Goal: Task Accomplishment & Management: Use online tool/utility

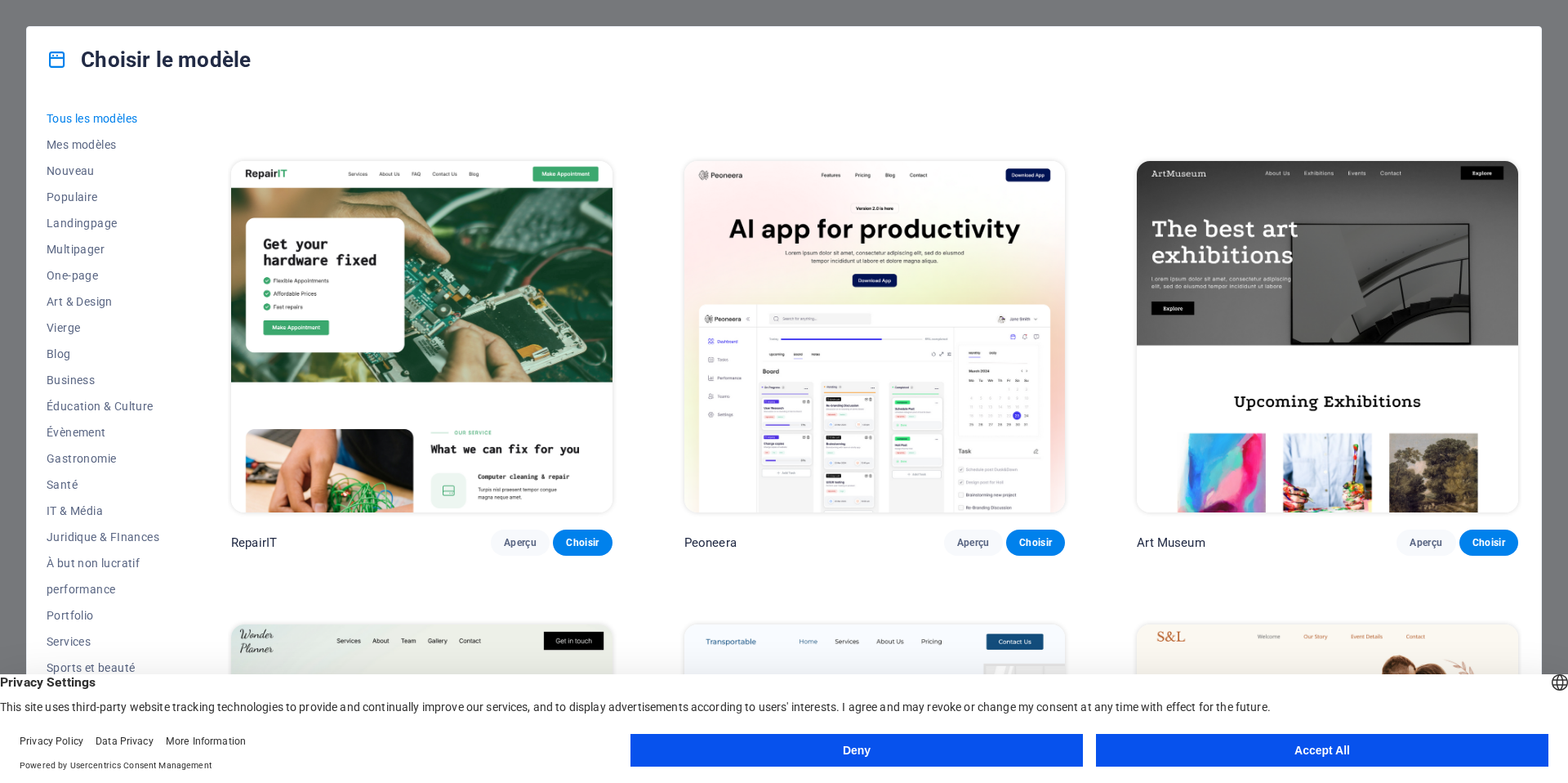
scroll to position [432, 0]
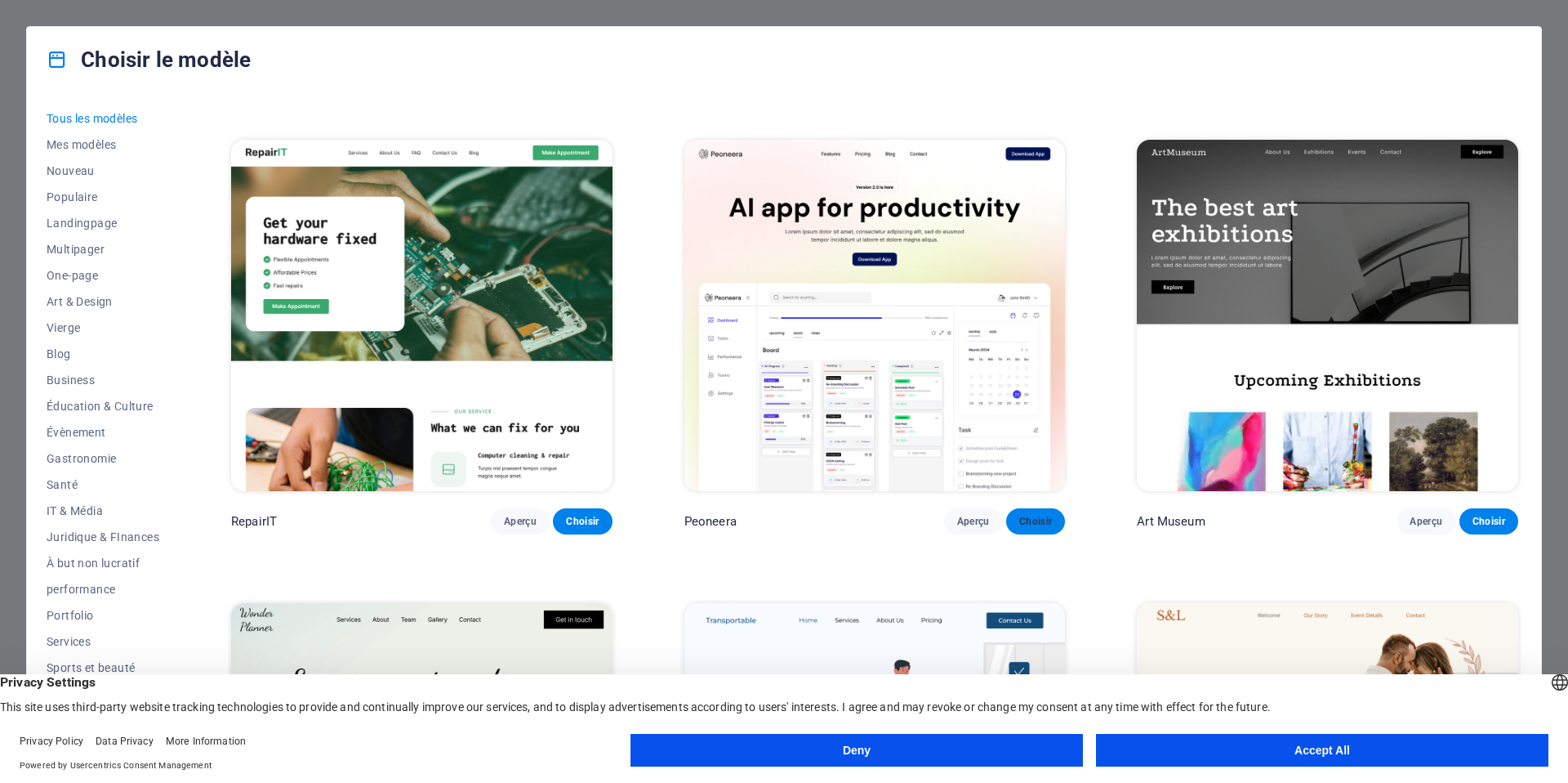
click at [1026, 508] on button "Choisir" at bounding box center [1035, 520] width 59 height 26
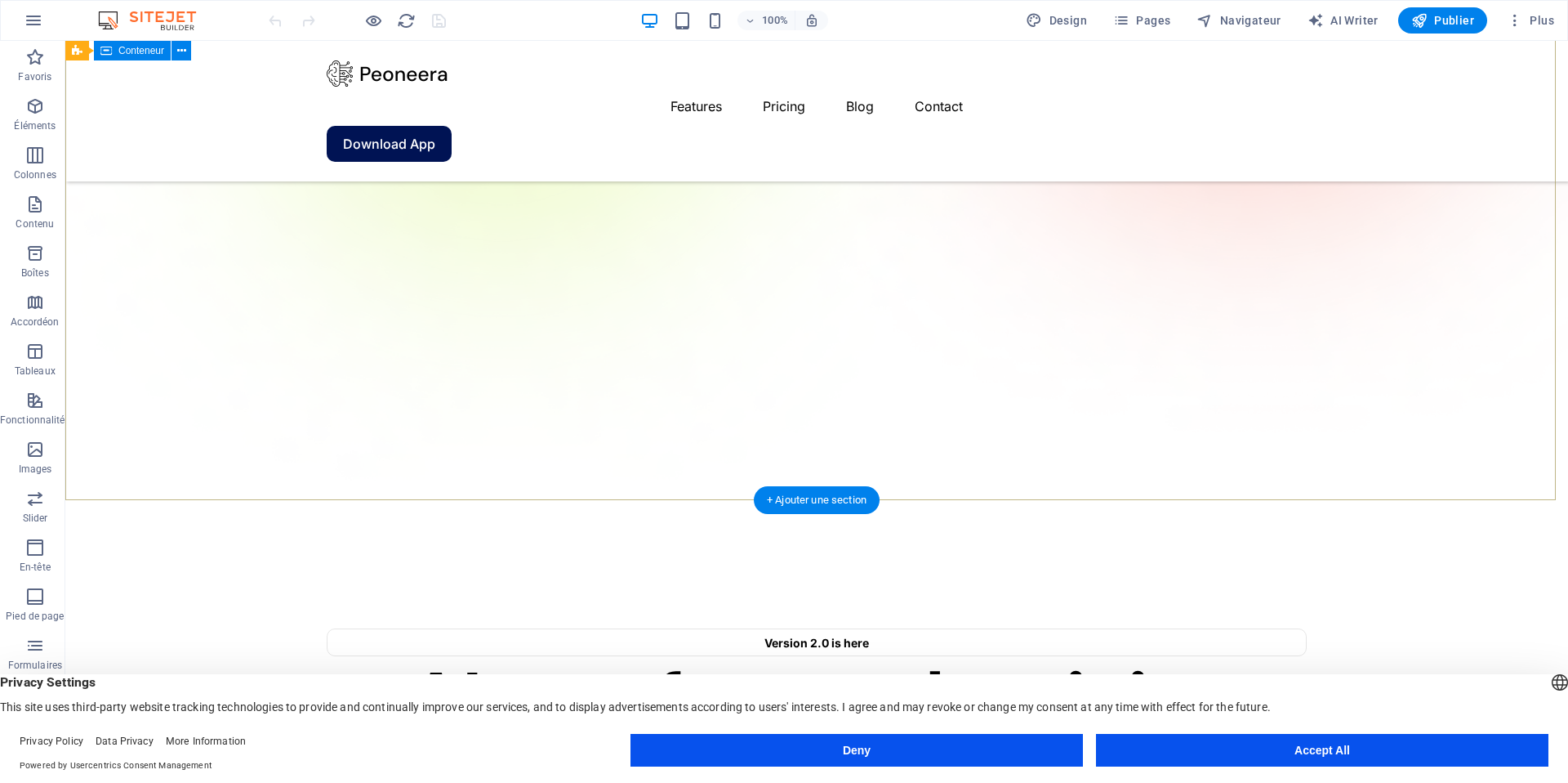
scroll to position [704, 0]
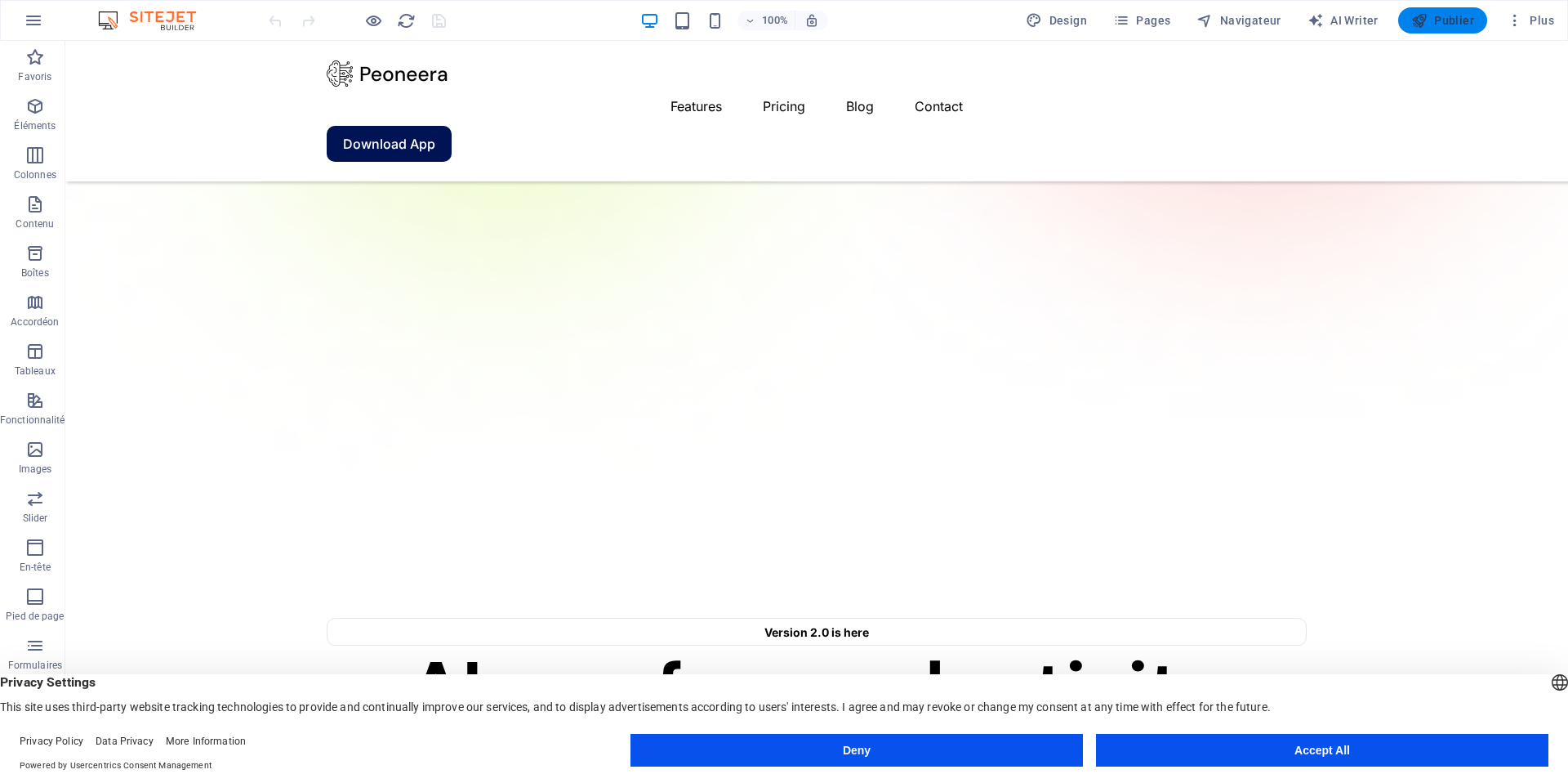
click at [1417, 18] on icon "button" at bounding box center [1419, 21] width 17 height 17
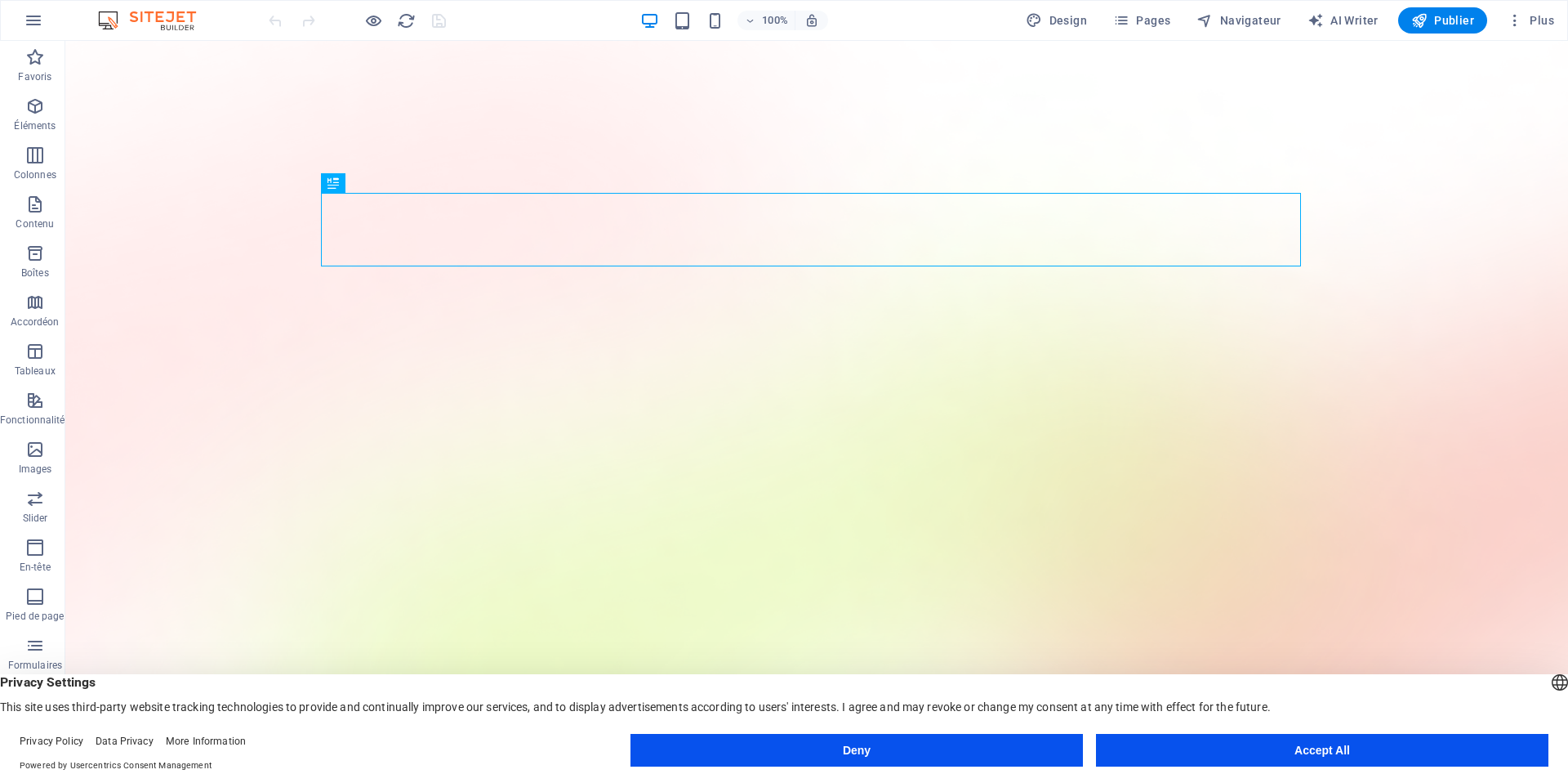
click at [185, 22] on img at bounding box center [155, 20] width 122 height 19
click at [1069, 23] on span "Design" at bounding box center [1056, 21] width 61 height 17
select select "600"
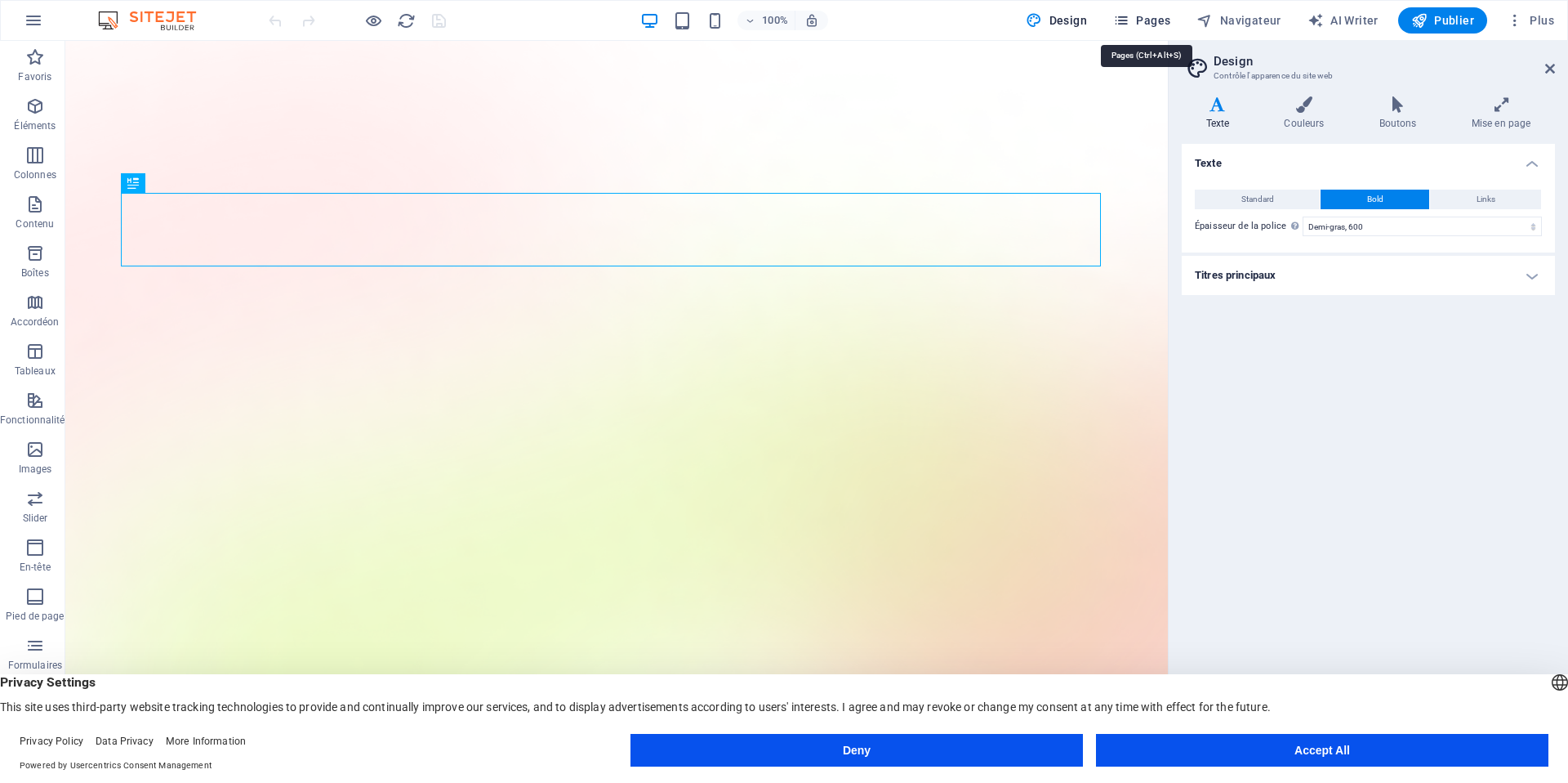
click at [1148, 18] on span "Pages" at bounding box center [1142, 21] width 57 height 17
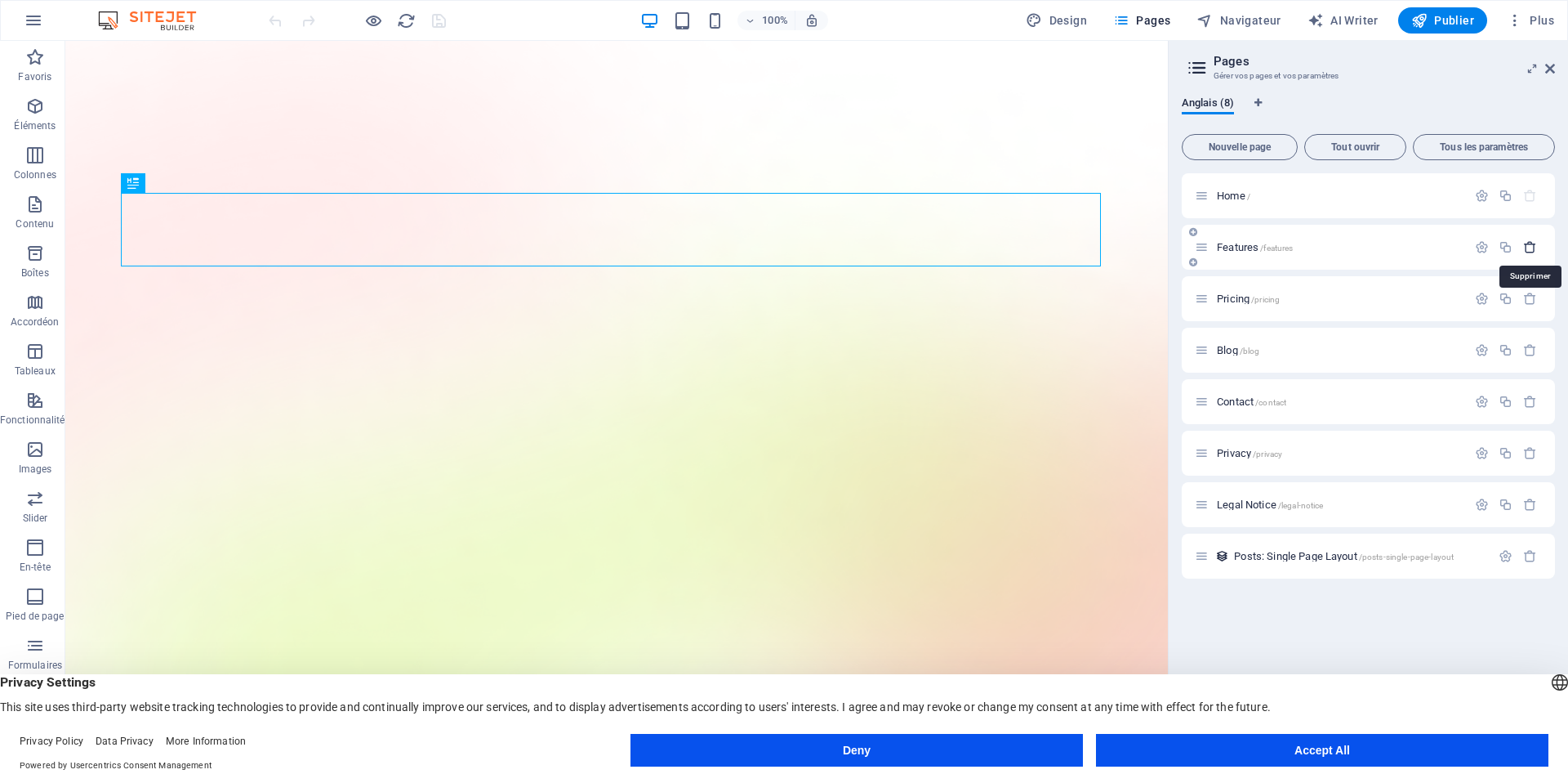
click at [1534, 248] on icon "button" at bounding box center [1530, 247] width 14 height 14
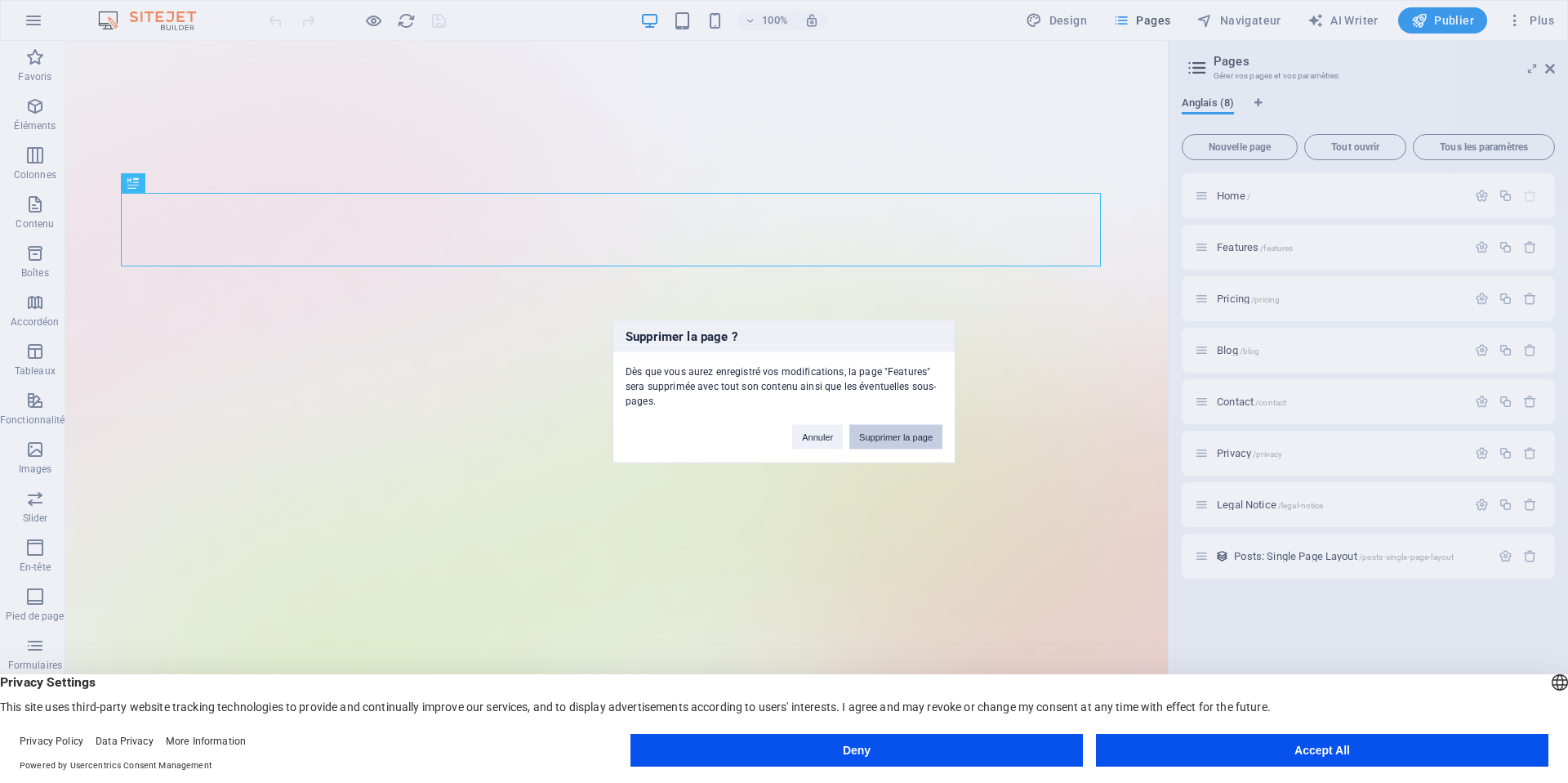
click at [920, 438] on button "Supprimer la page" at bounding box center [896, 437] width 93 height 24
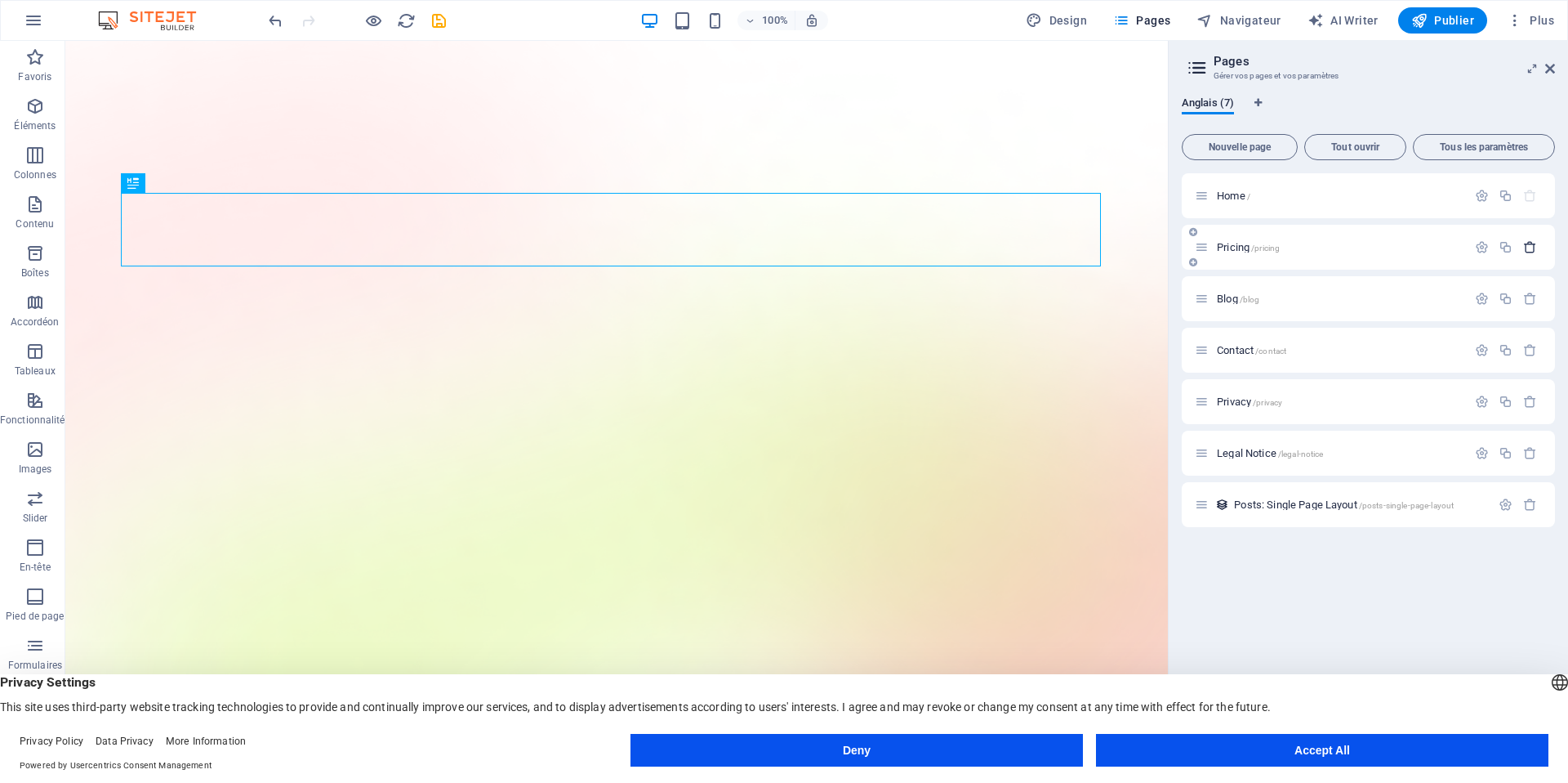
click at [1537, 246] on button "button" at bounding box center [1530, 247] width 23 height 14
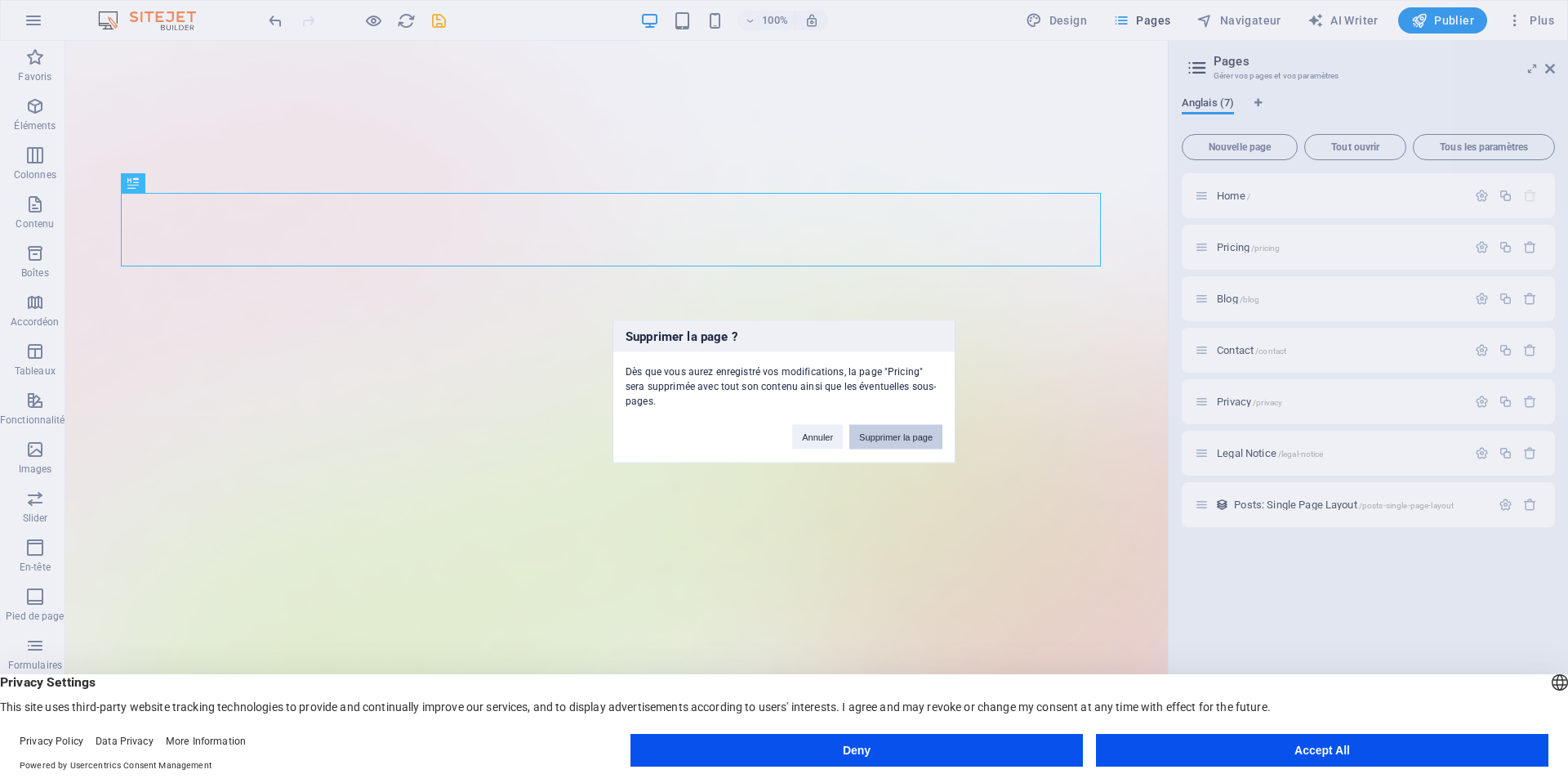
click at [865, 434] on button "Supprimer la page" at bounding box center [896, 437] width 93 height 24
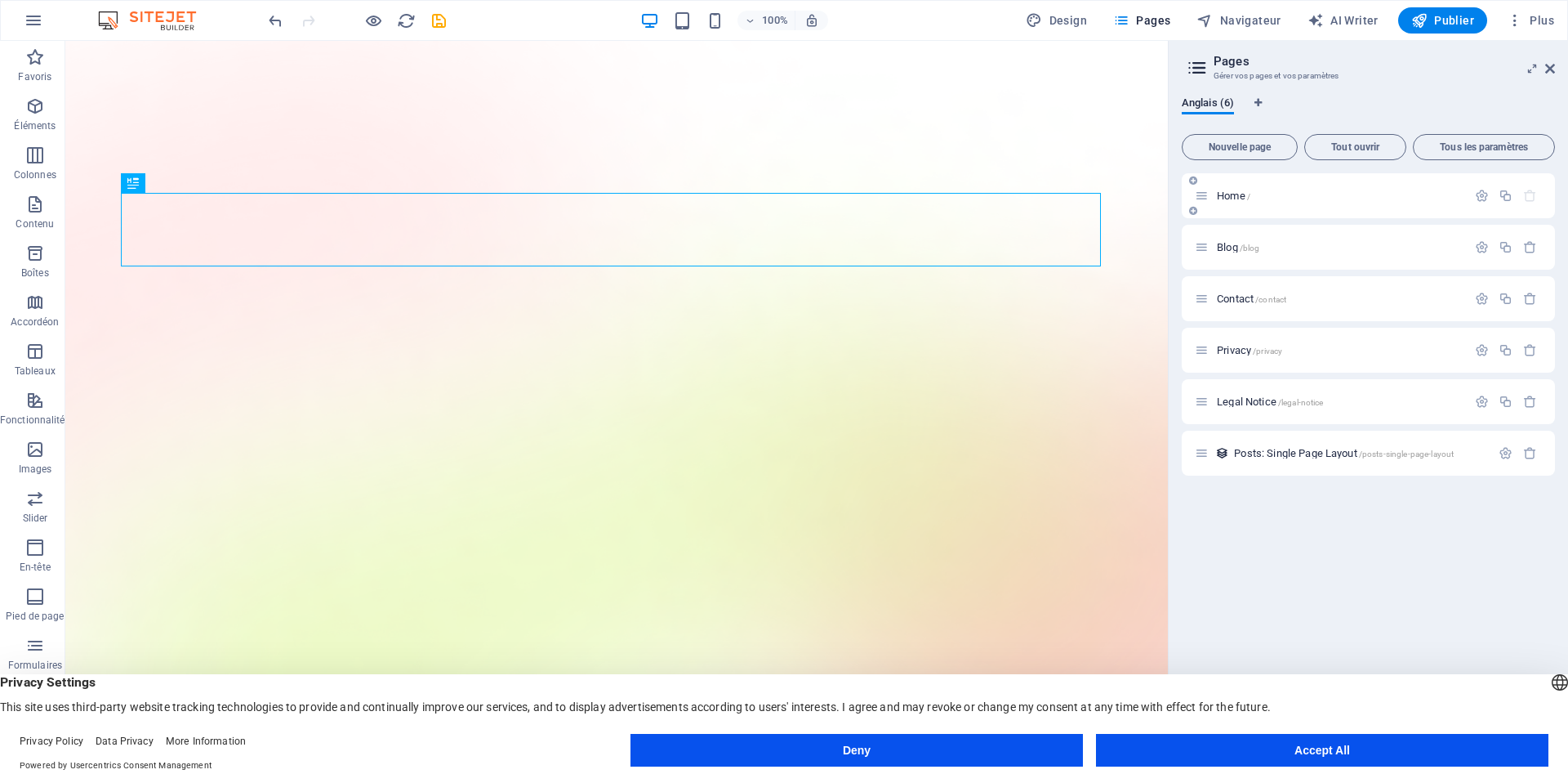
click at [1225, 197] on span "Home /" at bounding box center [1233, 196] width 33 height 13
click at [1202, 199] on icon at bounding box center [1202, 196] width 14 height 14
click at [1240, 198] on span "Home /" at bounding box center [1233, 196] width 33 height 13
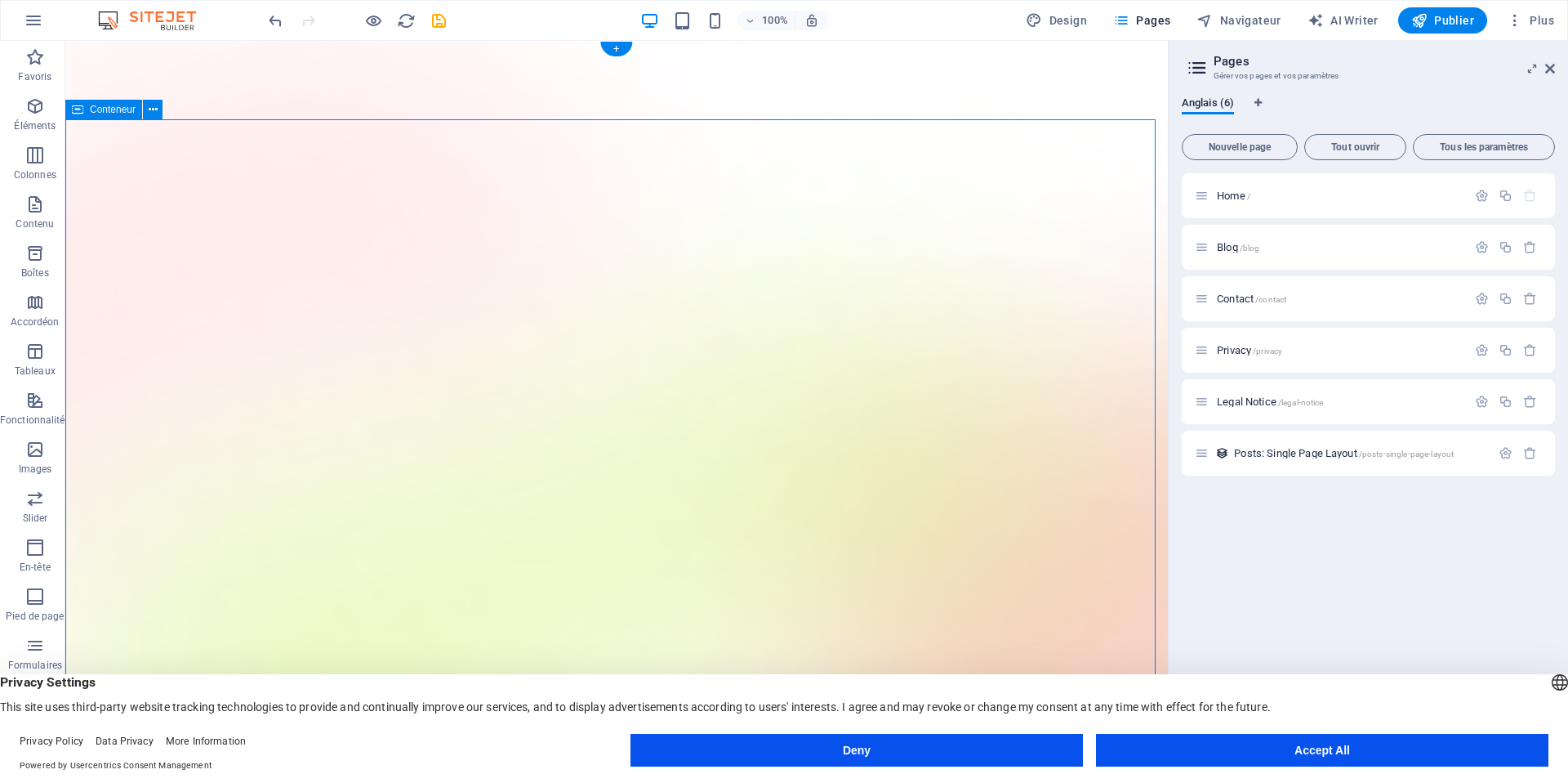
drag, startPoint x: 185, startPoint y: 160, endPoint x: 529, endPoint y: 164, distance: 344.0
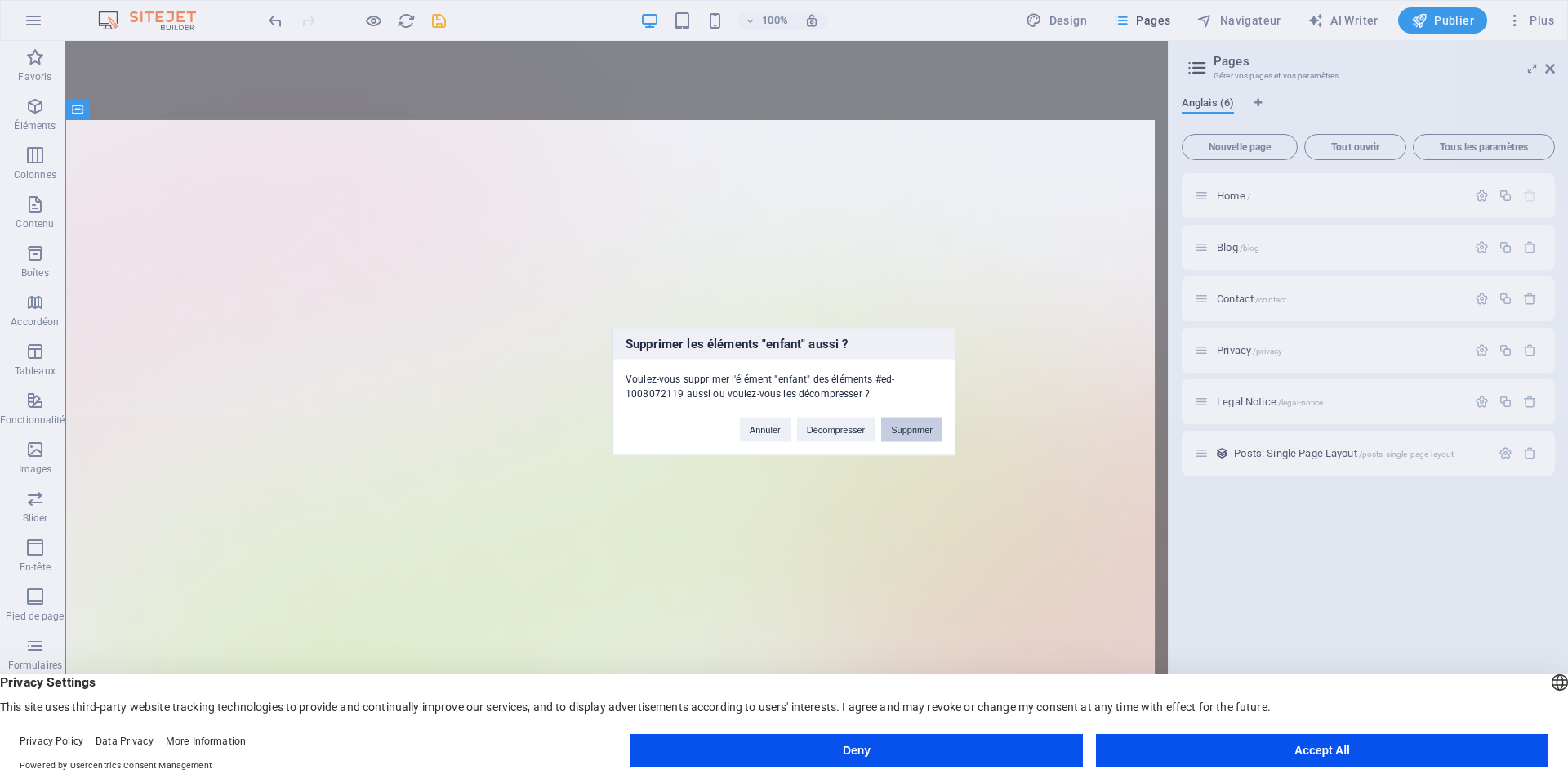
click at [907, 429] on button "Supprimer" at bounding box center [912, 429] width 61 height 24
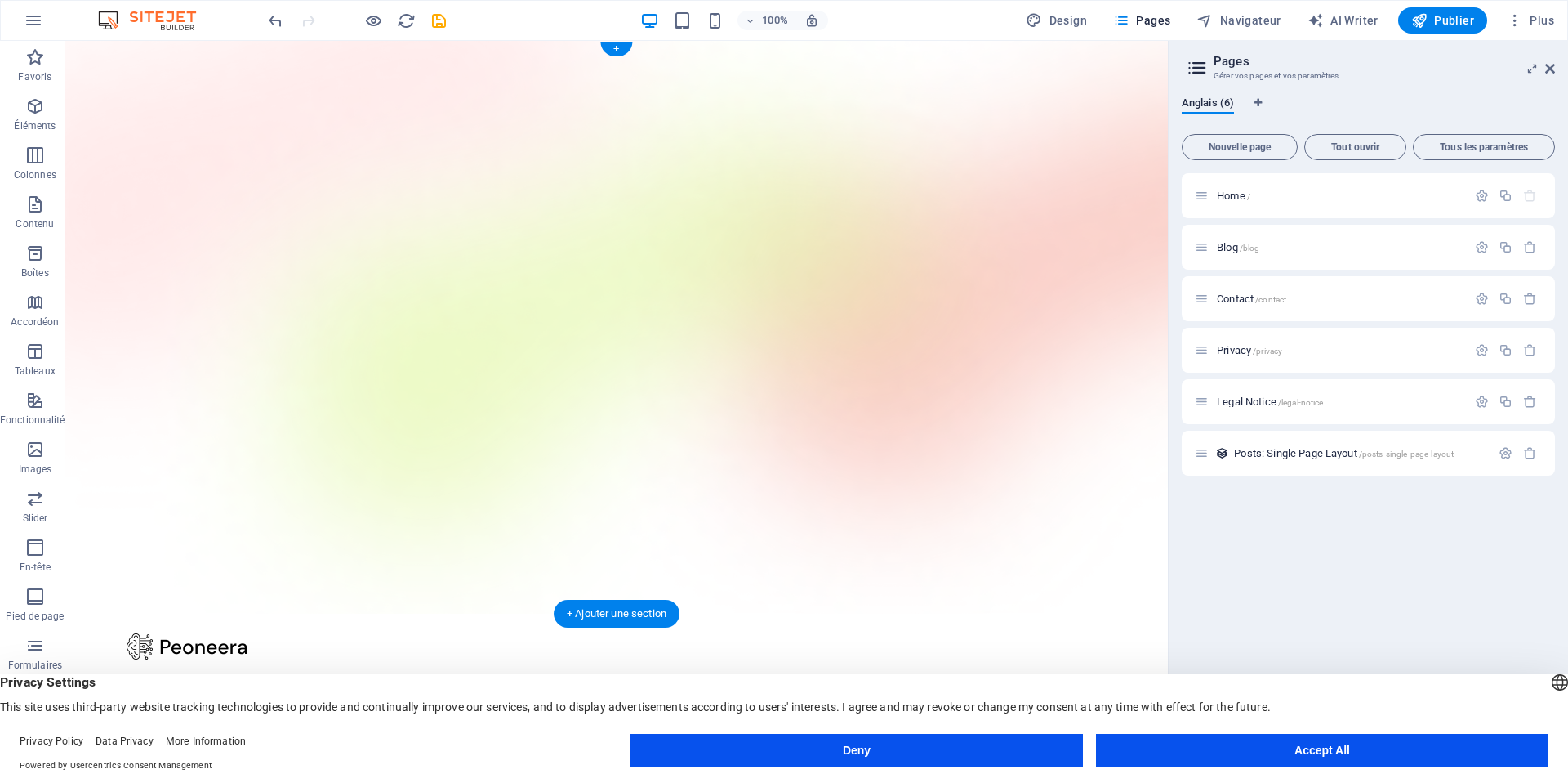
click at [655, 548] on figure at bounding box center [616, 327] width 1102 height 573
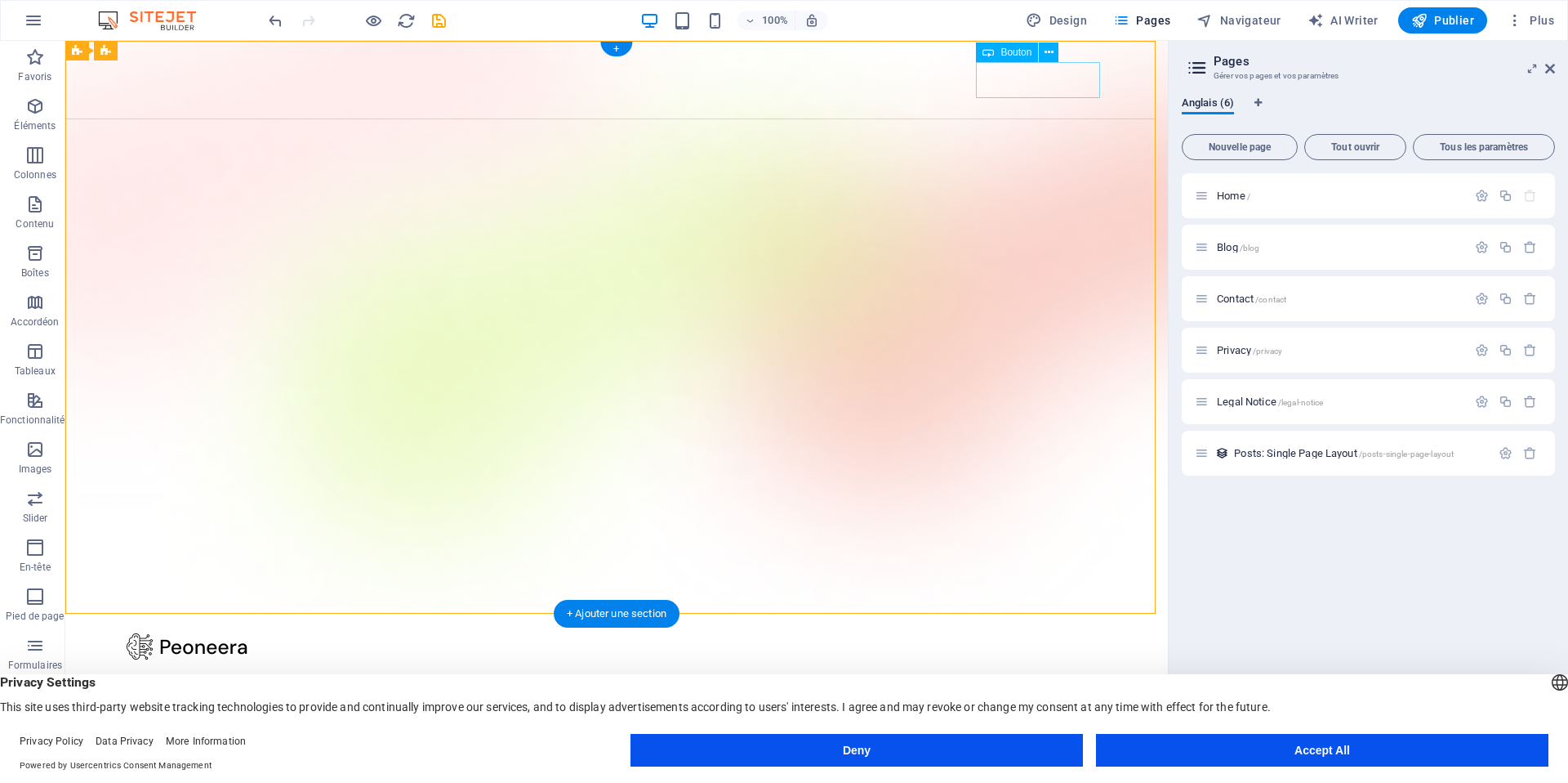
click at [1034, 699] on div "Download App" at bounding box center [616, 716] width 980 height 36
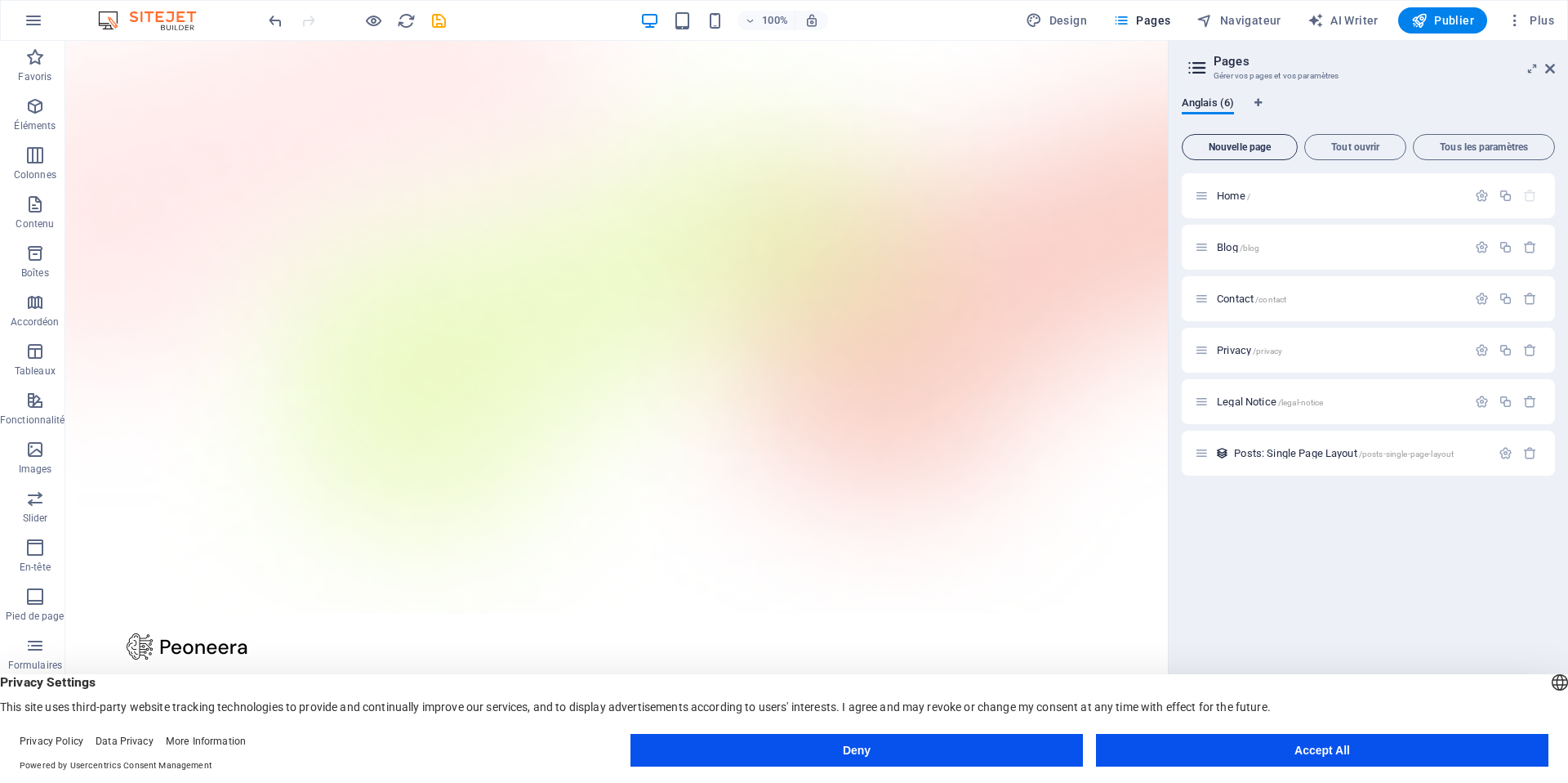
click at [1265, 152] on span "Nouvelle page" at bounding box center [1239, 147] width 101 height 10
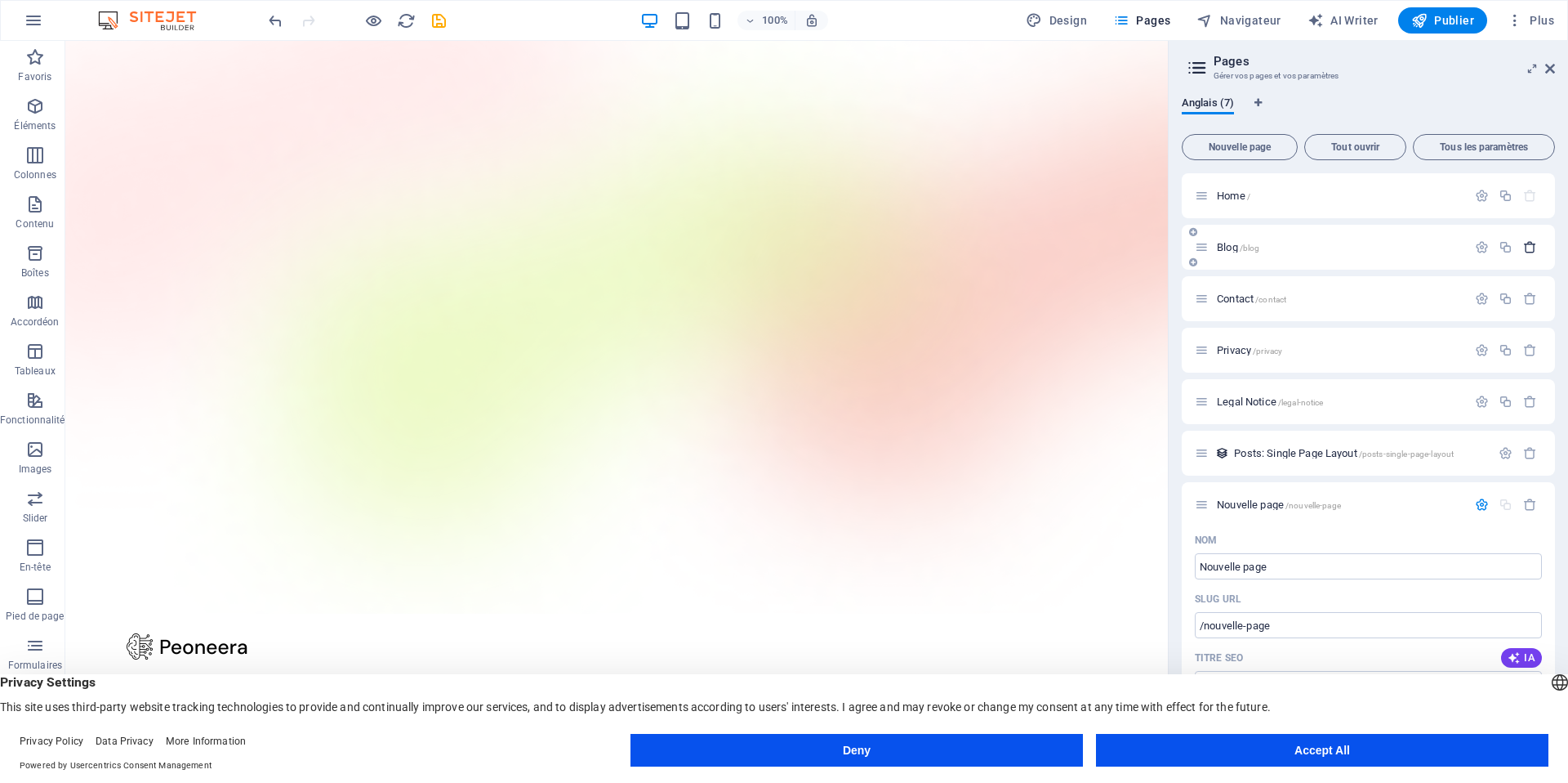
click at [1525, 248] on icon "button" at bounding box center [1530, 247] width 14 height 14
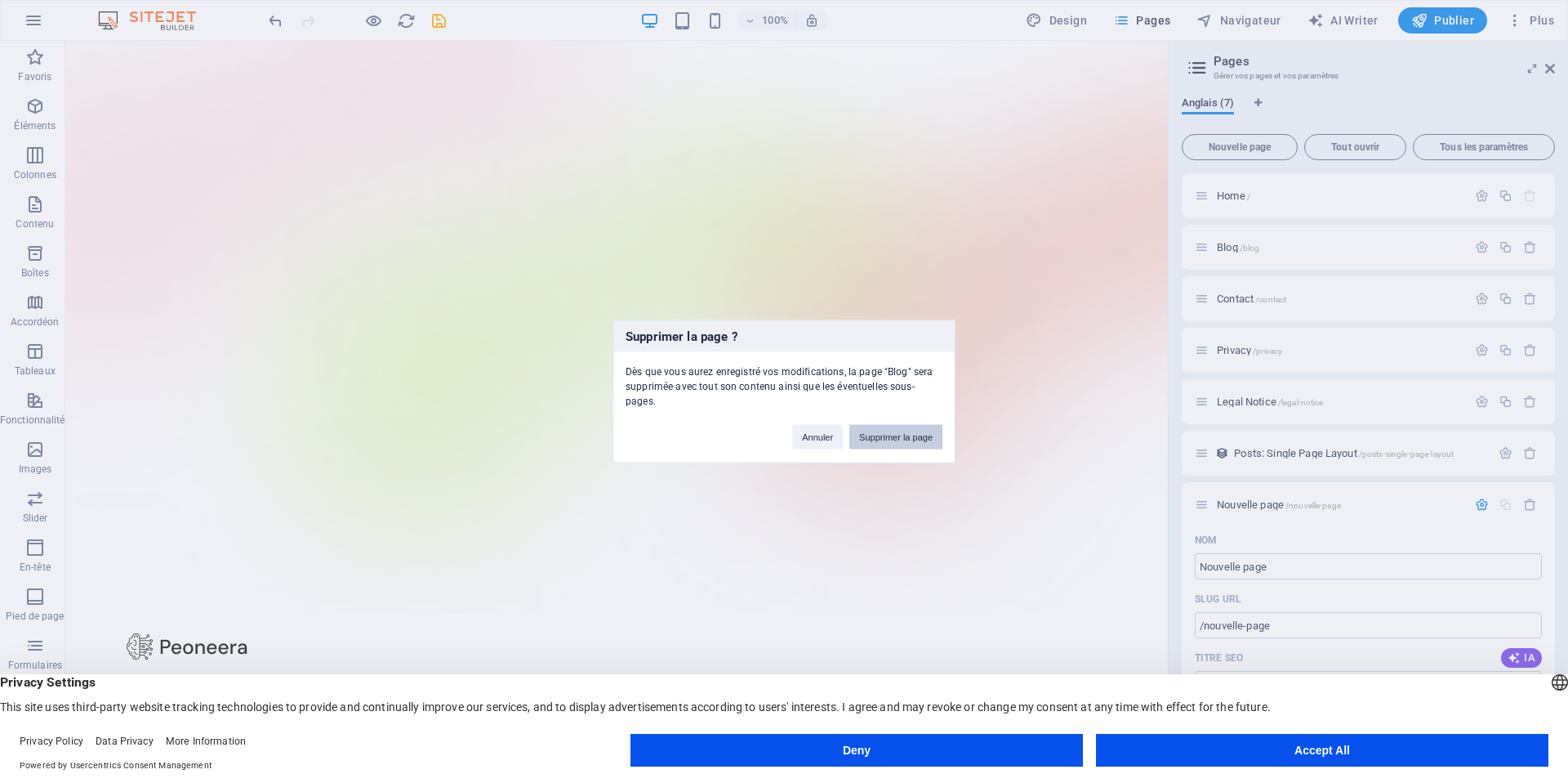
drag, startPoint x: 919, startPoint y: 435, endPoint x: 861, endPoint y: 392, distance: 72.2
click at [919, 435] on button "Supprimer la page" at bounding box center [896, 437] width 93 height 24
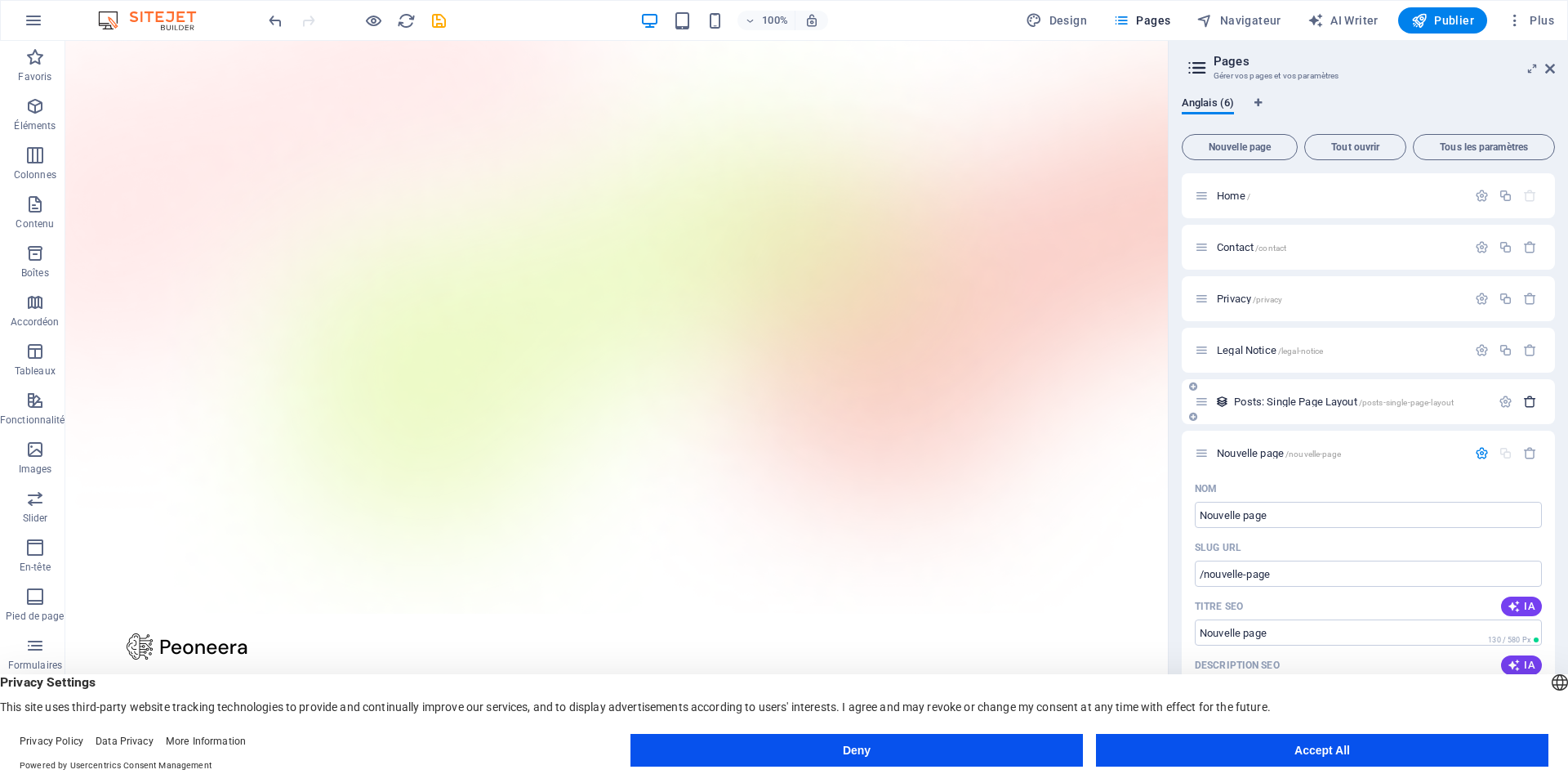
click at [1530, 401] on icon "button" at bounding box center [1530, 402] width 14 height 14
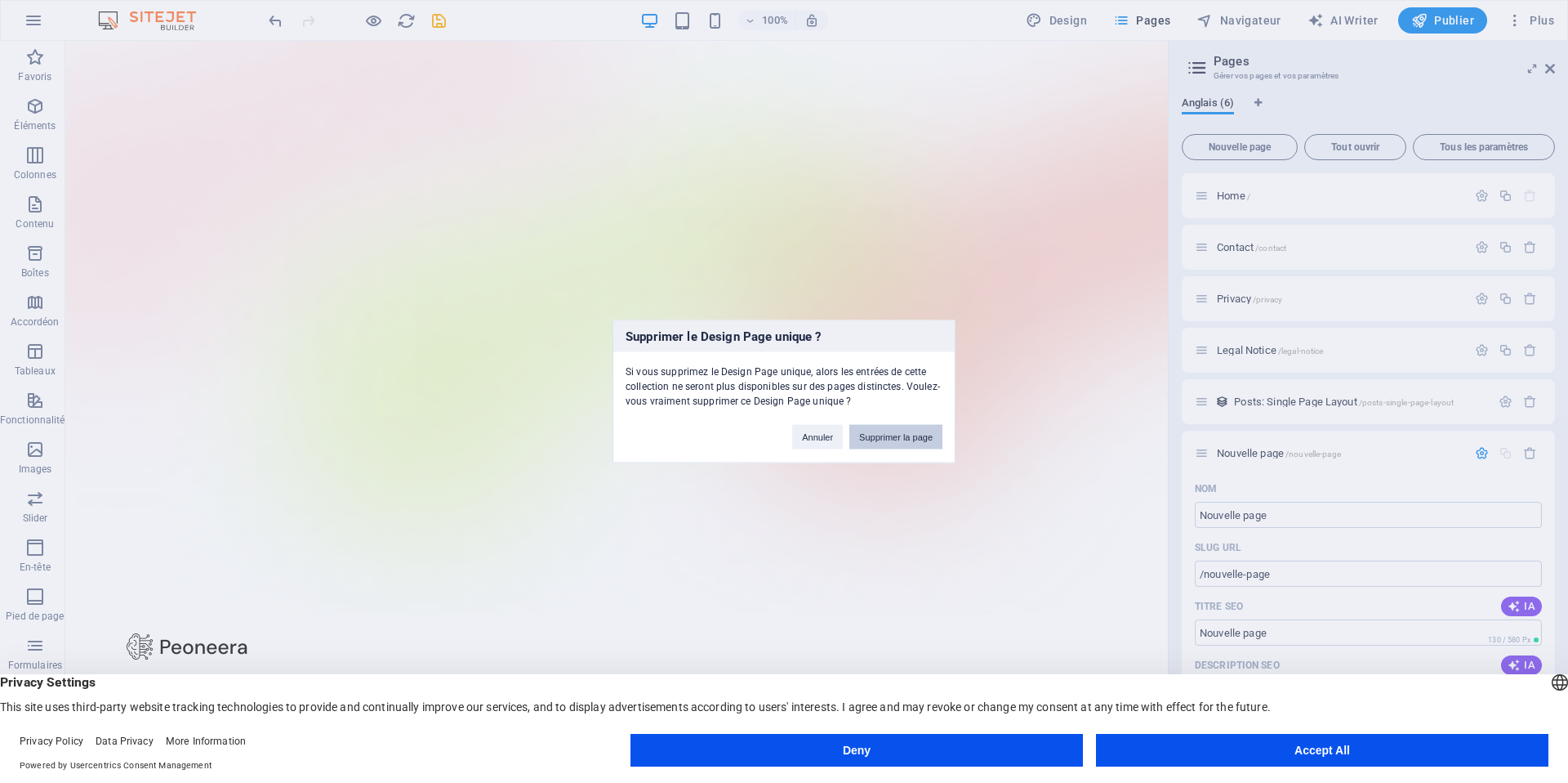
click at [924, 434] on button "Supprimer la page" at bounding box center [896, 437] width 93 height 24
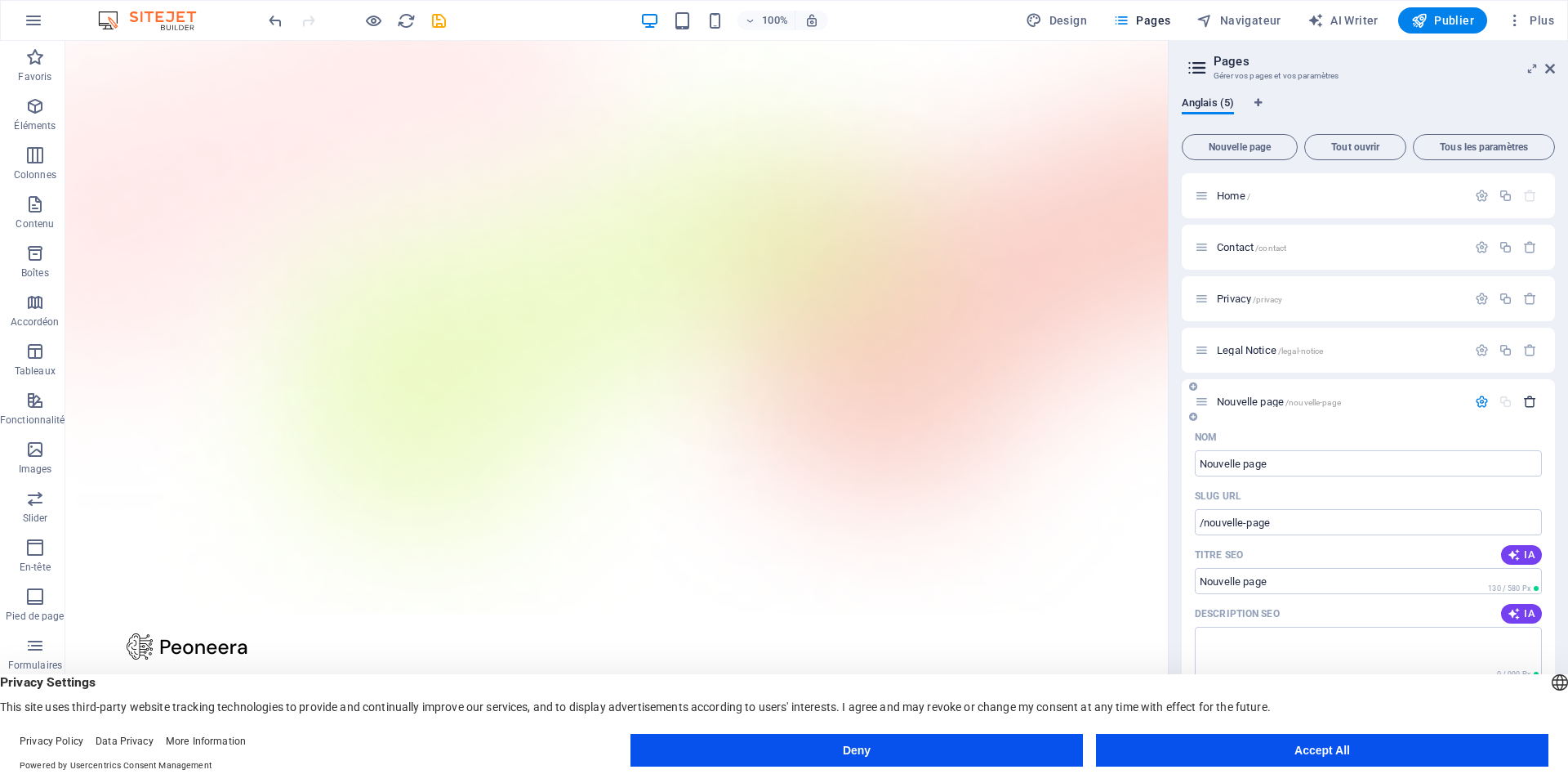
click at [1526, 406] on icon "button" at bounding box center [1530, 402] width 14 height 14
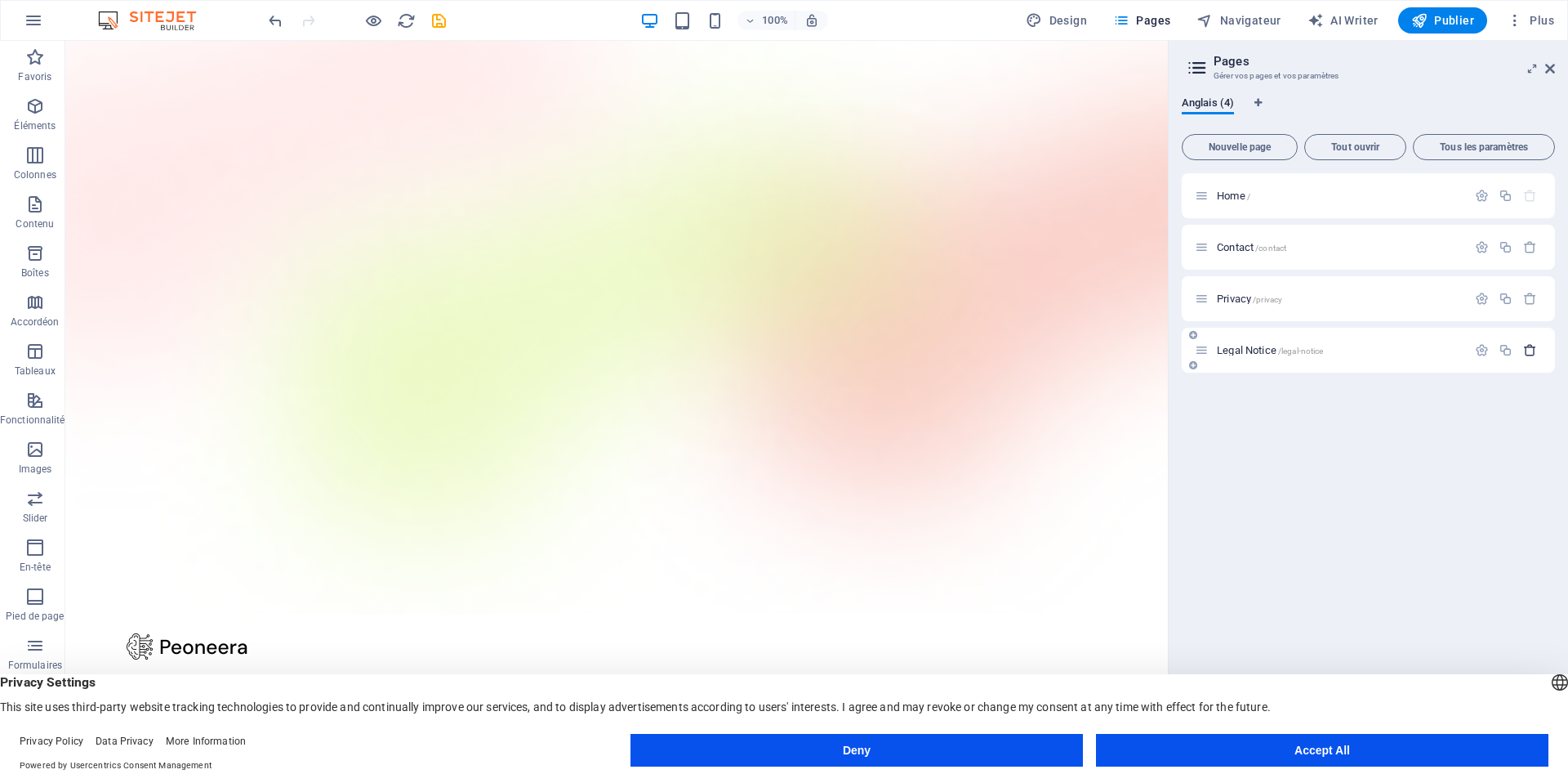
click at [1528, 351] on icon "button" at bounding box center [1530, 350] width 14 height 14
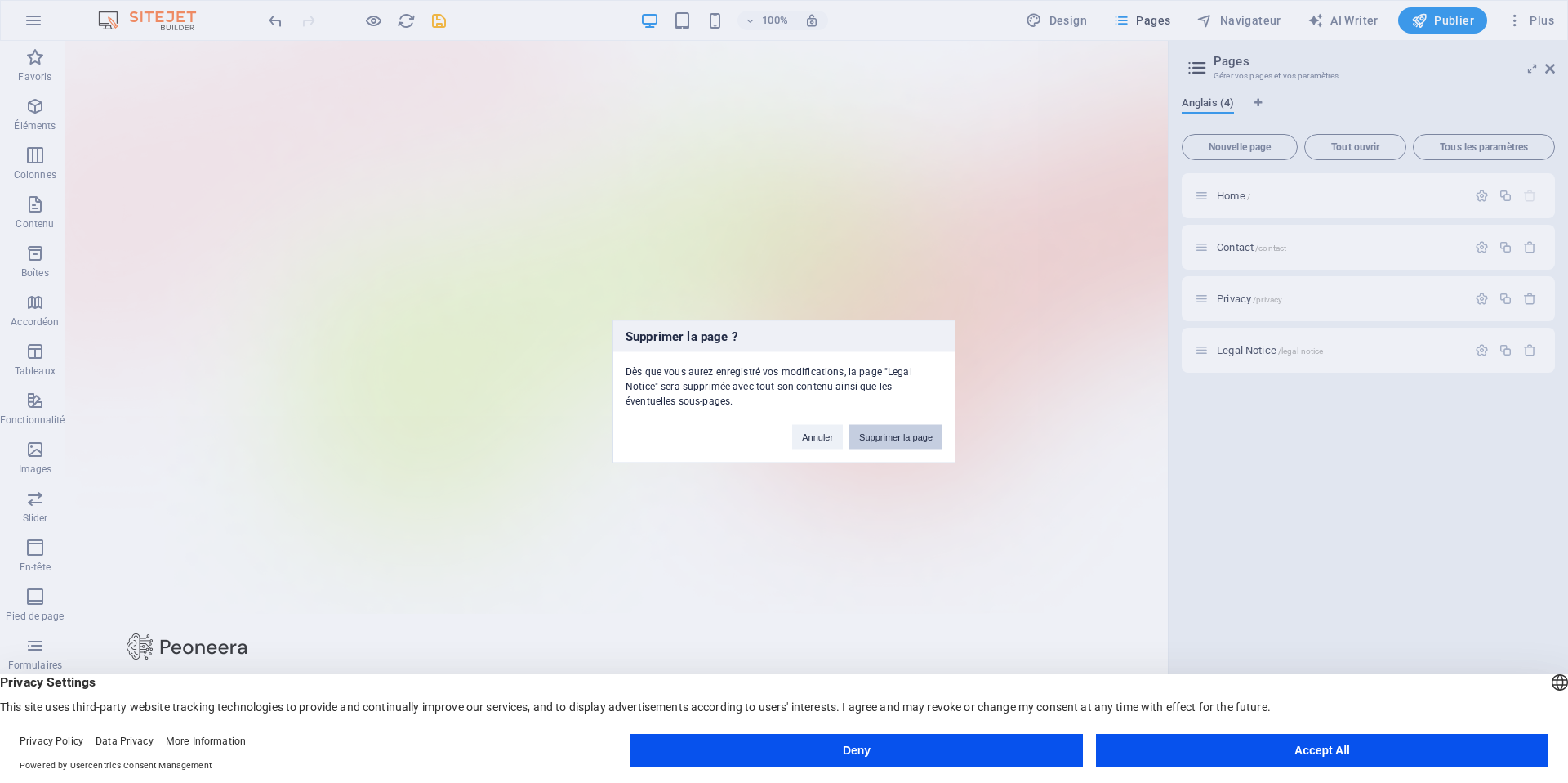
drag, startPoint x: 872, startPoint y: 440, endPoint x: 811, endPoint y: 397, distance: 74.6
click at [872, 440] on button "Supprimer la page" at bounding box center [896, 437] width 93 height 24
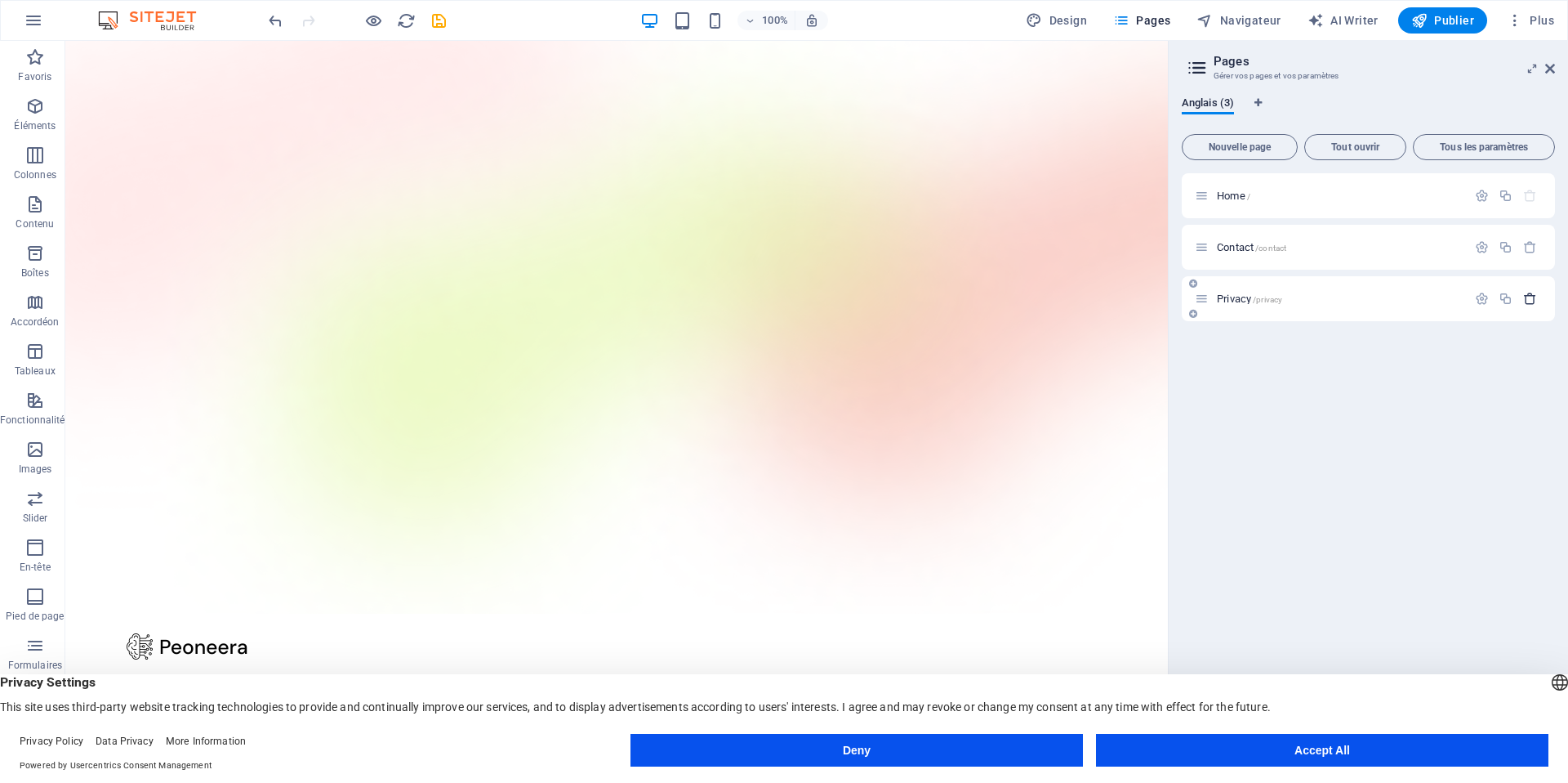
click at [1537, 299] on button "button" at bounding box center [1530, 299] width 23 height 14
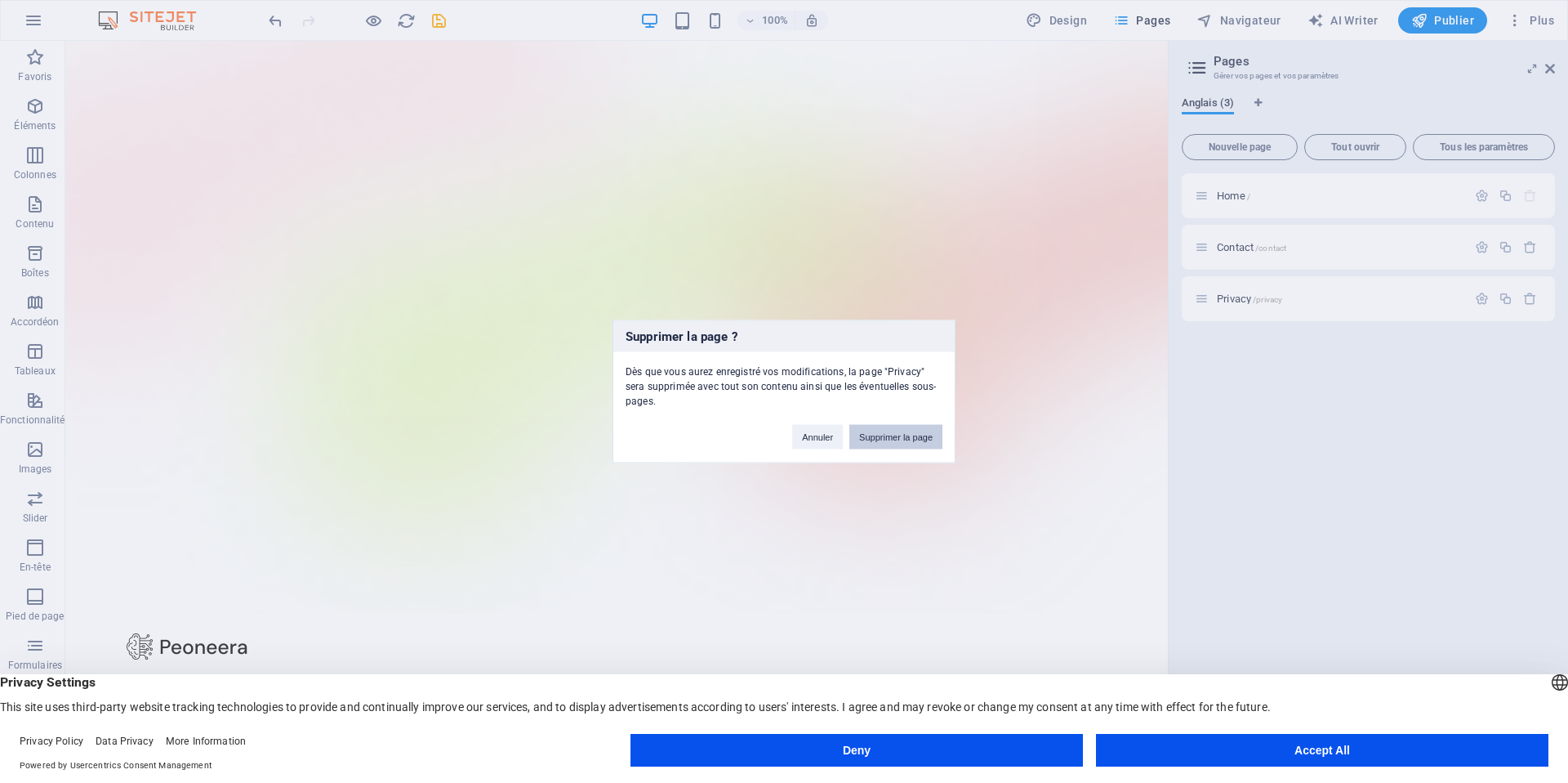
click at [928, 435] on button "Supprimer la page" at bounding box center [896, 437] width 93 height 24
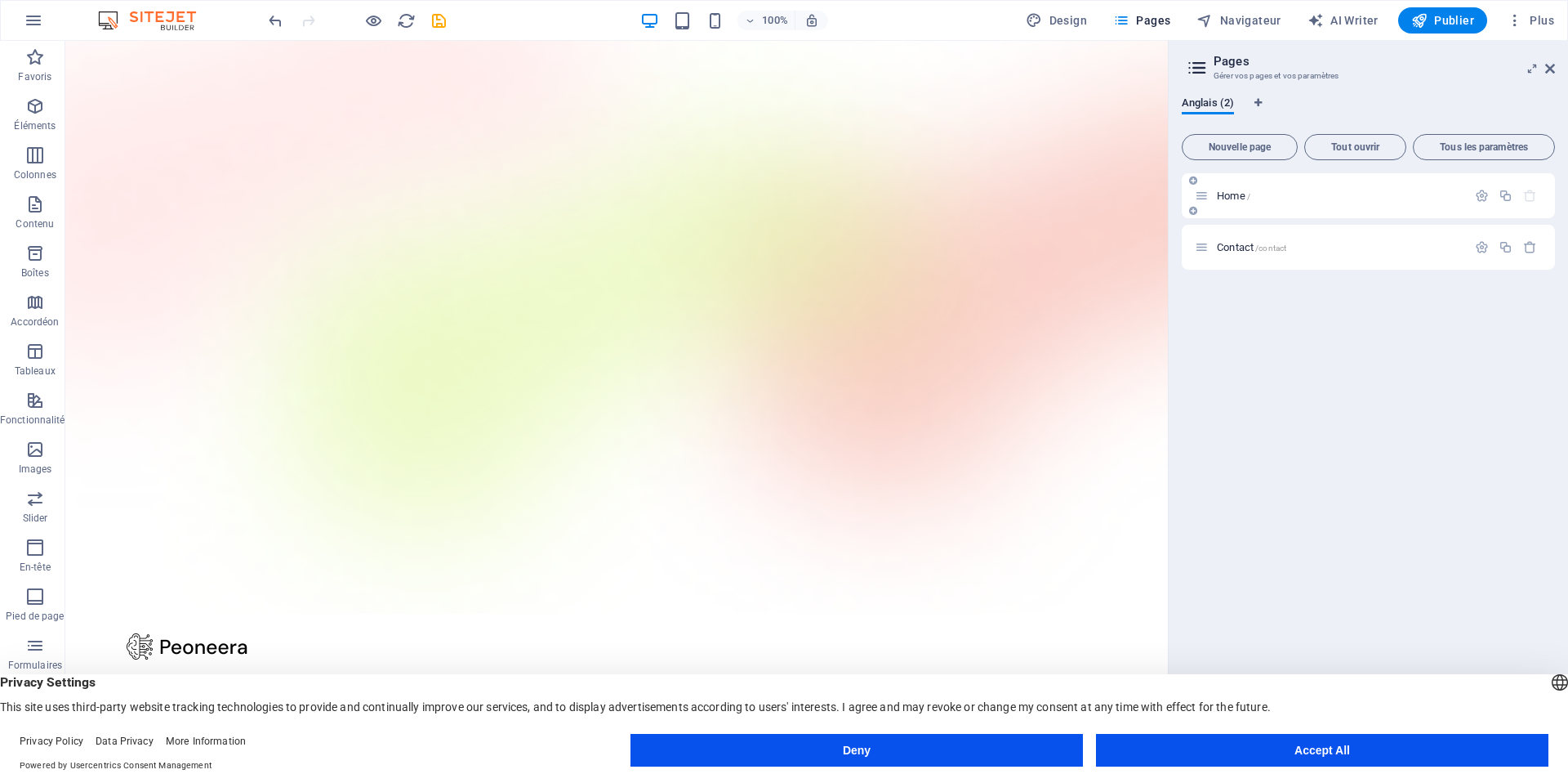
click at [1291, 198] on p "Home /" at bounding box center [1339, 196] width 245 height 11
click at [1527, 193] on icon "button" at bounding box center [1530, 196] width 14 height 14
click at [1530, 247] on icon "button" at bounding box center [1530, 247] width 14 height 14
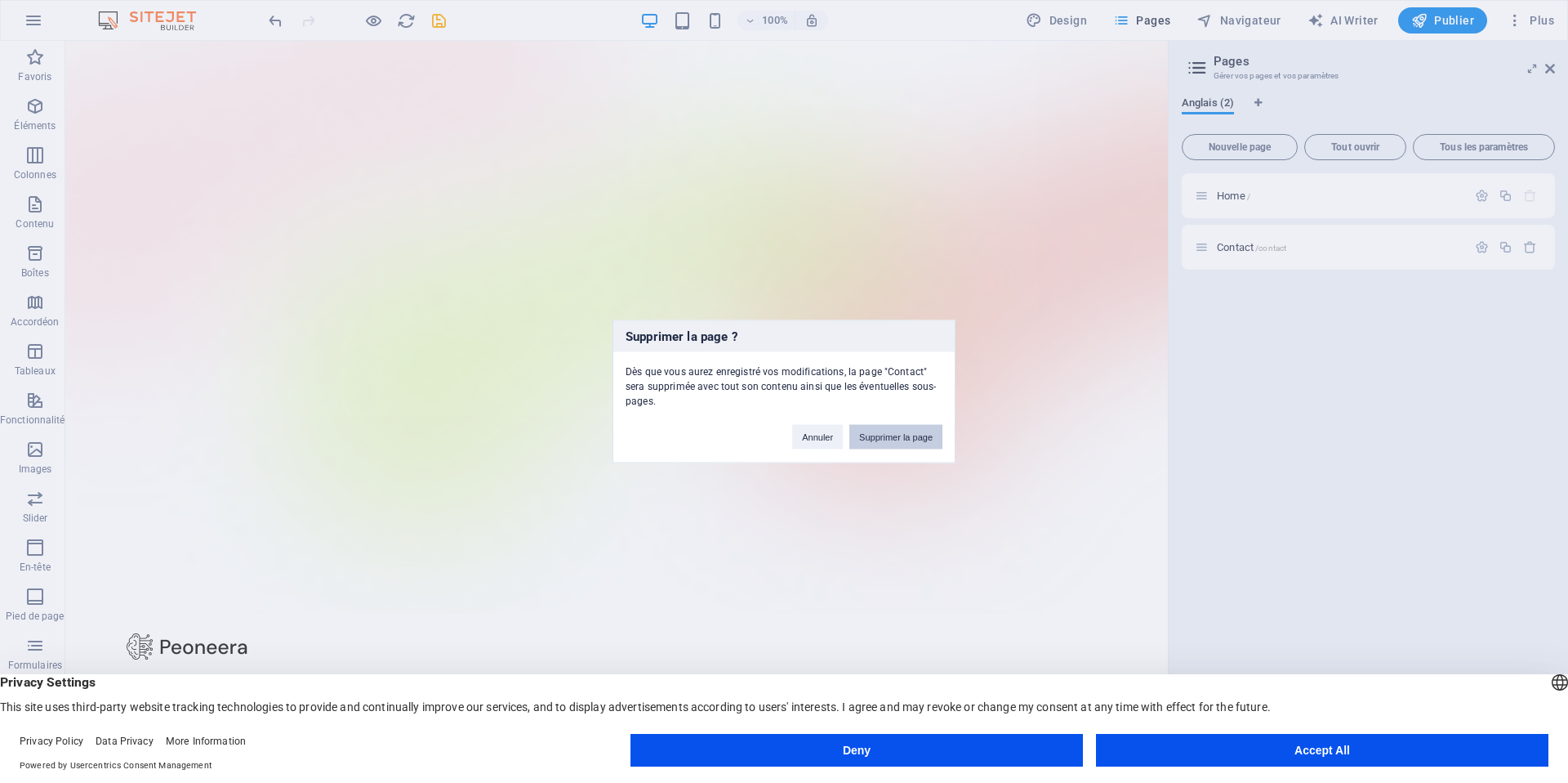
click at [891, 443] on button "Supprimer la page" at bounding box center [896, 437] width 93 height 24
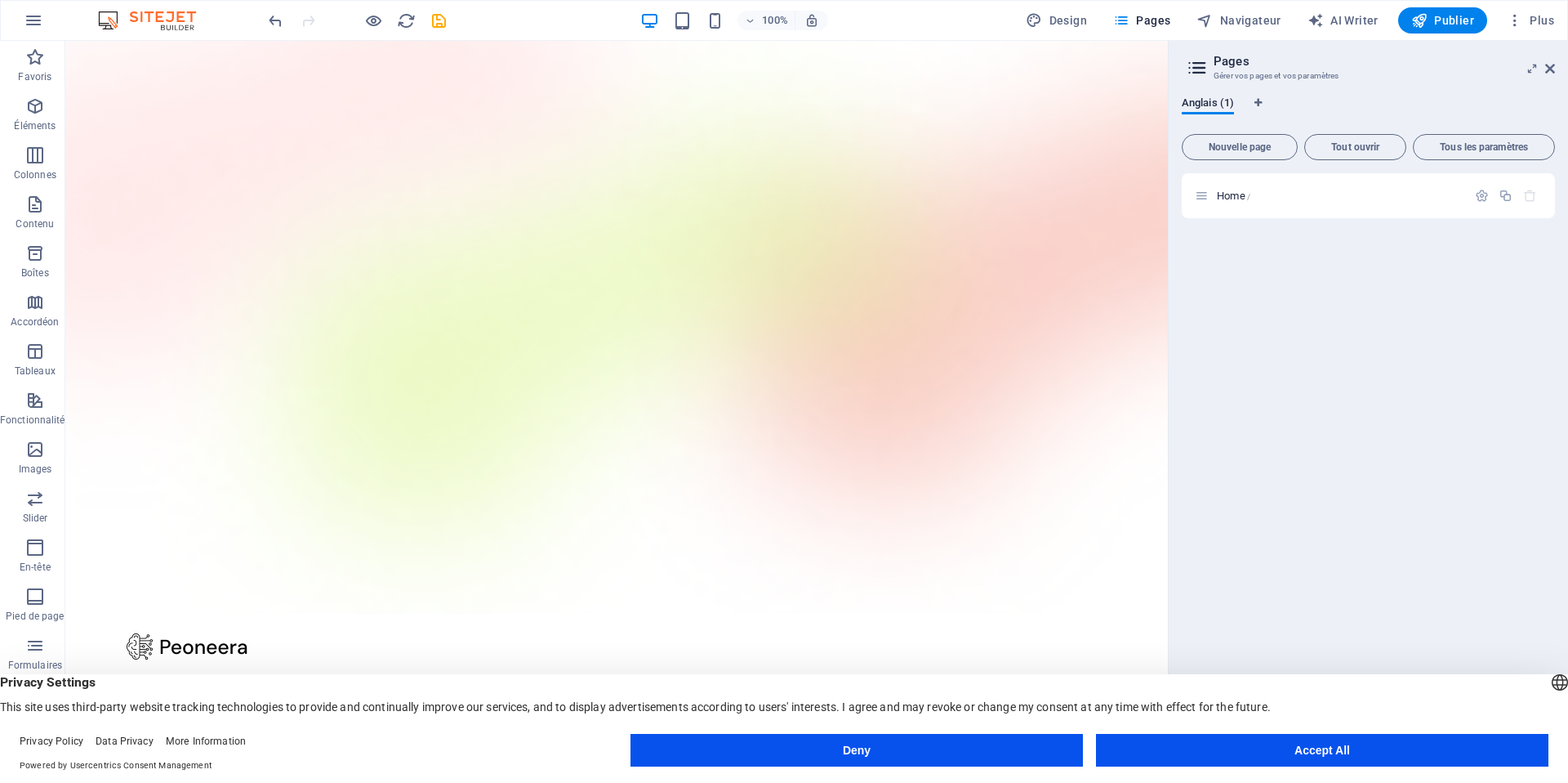
click at [1205, 71] on icon at bounding box center [1197, 67] width 24 height 23
click at [1198, 74] on icon at bounding box center [1197, 67] width 24 height 23
click at [1452, 140] on button "Tous les paramètres" at bounding box center [1484, 146] width 142 height 26
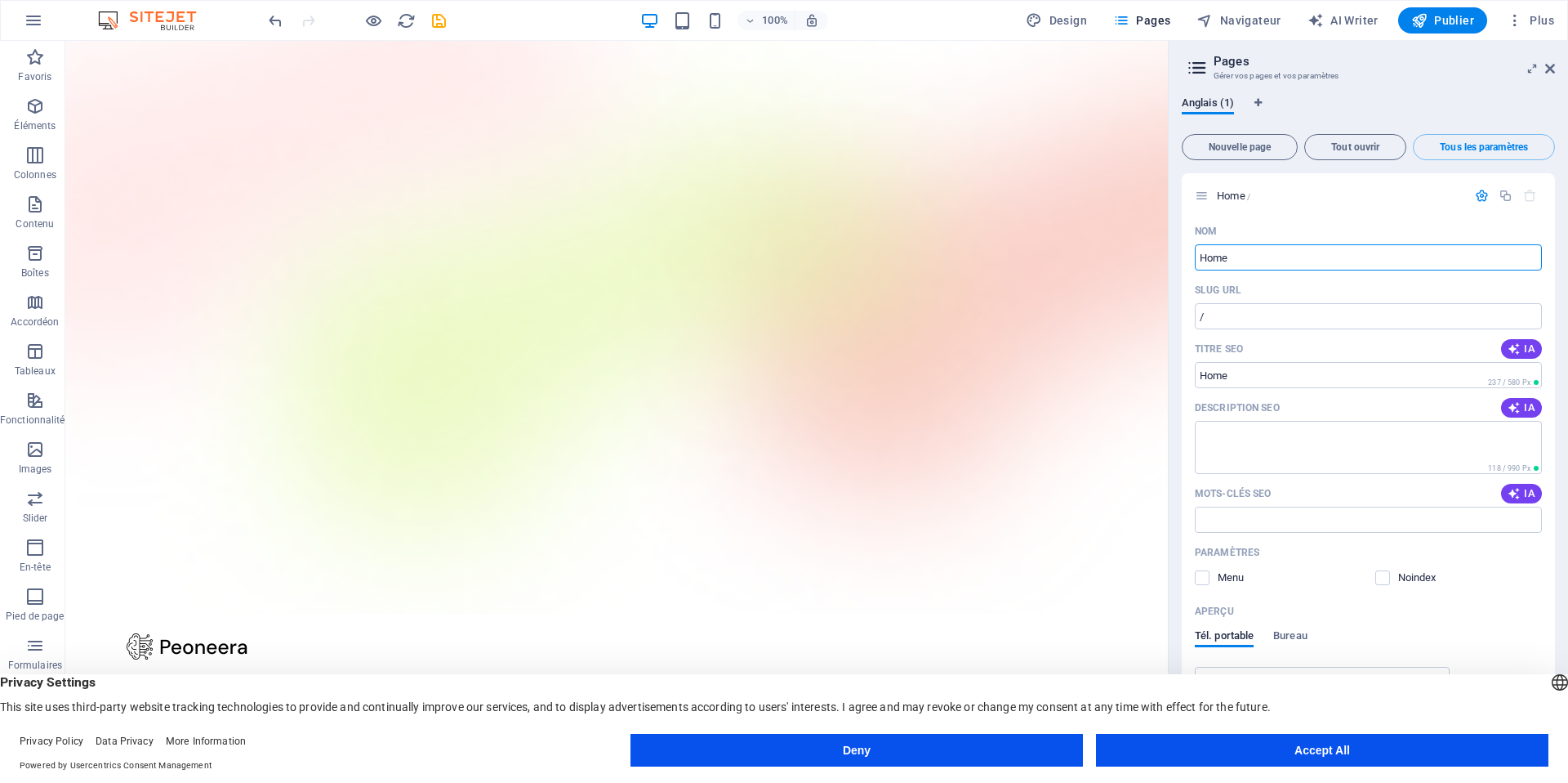
click at [1327, 105] on div "Anglais (1)" at bounding box center [1368, 111] width 373 height 31
click at [32, 65] on icon "button" at bounding box center [34, 57] width 19 height 19
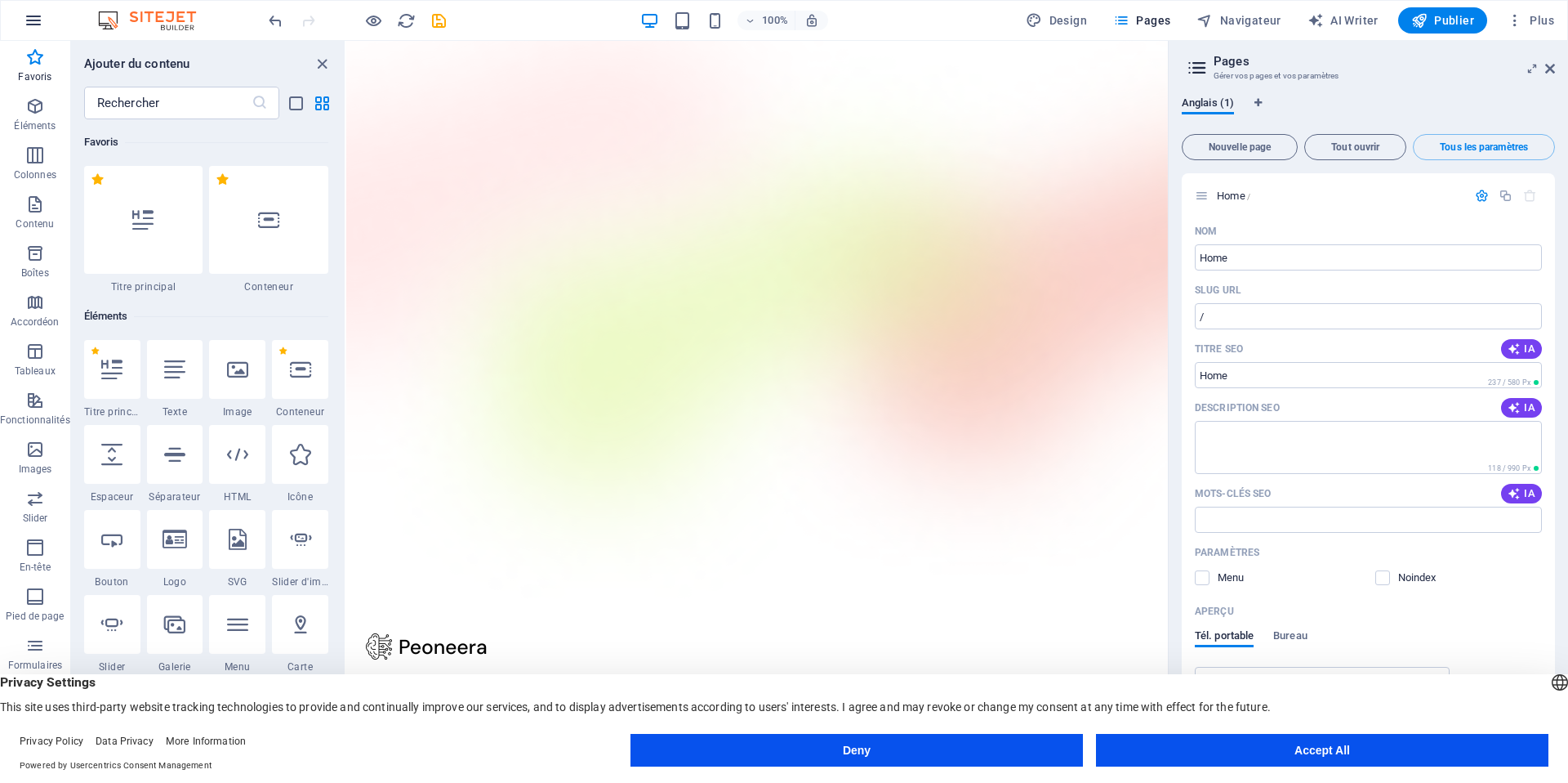
click at [28, 24] on icon "button" at bounding box center [33, 20] width 19 height 19
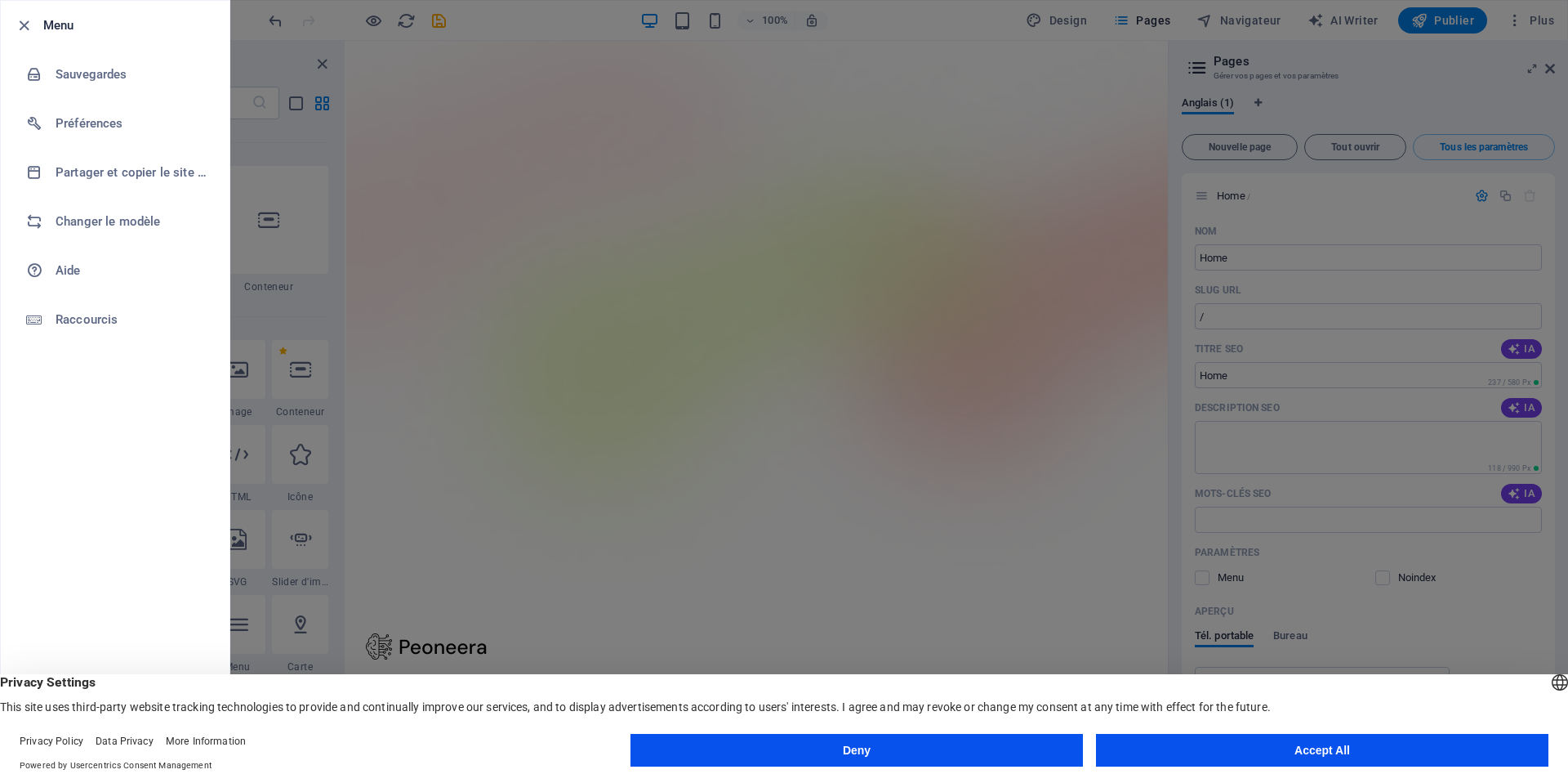
click at [1124, 757] on button "Accept All" at bounding box center [1322, 750] width 452 height 33
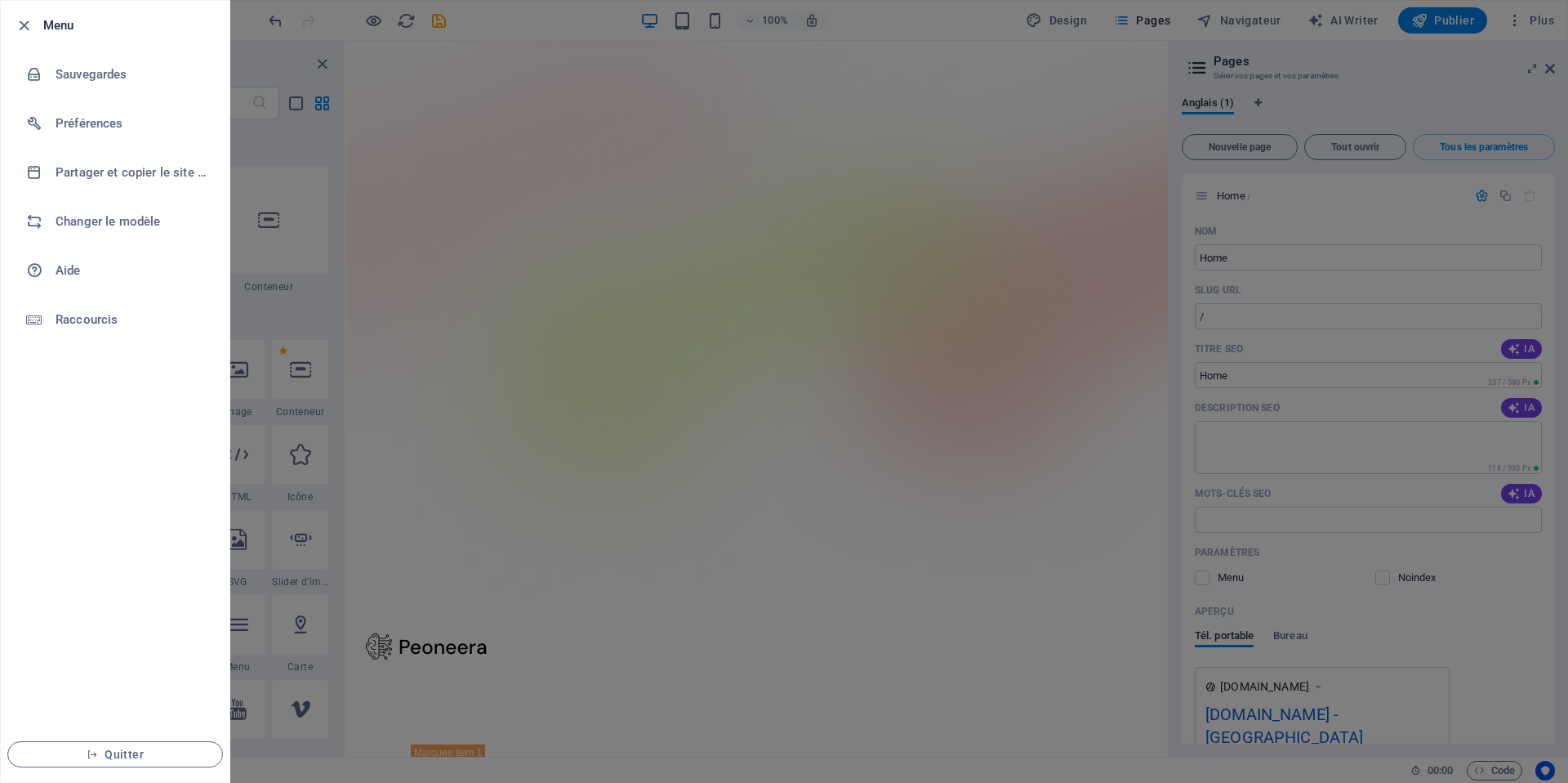
click at [685, 601] on div at bounding box center [784, 392] width 1568 height 783
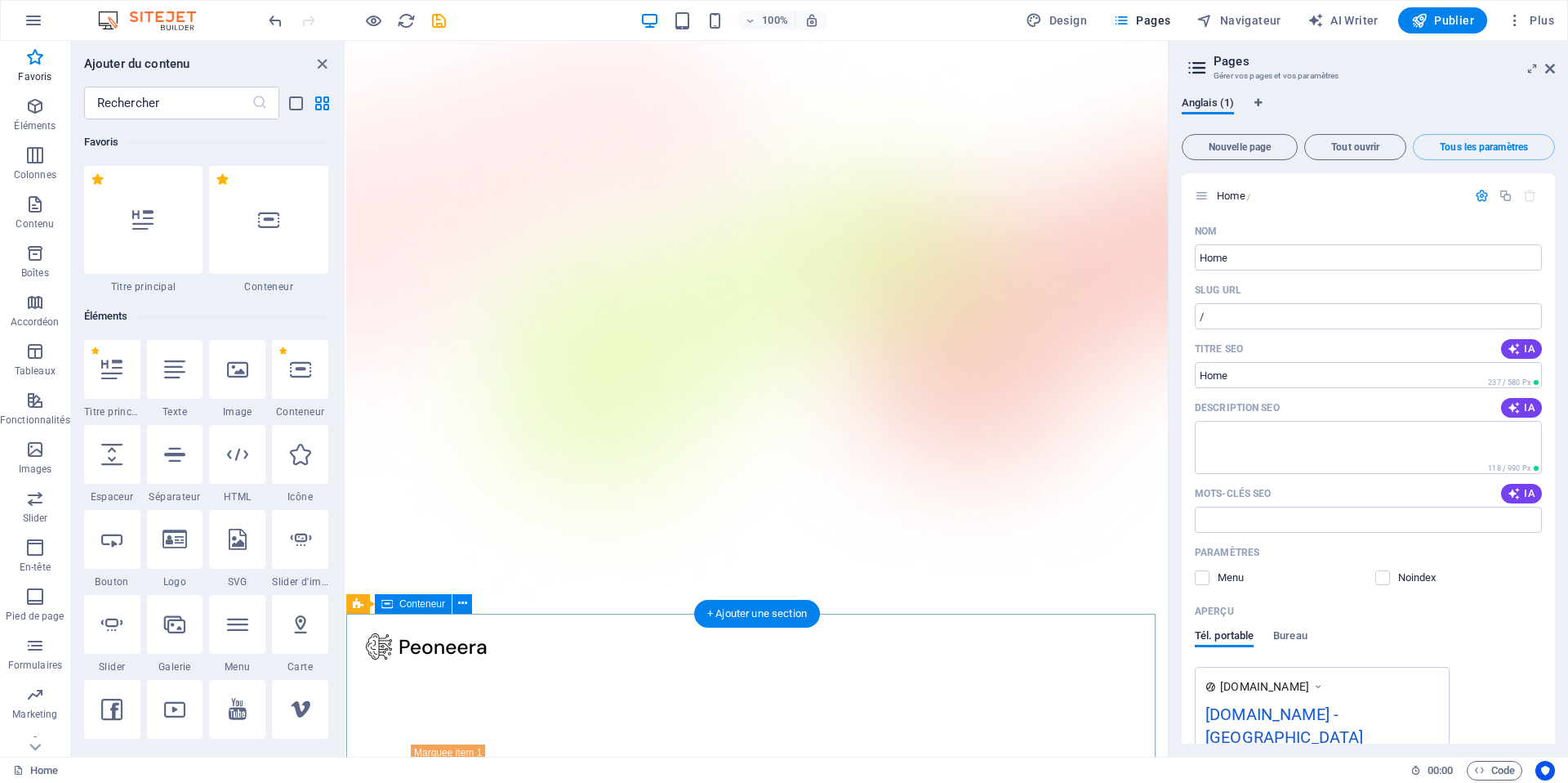
drag, startPoint x: 546, startPoint y: 518, endPoint x: 774, endPoint y: 751, distance: 326.0
click at [1063, 23] on span "Design" at bounding box center [1056, 21] width 61 height 17
select select "600"
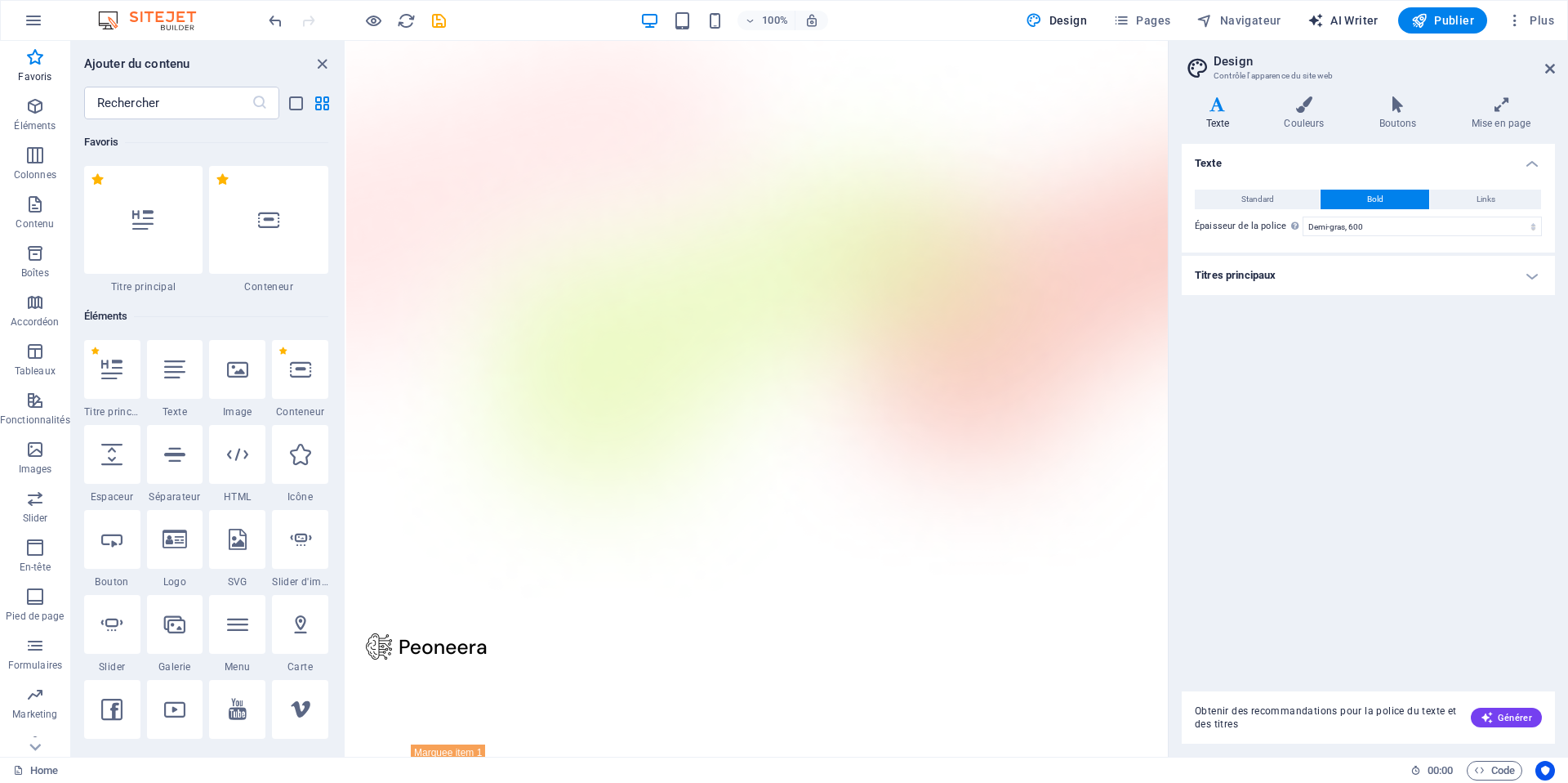
click at [1351, 22] on span "AI Writer" at bounding box center [1342, 21] width 71 height 17
select select "English"
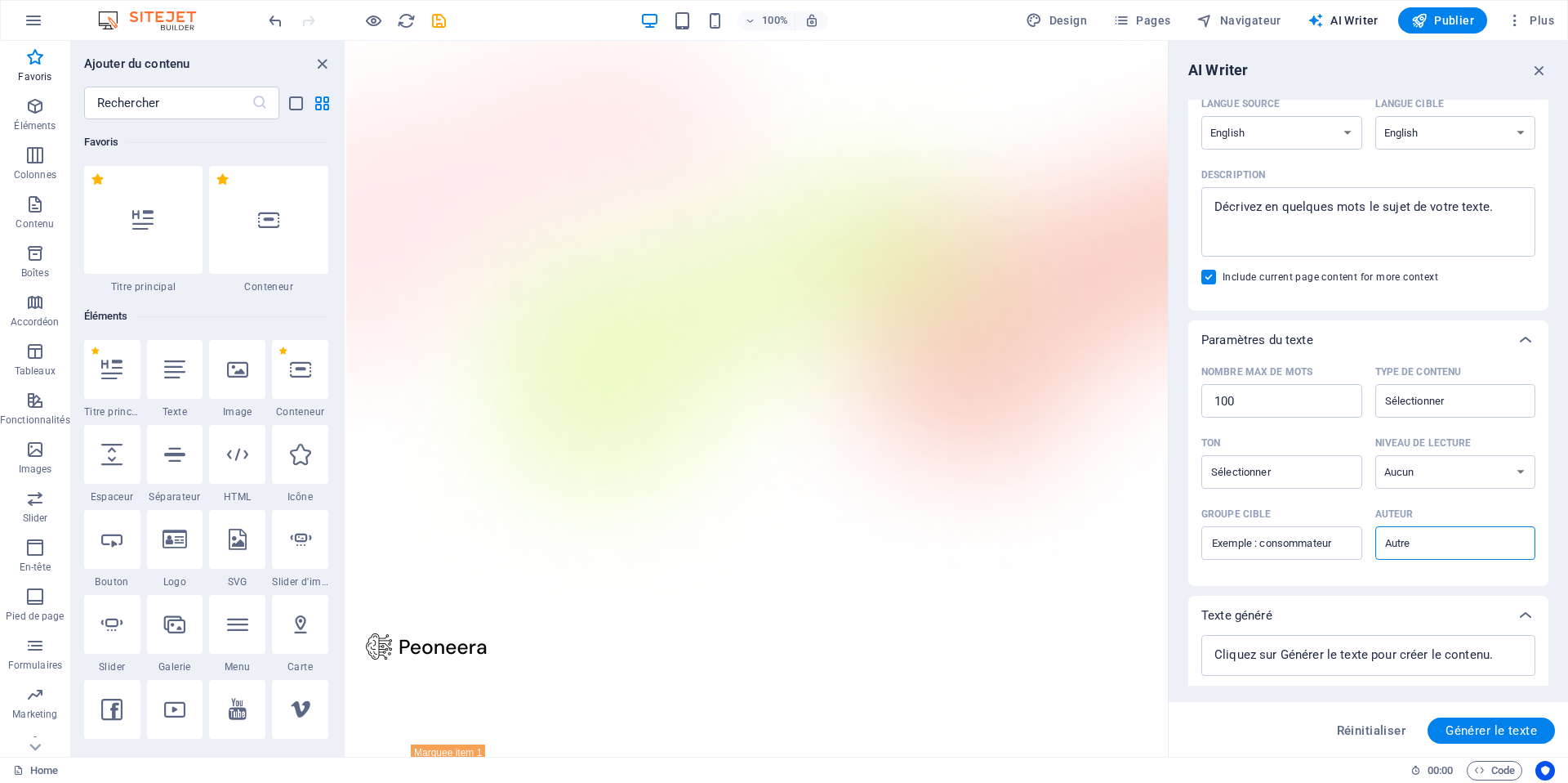
scroll to position [190, 0]
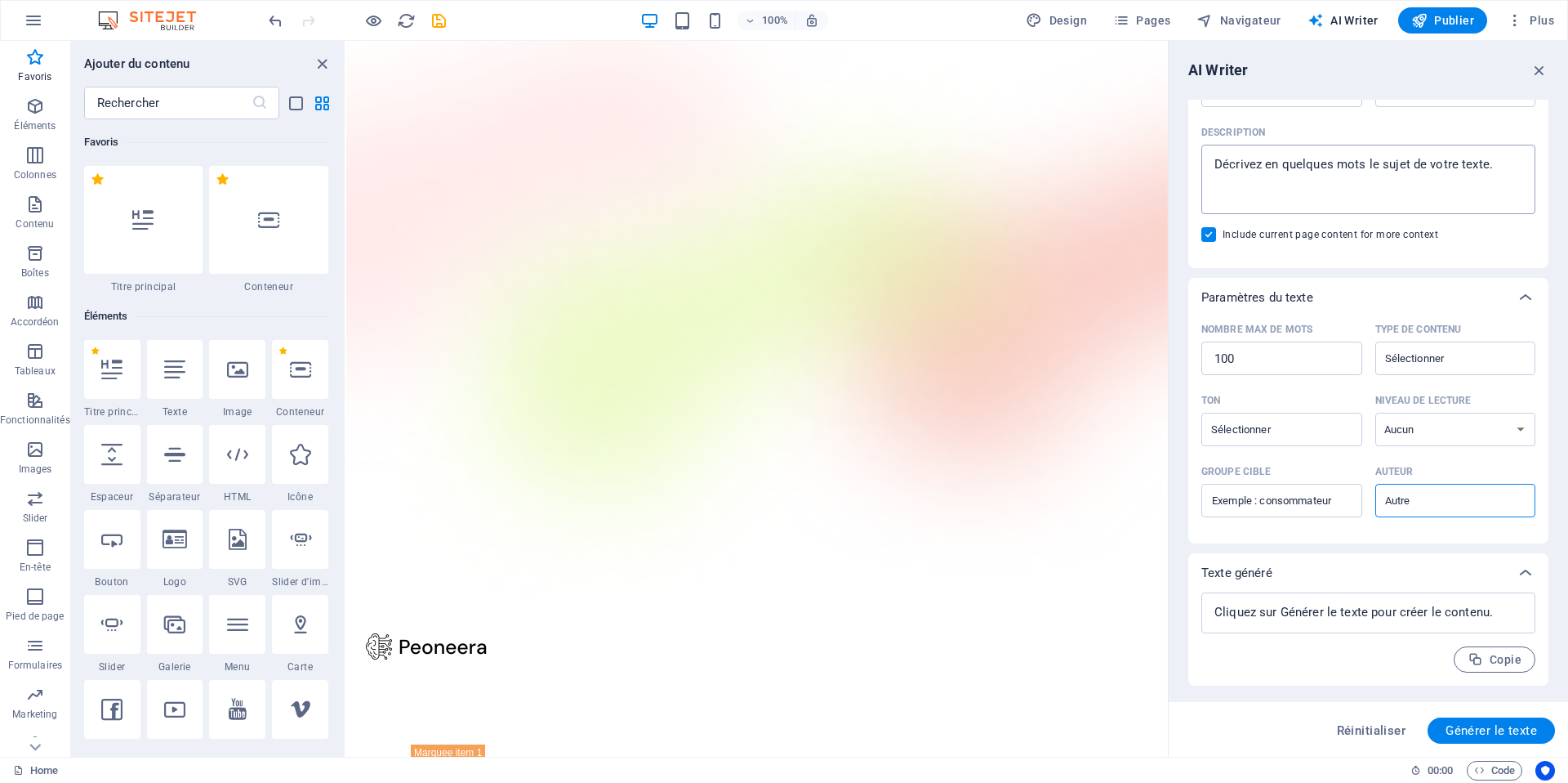
type textarea "x"
click at [1249, 169] on textarea "Description x ​" at bounding box center [1368, 179] width 318 height 53
type textarea "u"
type textarea "x"
type textarea "un"
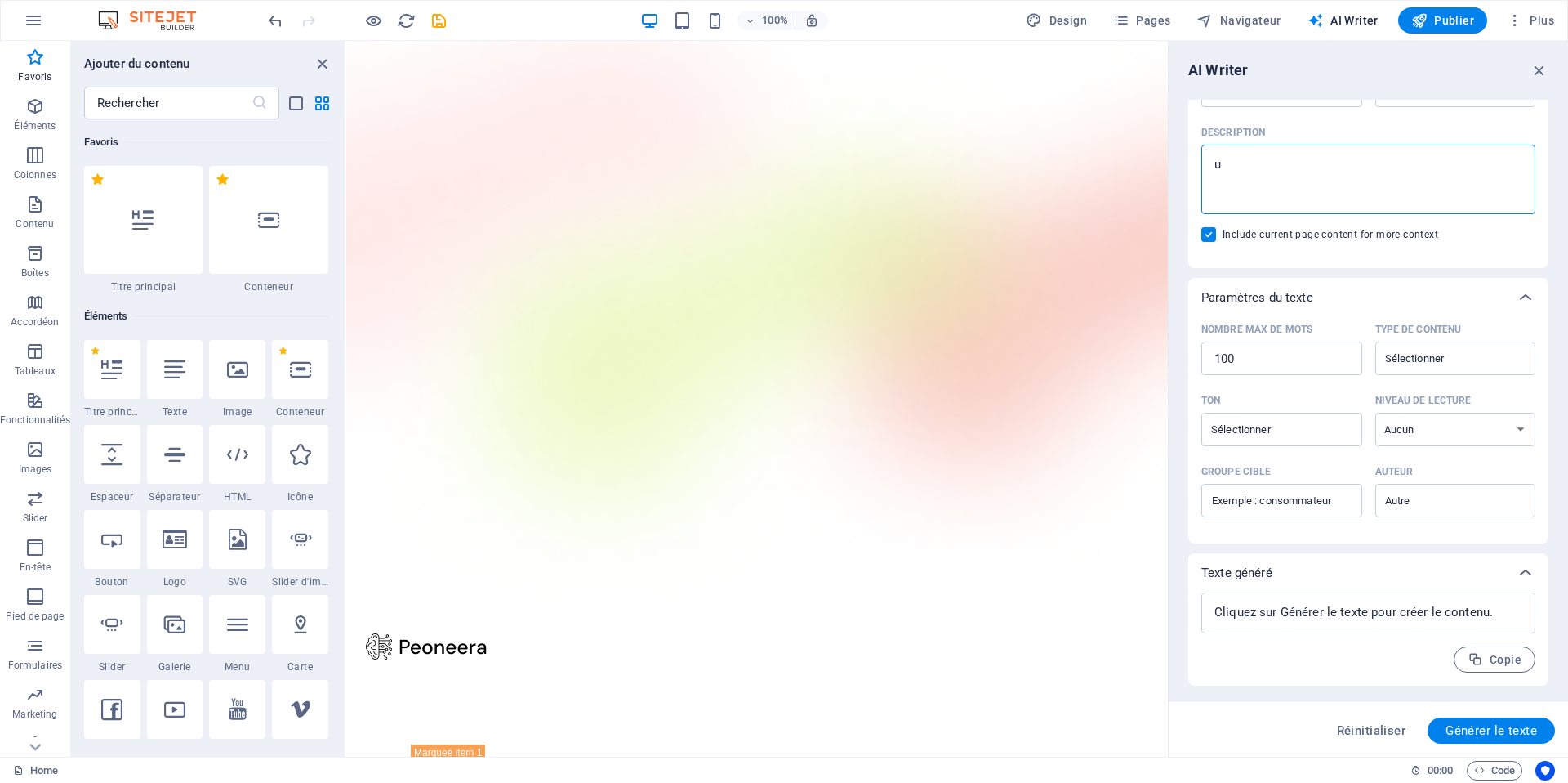
type textarea "x"
type textarea "un"
type textarea "x"
type textarea "un s"
type textarea "x"
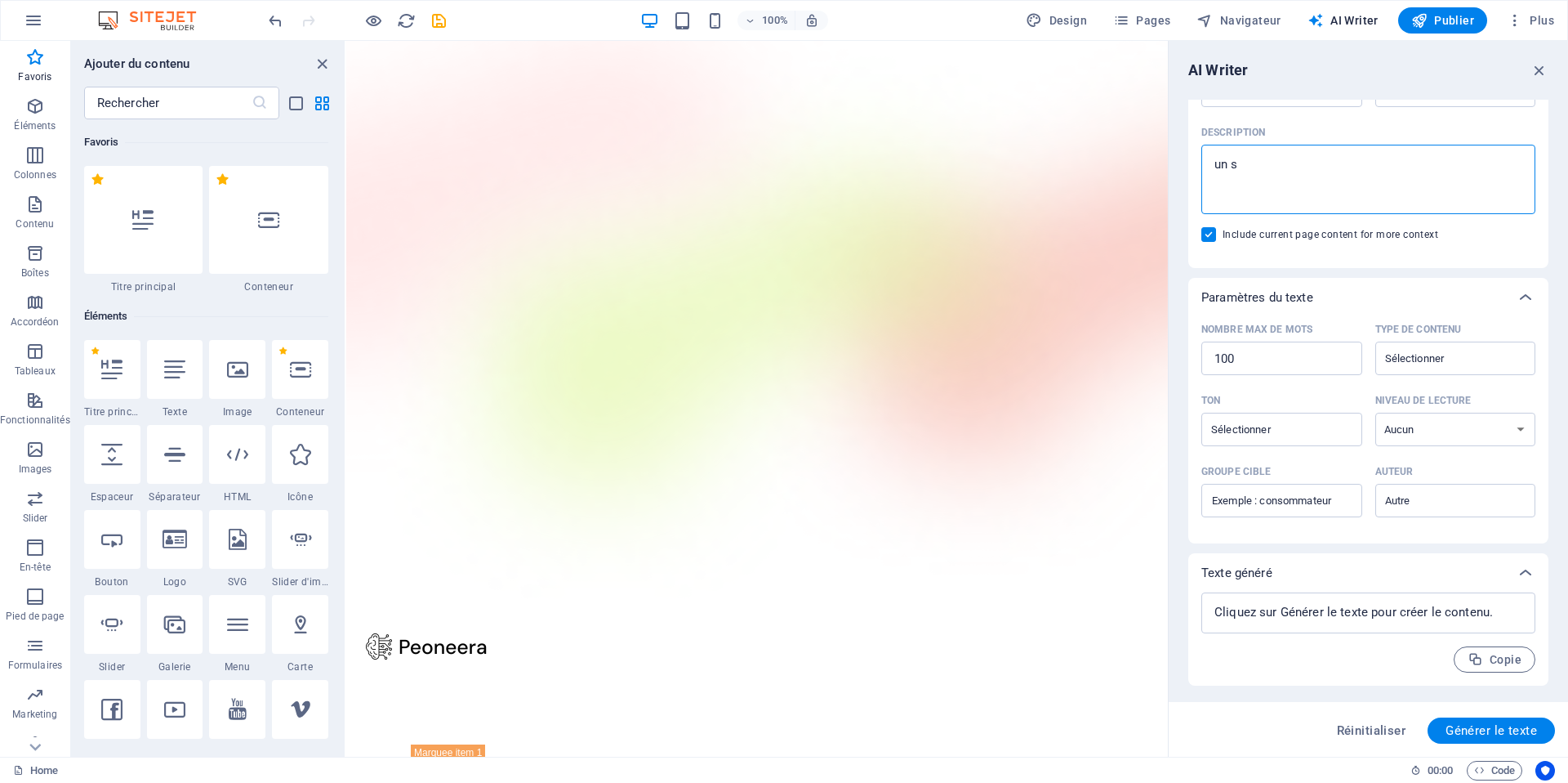
type textarea "un si"
type textarea "x"
type textarea "un sit"
type textarea "x"
type textarea "un site"
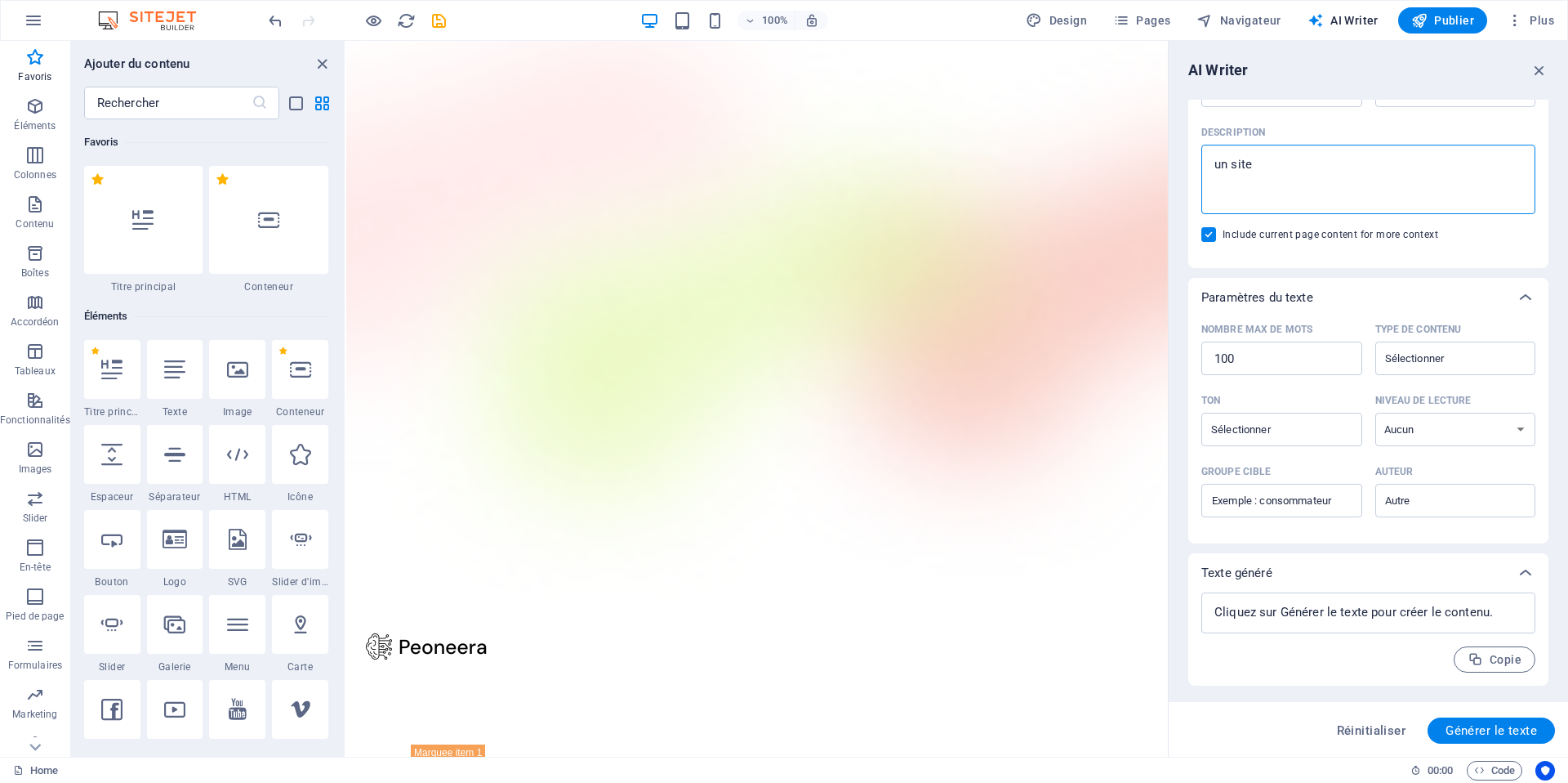
type textarea "x"
type textarea "un site"
type textarea "x"
type textarea "un site p"
type textarea "x"
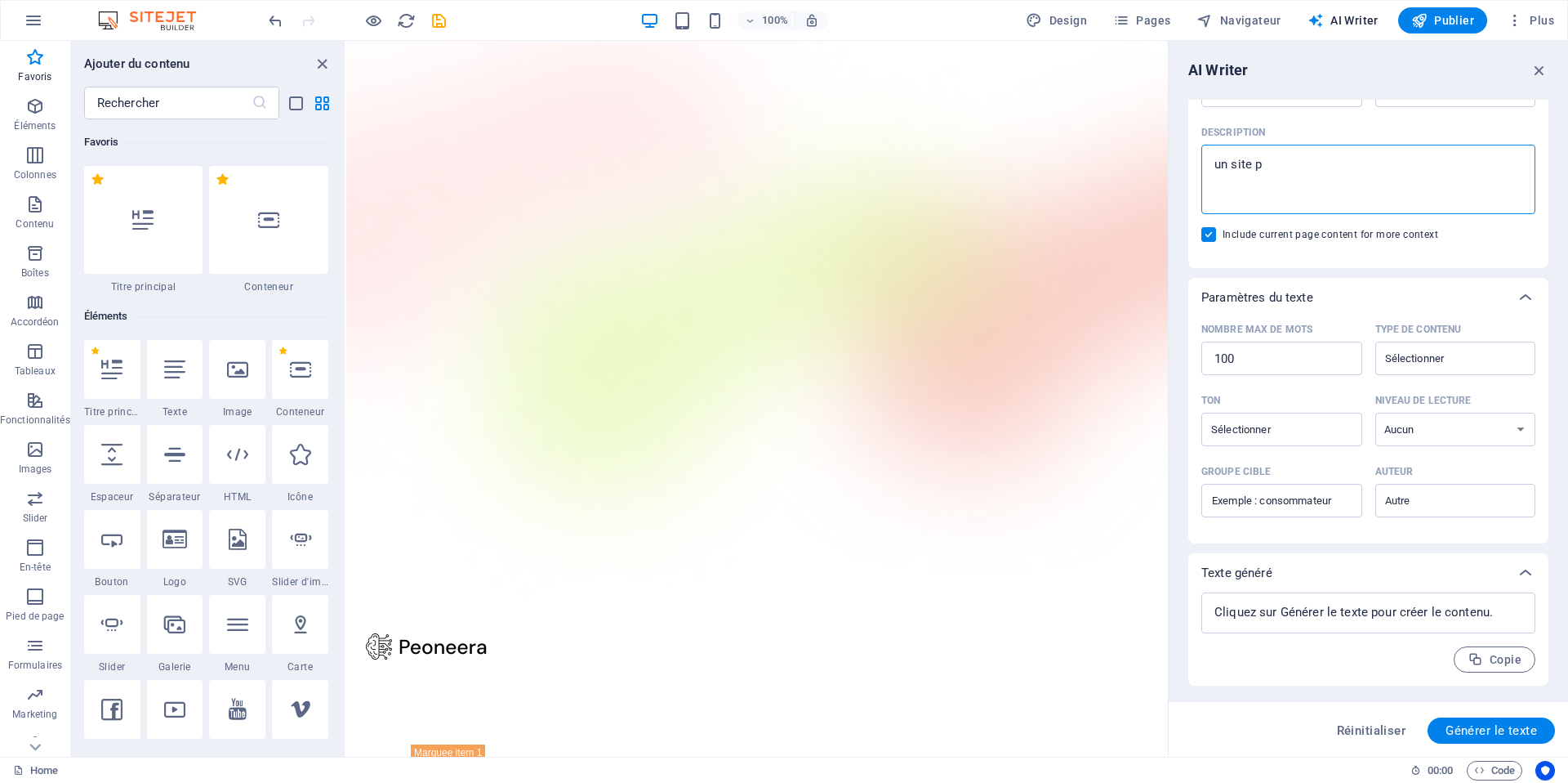
type textarea "un site po"
type textarea "x"
type textarea "un site pou"
type textarea "x"
type textarea "un site pour"
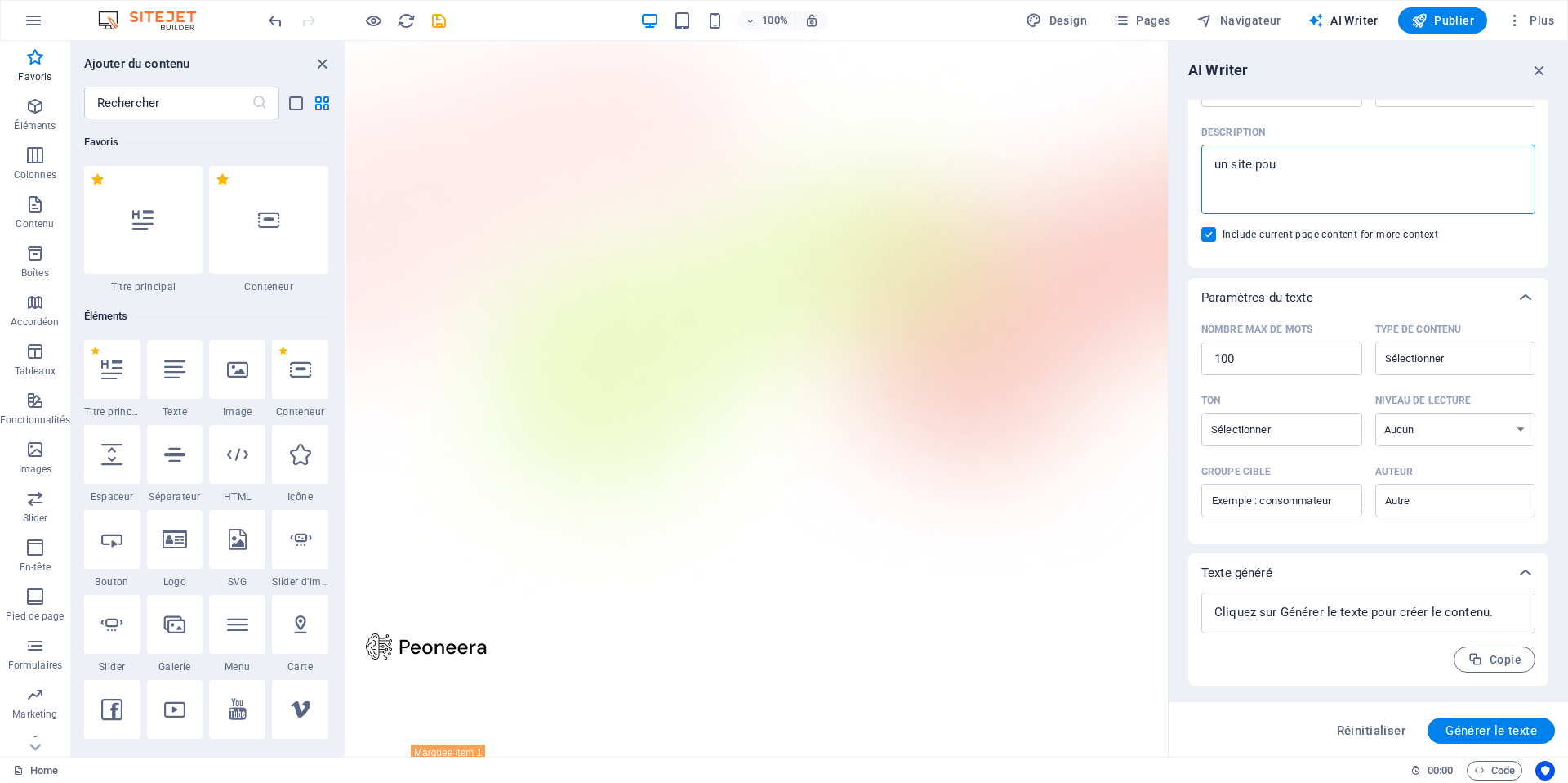
type textarea "x"
type textarea "un site pour"
type textarea "x"
type textarea "un site pour u"
type textarea "x"
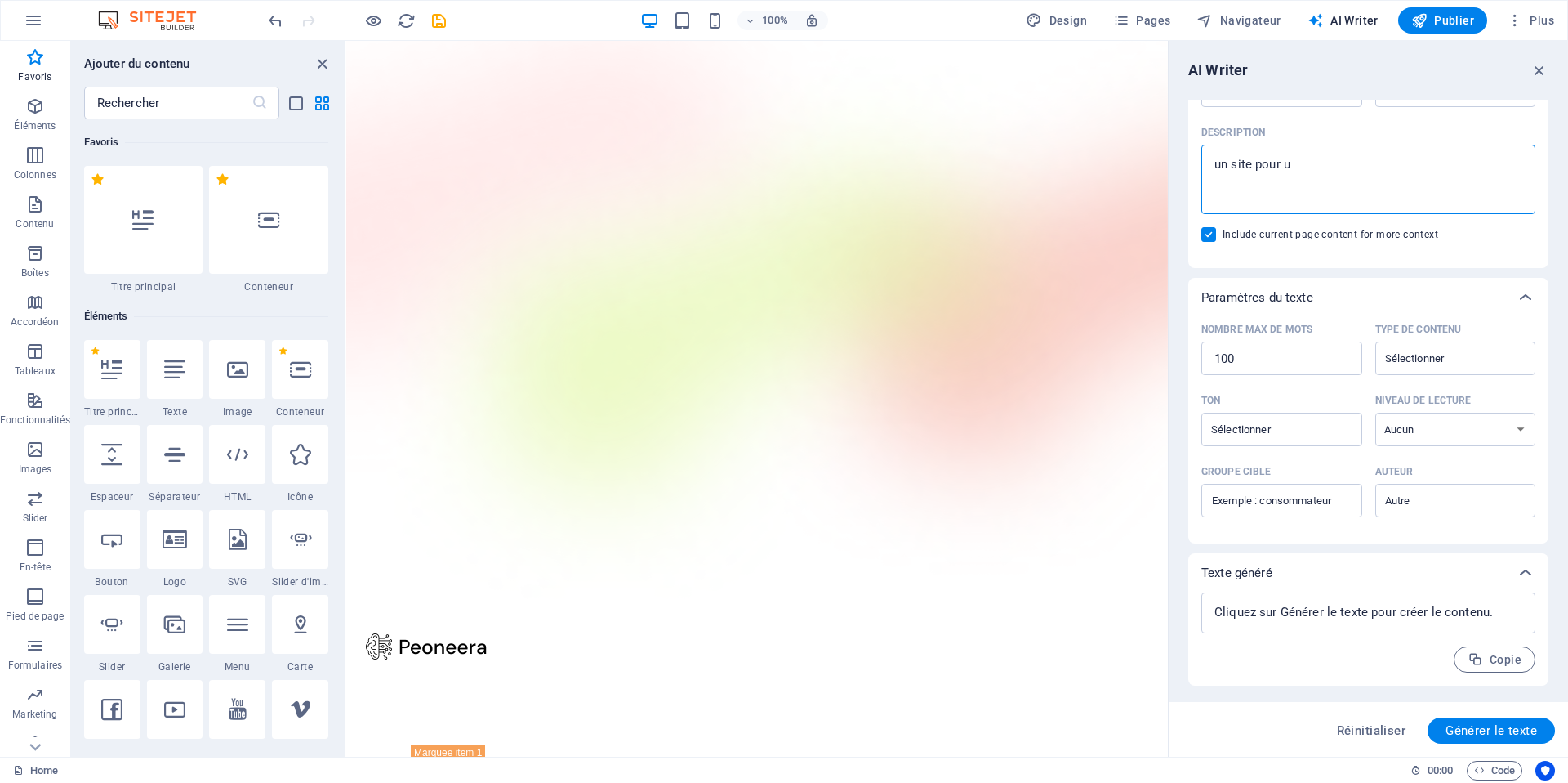
type textarea "un site pour un"
type textarea "x"
type textarea "un site pour une"
type textarea "x"
type textarea "un site pour une"
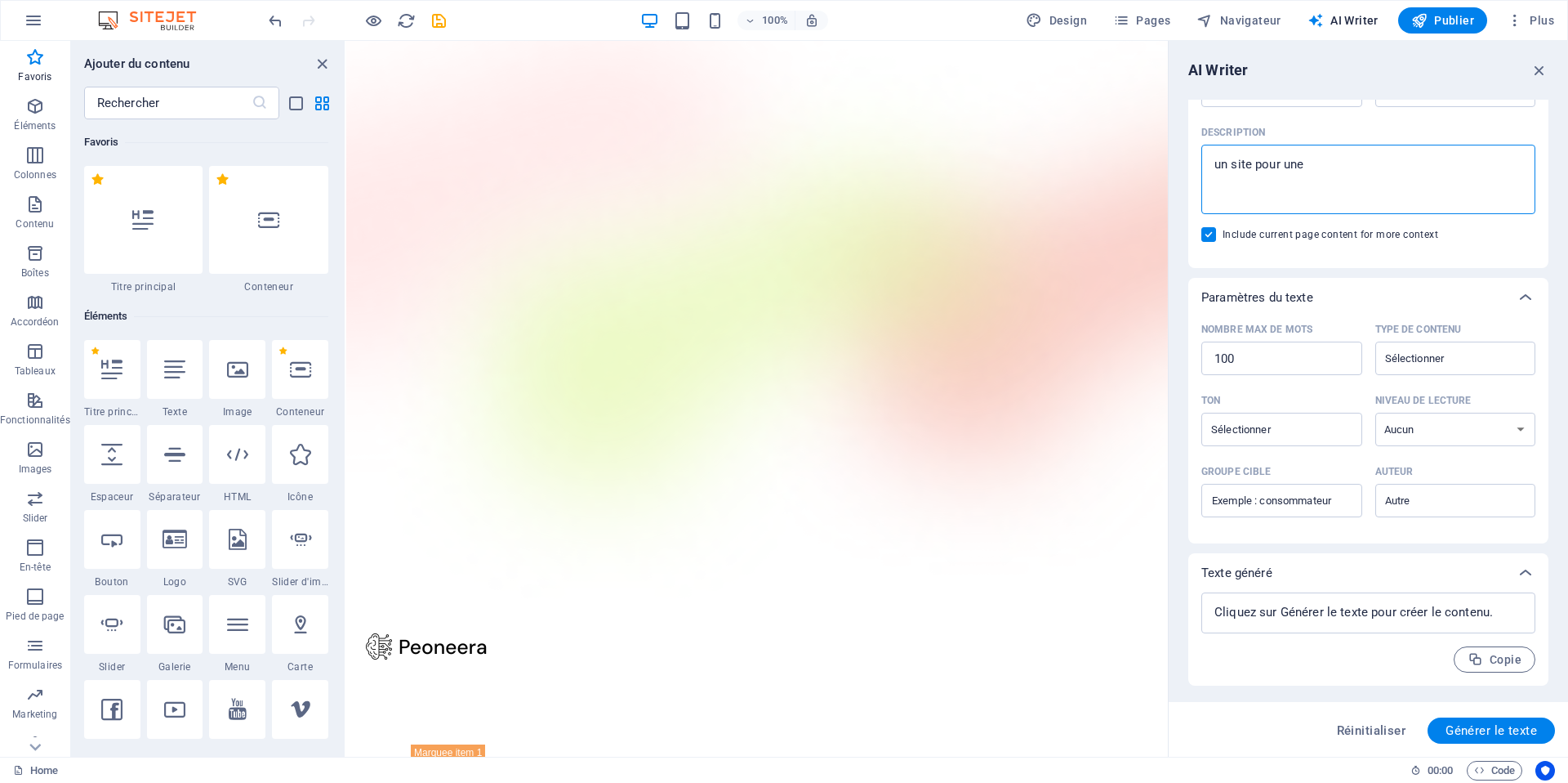
type textarea "x"
type textarea "un site pour une c"
type textarea "x"
type textarea "un site pour une"
type textarea "x"
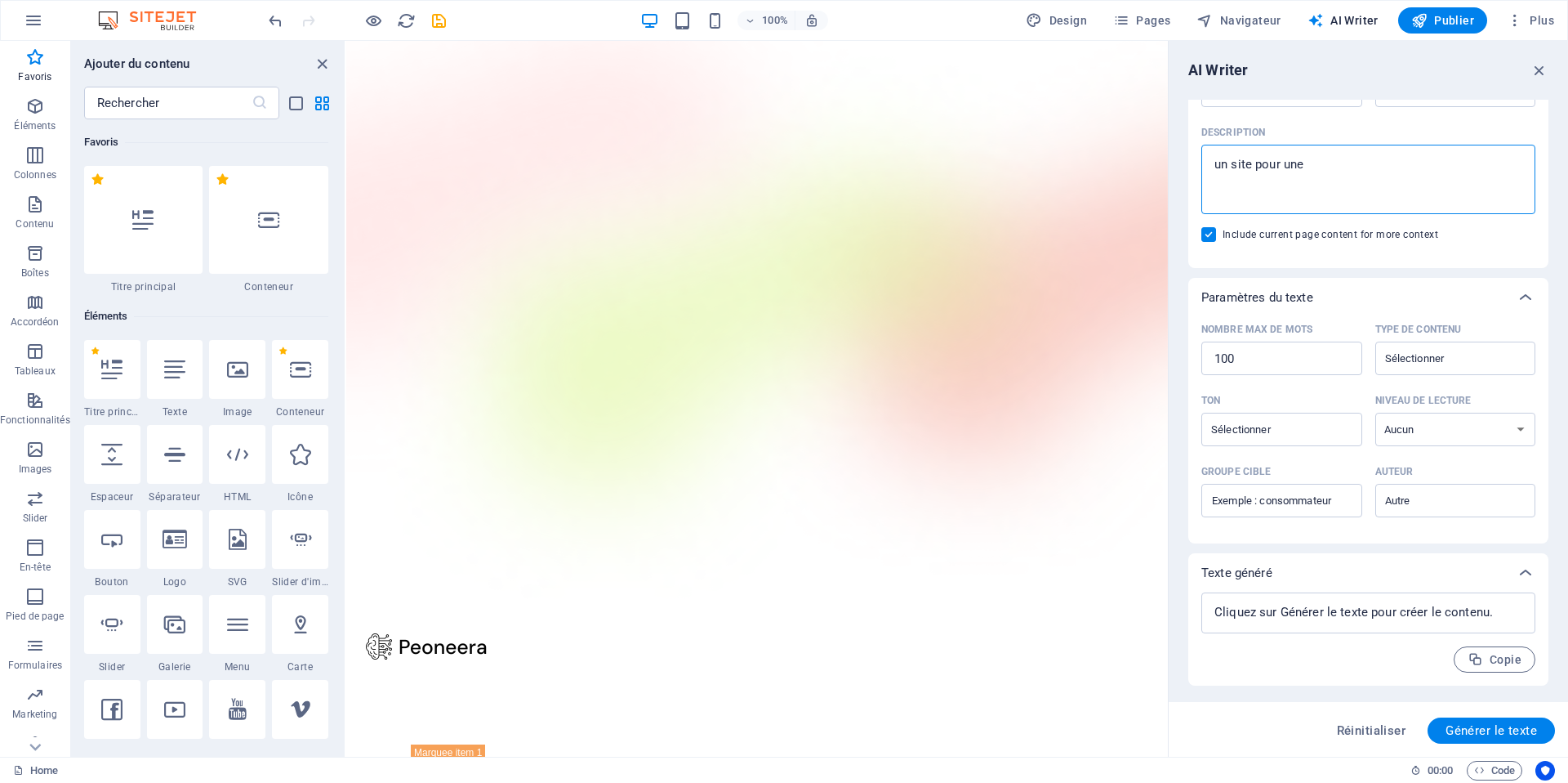
type textarea "un site pour une c"
type textarea "x"
type textarea "un site pour une co"
type textarea "x"
type textarea "un site pour une coo"
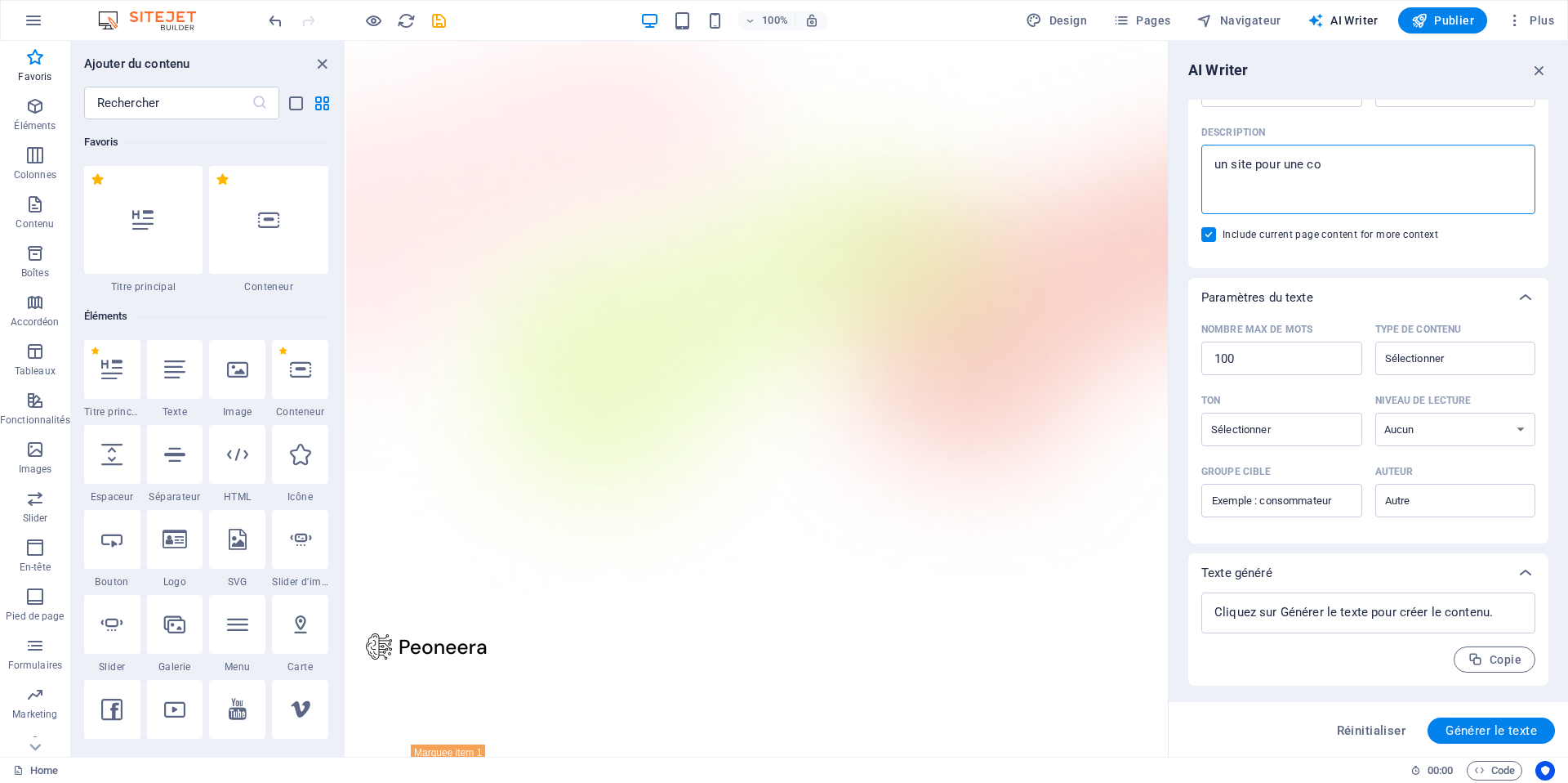
type textarea "x"
type textarea "un site pour une coop"
type textarea "x"
type textarea "un site pour une coope"
type textarea "x"
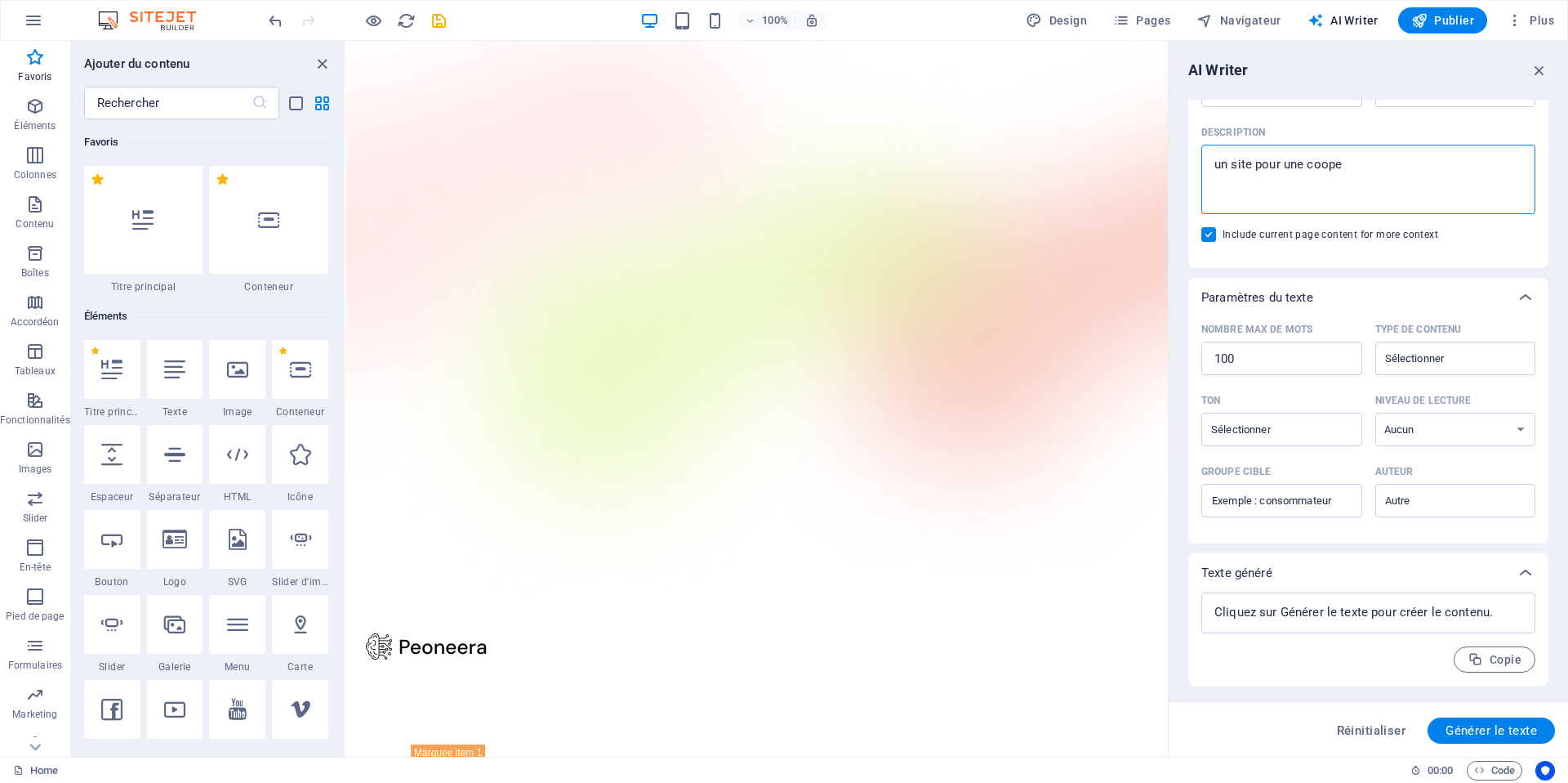
type textarea "un site pour une cooper"
type textarea "x"
type textarea "un site pour une coopera"
type textarea "x"
type textarea "un site pour une cooperat"
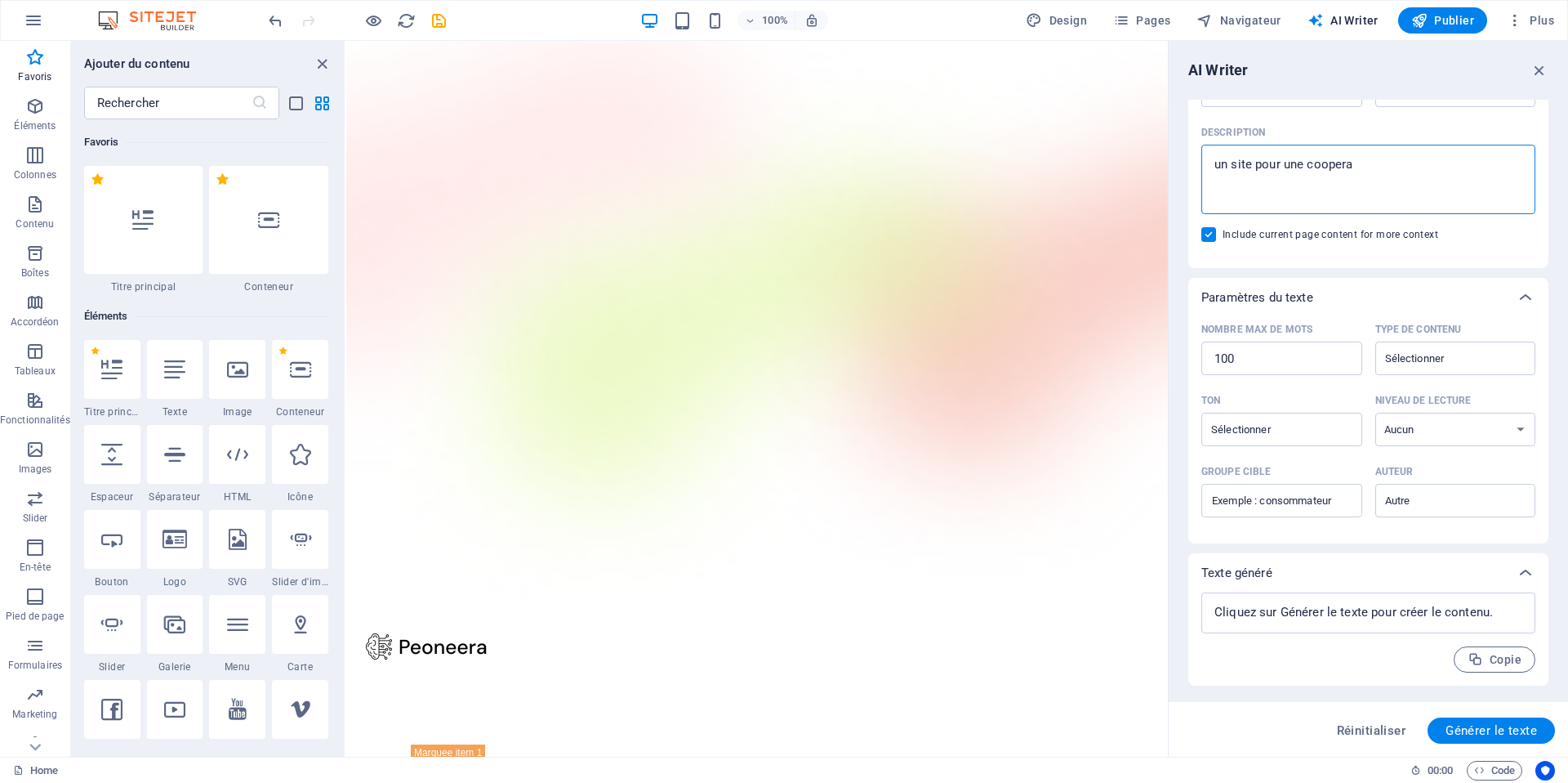
type textarea "x"
type textarea "un site pour une cooperati"
type textarea "x"
type textarea "un site pour une cooperativ"
type textarea "x"
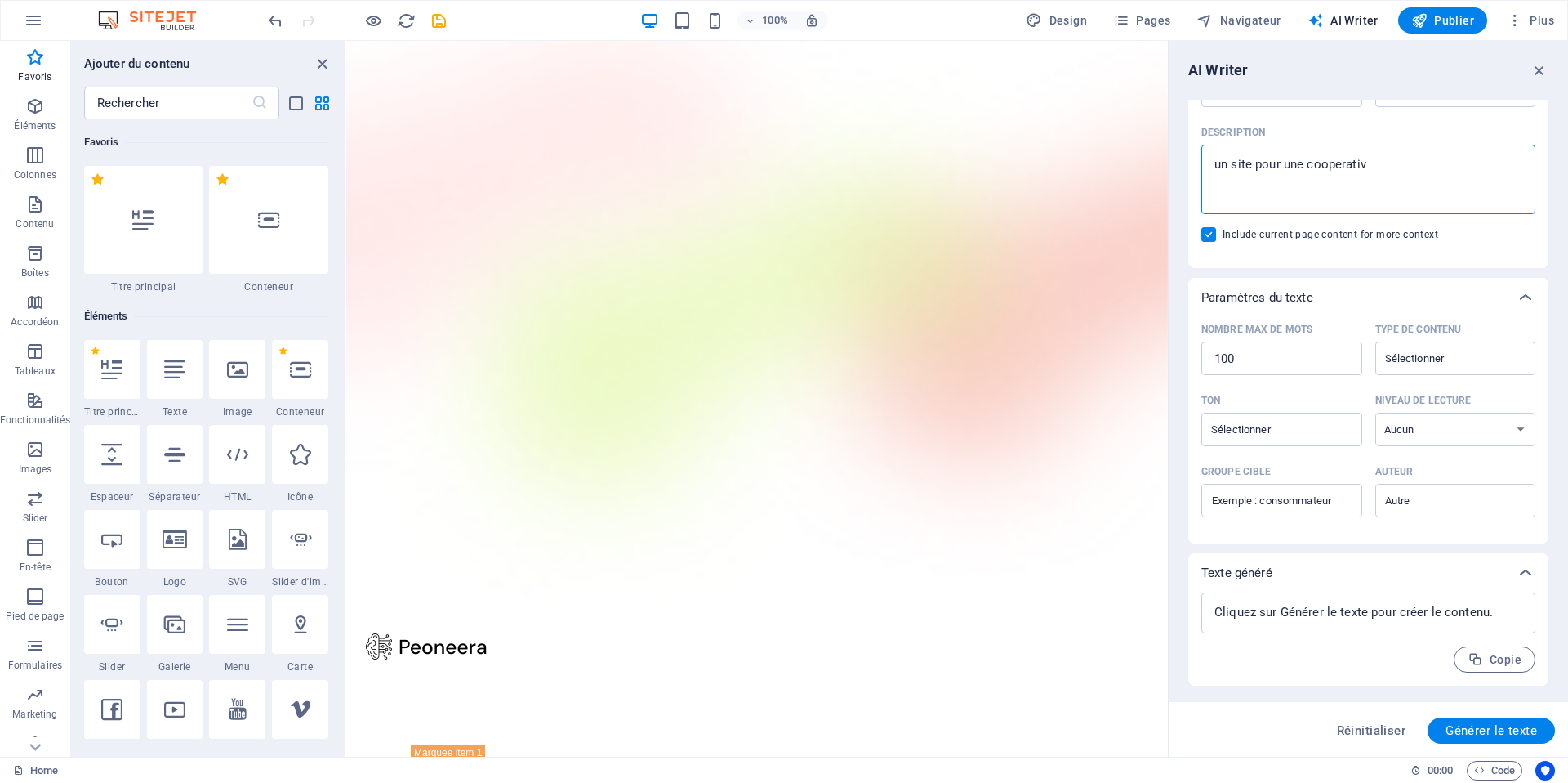
type textarea "un site pour une cooperative"
type textarea "x"
type textarea "un site pour une cooperative"
type textarea "x"
type textarea "un site pour une cooperative d"
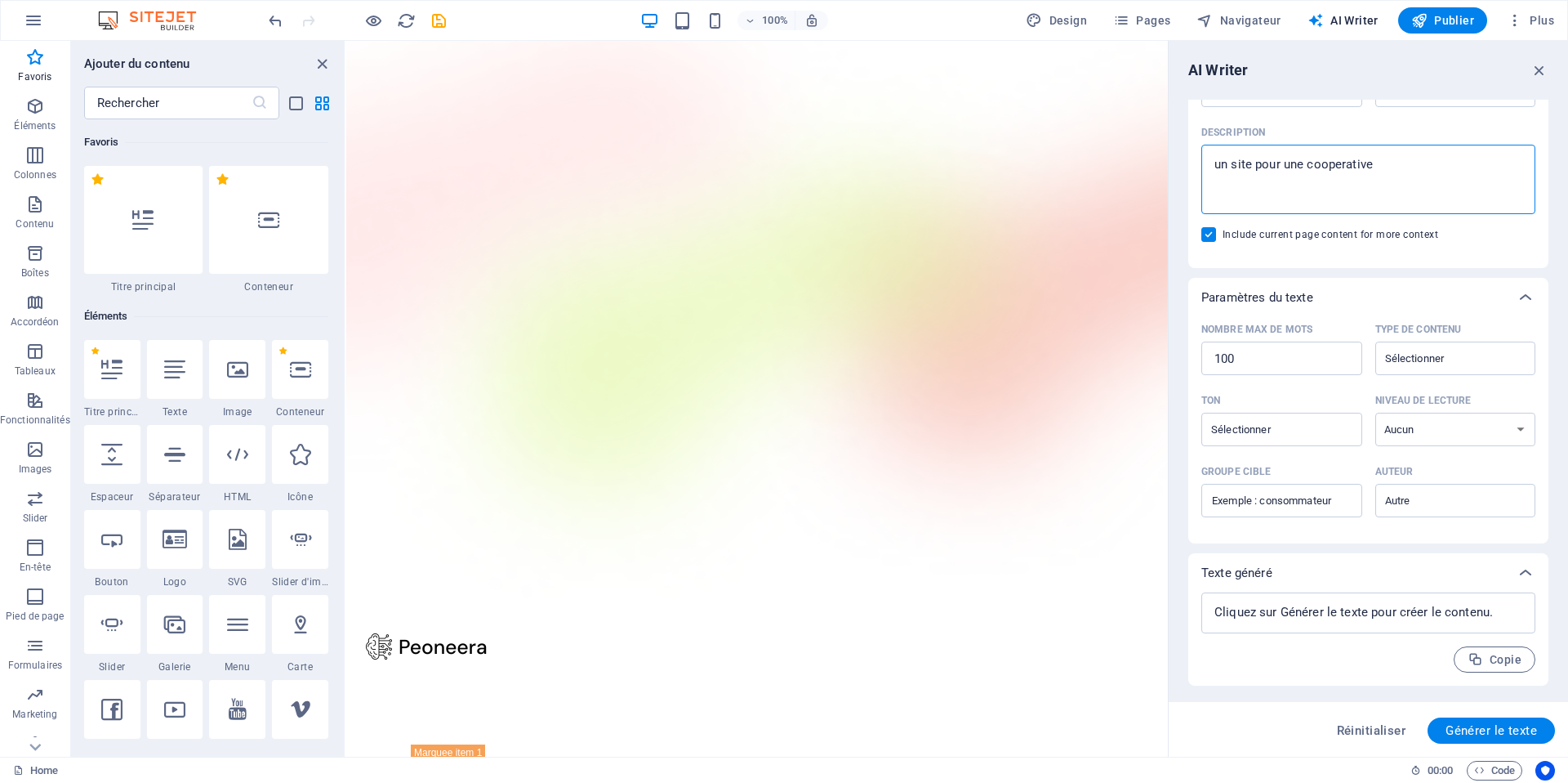
type textarea "x"
type textarea "un site pour une cooperative de"
type textarea "x"
type textarea "un site pour une cooperative de"
type textarea "x"
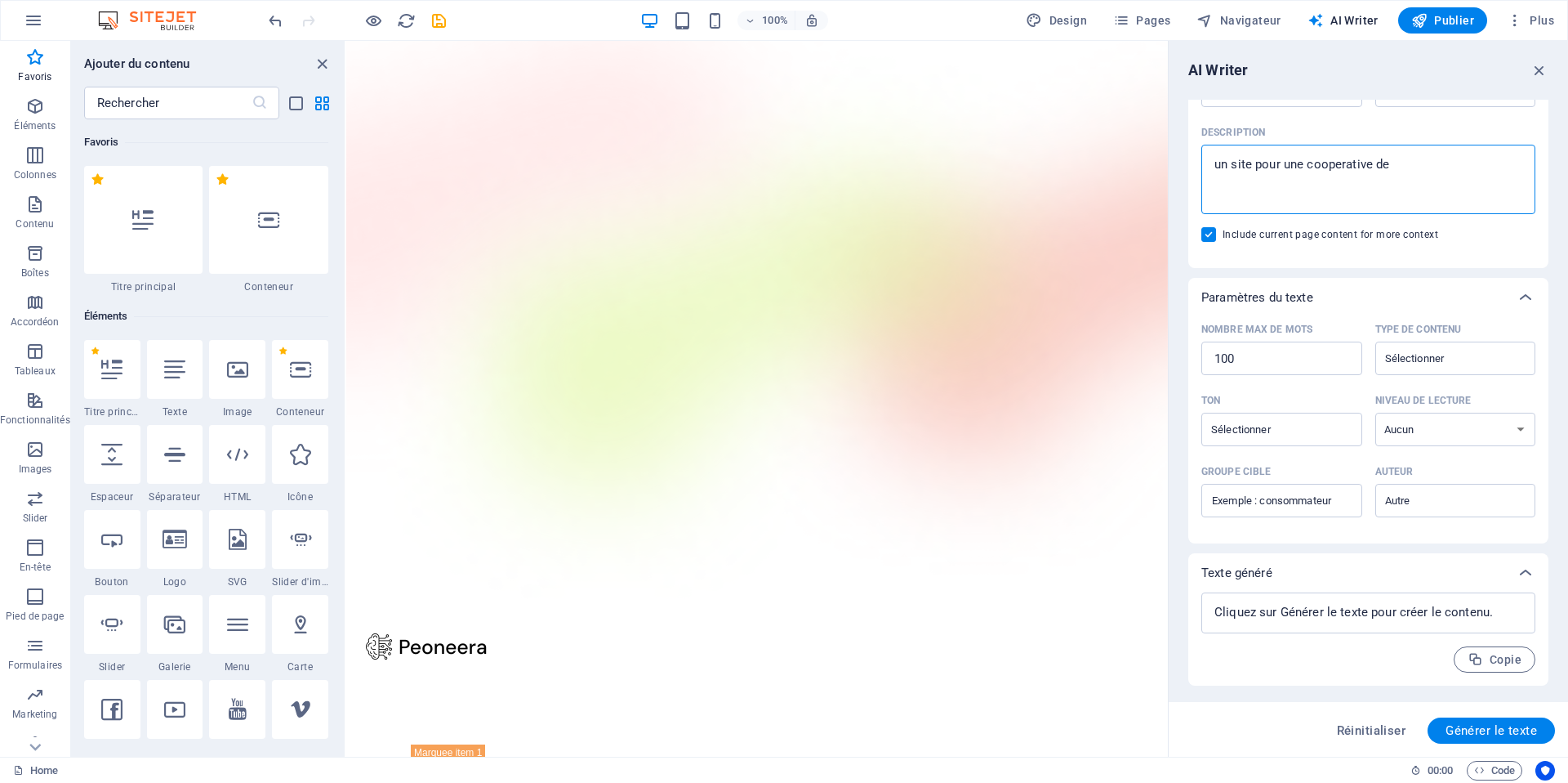
type textarea "un site pour une cooperative de c"
type textarea "x"
type textarea "un site pour une cooperative de cu"
type textarea "x"
type textarea "un site pour une cooperative de cul"
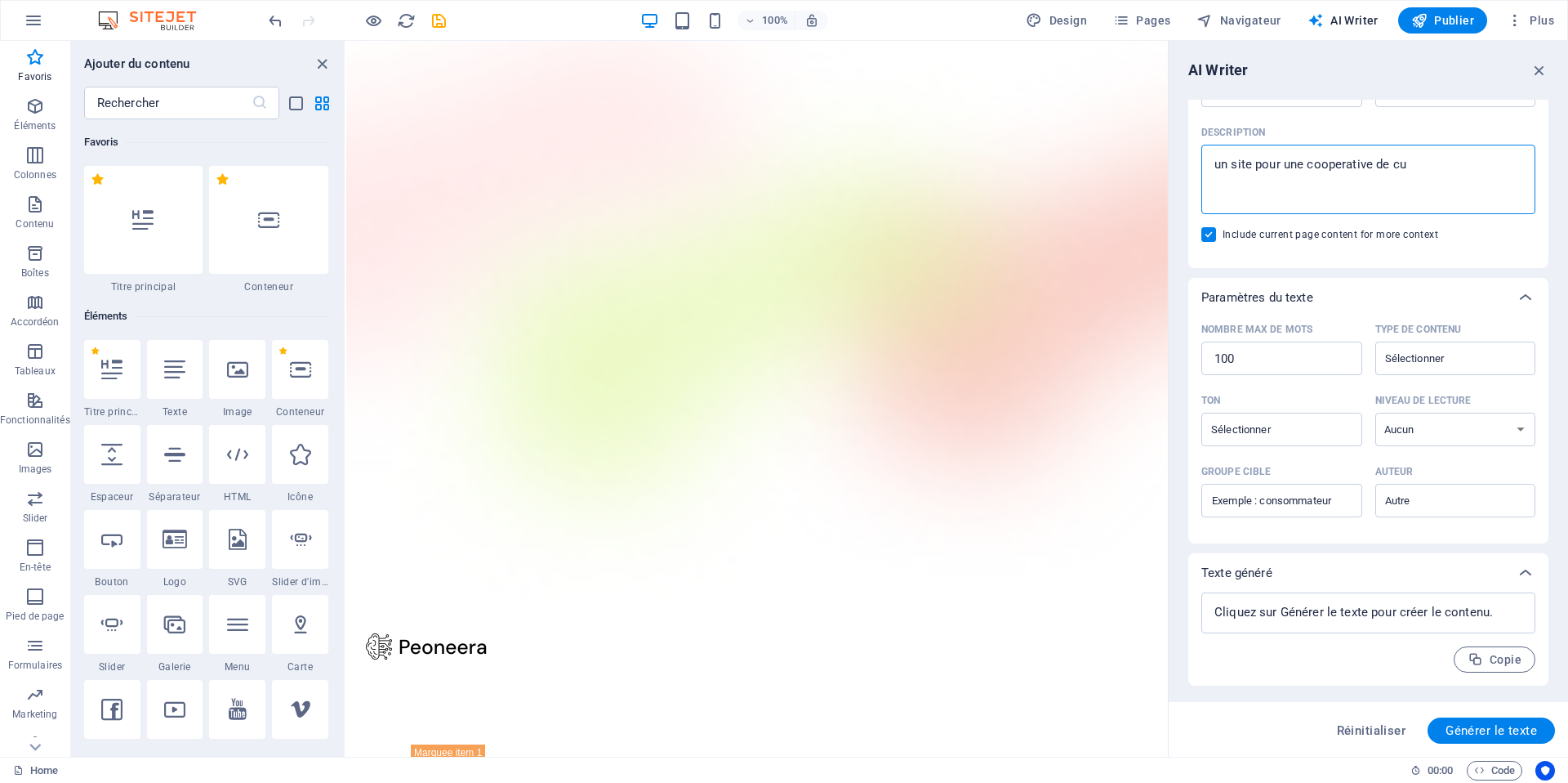
type textarea "x"
type textarea "un site pour une cooperative de cult"
type textarea "x"
type textarea "un site pour une cooperative de cultu"
type textarea "x"
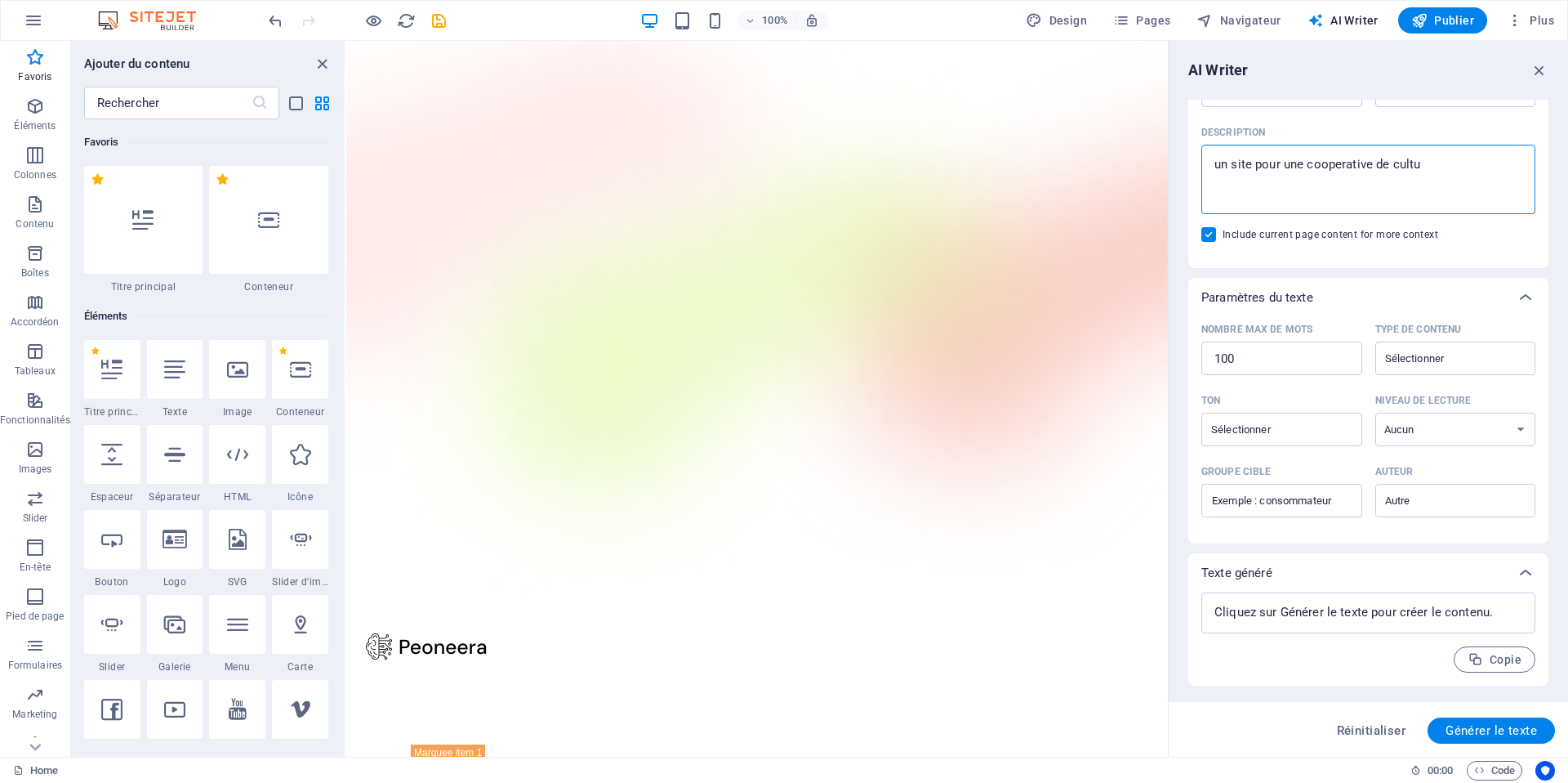
type textarea "un site pour une cooperative de cultur"
type textarea "x"
type textarea "un site pour une cooperative de culture"
type textarea "x"
type textarea "un site pour une cooperative de culture"
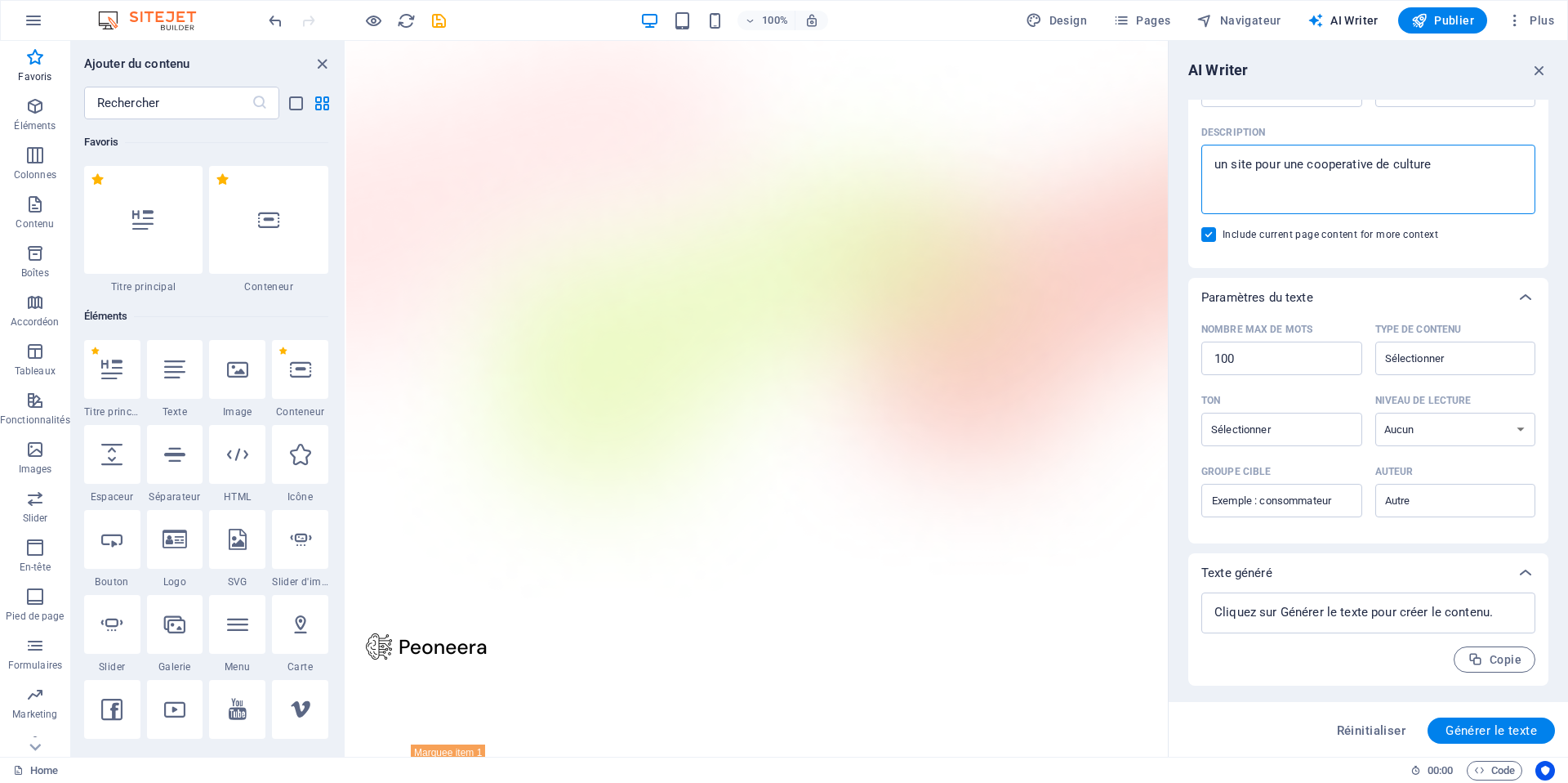
type textarea "x"
type textarea "un site pour une cooperative de culture d"
type textarea "x"
type textarea "un site pour une cooperative de culture de"
type textarea "x"
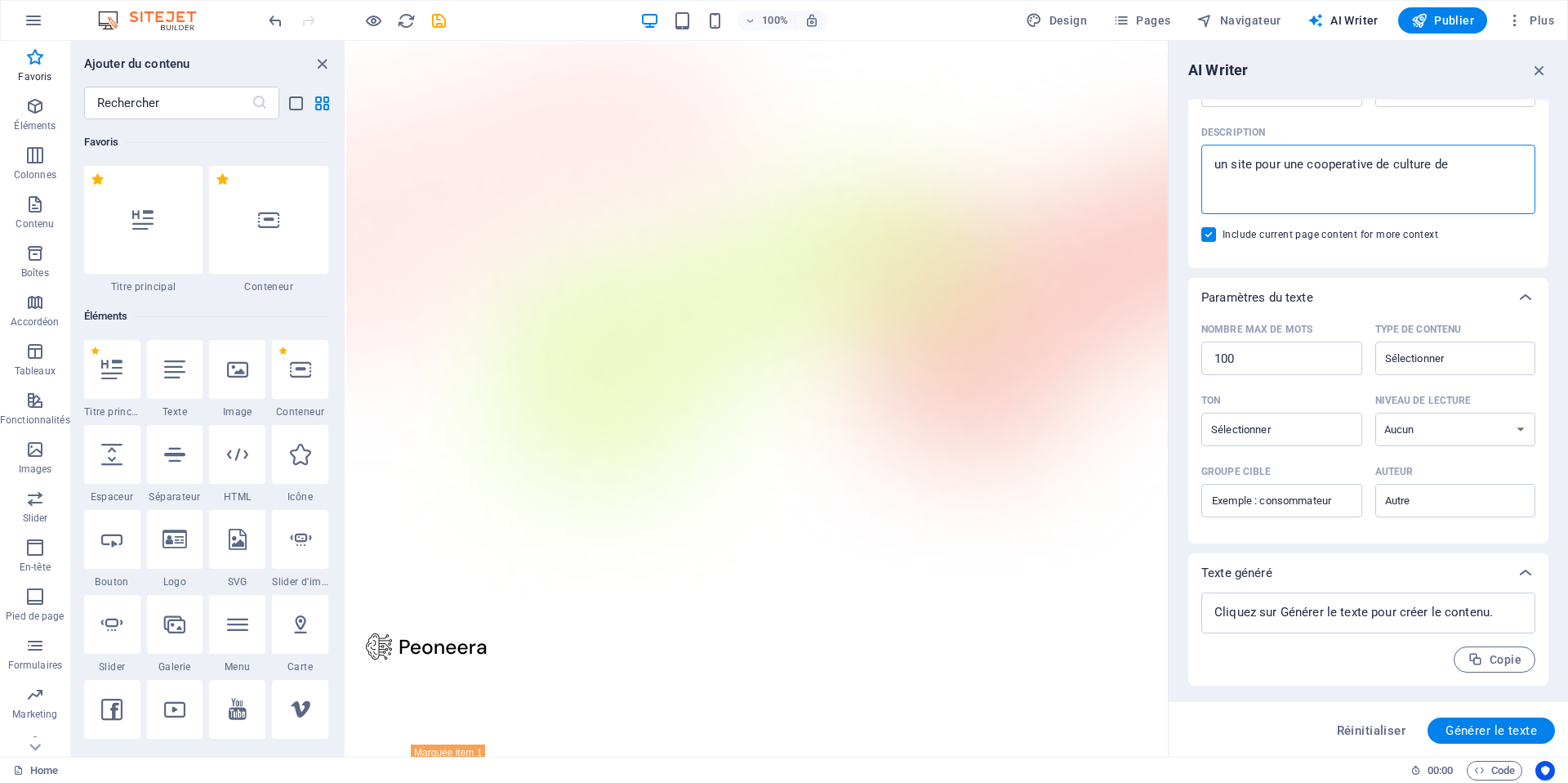
type textarea "un site pour une cooperative de culture de"
type textarea "x"
type textarea "un site pour une cooperative de culture de p"
type textarea "x"
type textarea "un site pour une cooperative de culture de po"
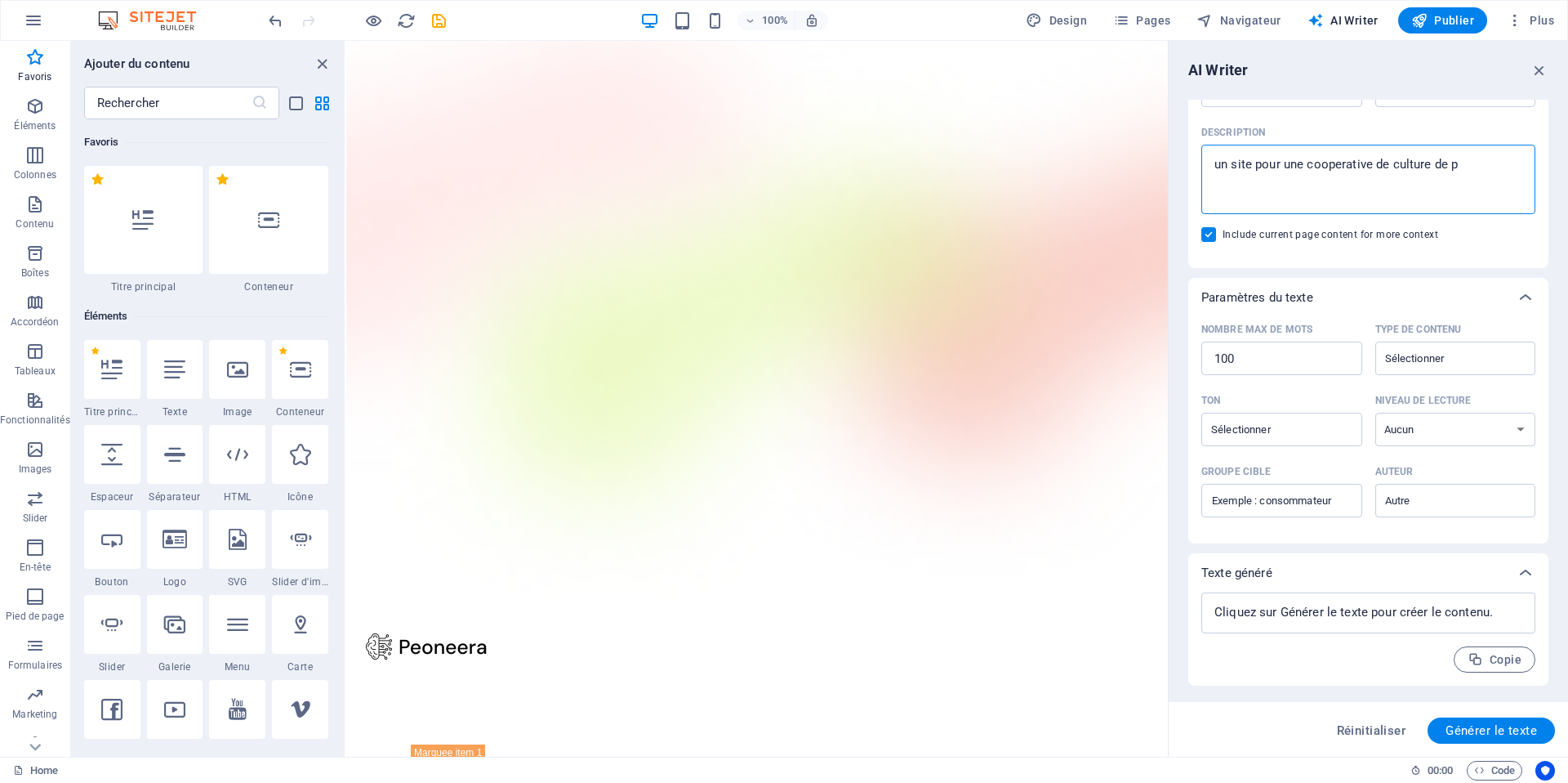
type textarea "x"
type textarea "un site pour une cooperative de culture de pom"
type textarea "x"
type textarea "un site pour une cooperative de culture de pomm"
type textarea "x"
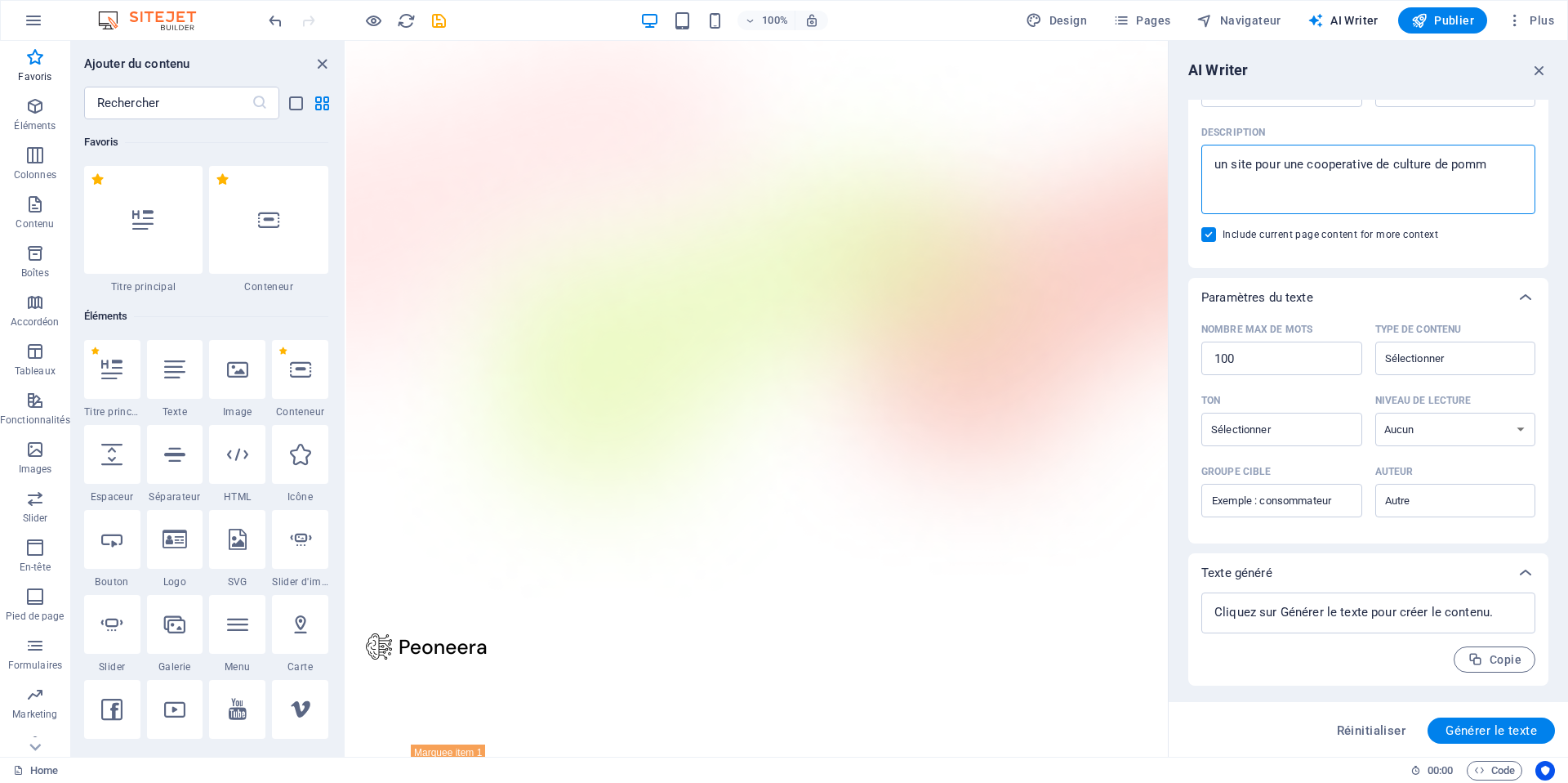
type textarea "un site pour une cooperative de culture de pomme"
type textarea "x"
type textarea "un site pour une cooperative de culture de pomme"
type textarea "x"
type textarea "un site pour une cooperative de culture de pomme d"
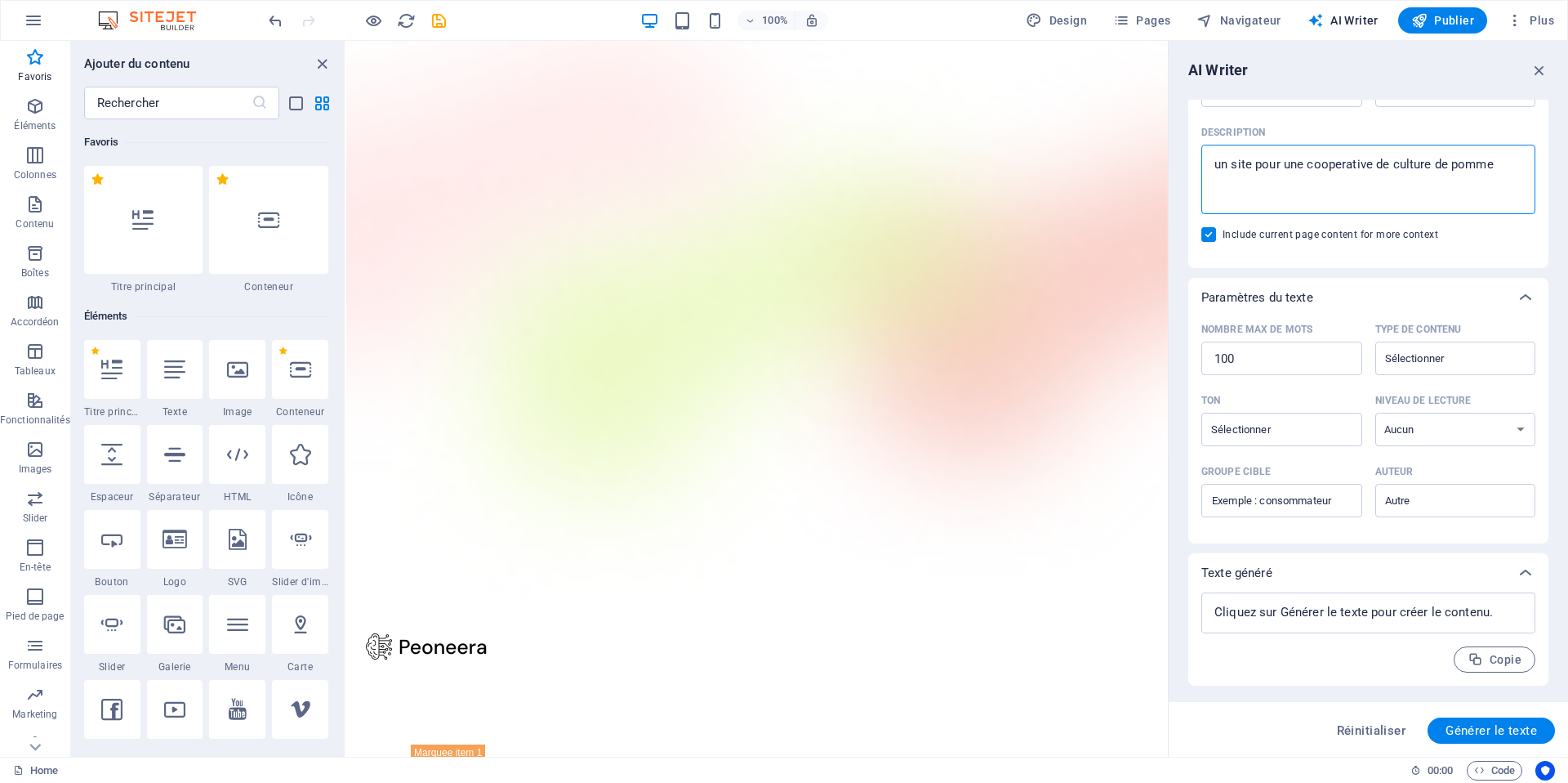
type textarea "x"
type textarea "un site pour une cooperative de culture de pomme de"
type textarea "x"
type textarea "un site pour une cooperative de culture de pomme de"
type textarea "x"
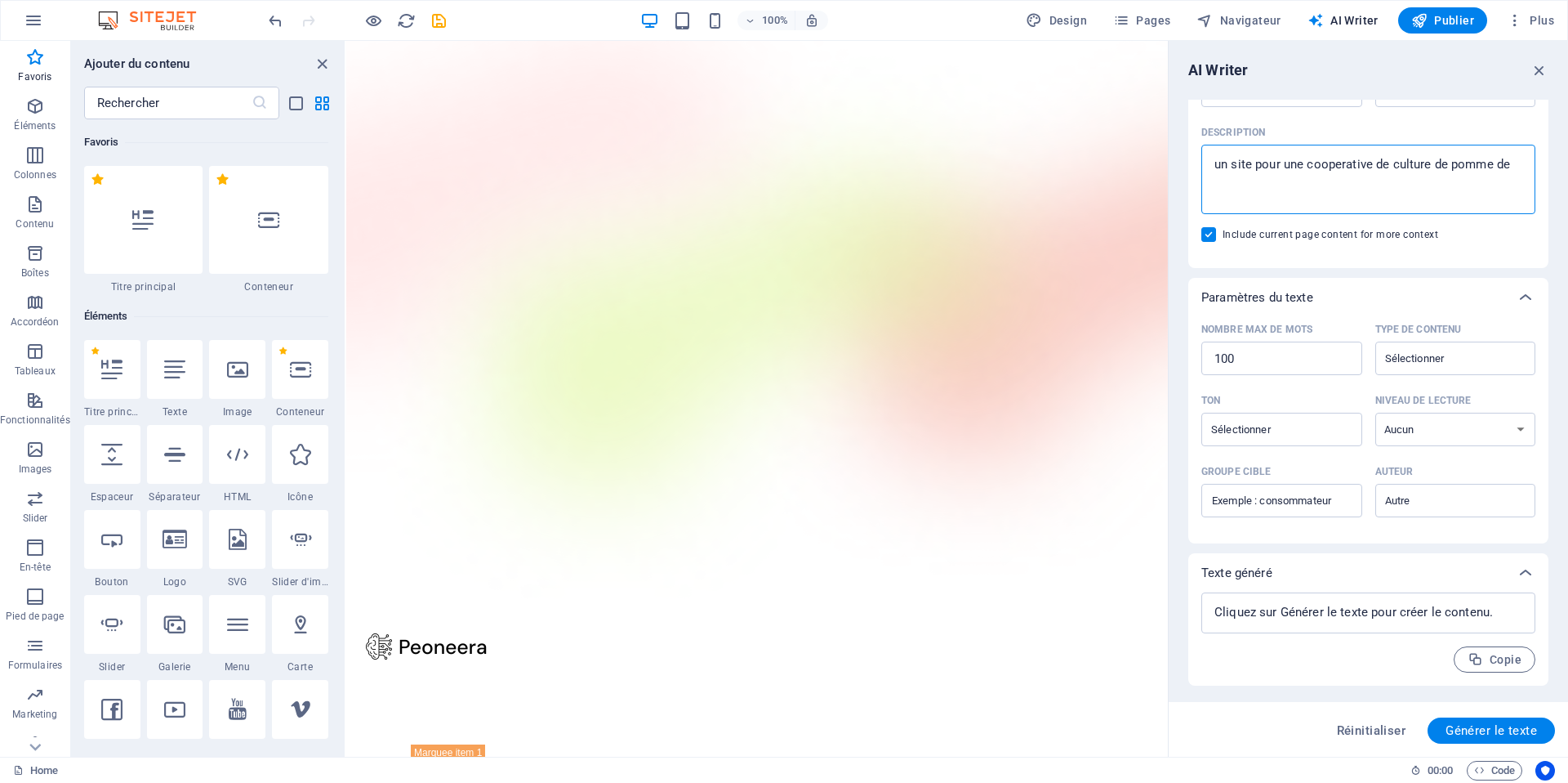
type textarea "un site pour une cooperative de culture de pomme de t"
type textarea "x"
type textarea "un site pour une cooperative de culture de pomme de te"
type textarea "x"
type textarea "un site pour une cooperative de culture de pomme de ter"
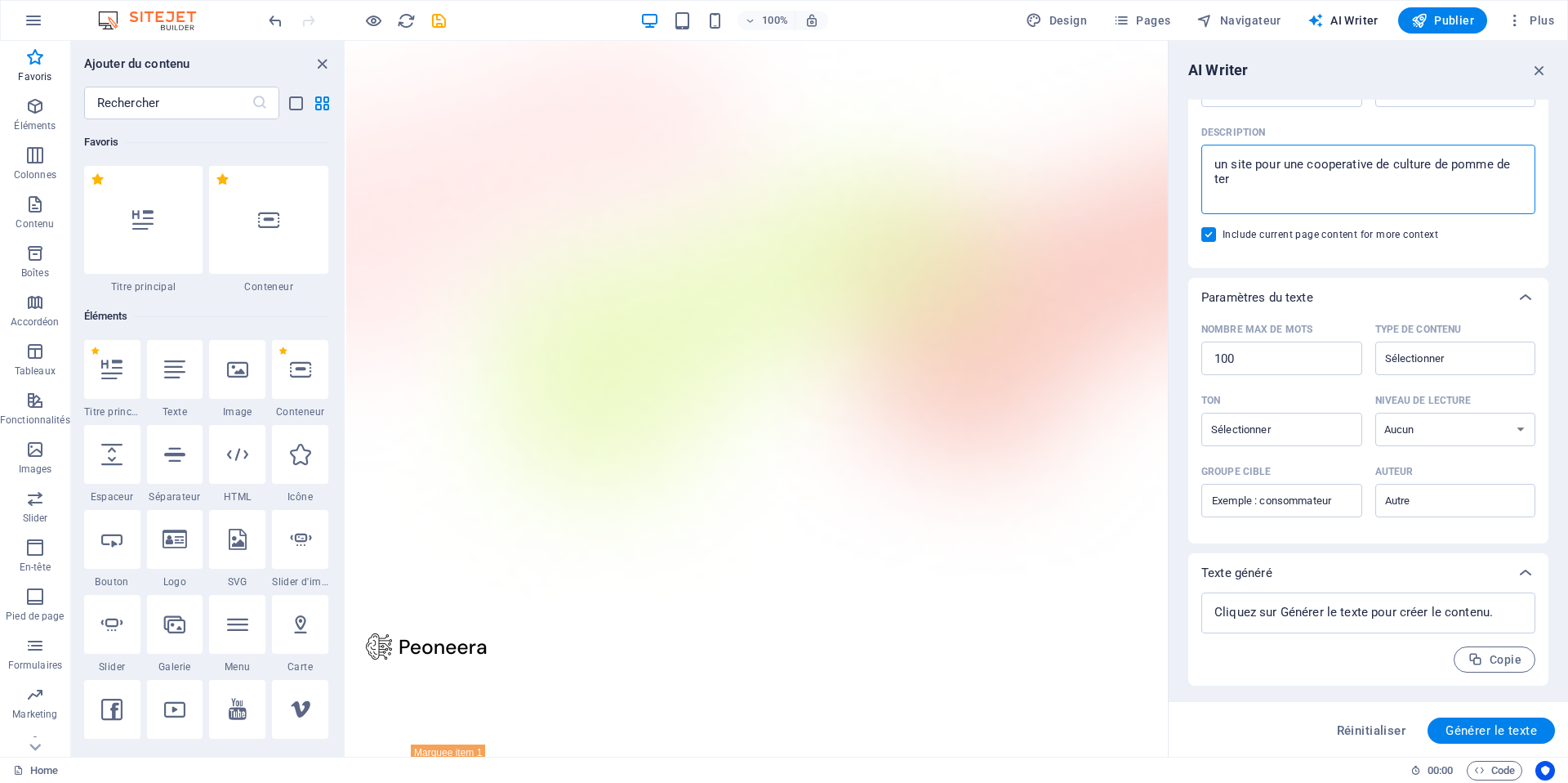
type textarea "x"
type textarea "un site pour une cooperative de culture de pomme de terr"
type textarea "x"
type textarea "un site pour une cooperative de culture de pomme de terre"
type textarea "x"
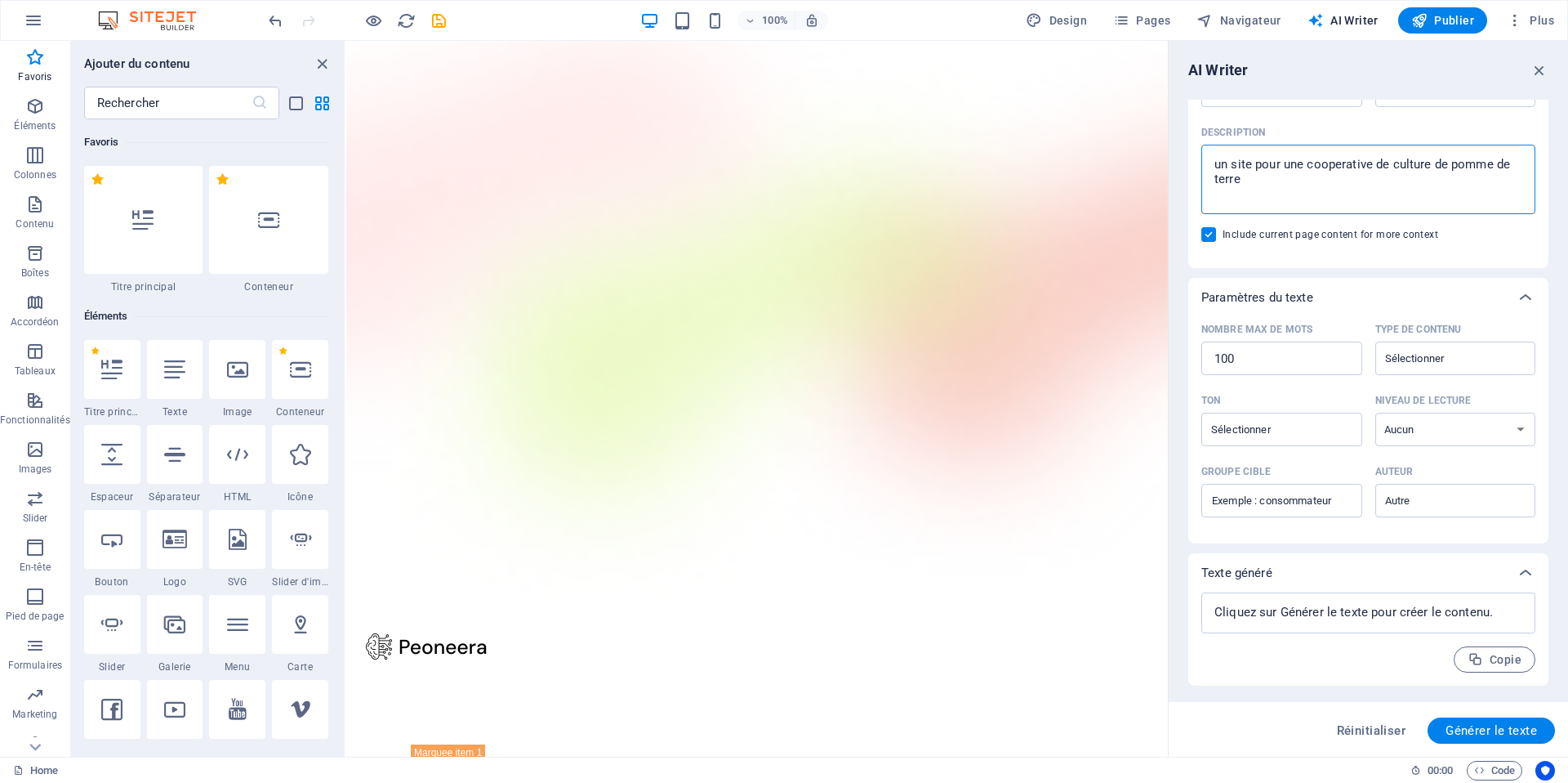
type textarea "un site pour une cooperative de culture de pomme de terre"
type textarea "x"
type textarea "un site pour une cooperative de culture de pomme de terre a"
type textarea "x"
type textarea "un site pour une cooperative de culture de pomme de terre a"
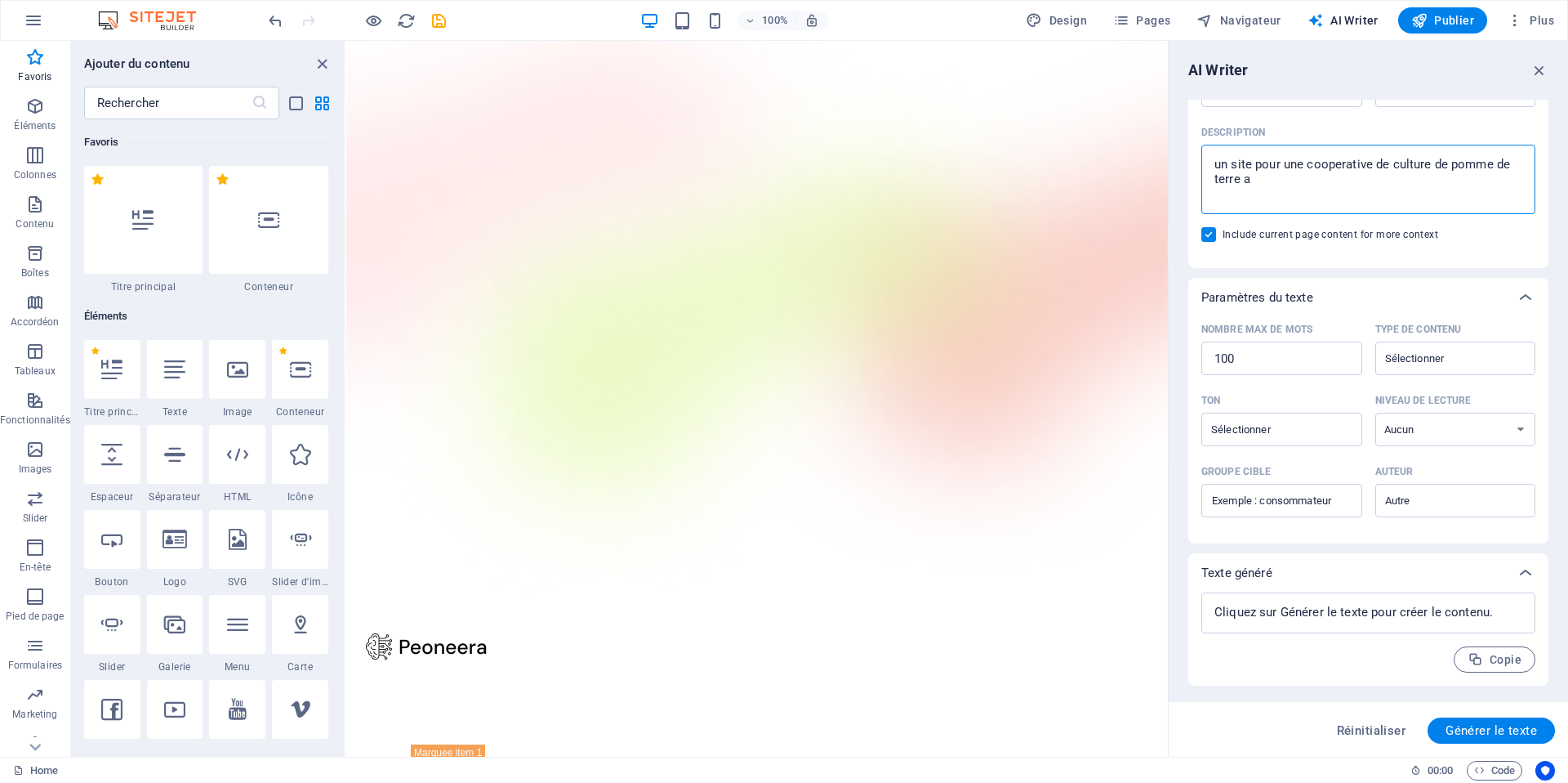
type textarea "x"
type textarea "un site pour une cooperative de culture de pomme de terre a F"
type textarea "x"
type textarea "un site pour une cooperative de culture de pomme de terre a Fa"
type textarea "x"
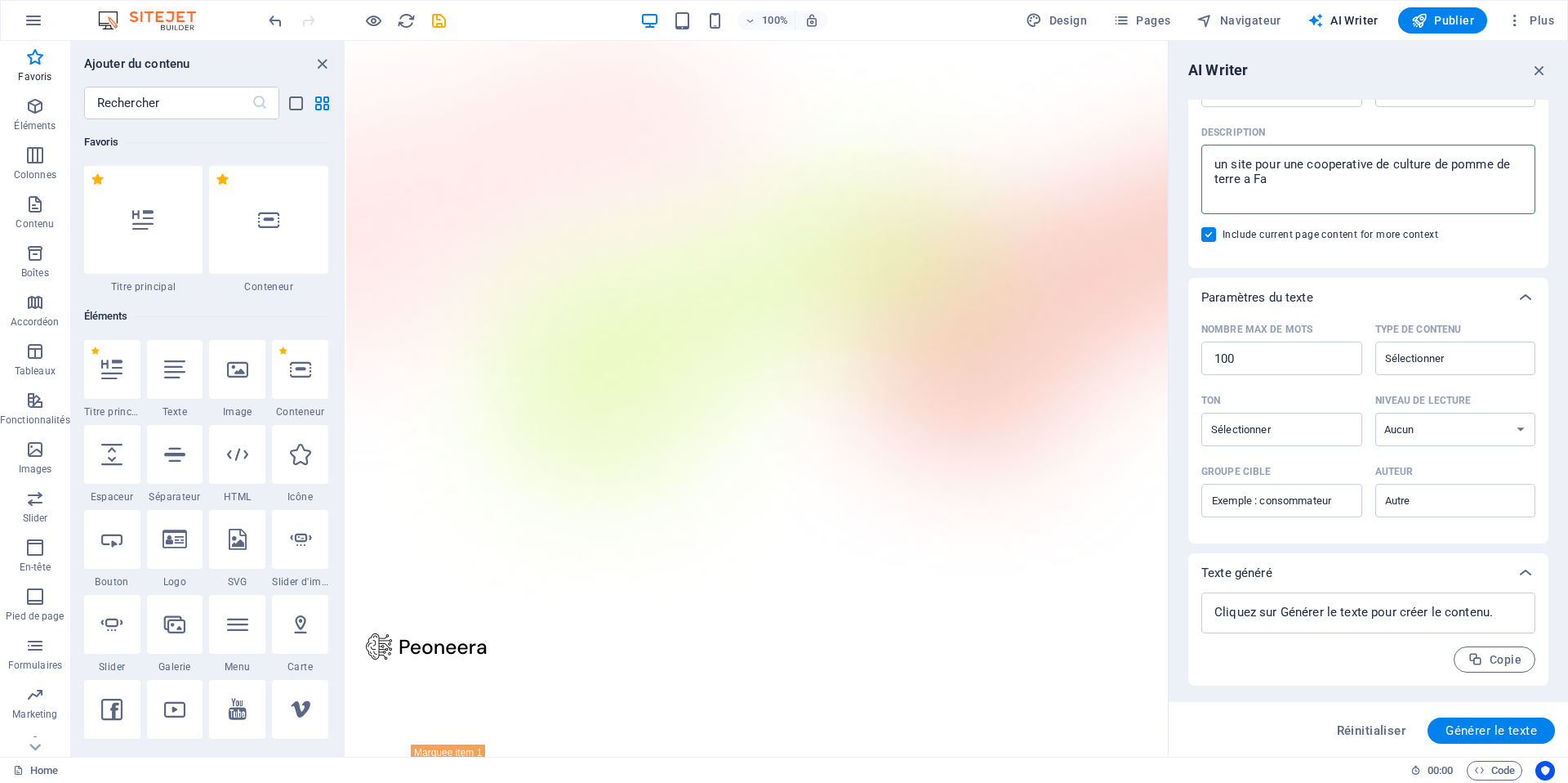
type textarea "un site pour une cooperative de culture de pomme de terre a Fak"
type textarea "x"
type textarea "un site pour une cooperative de culture de pomme de terre a Fako"
type textarea "x"
type textarea "un site pour une cooperative de culture de pomme de terre a Fakob"
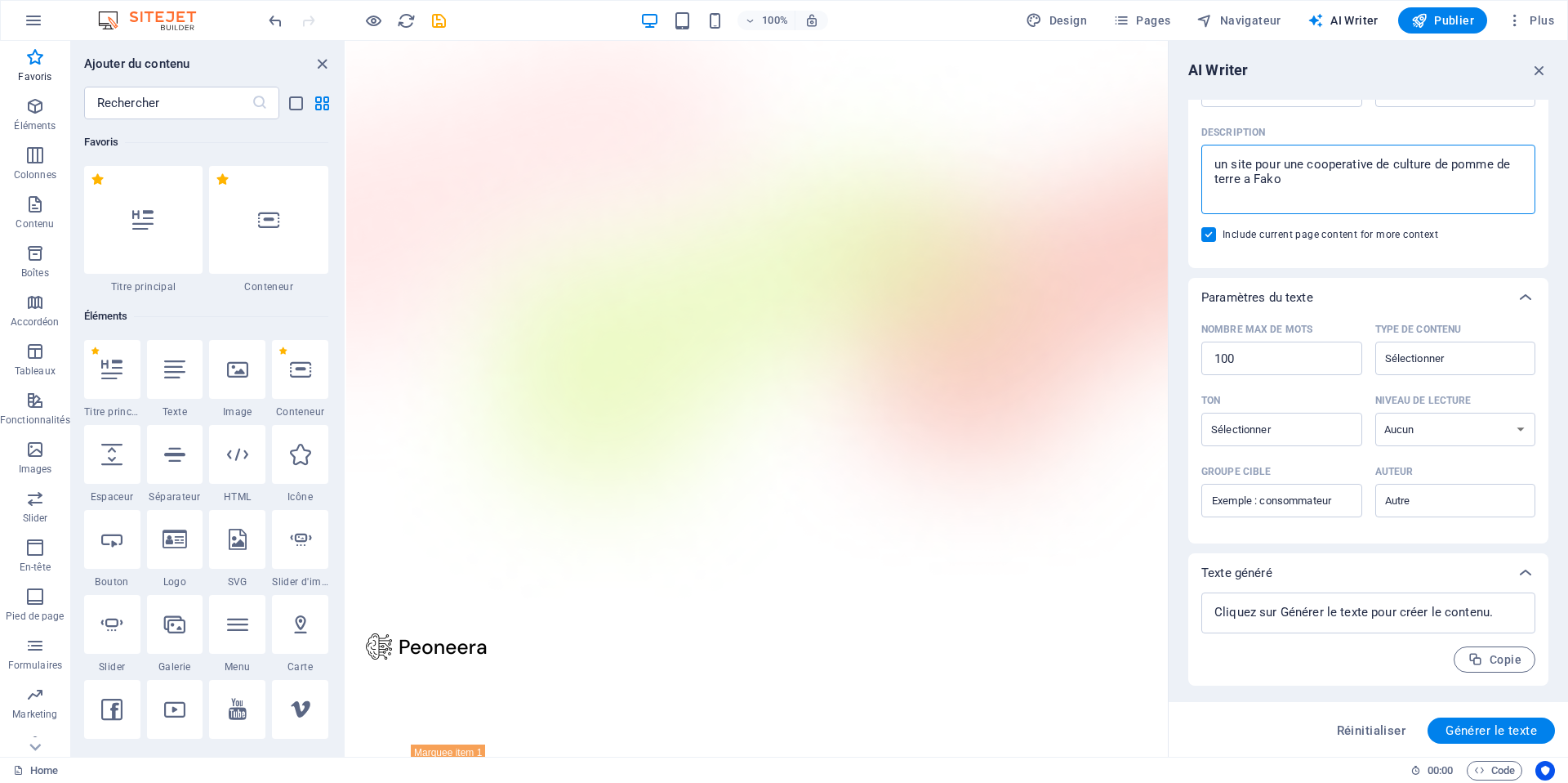
type textarea "x"
type textarea "un site pour une cooperative de culture de pomme de terre a Fakobl"
type textarea "x"
type textarea "un site pour une cooperative de culture de pomme de terre a Fakobly"
type textarea "x"
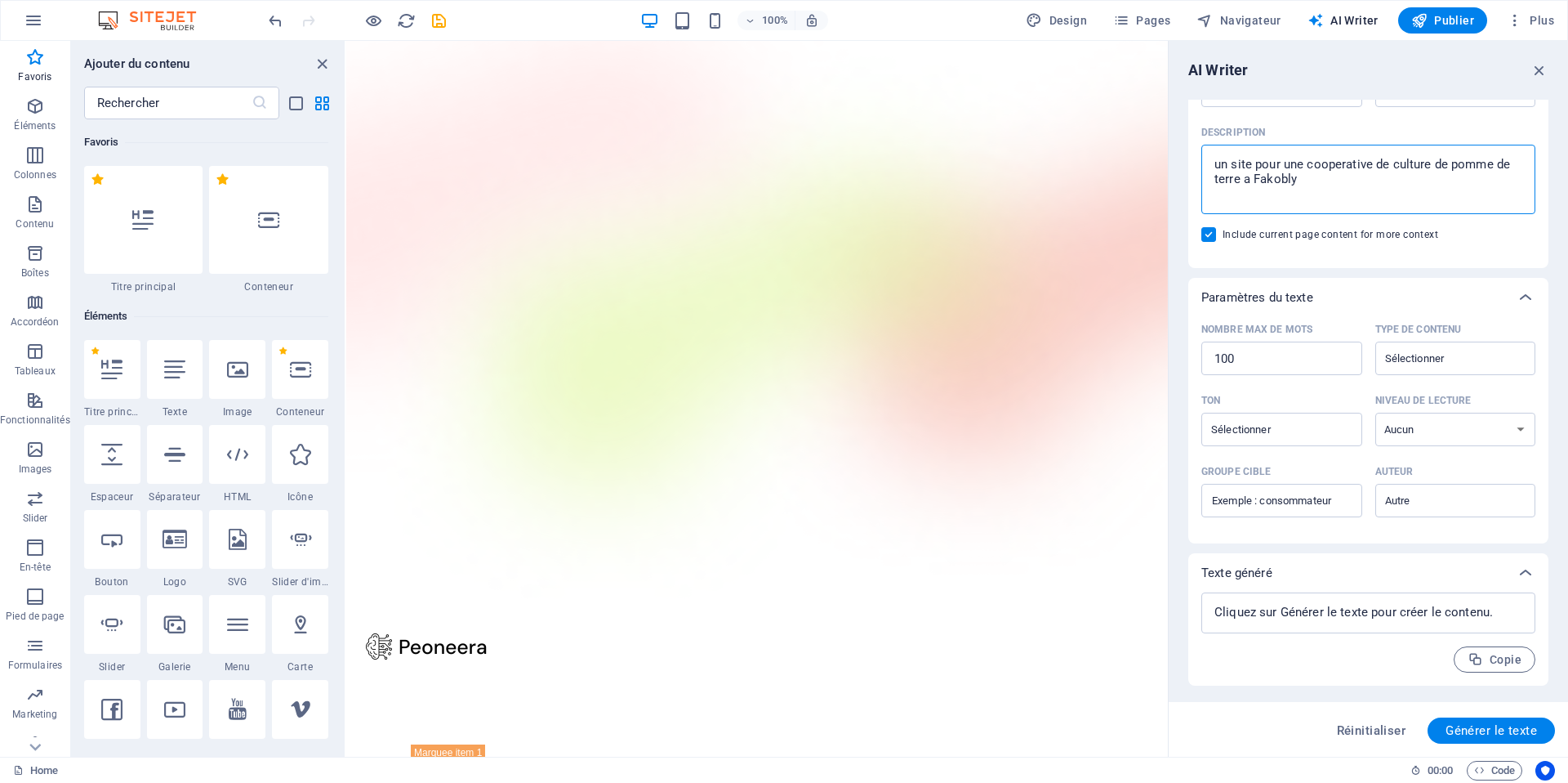
type textarea "un site pour une cooperative de culture de pomme de terre a Fakobly"
type textarea "x"
type textarea "un site pour une cooperative de culture de pomme de terre a Fakobly"
click at [1557, 202] on div "AI Writer Texte (saisie) Élément ​ Vous pouvez choisir uniquement le titre et l…" at bounding box center [1368, 398] width 400 height 715
click at [1480, 728] on span "Générer le texte" at bounding box center [1491, 730] width 91 height 13
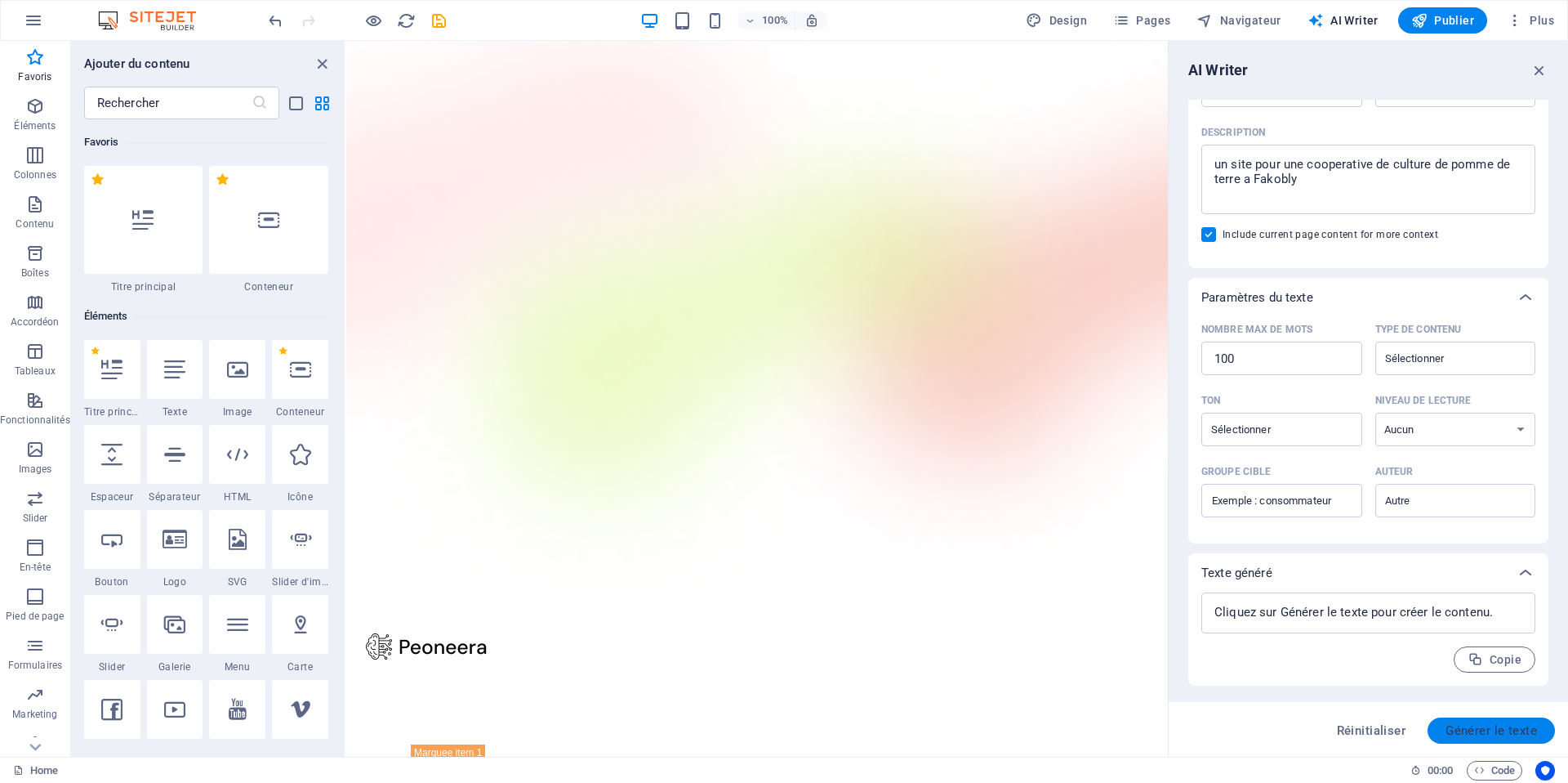
type textarea "x"
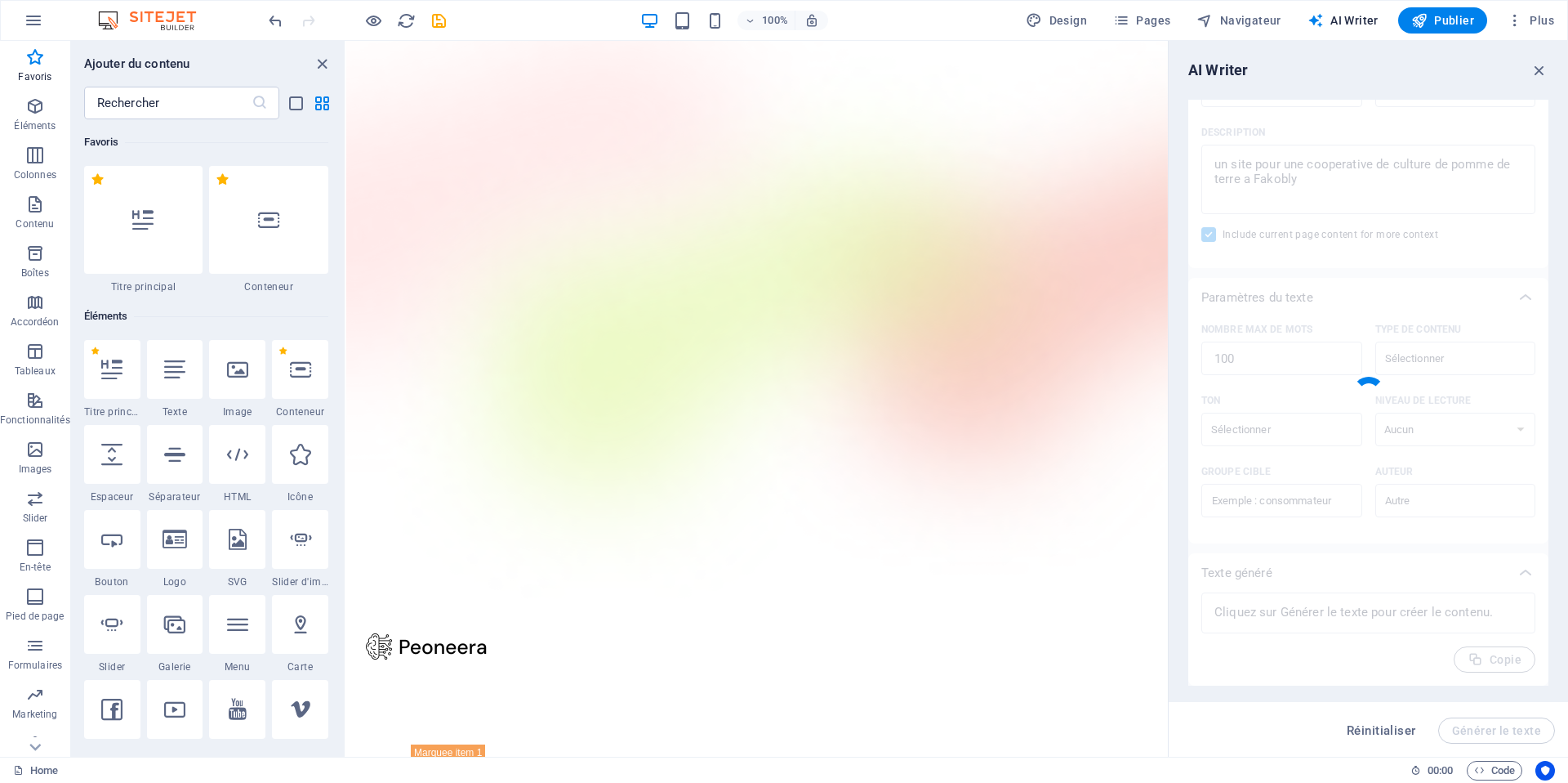
type textarea "x"
type textarea "Welcome to the premier cooperative dedicated to potato cultivation in [GEOGRAPH…"
type textarea "x"
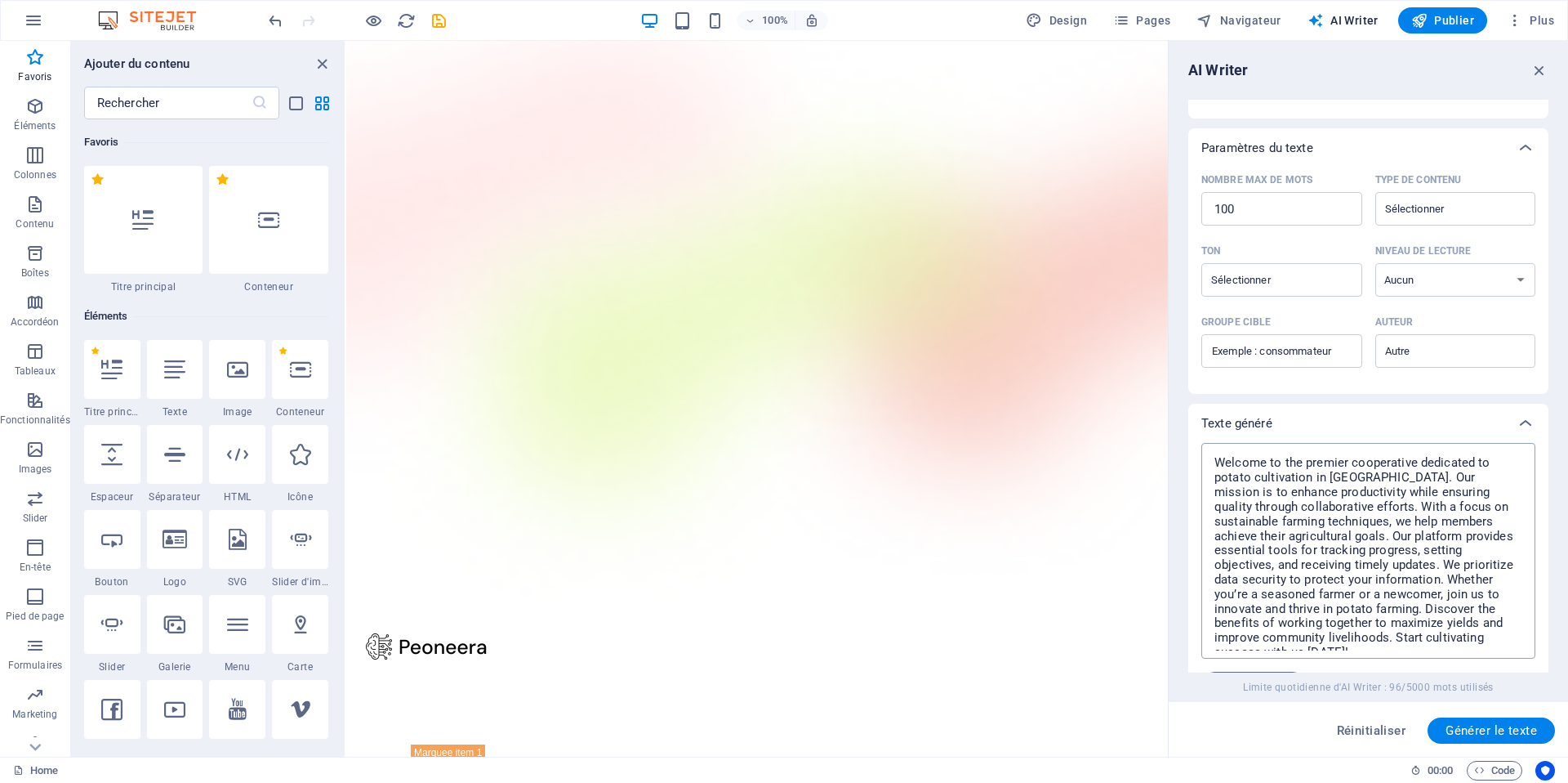
scroll to position [98, 0]
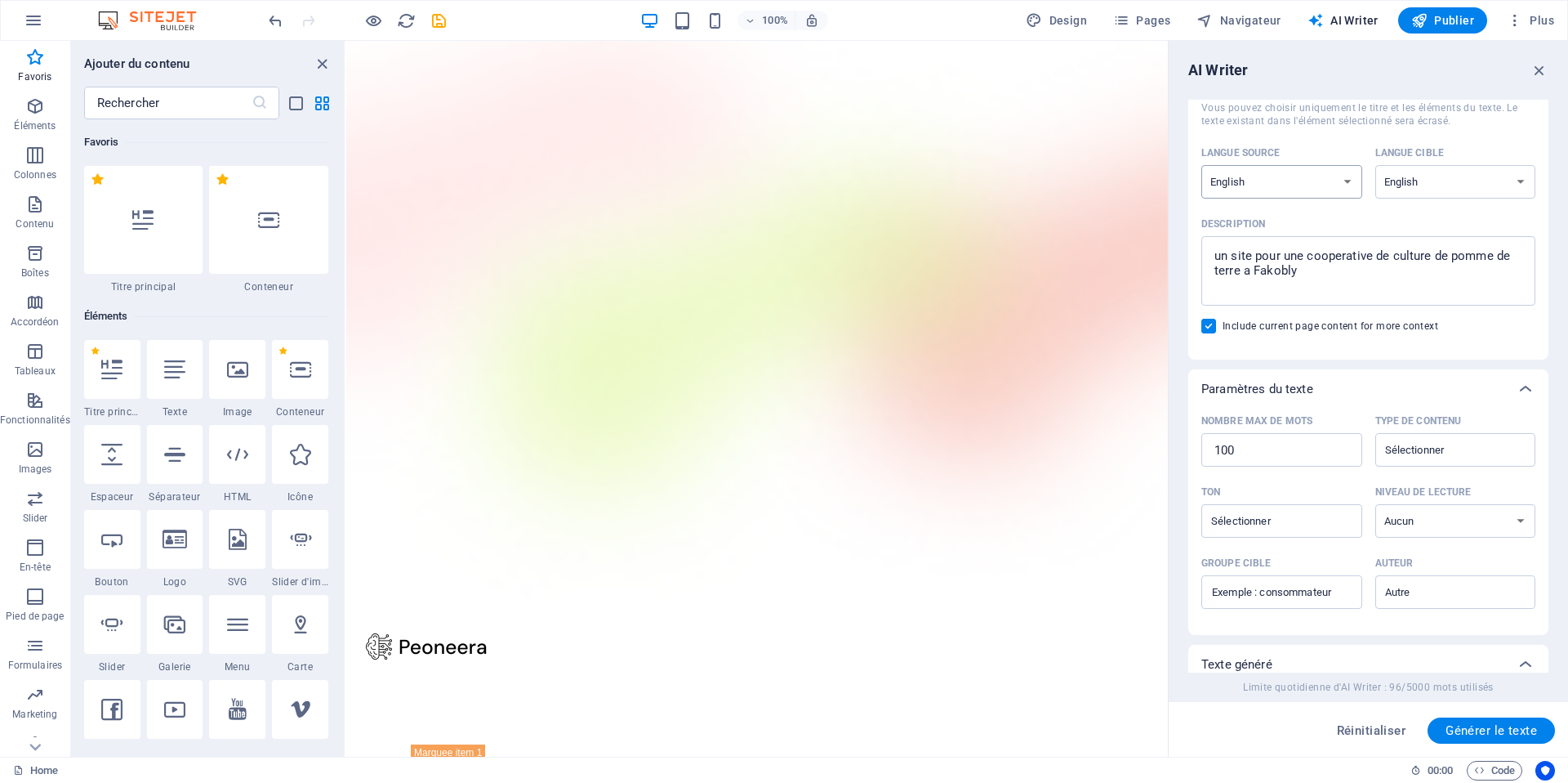
click at [1339, 185] on select "Albanian Arabic Armenian Awadhi Azerbaijani Bashkir Basque Belarusian Bengali B…" at bounding box center [1282, 182] width 161 height 33
select select "French"
click at [1202, 165] on select "Albanian Arabic Armenian Awadhi Azerbaijani Bashkir Basque Belarusian Bengali B…" at bounding box center [1282, 182] width 161 height 33
click at [1456, 177] on select "Albanian Arabic Armenian Awadhi Azerbaijani Bashkir Basque Belarusian Bengali B…" at bounding box center [1456, 182] width 161 height 33
select select "French"
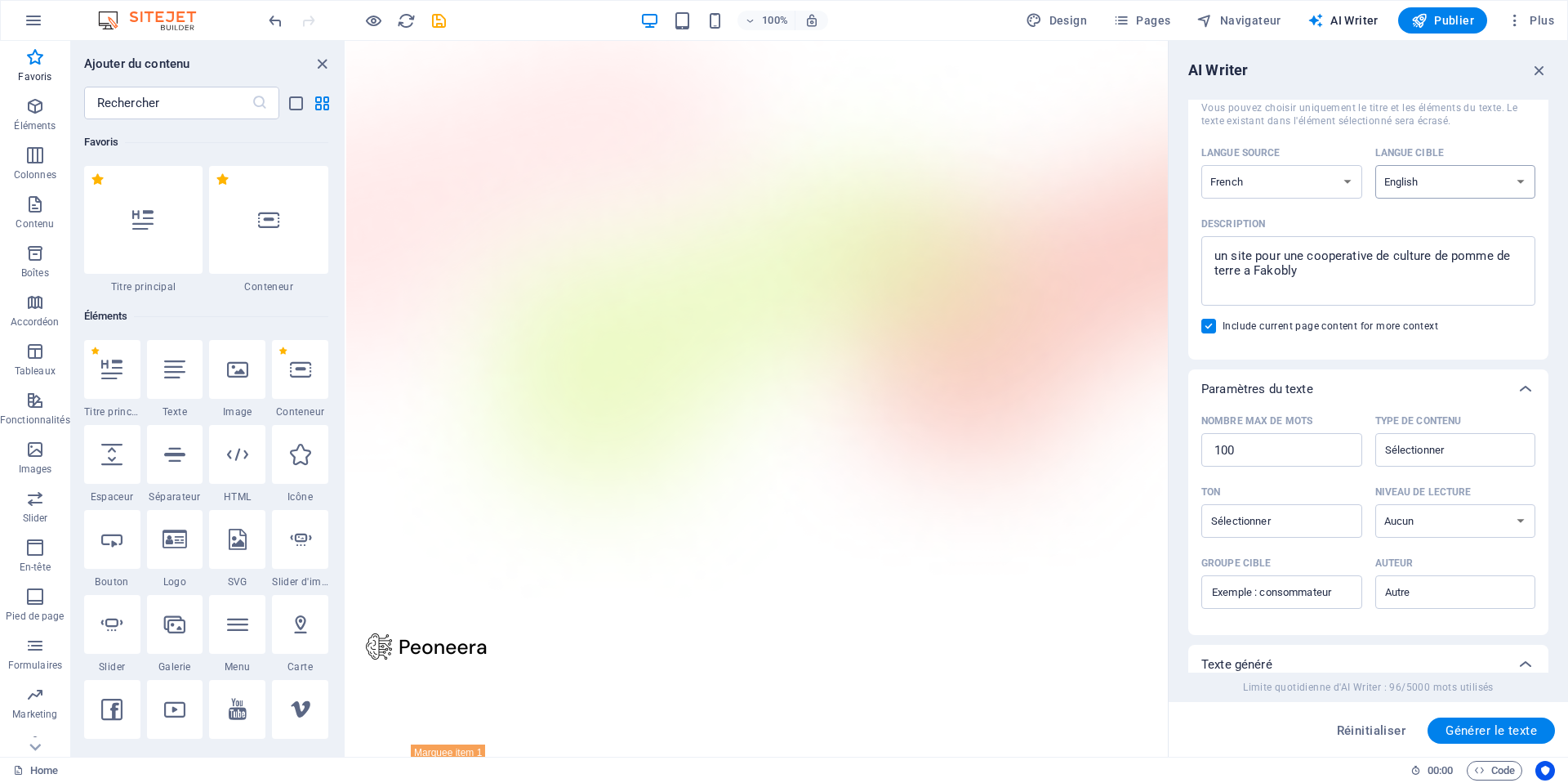
click at [1376, 165] on select "Albanian Arabic Armenian Awadhi Azerbaijani Bashkir Basque Belarusian Bengali B…" at bounding box center [1456, 182] width 161 height 33
click at [1484, 729] on span "Générer le texte" at bounding box center [1491, 730] width 91 height 13
type textarea "x"
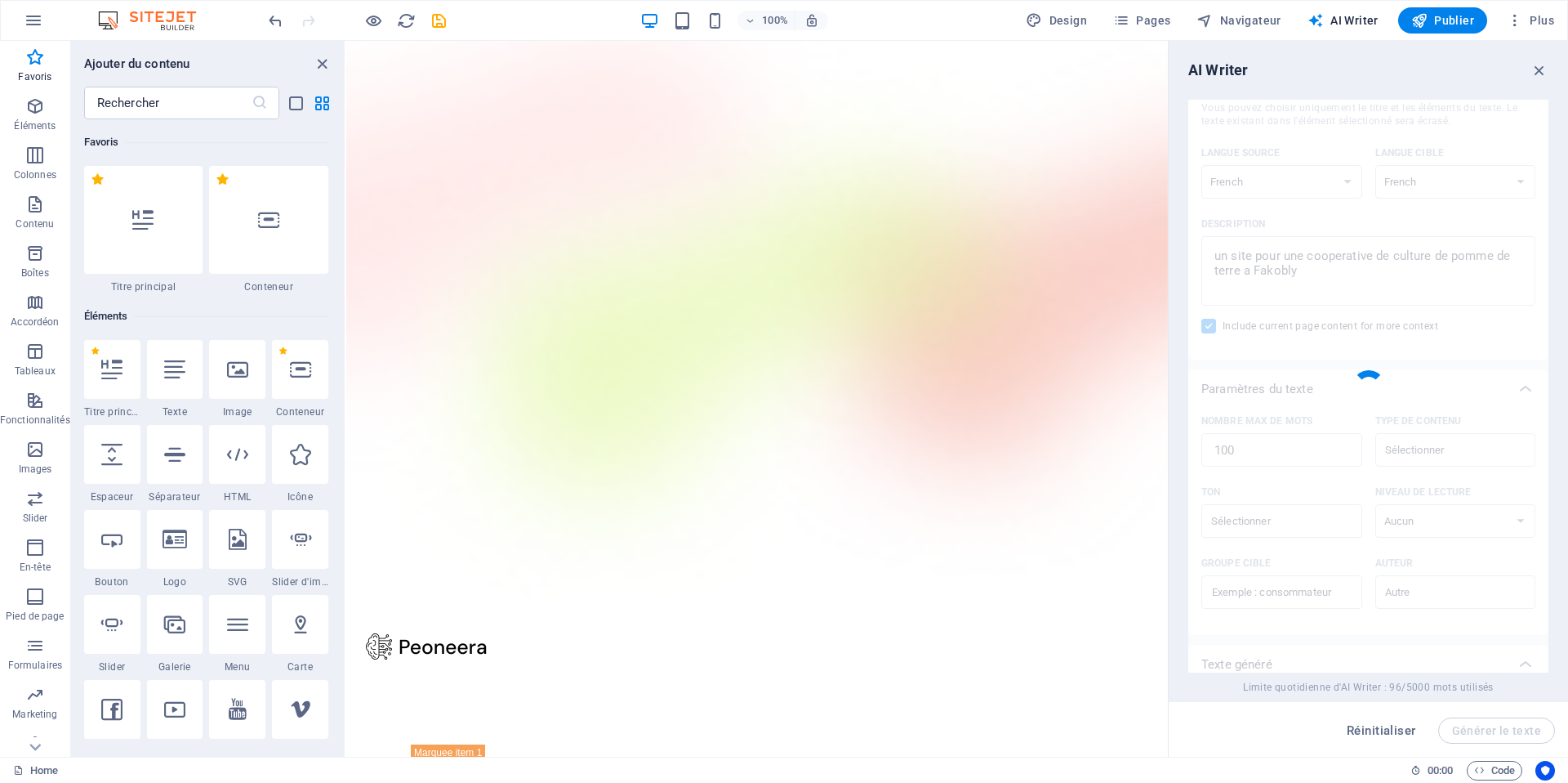
type textarea "x"
type textarea "Bienvenue sur le site de notre coopérative de culture de pommes de terre à [GEO…"
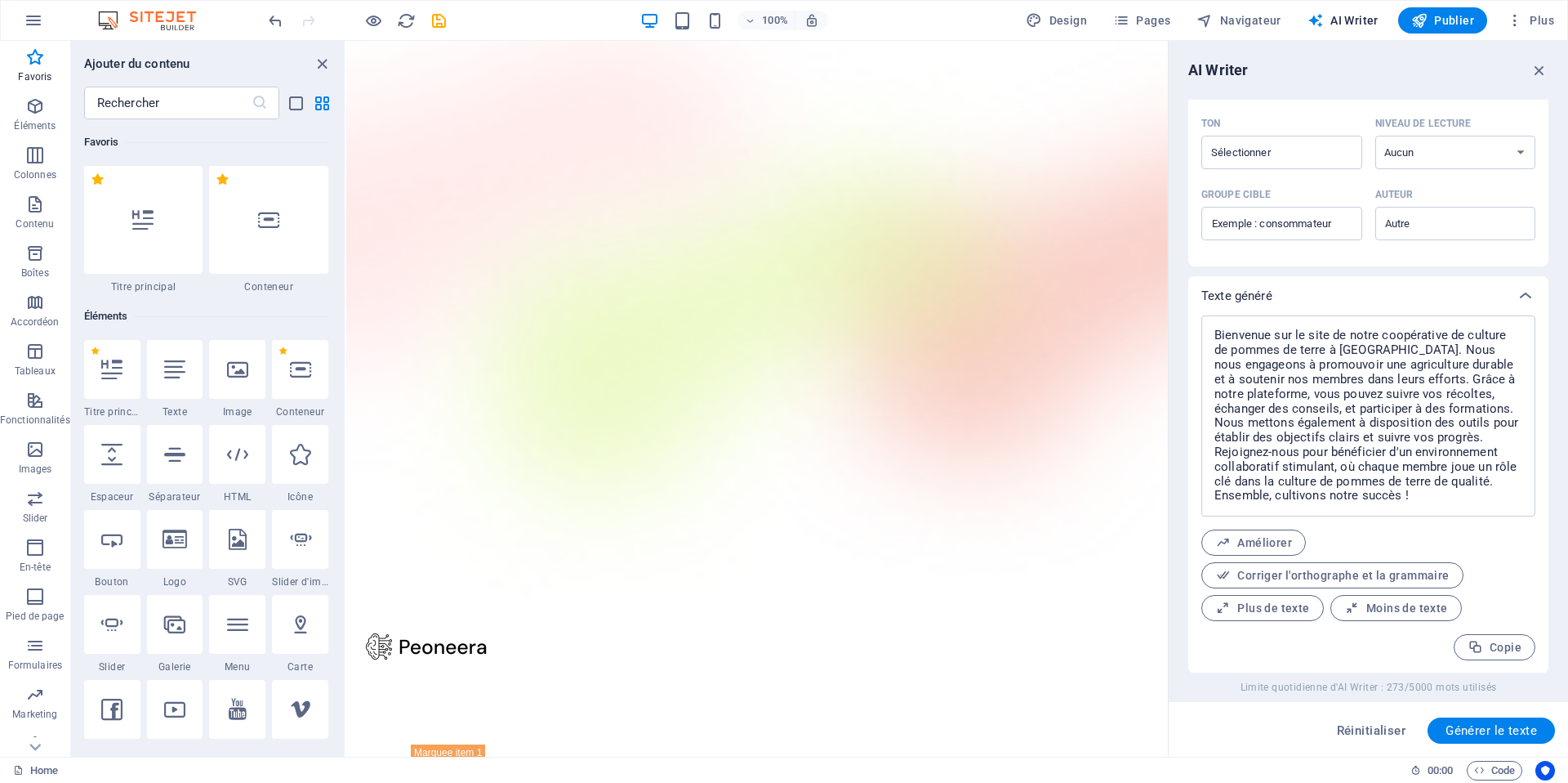
scroll to position [468, 0]
drag, startPoint x: 1213, startPoint y: 330, endPoint x: 1373, endPoint y: 501, distance: 234.2
click at [1373, 501] on textarea "Bienvenue sur le site de notre coopérative de culture de pommes de terre à [GEO…" at bounding box center [1368, 415] width 318 height 185
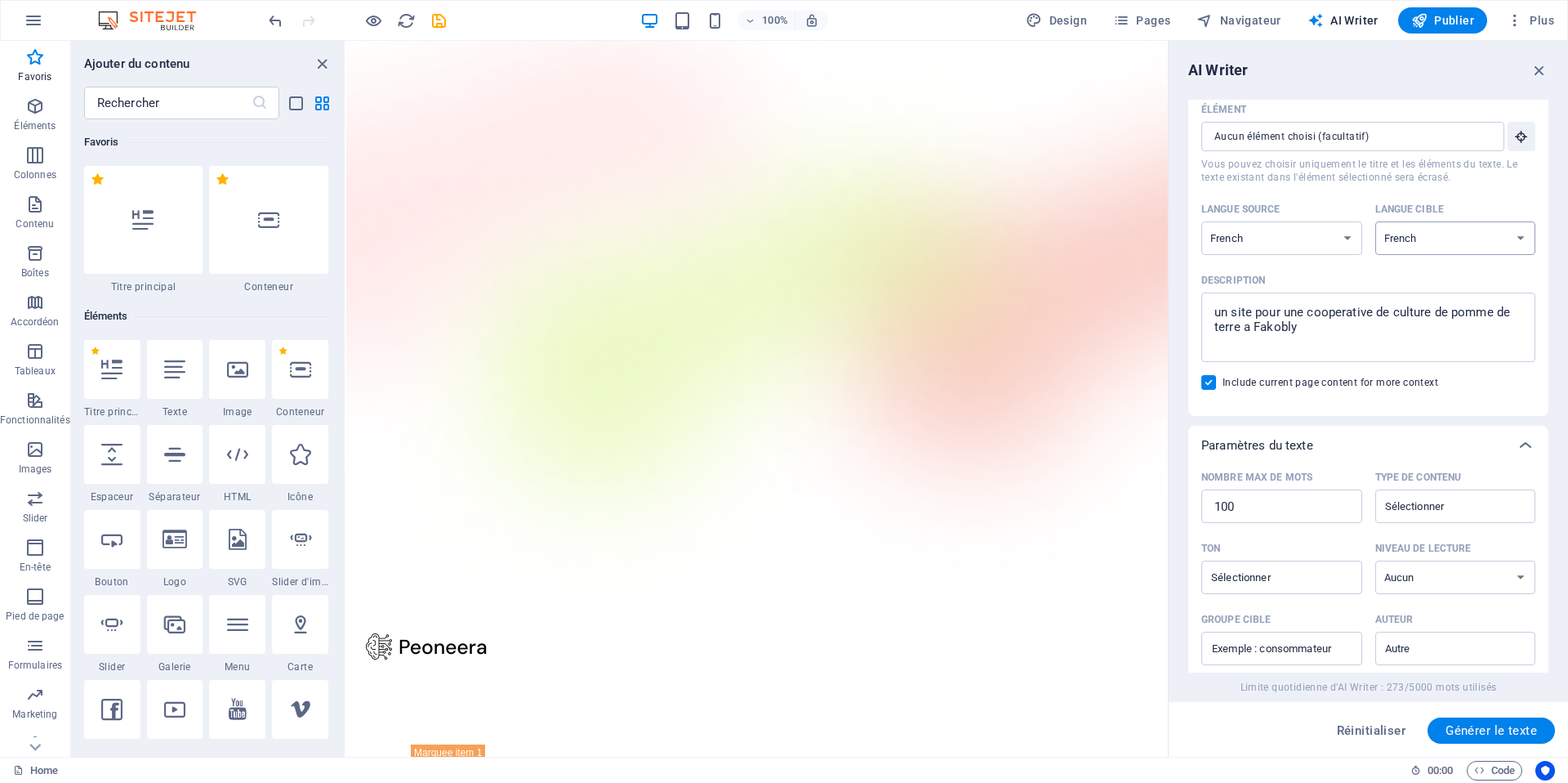
scroll to position [0, 0]
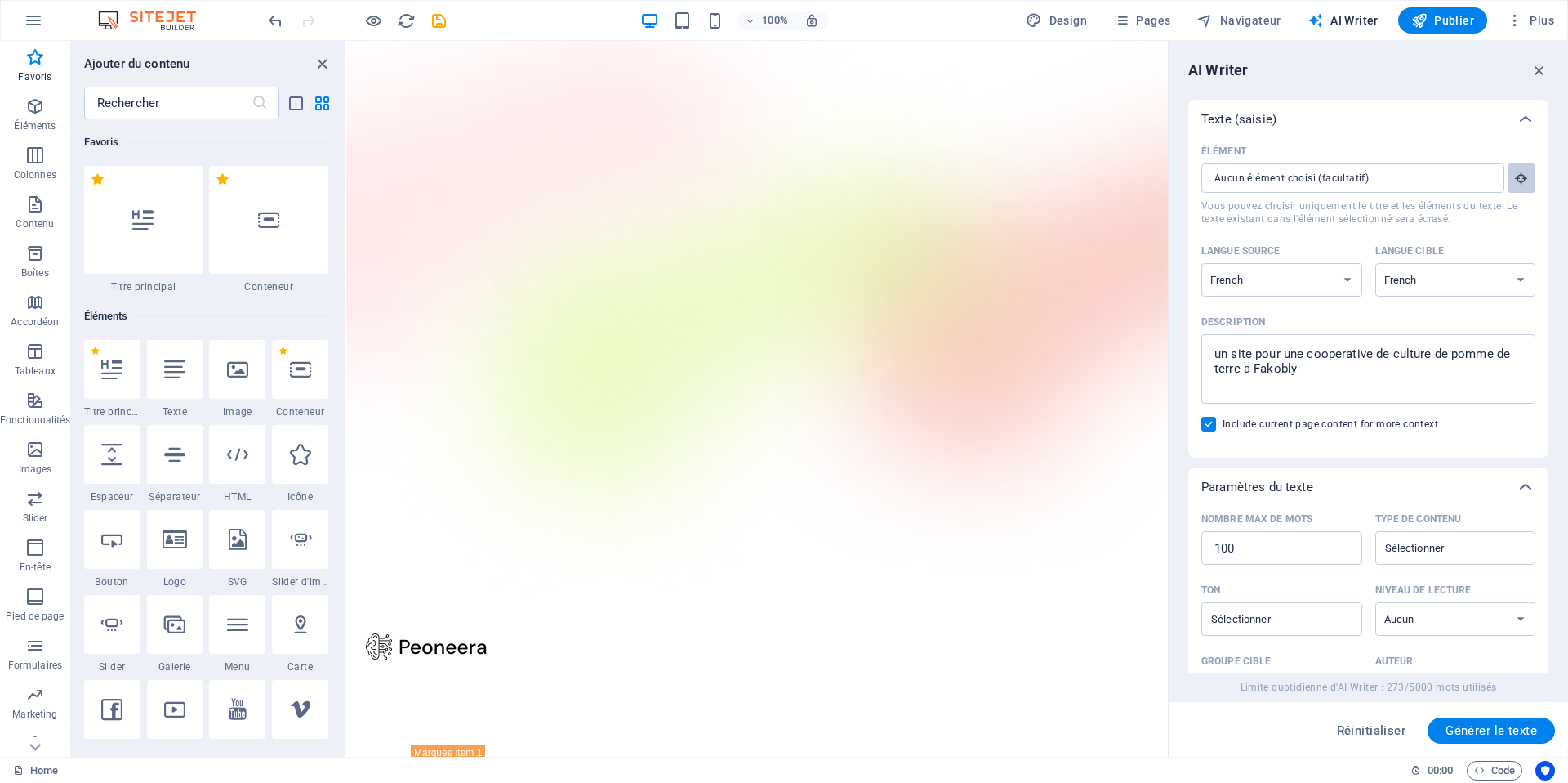
type textarea "x"
click at [1525, 179] on button "Élément ​ Vous pouvez choisir uniquement le titre et les éléments du texte. Le …" at bounding box center [1521, 177] width 28 height 29
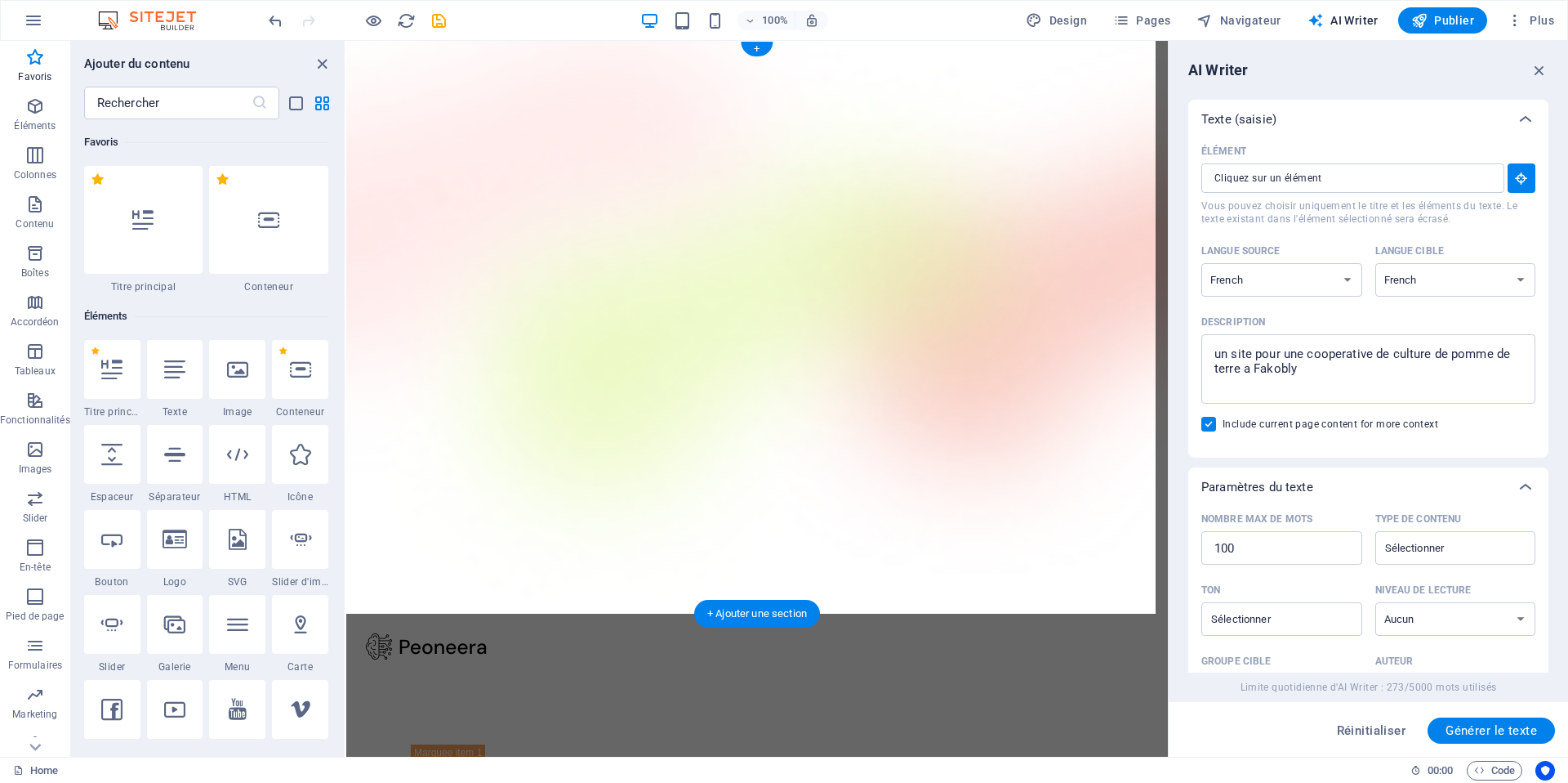
click at [910, 323] on figure at bounding box center [757, 327] width 821 height 573
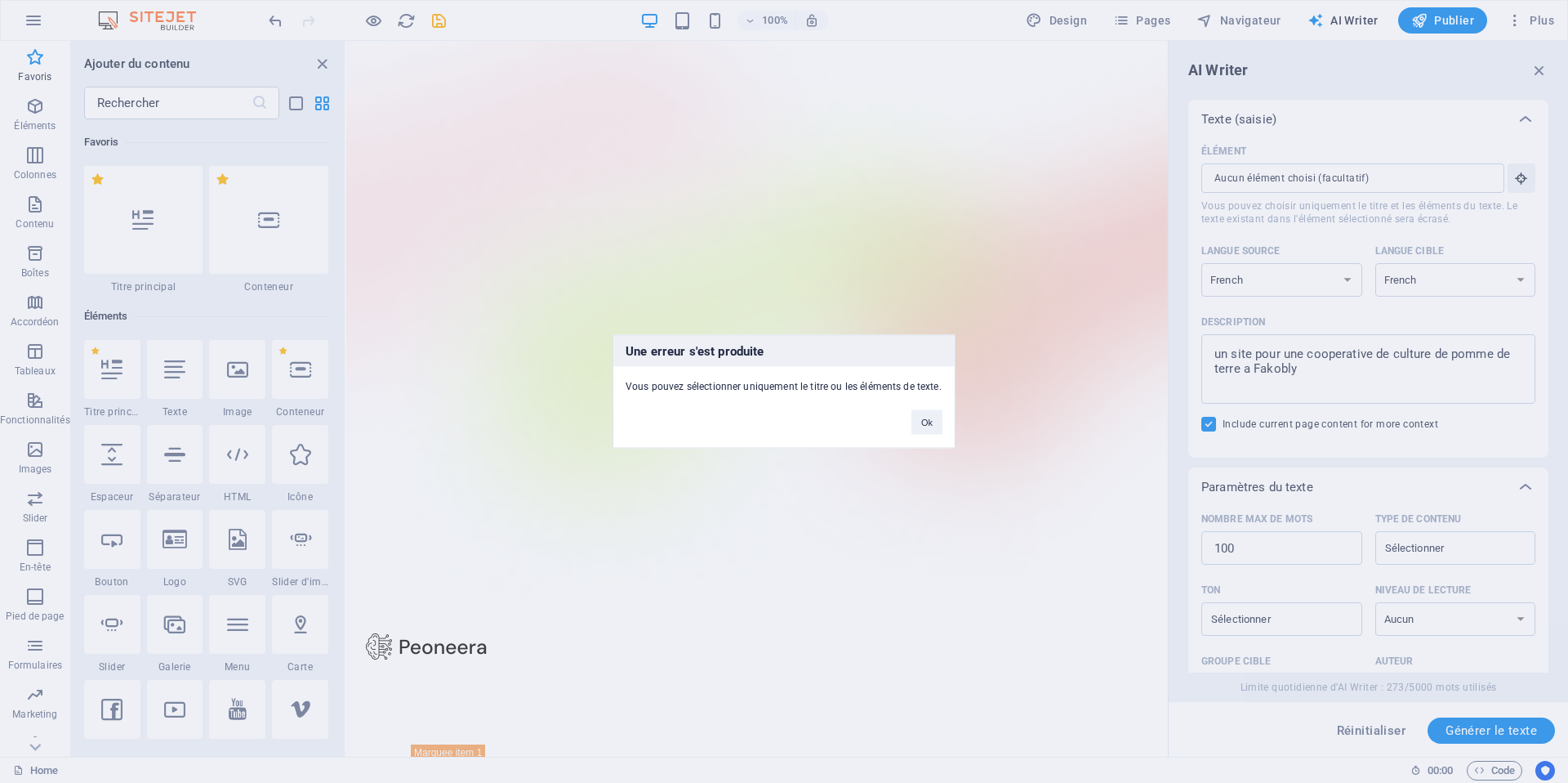
drag, startPoint x: 1547, startPoint y: 389, endPoint x: 1542, endPoint y: 459, distance: 70.2
click at [1542, 459] on div "Une erreur s'est produite Vous pouvez sélectionner uniquement le titre ou les é…" at bounding box center [784, 392] width 1568 height 783
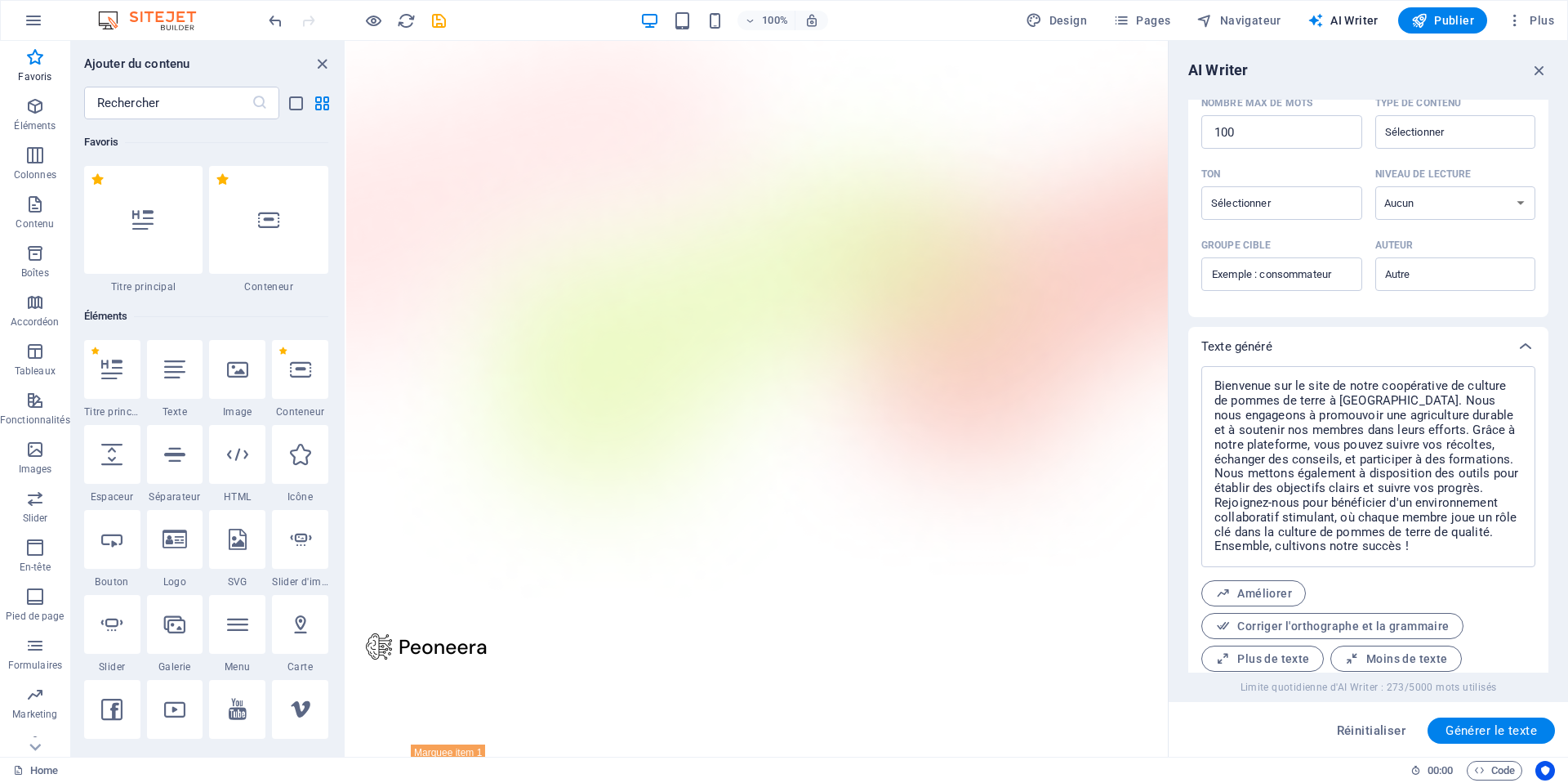
scroll to position [468, 0]
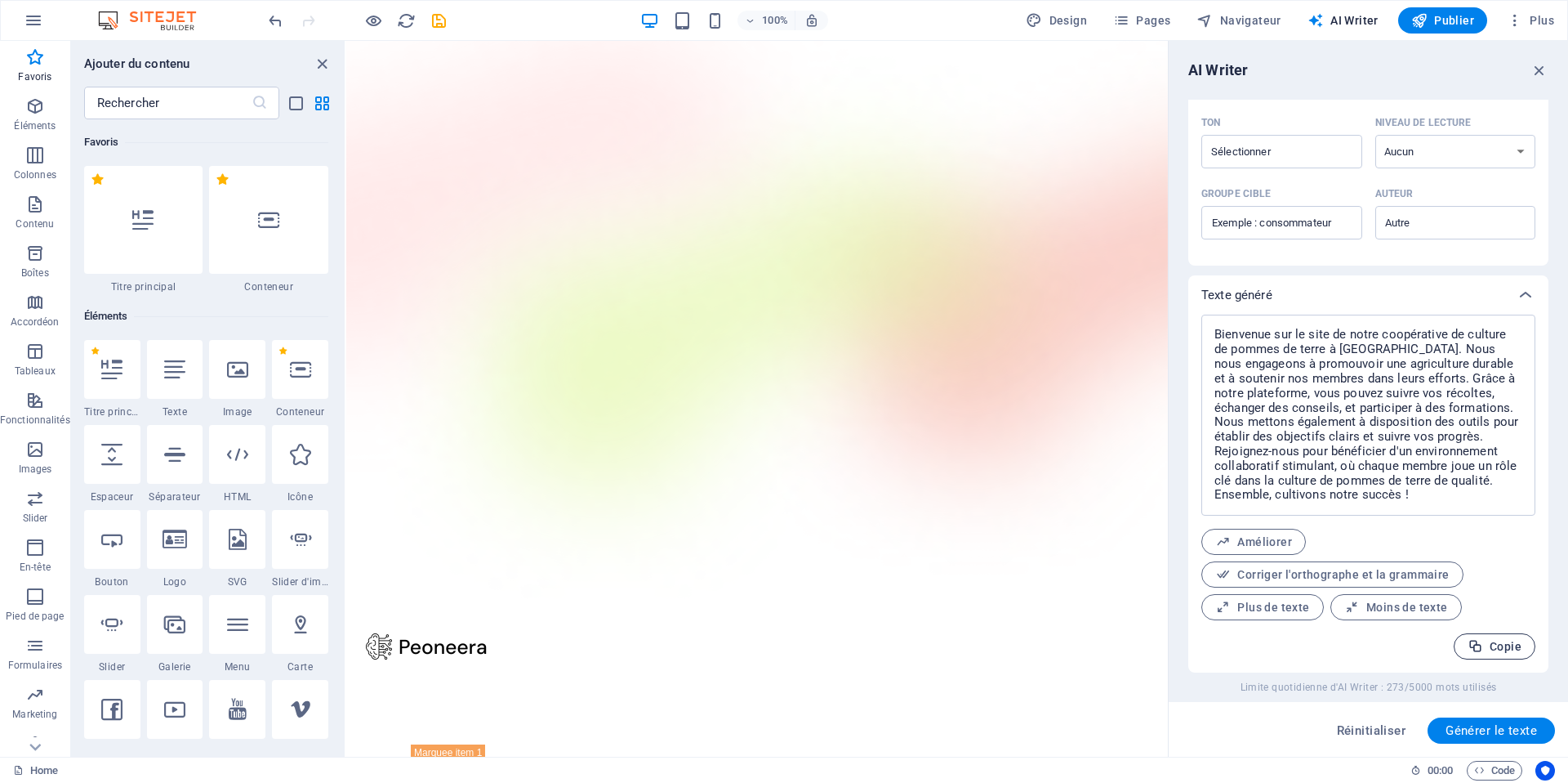
click at [1511, 650] on span "Copie" at bounding box center [1494, 647] width 54 height 16
type textarea "x"
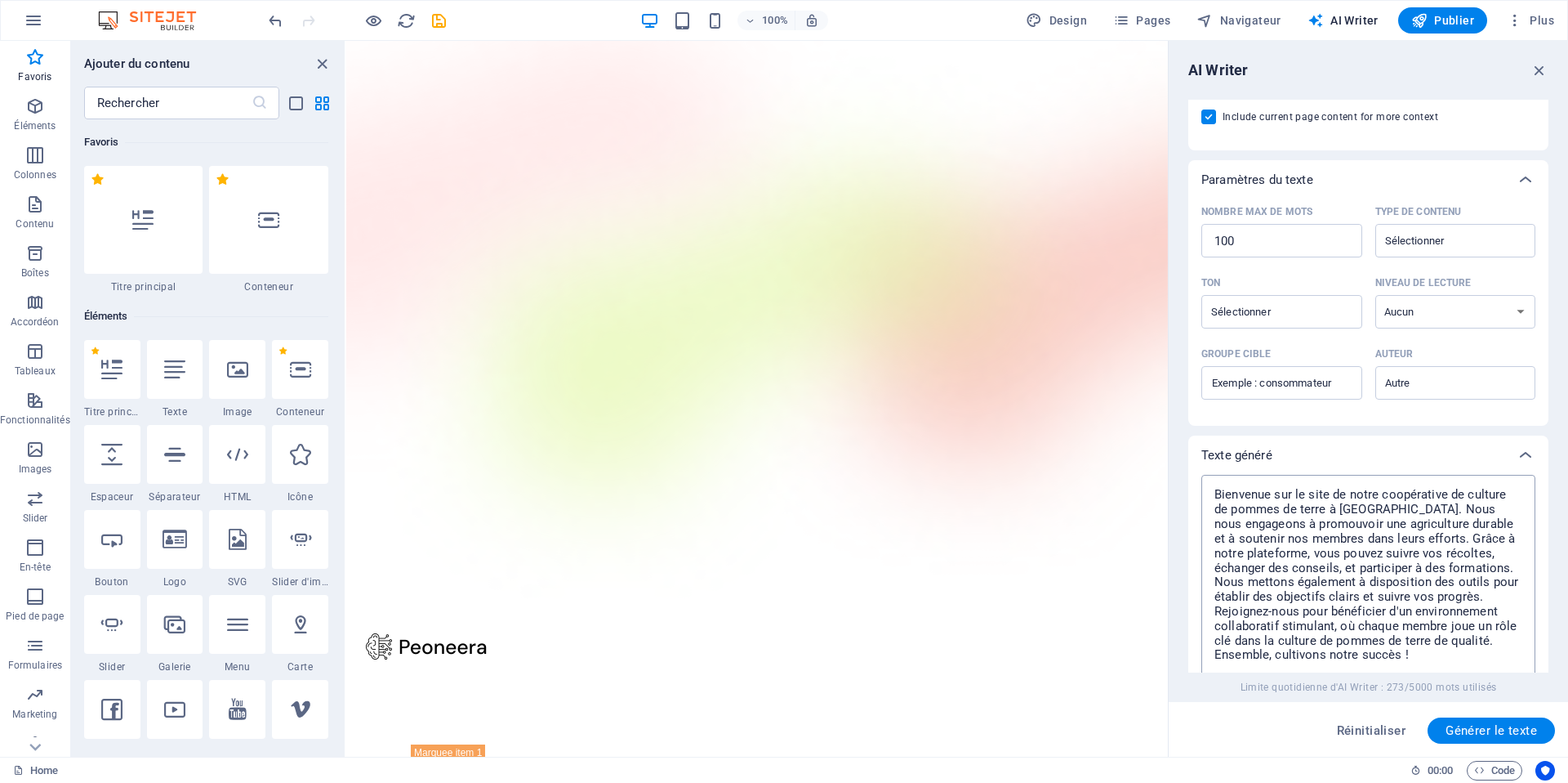
scroll to position [0, 0]
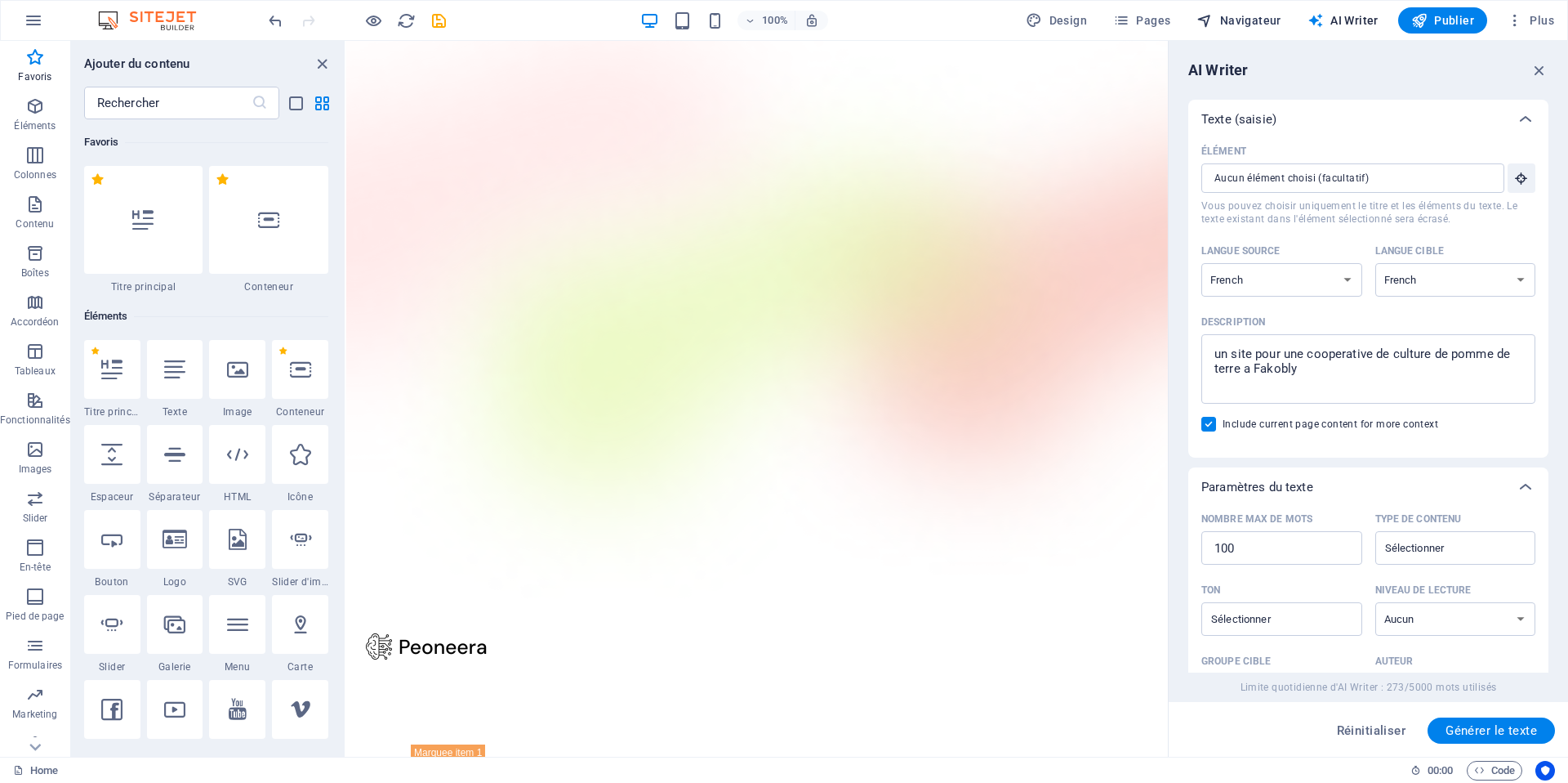
click at [1261, 23] on span "Navigateur" at bounding box center [1239, 21] width 84 height 17
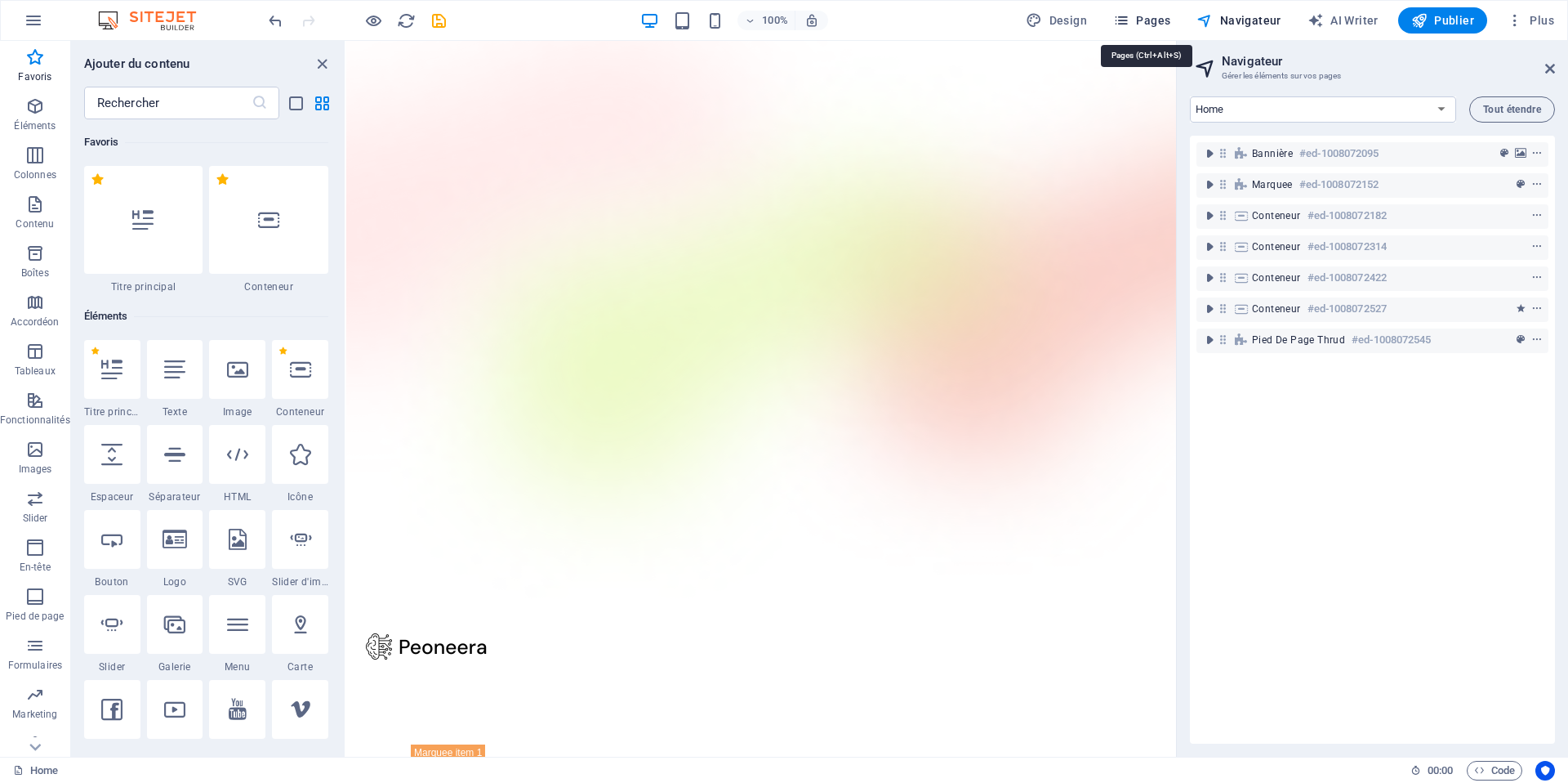
click at [1142, 18] on span "Pages" at bounding box center [1142, 21] width 57 height 17
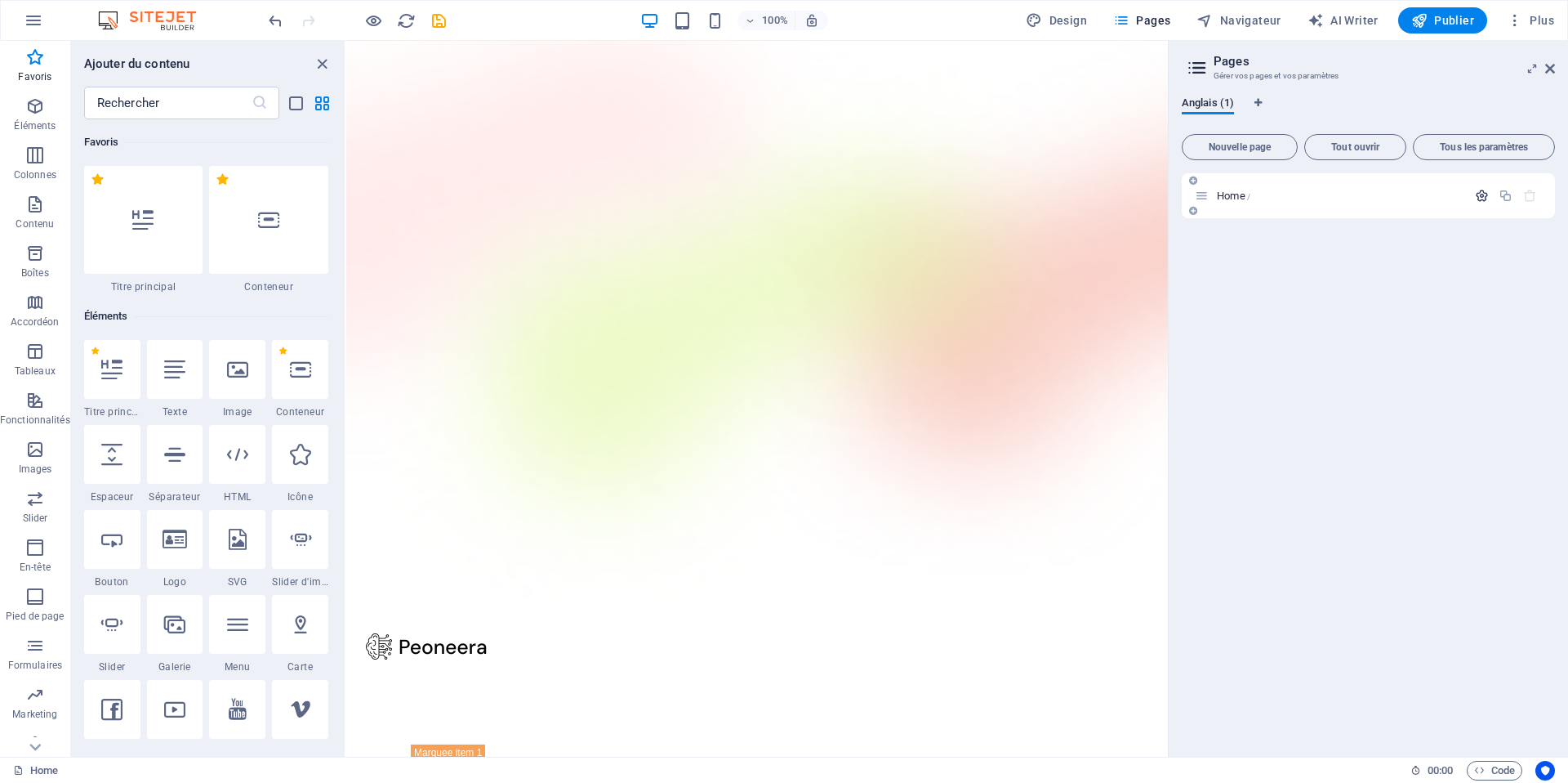
click at [1483, 198] on icon "button" at bounding box center [1482, 196] width 14 height 14
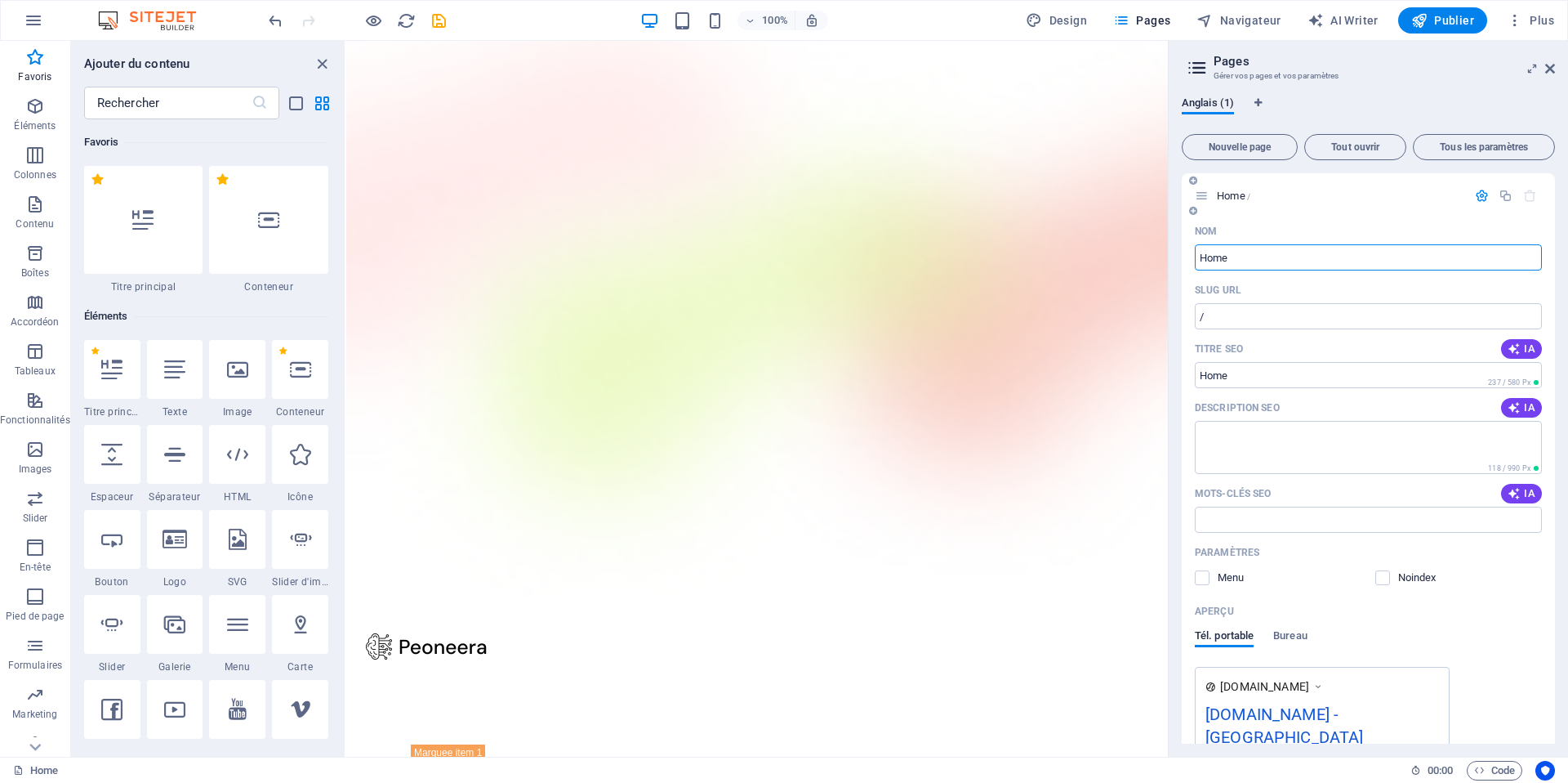
scroll to position [59, 0]
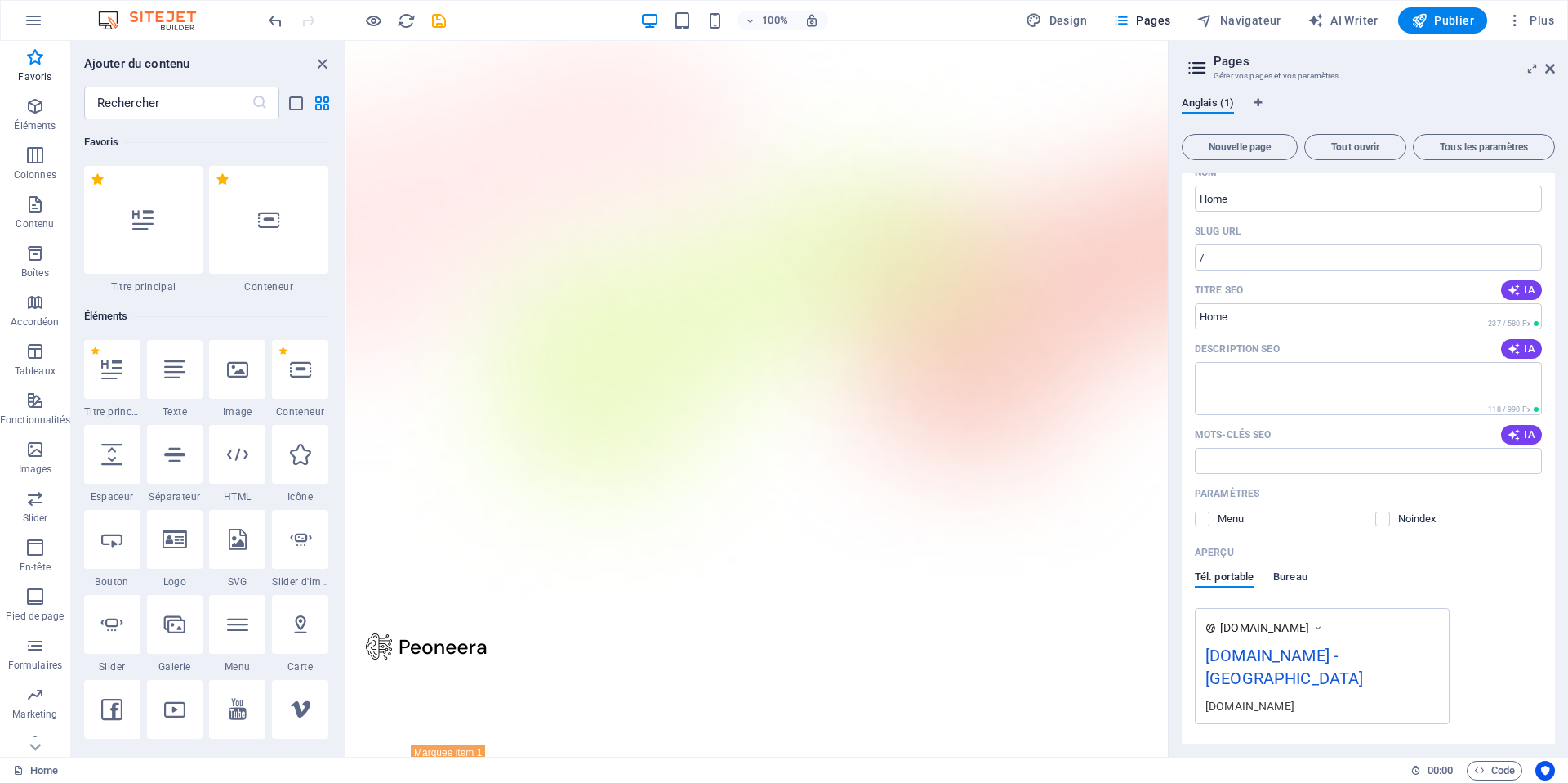
click at [1285, 577] on span "Bureau" at bounding box center [1290, 578] width 34 height 23
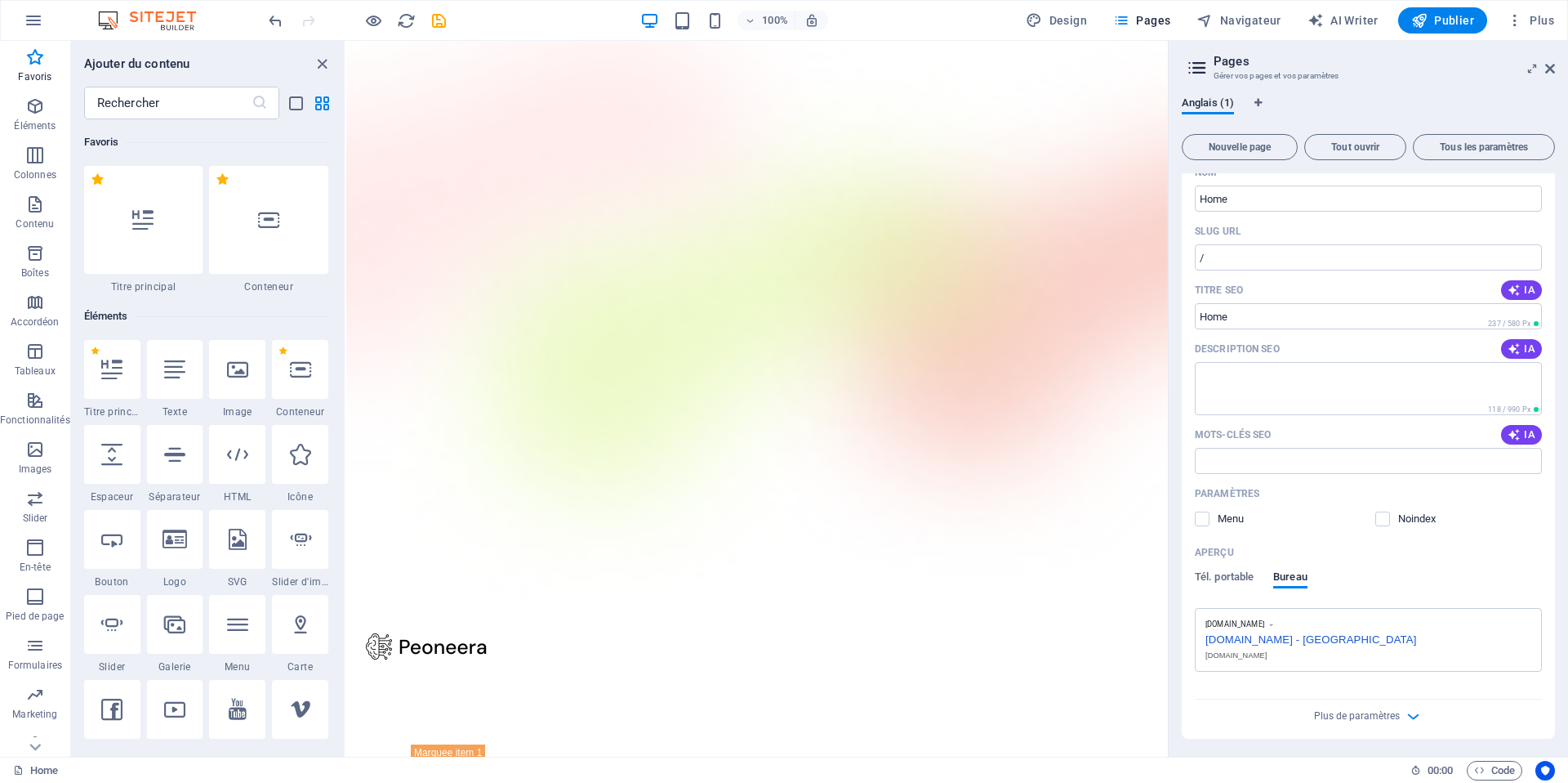
drag, startPoint x: 1363, startPoint y: 638, endPoint x: 1220, endPoint y: 627, distance: 143.4
click at [1220, 627] on div "[DOMAIN_NAME] [DOMAIN_NAME] - [GEOGRAPHIC_DATA] [DOMAIN_NAME]" at bounding box center [1368, 640] width 347 height 64
drag, startPoint x: 1280, startPoint y: 652, endPoint x: 1259, endPoint y: 632, distance: 29.0
click at [1260, 632] on div "[DOMAIN_NAME] [DOMAIN_NAME] - [GEOGRAPHIC_DATA] [DOMAIN_NAME]" at bounding box center [1368, 640] width 347 height 64
click at [273, 20] on icon "undo" at bounding box center [275, 21] width 18 height 18
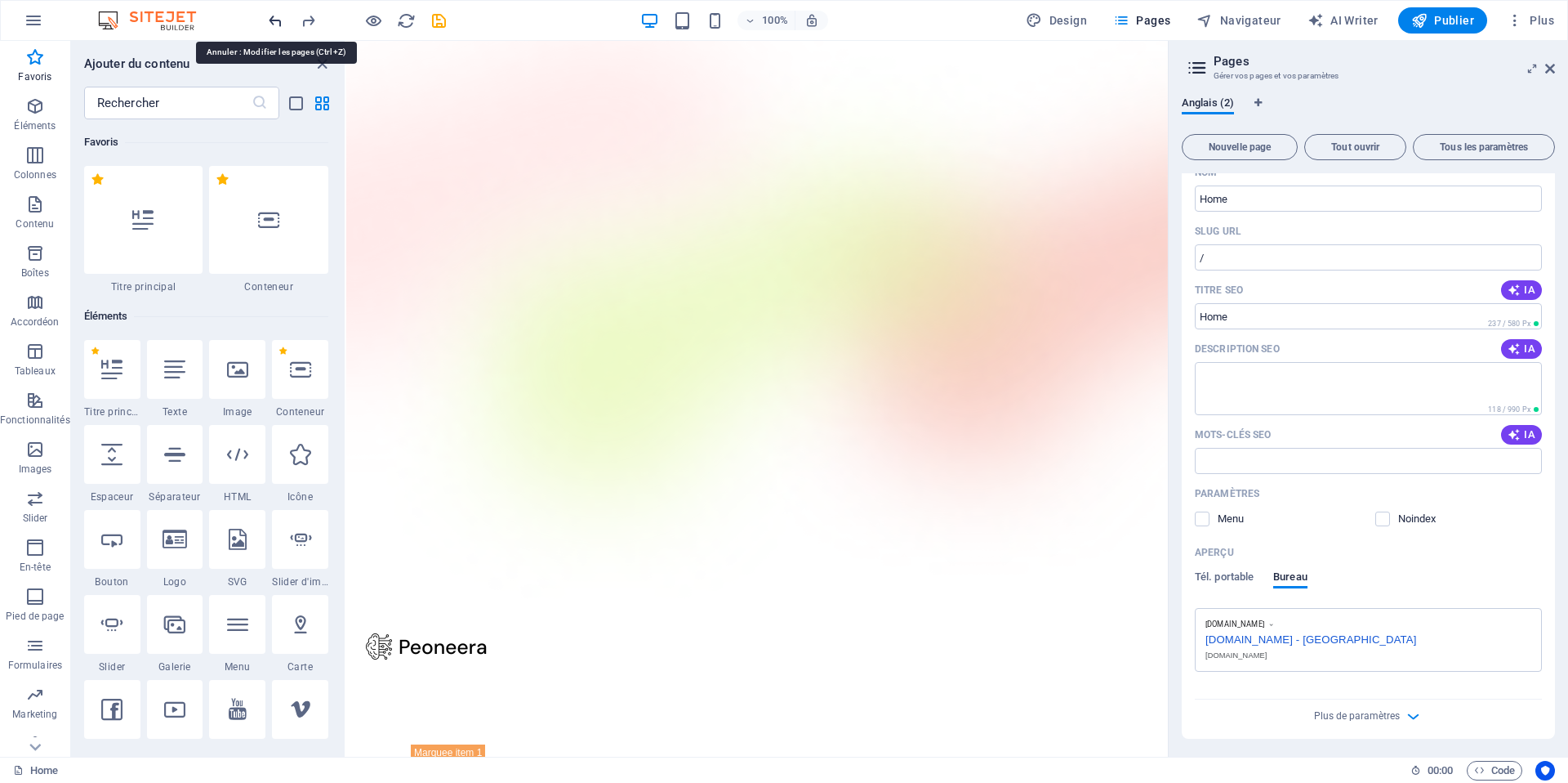
click at [273, 20] on icon "undo" at bounding box center [275, 21] width 18 height 18
click at [442, 21] on icon "save" at bounding box center [439, 21] width 18 height 18
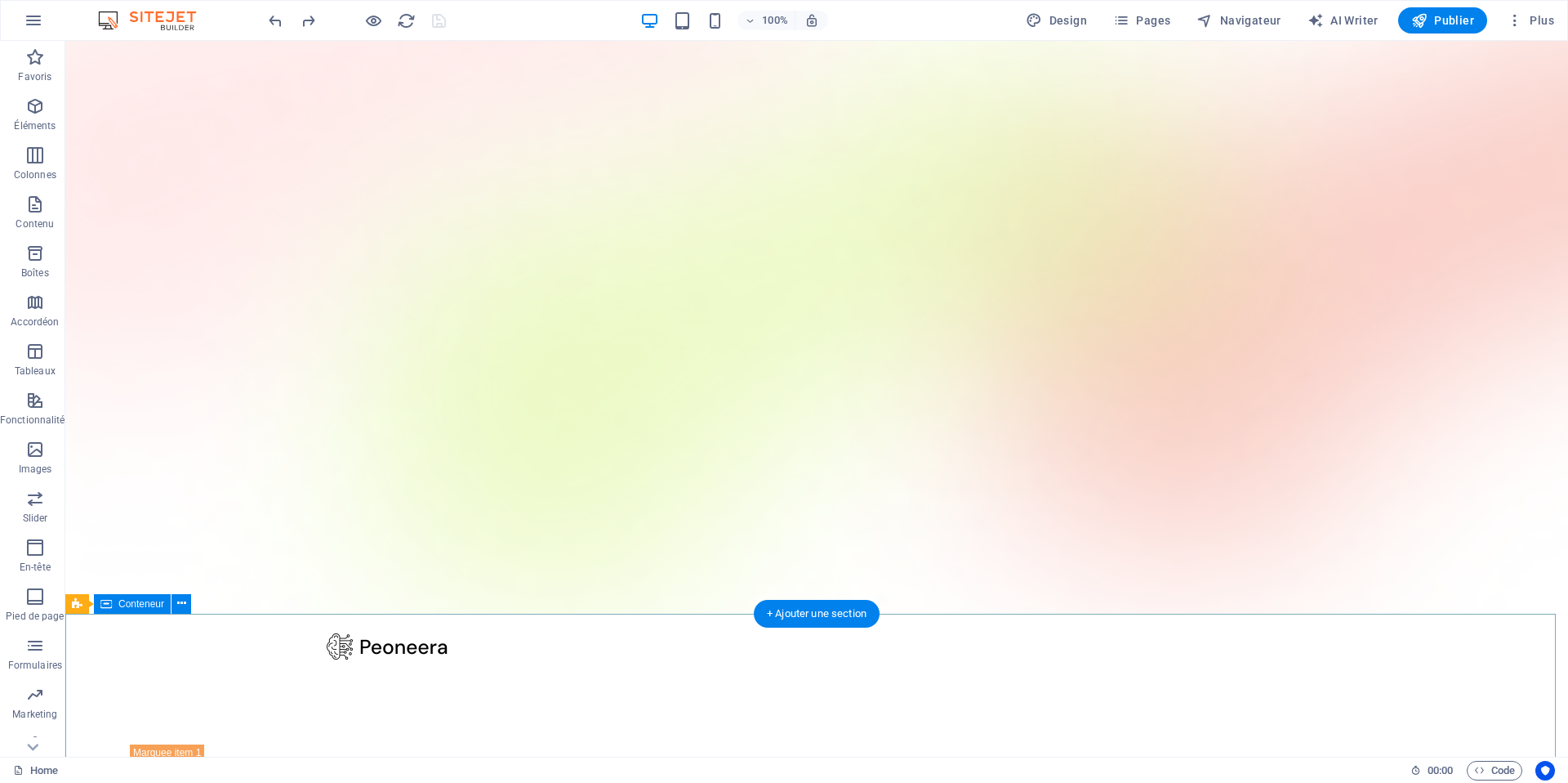
click at [146, 603] on span "Conteneur" at bounding box center [141, 604] width 46 height 10
click at [182, 609] on icon at bounding box center [181, 603] width 9 height 18
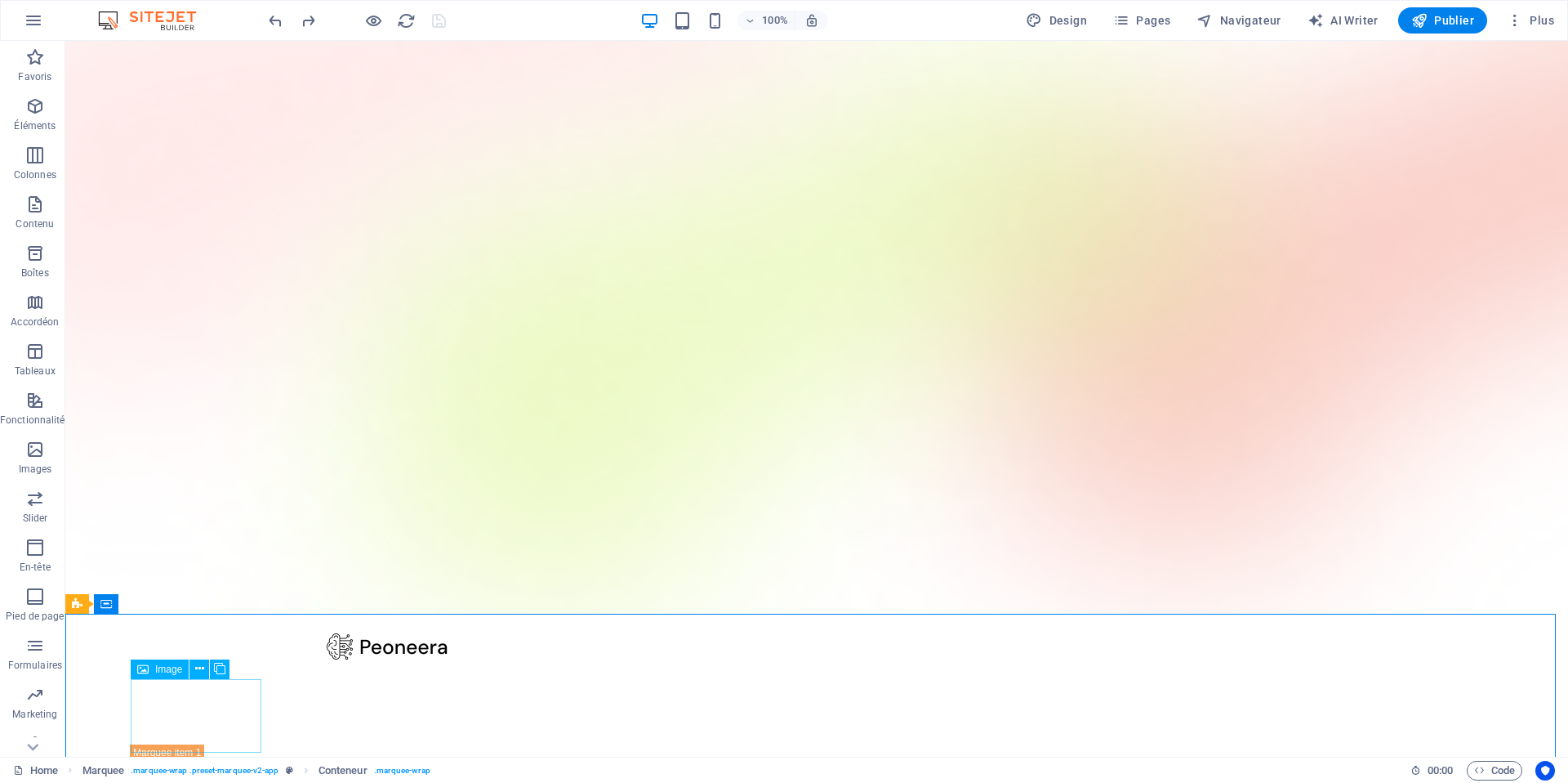
click at [181, 679] on div "Image" at bounding box center [185, 669] width 110 height 20
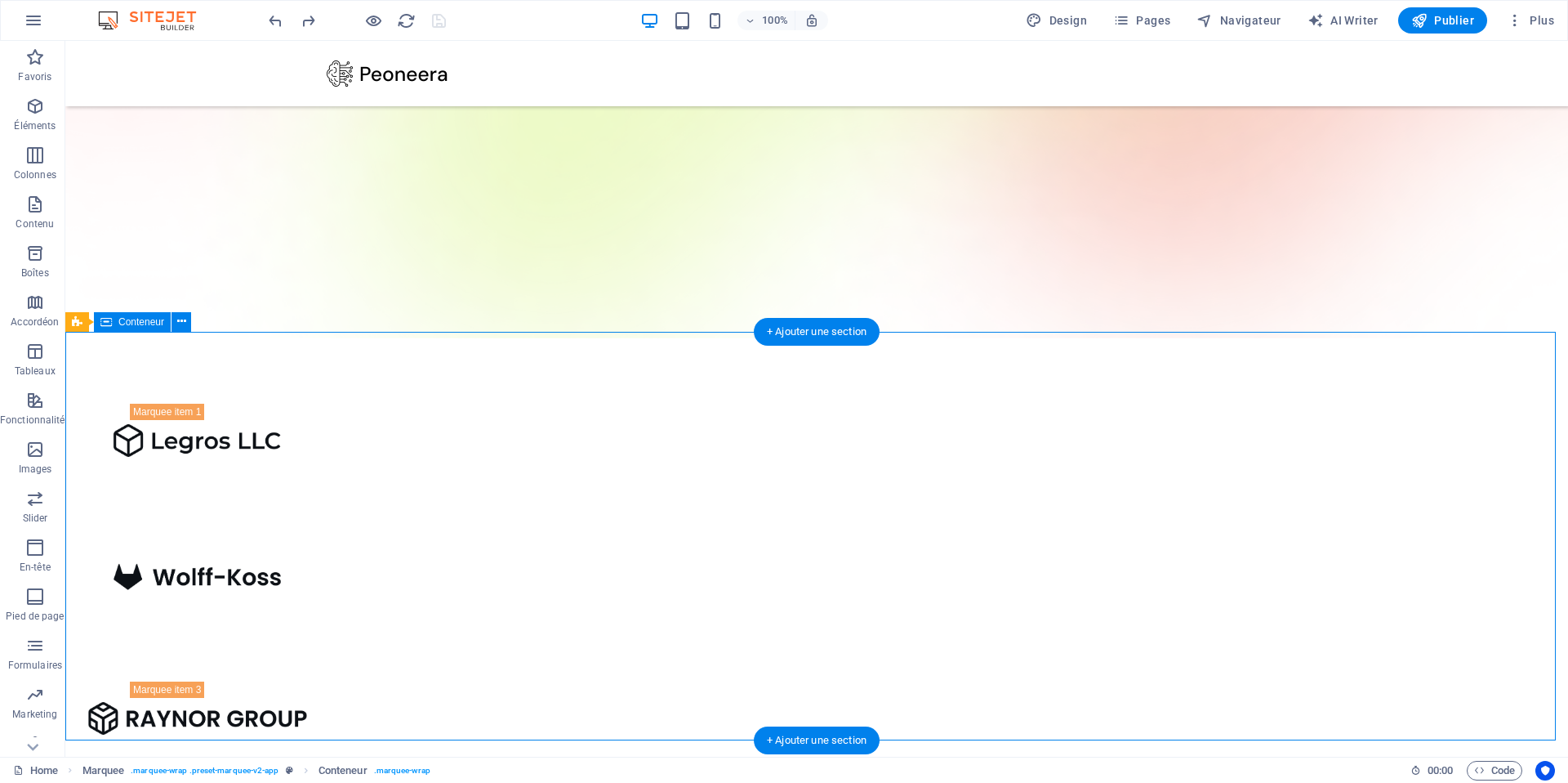
scroll to position [366, 0]
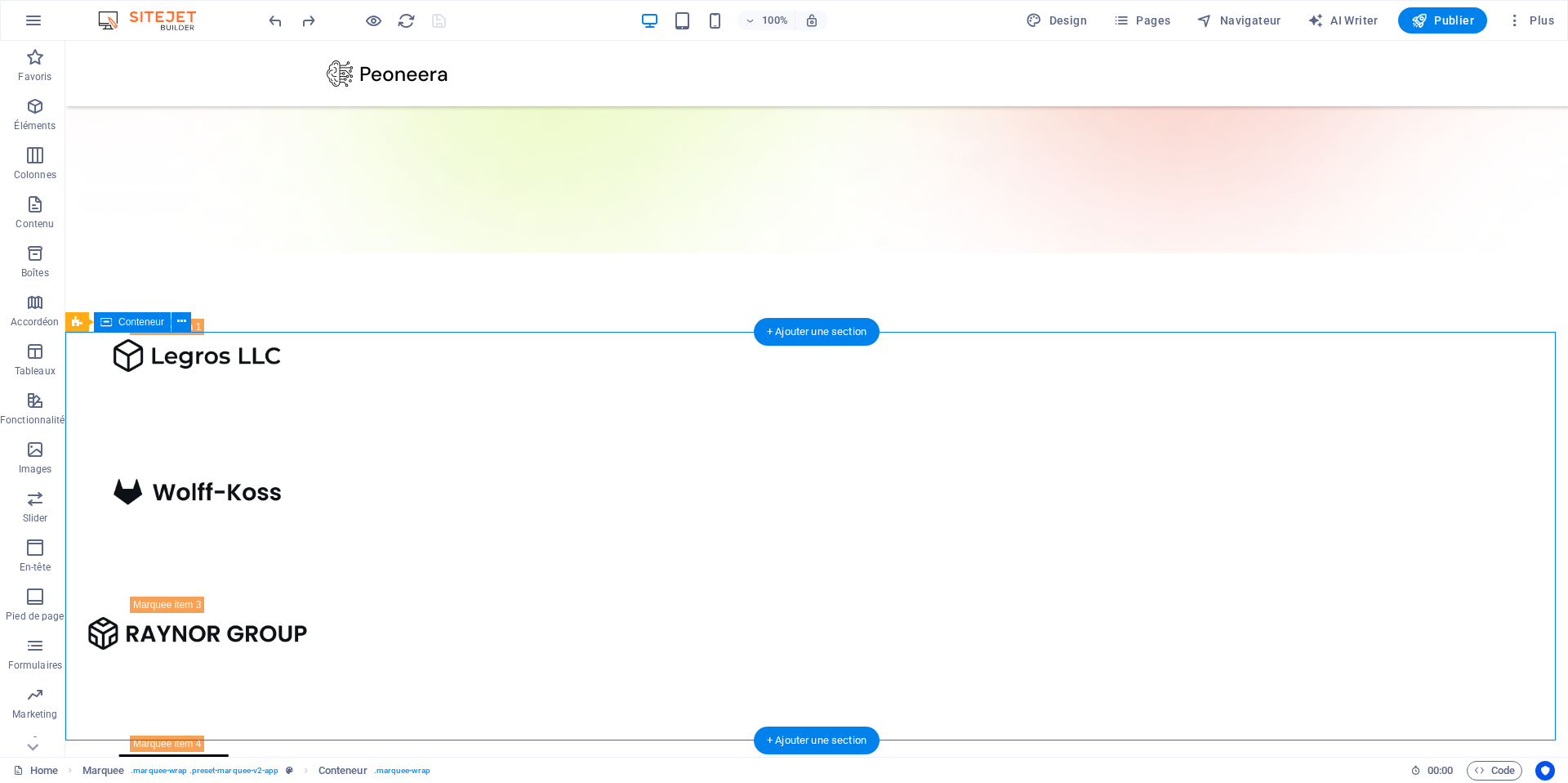
drag, startPoint x: 102, startPoint y: 634, endPoint x: 206, endPoint y: 702, distance: 124.3
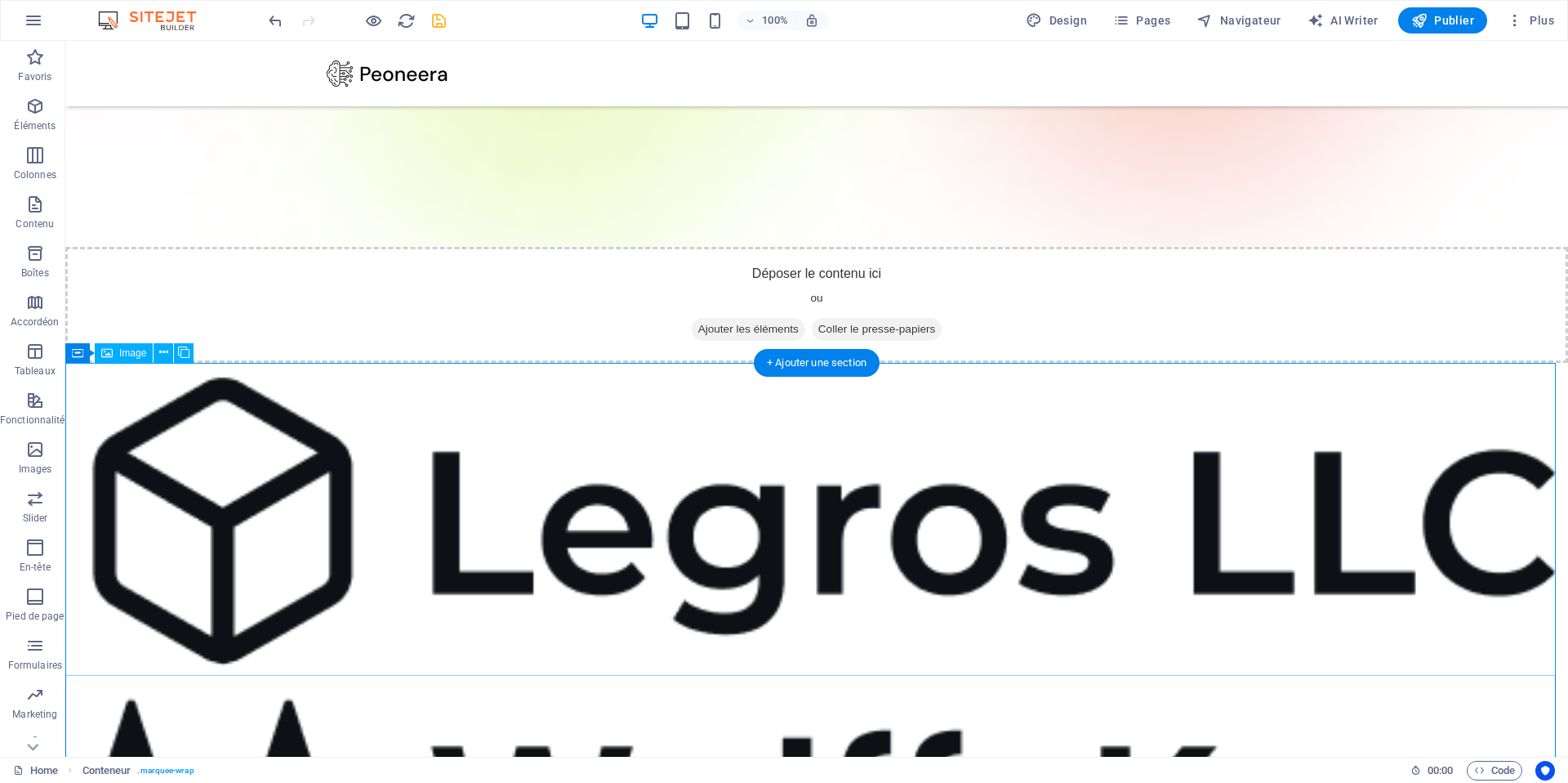
click at [230, 614] on figure at bounding box center [816, 520] width 1503 height 315
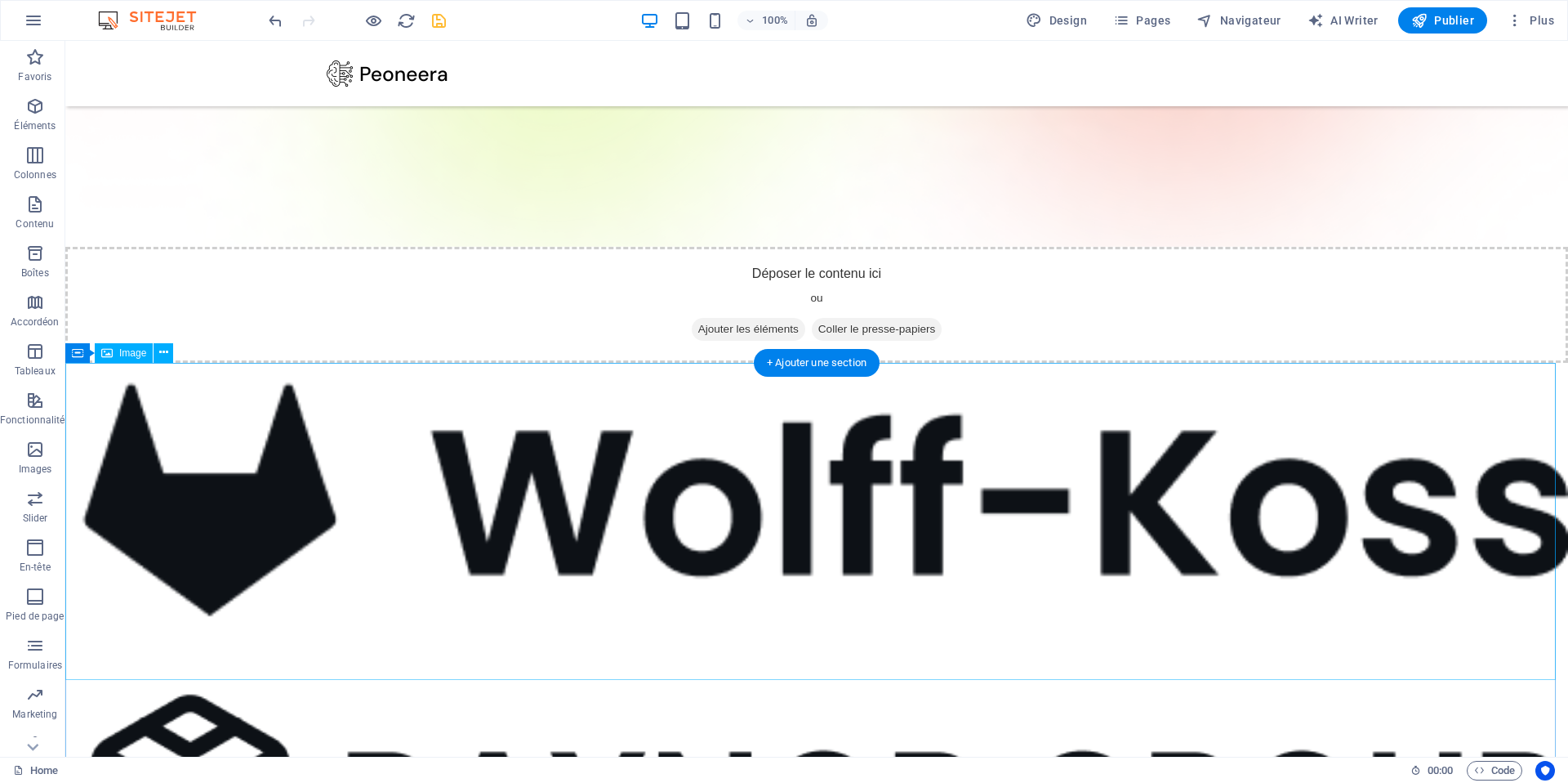
click at [179, 560] on figure at bounding box center [816, 523] width 1503 height 320
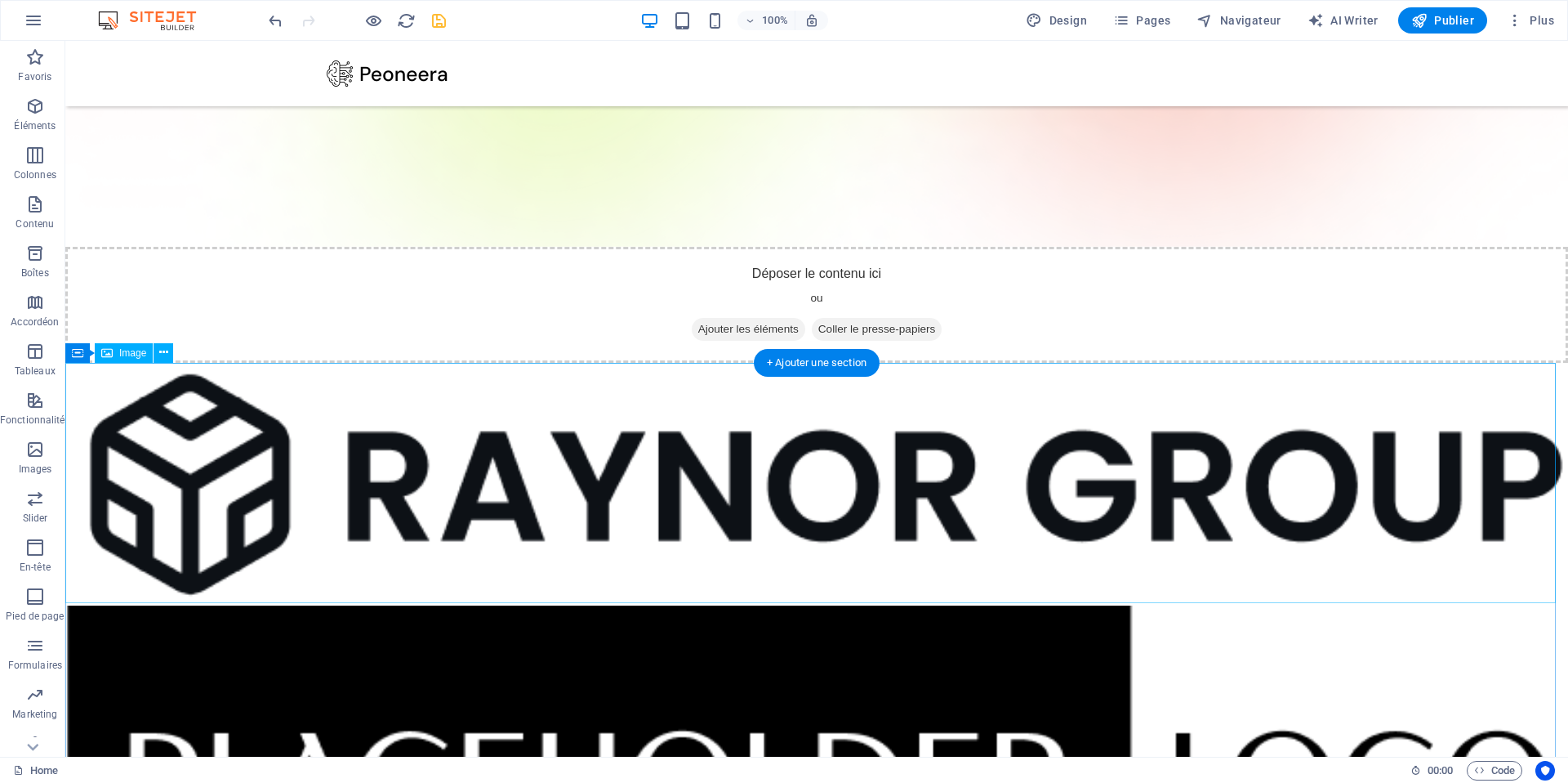
click at [179, 560] on figure at bounding box center [816, 484] width 1503 height 243
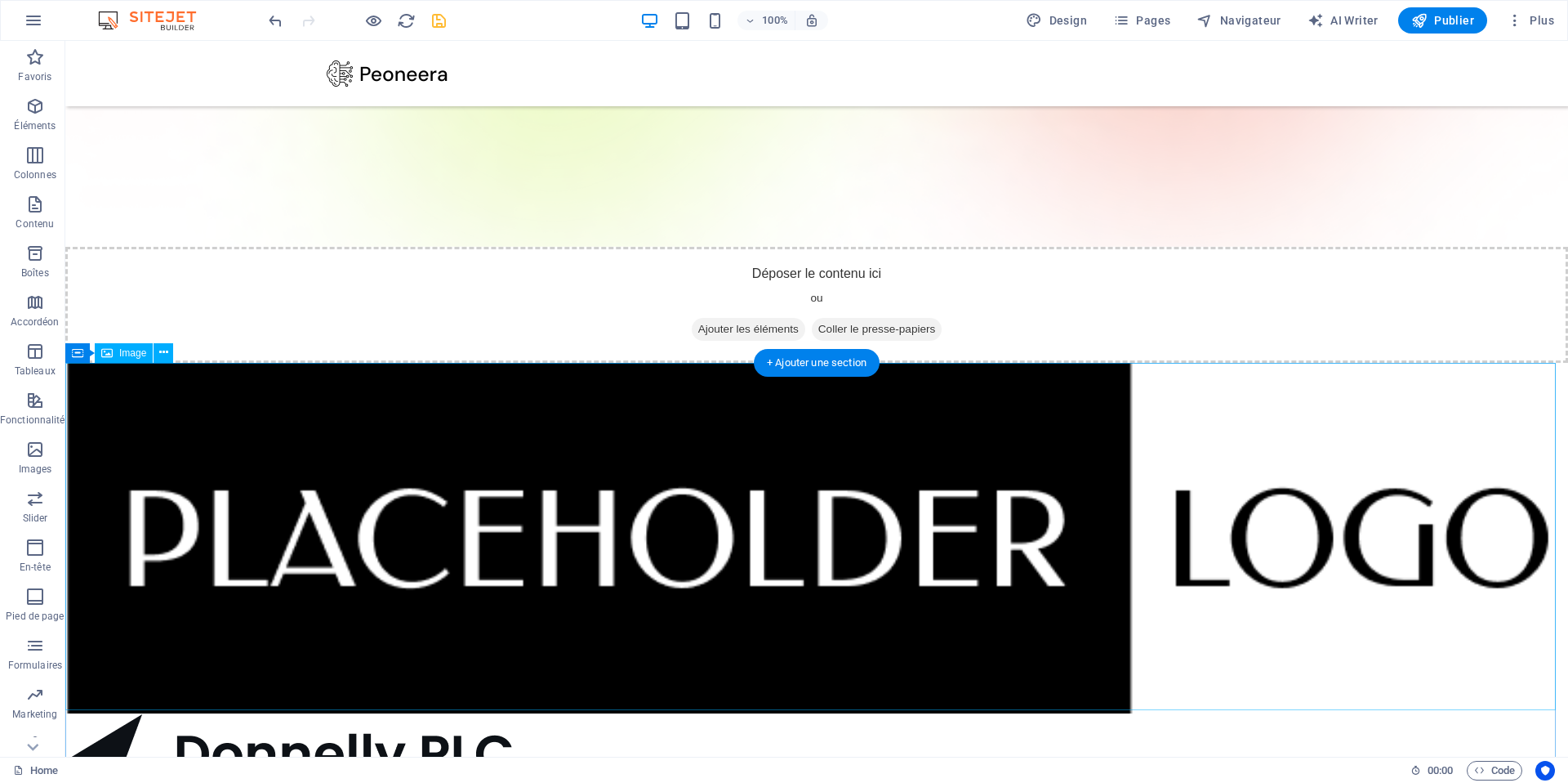
click at [279, 520] on figure at bounding box center [816, 538] width 1503 height 351
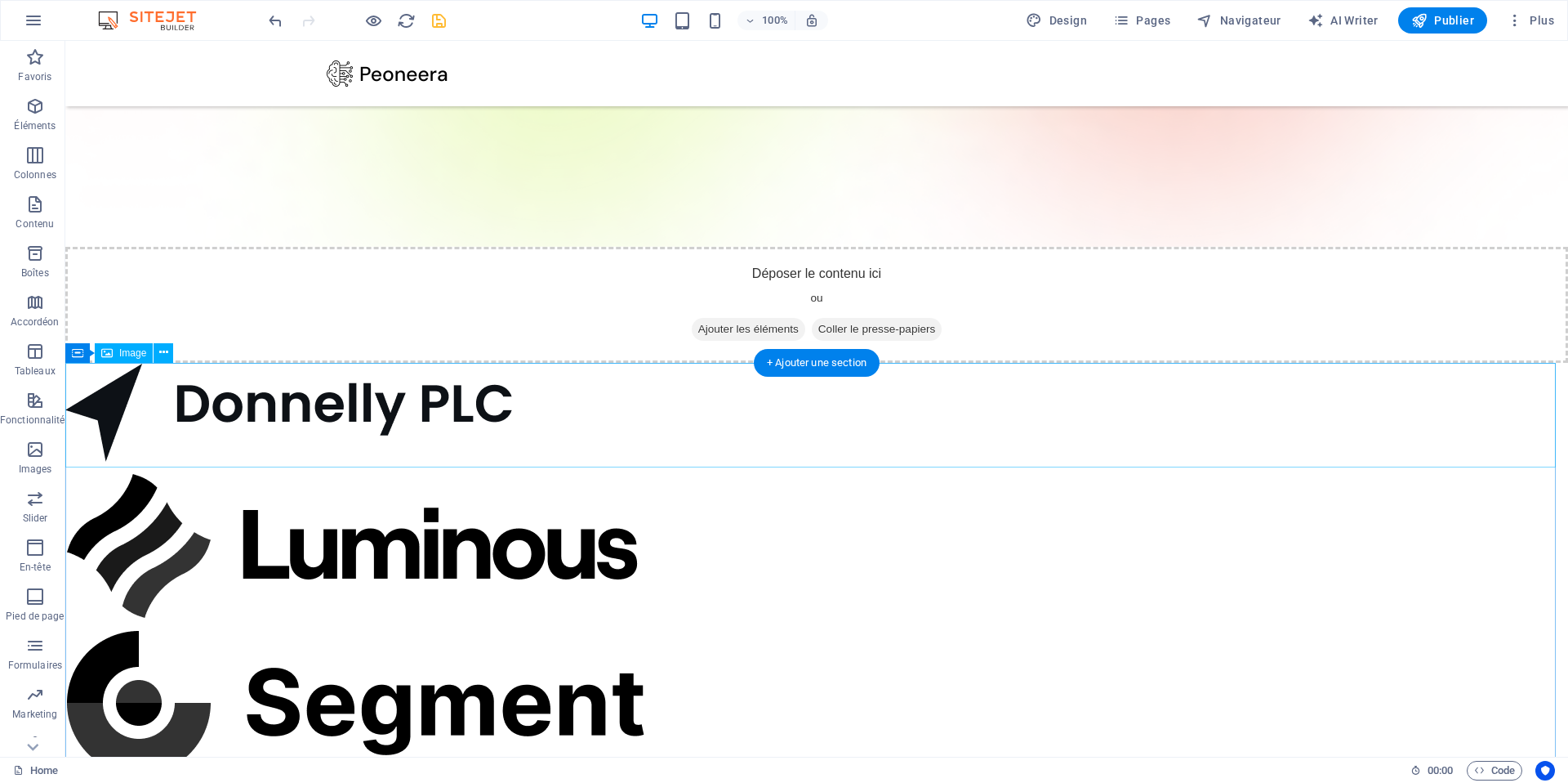
click at [266, 425] on figure at bounding box center [816, 415] width 1503 height 105
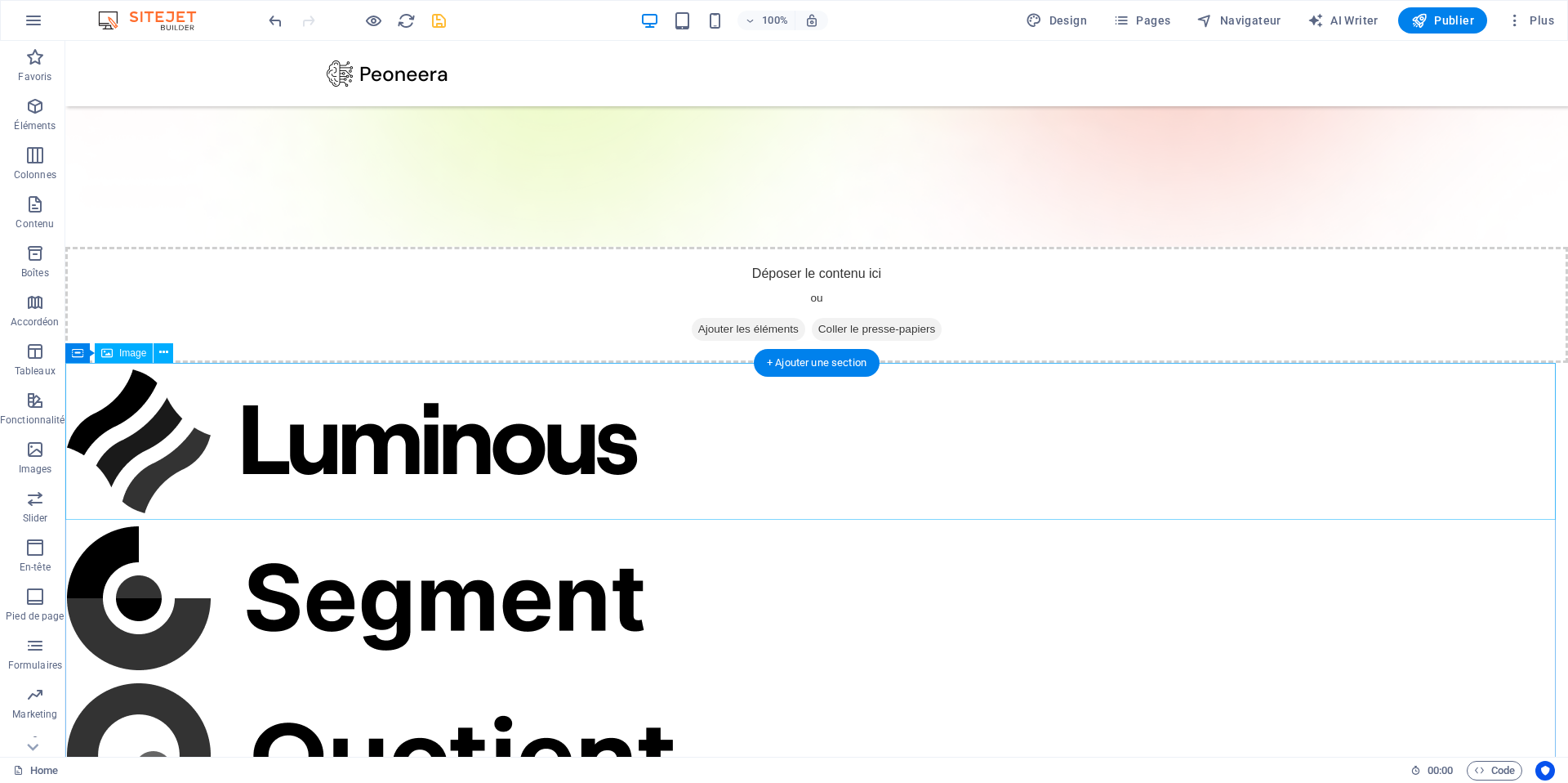
click at [258, 451] on figure at bounding box center [816, 441] width 1503 height 156
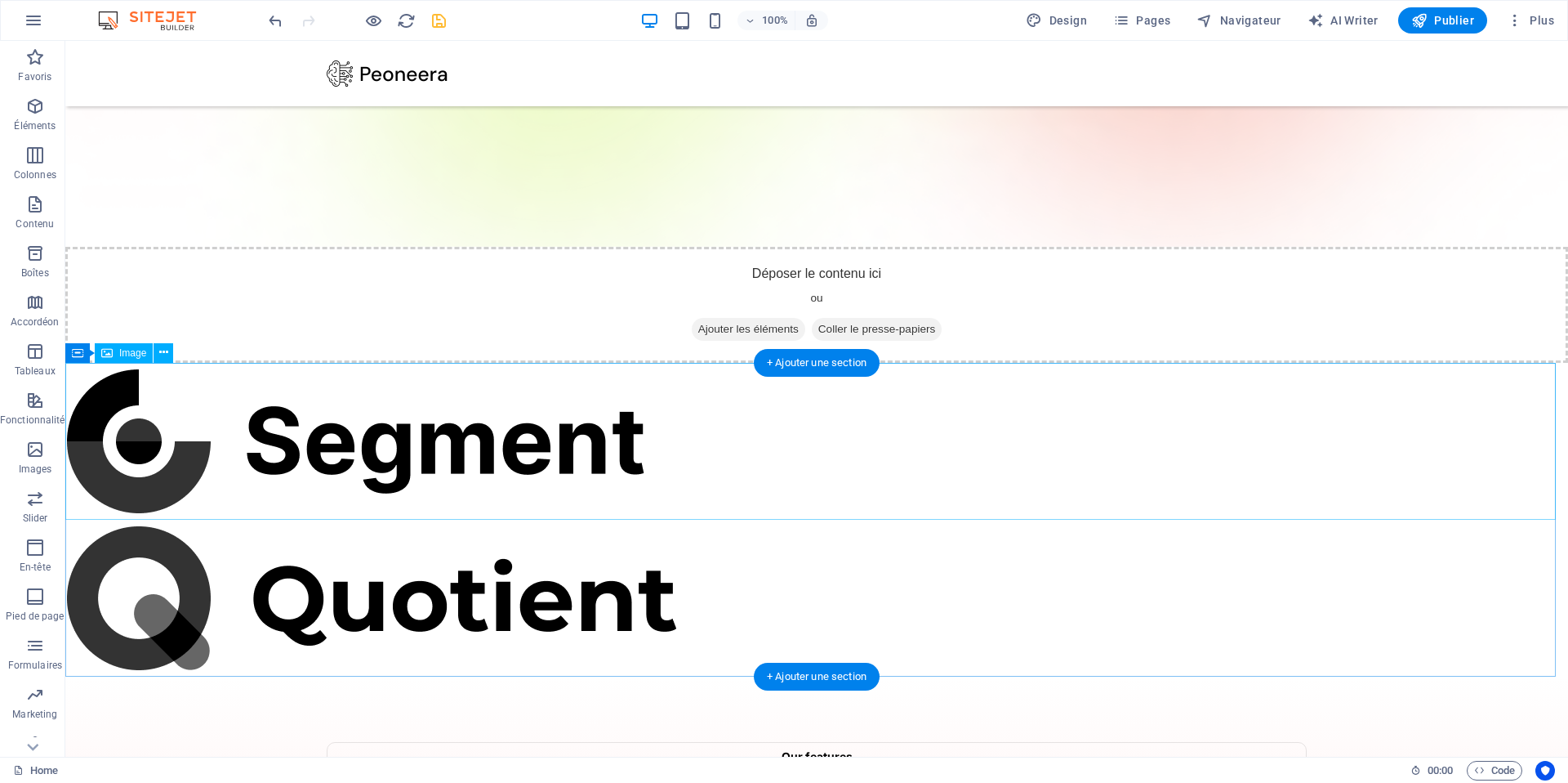
click at [258, 451] on figure at bounding box center [816, 441] width 1503 height 156
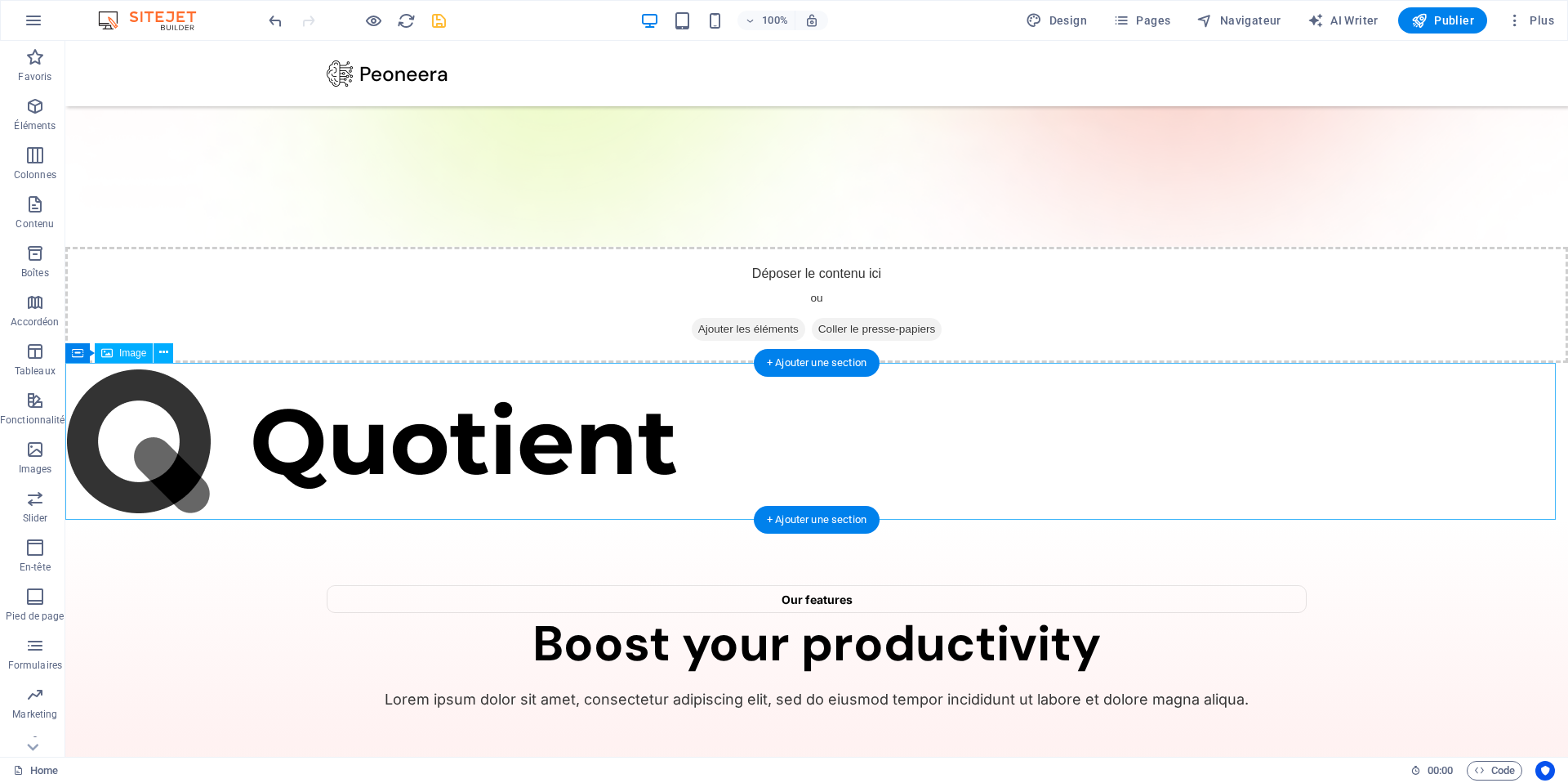
click at [258, 451] on figure at bounding box center [816, 441] width 1503 height 156
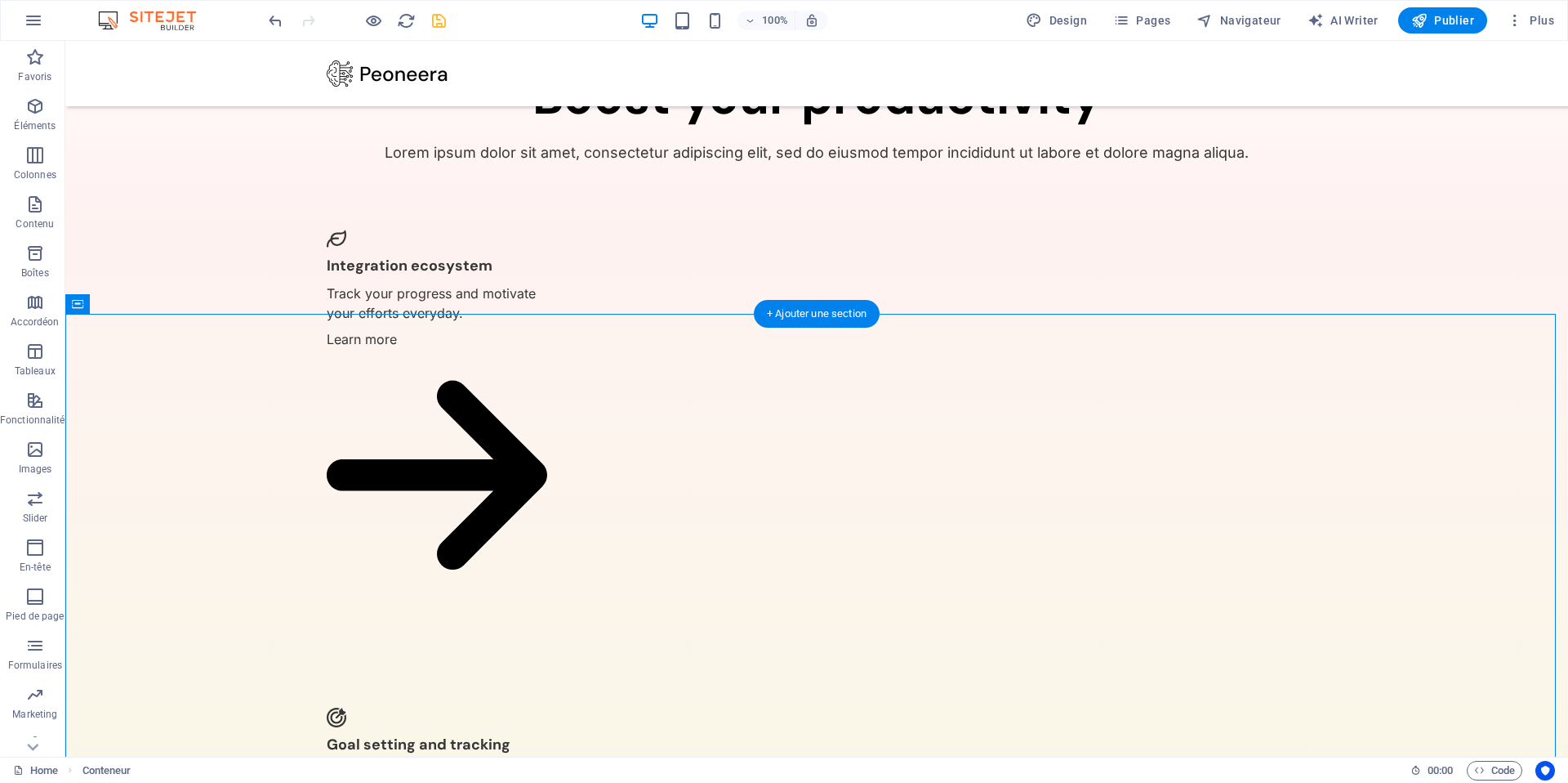
drag, startPoint x: 412, startPoint y: 485, endPoint x: 772, endPoint y: 748, distance: 445.8
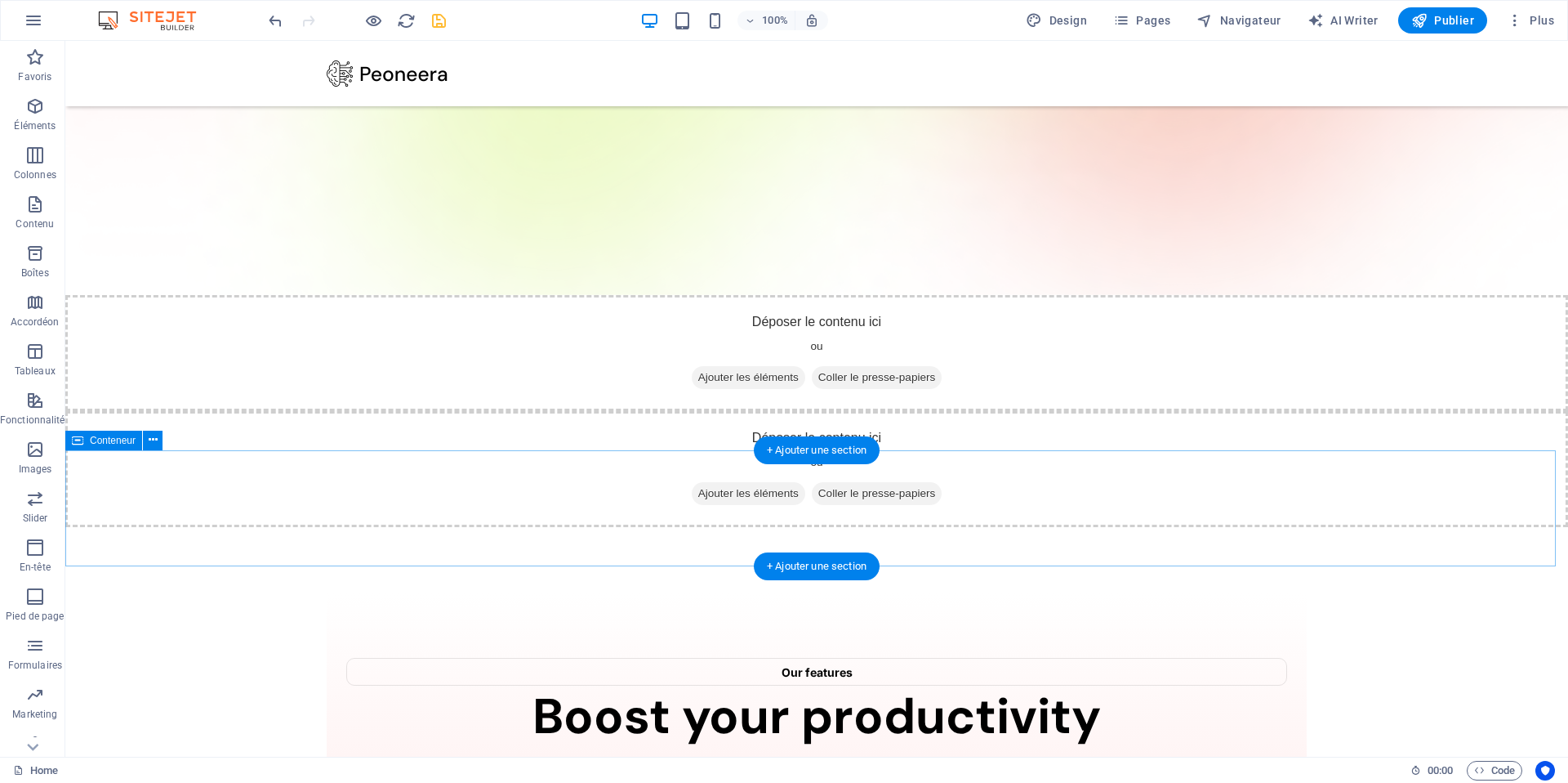
scroll to position [372, 0]
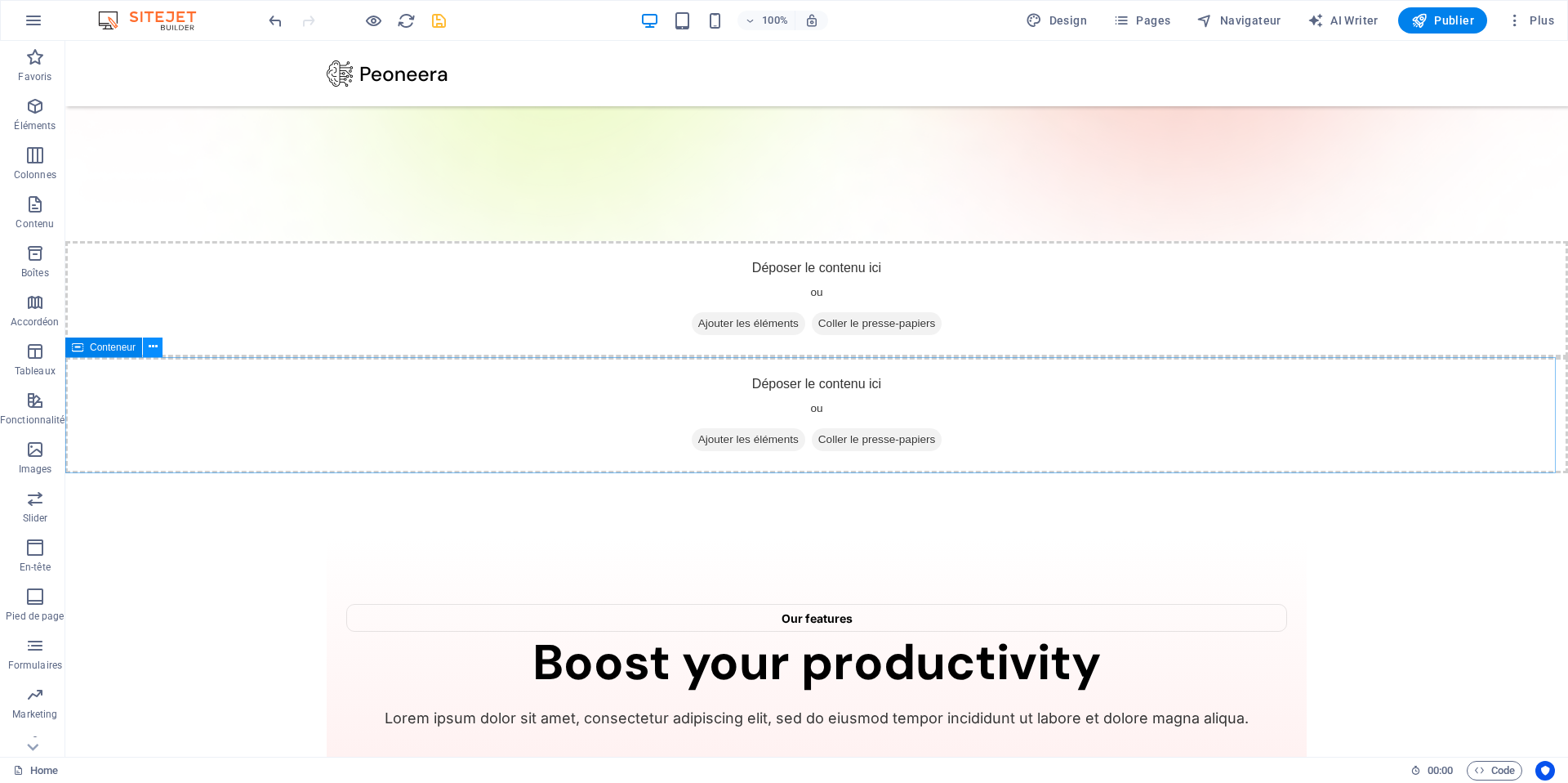
click at [149, 352] on icon at bounding box center [153, 346] width 9 height 18
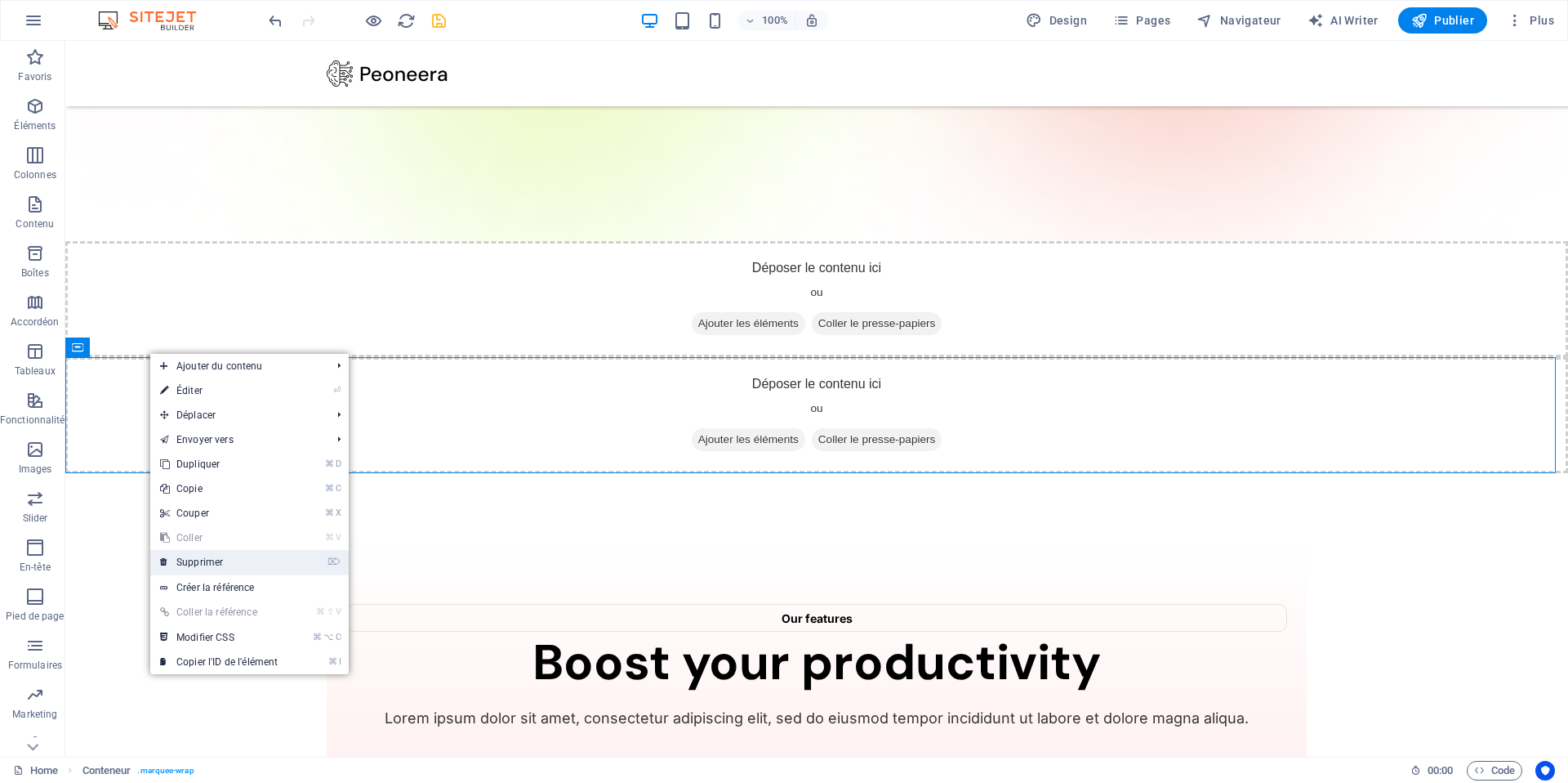
click at [207, 563] on link "⌦ Supprimer" at bounding box center [219, 561] width 137 height 24
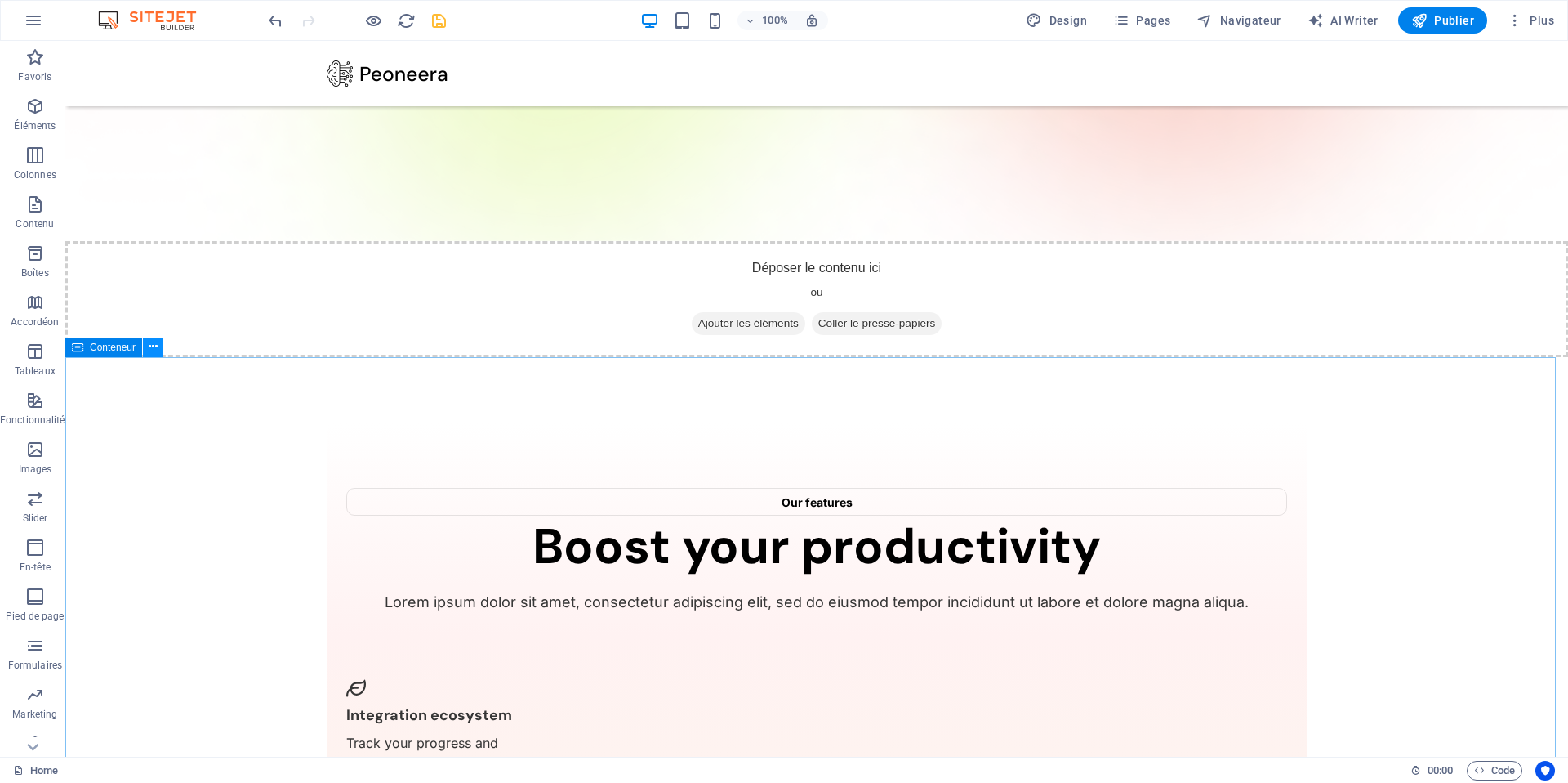
click at [149, 348] on icon at bounding box center [153, 346] width 9 height 18
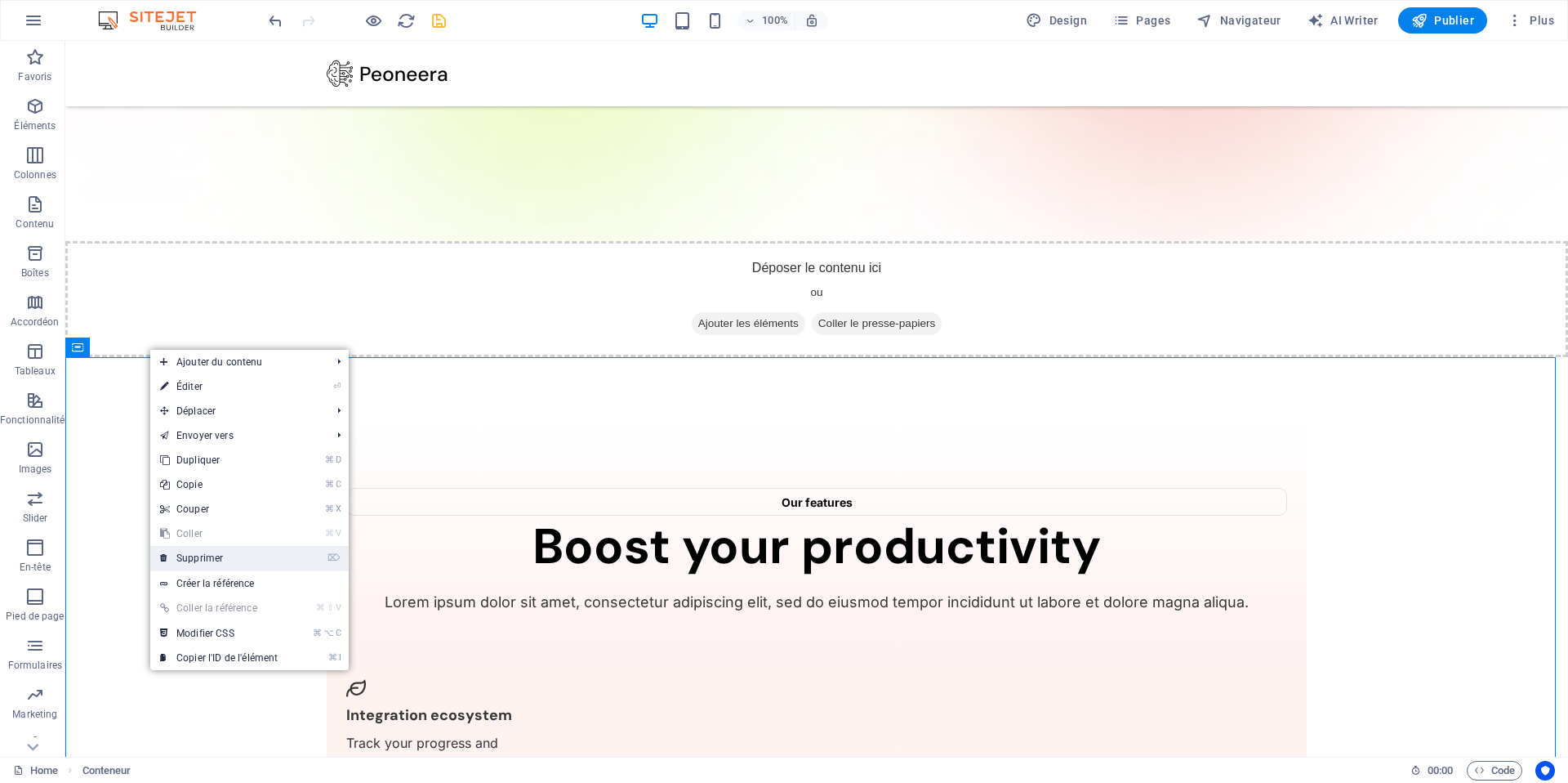
click at [221, 552] on link "⌦ Supprimer" at bounding box center [219, 557] width 137 height 24
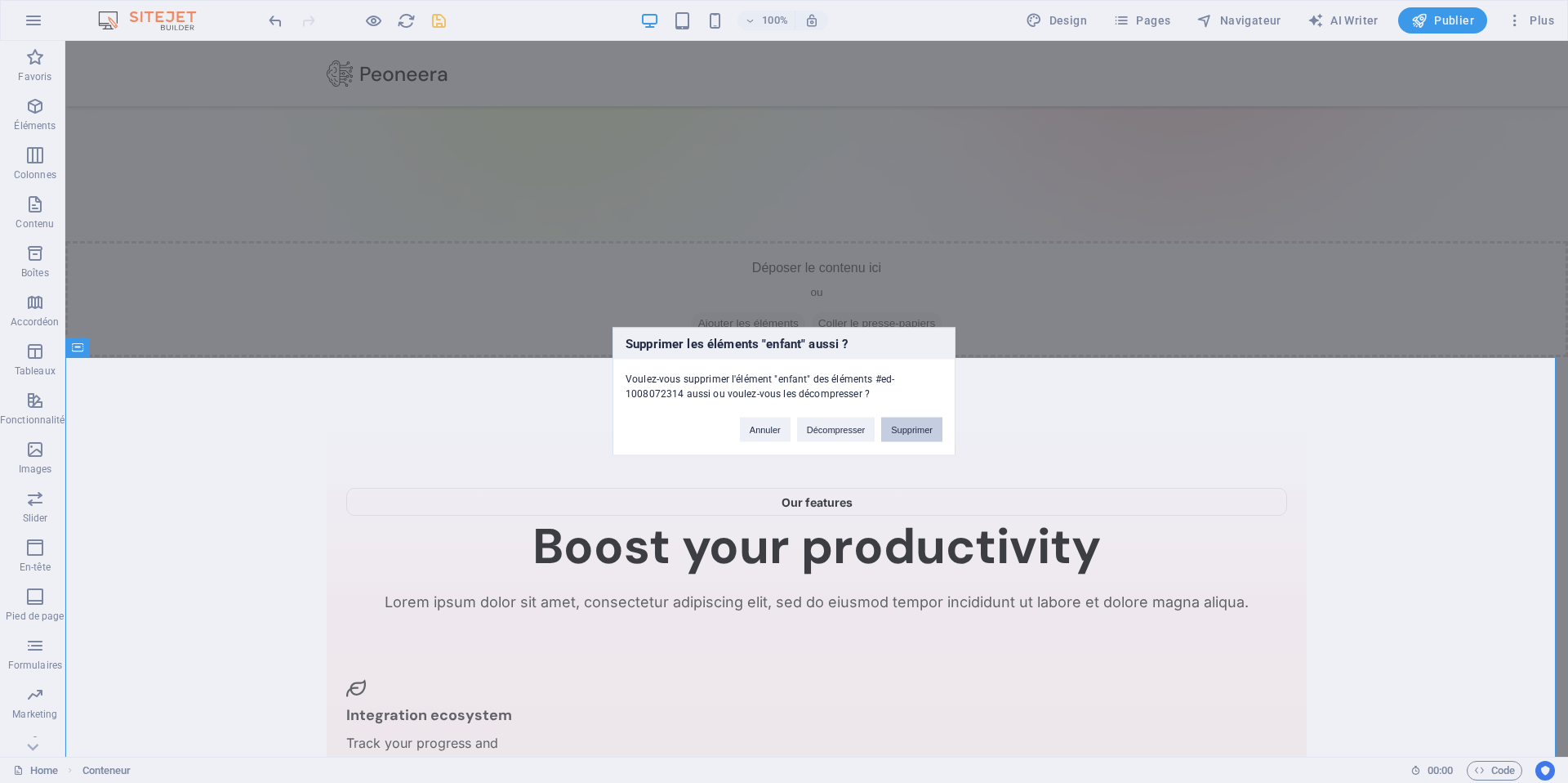
click at [911, 429] on button "Supprimer" at bounding box center [912, 429] width 61 height 24
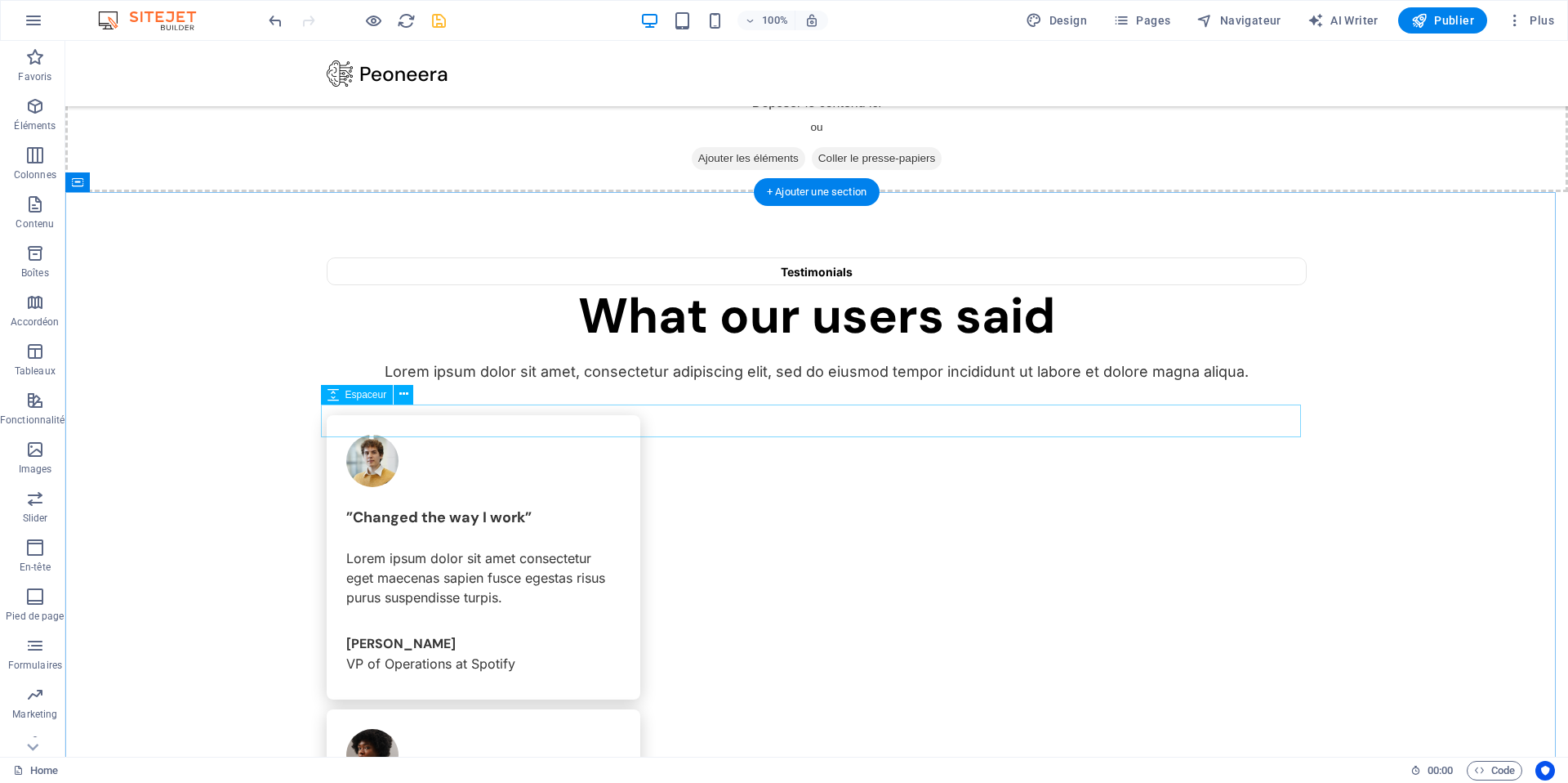
scroll to position [223, 0]
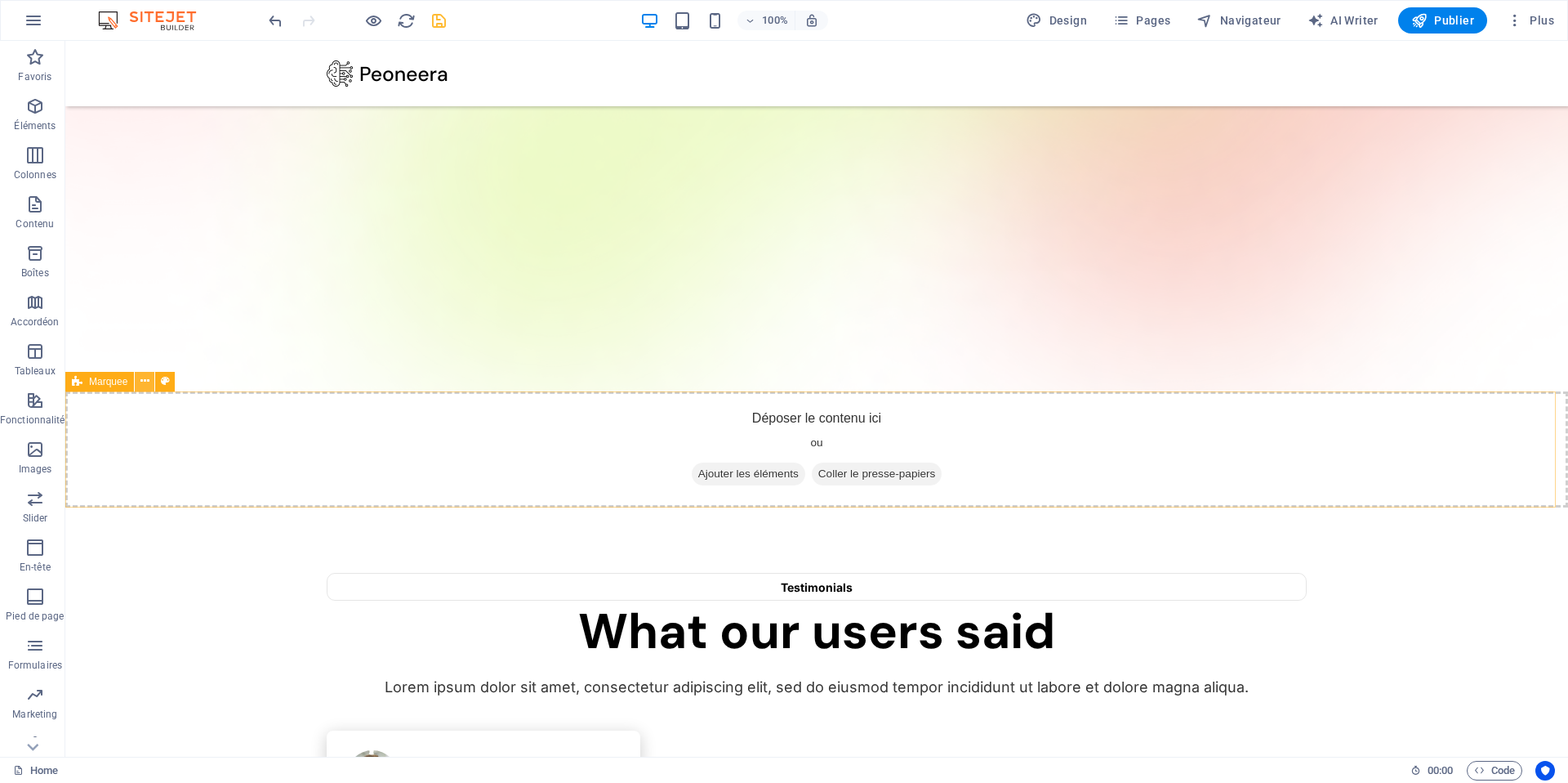
click at [147, 382] on icon at bounding box center [145, 381] width 9 height 18
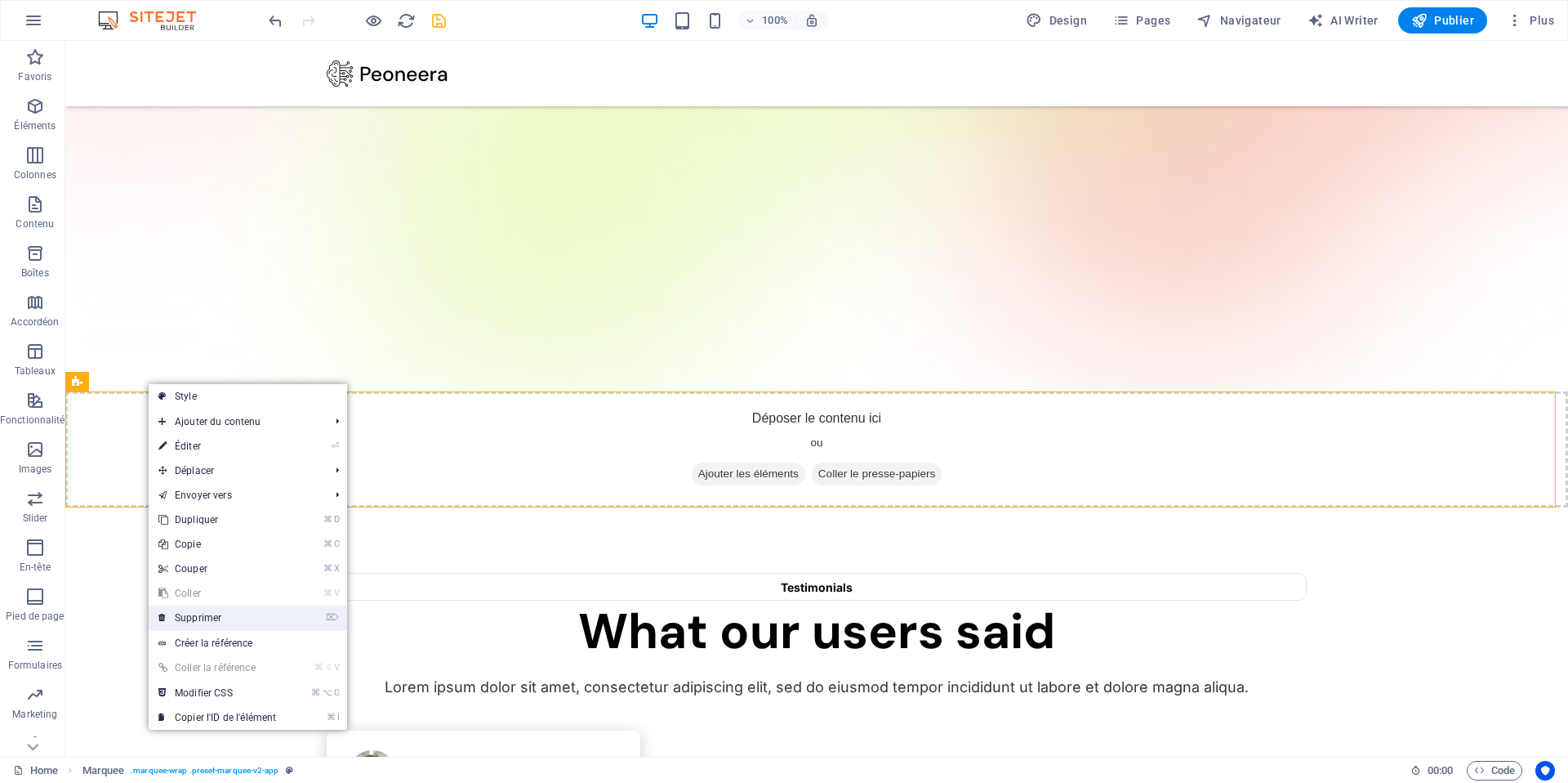
click at [227, 613] on link "⌦ Supprimer" at bounding box center [217, 617] width 137 height 24
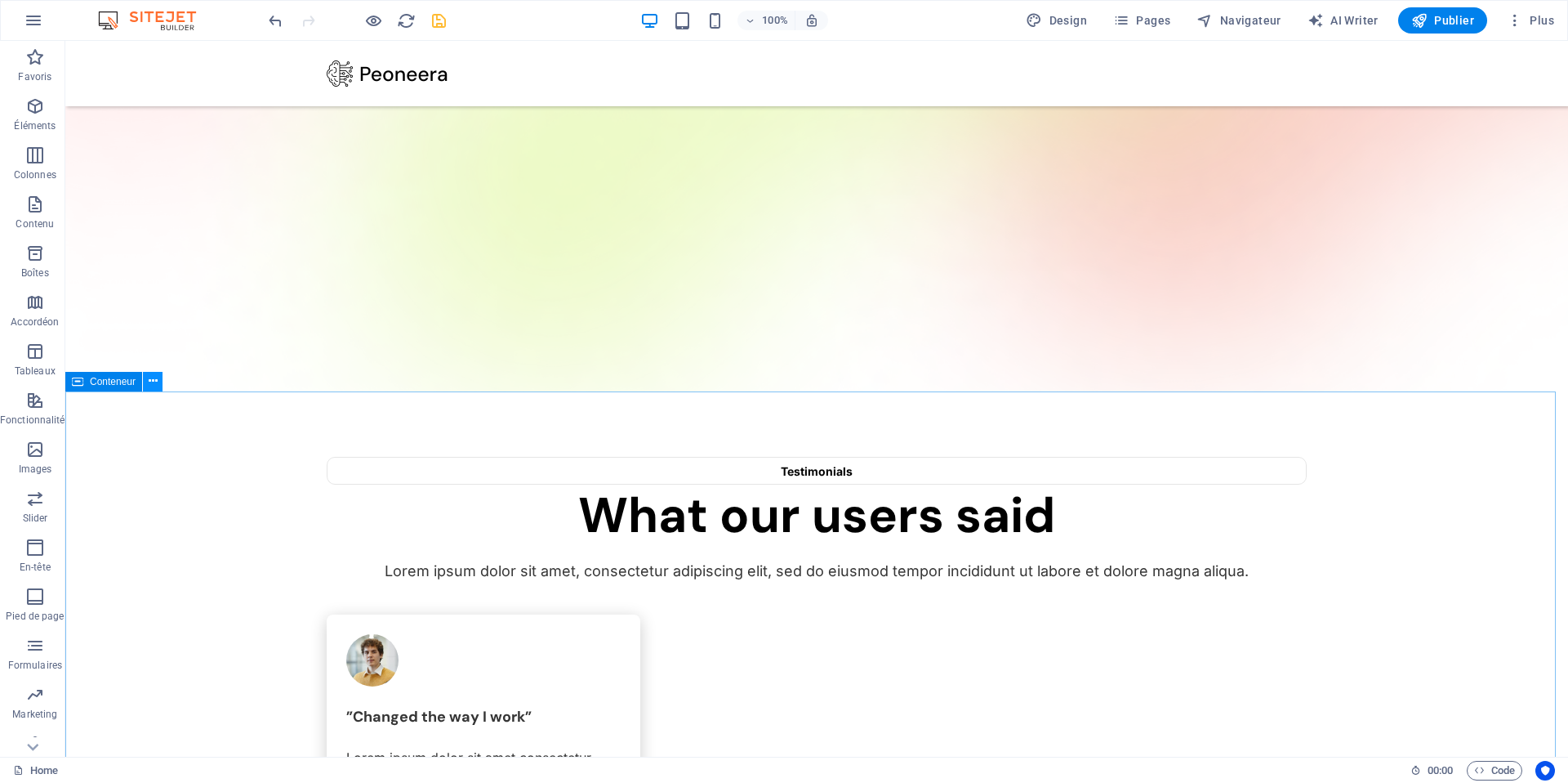
click at [156, 384] on icon at bounding box center [153, 381] width 9 height 18
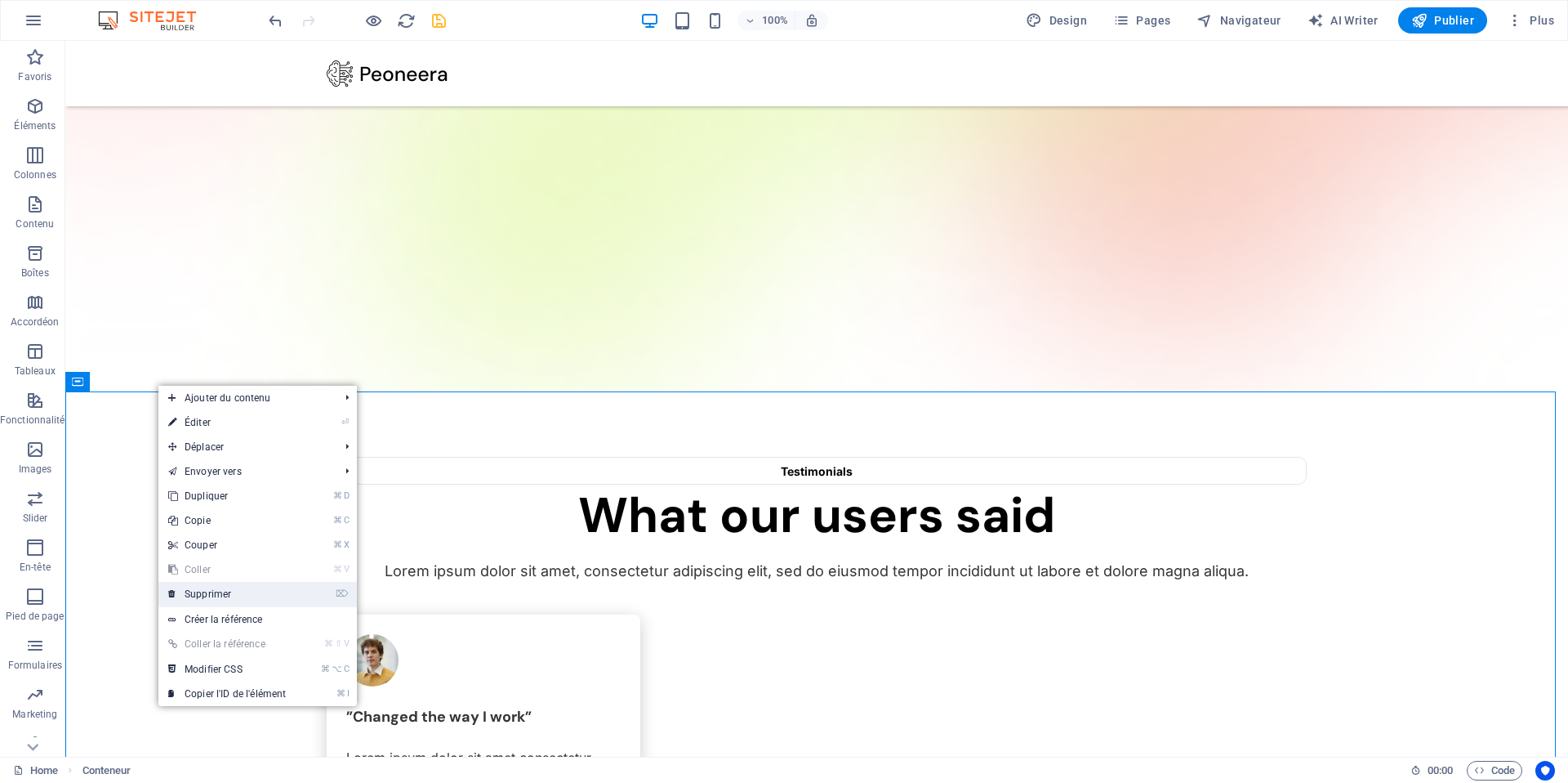
click at [251, 597] on link "⌦ Supprimer" at bounding box center [227, 593] width 137 height 24
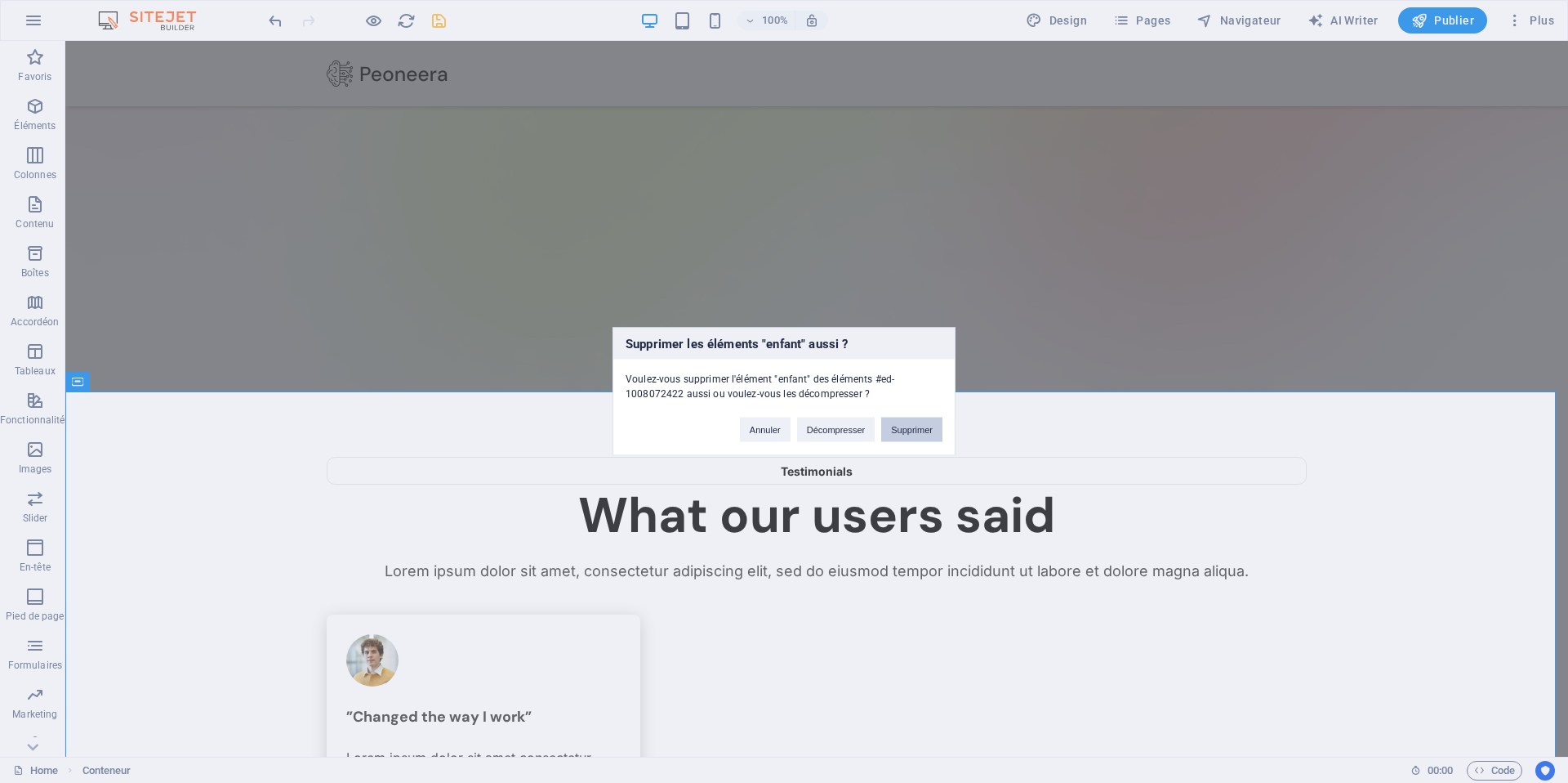
click at [902, 433] on button "Supprimer" at bounding box center [912, 429] width 61 height 24
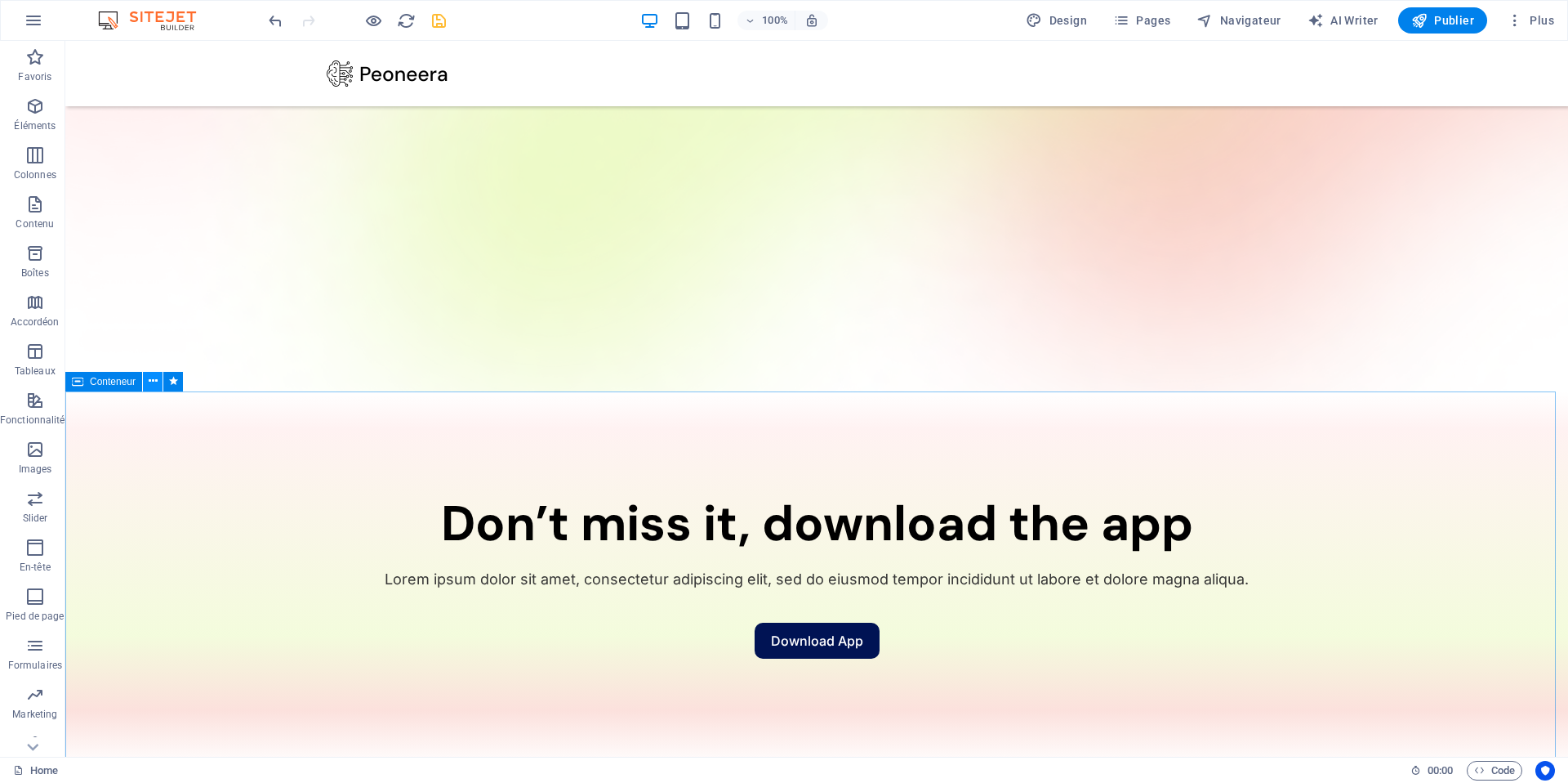
click at [149, 374] on icon at bounding box center [153, 381] width 9 height 18
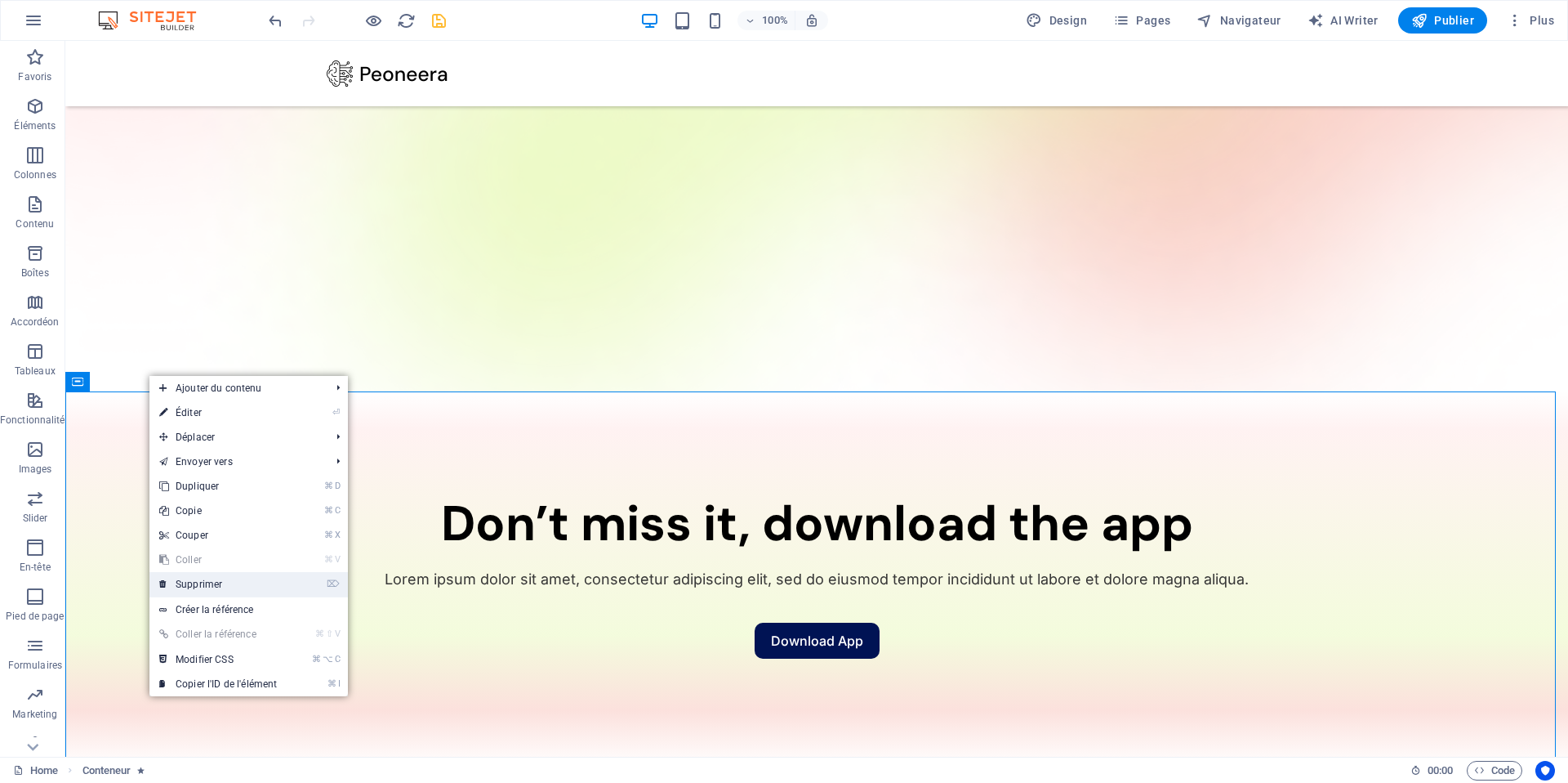
click at [220, 580] on link "⌦ Supprimer" at bounding box center [218, 584] width 137 height 24
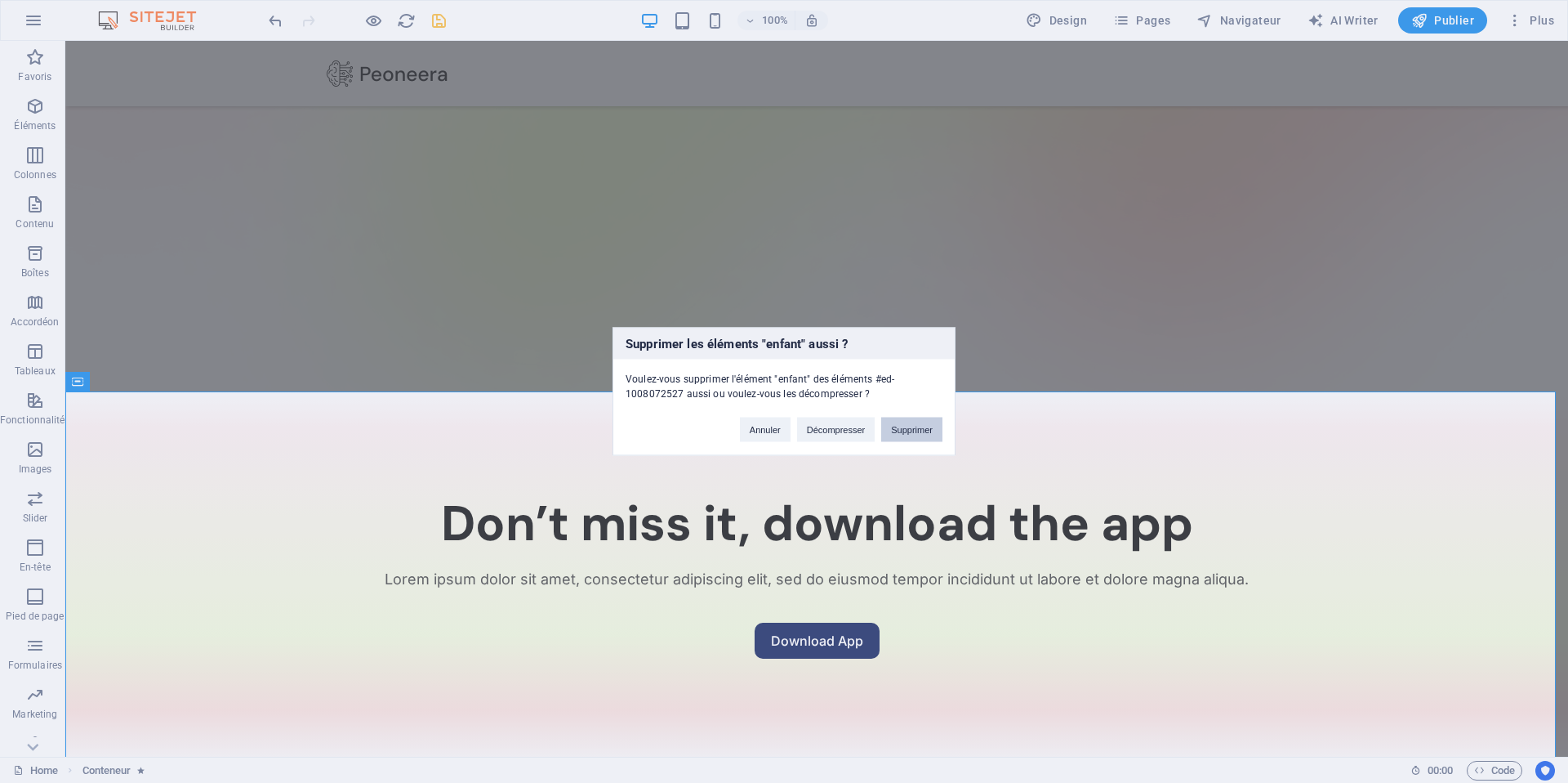
drag, startPoint x: 912, startPoint y: 431, endPoint x: 843, endPoint y: 391, distance: 79.8
click at [912, 431] on button "Supprimer" at bounding box center [912, 429] width 61 height 24
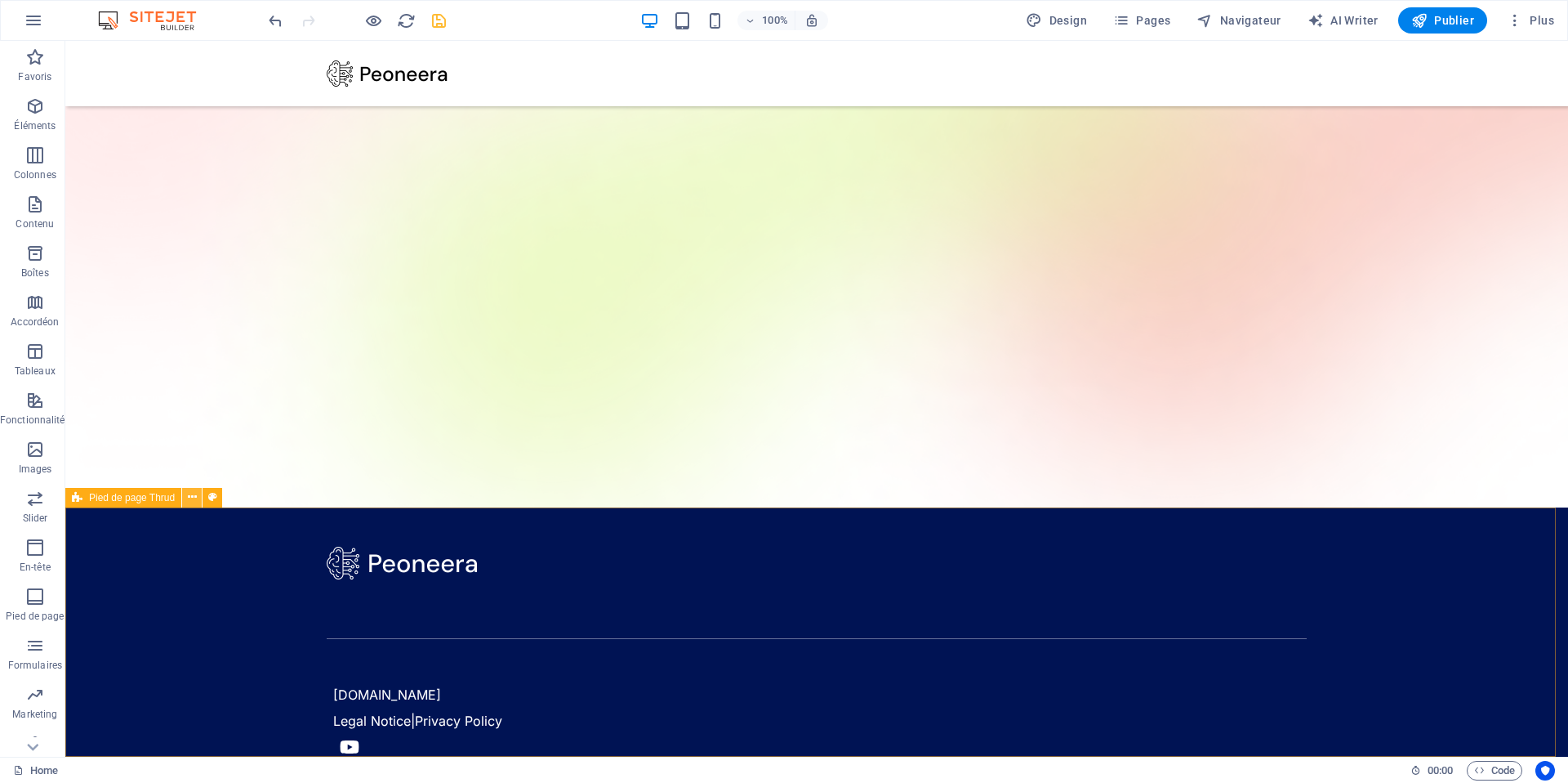
click at [190, 498] on icon at bounding box center [192, 497] width 9 height 18
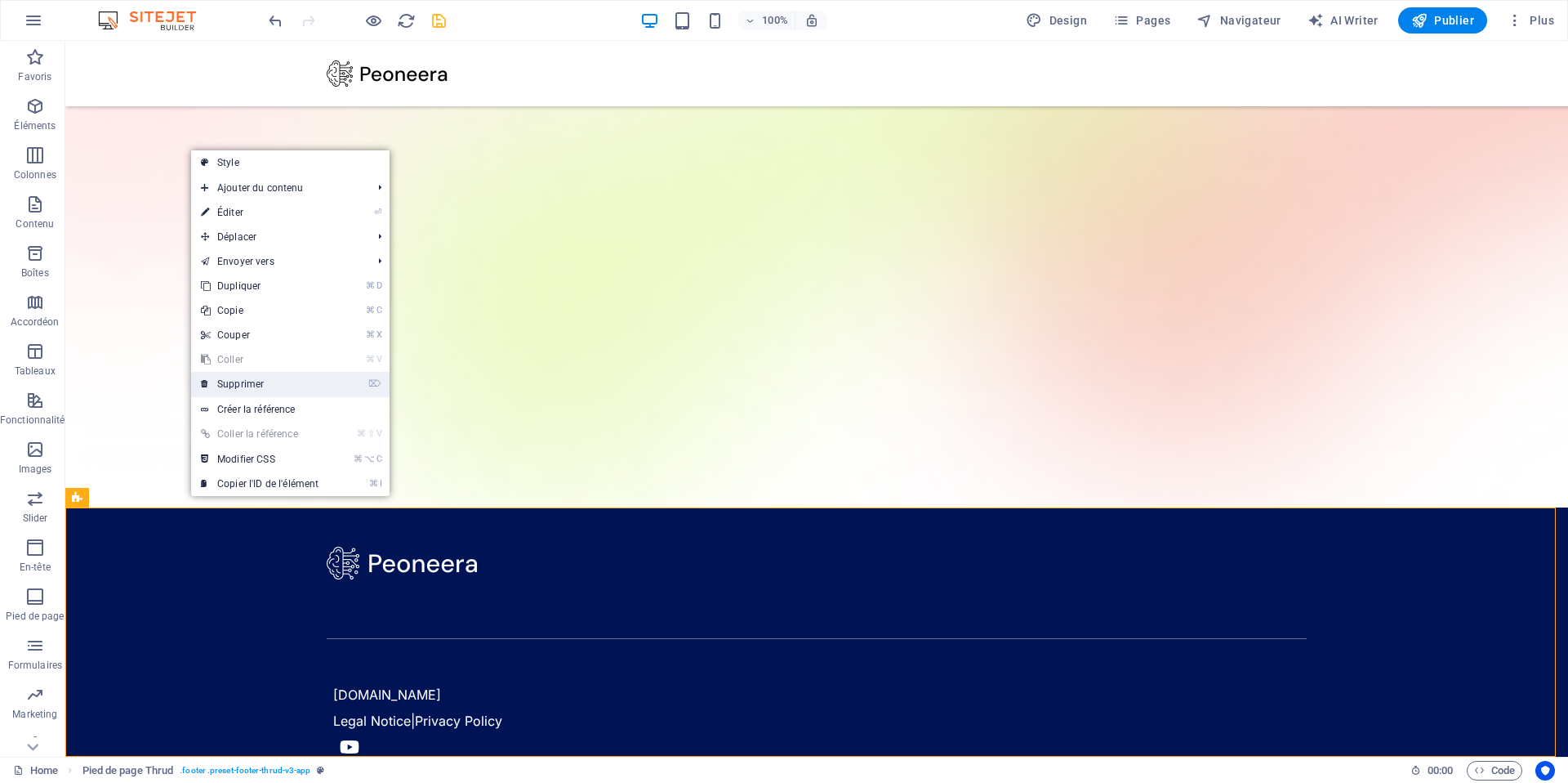
click at [278, 387] on link "⌦ Supprimer" at bounding box center [260, 383] width 137 height 24
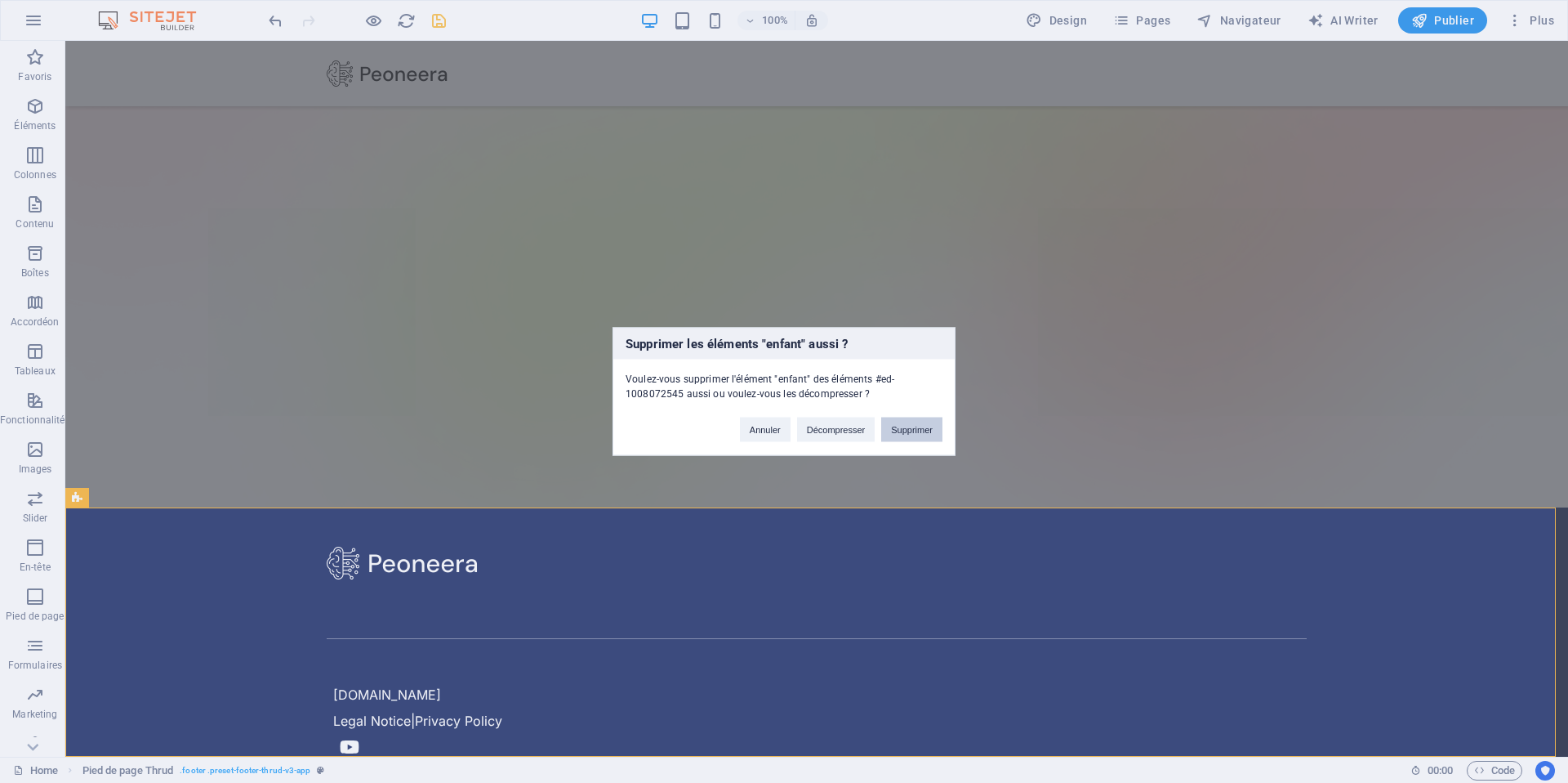
click at [901, 432] on button "Supprimer" at bounding box center [912, 429] width 61 height 24
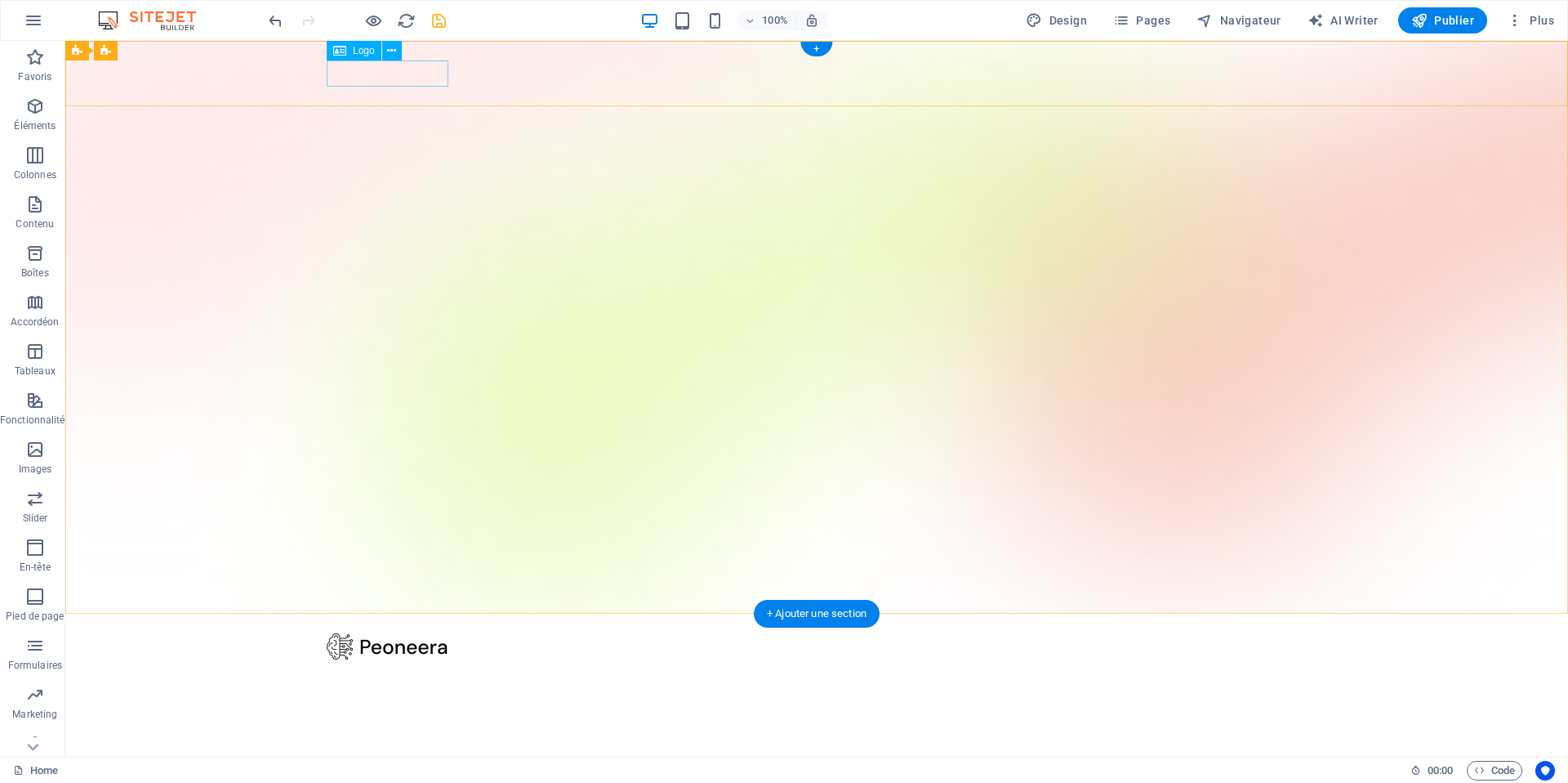
click at [388, 633] on div at bounding box center [817, 646] width 980 height 26
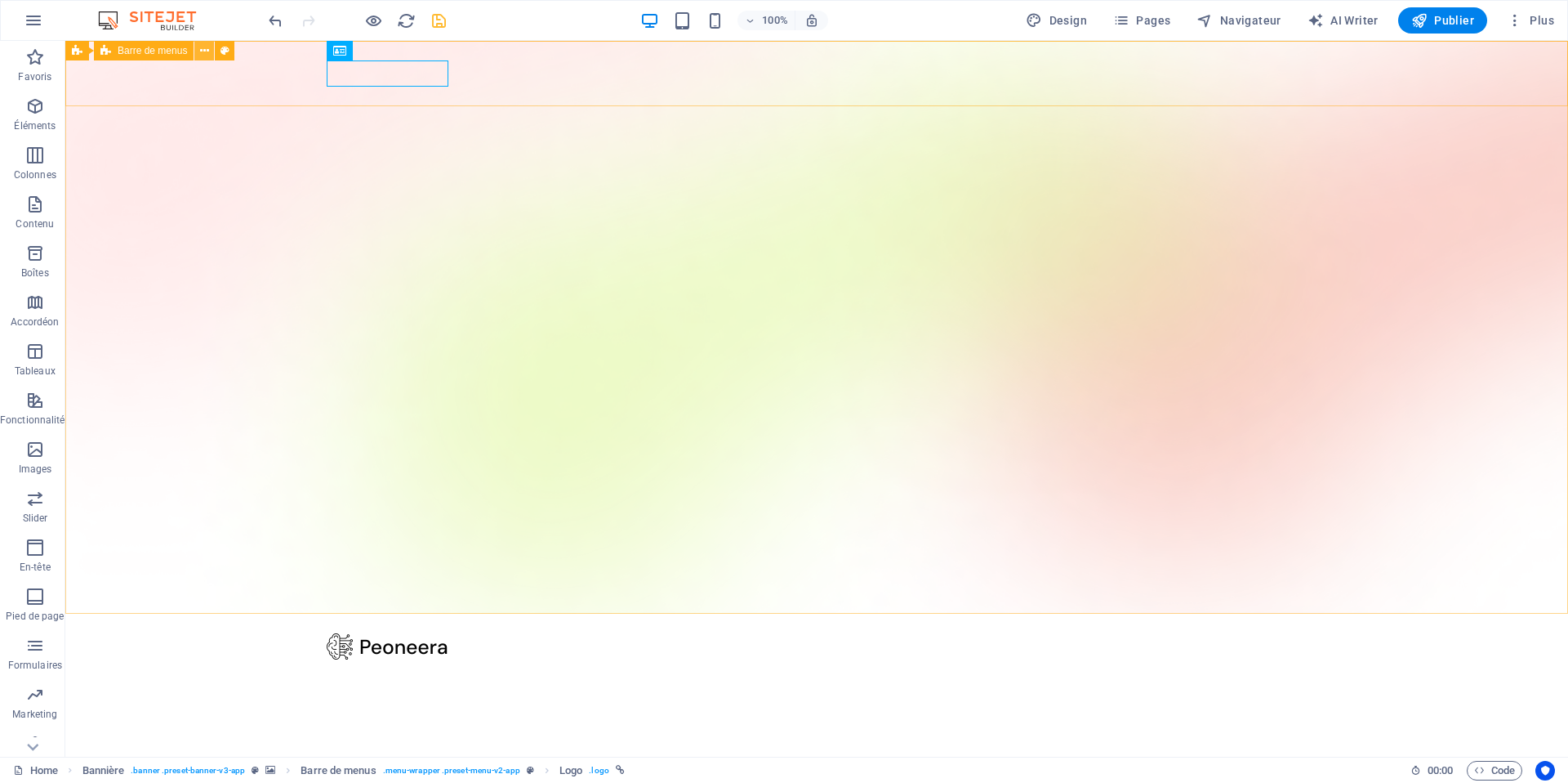
click at [207, 52] on icon at bounding box center [204, 51] width 9 height 18
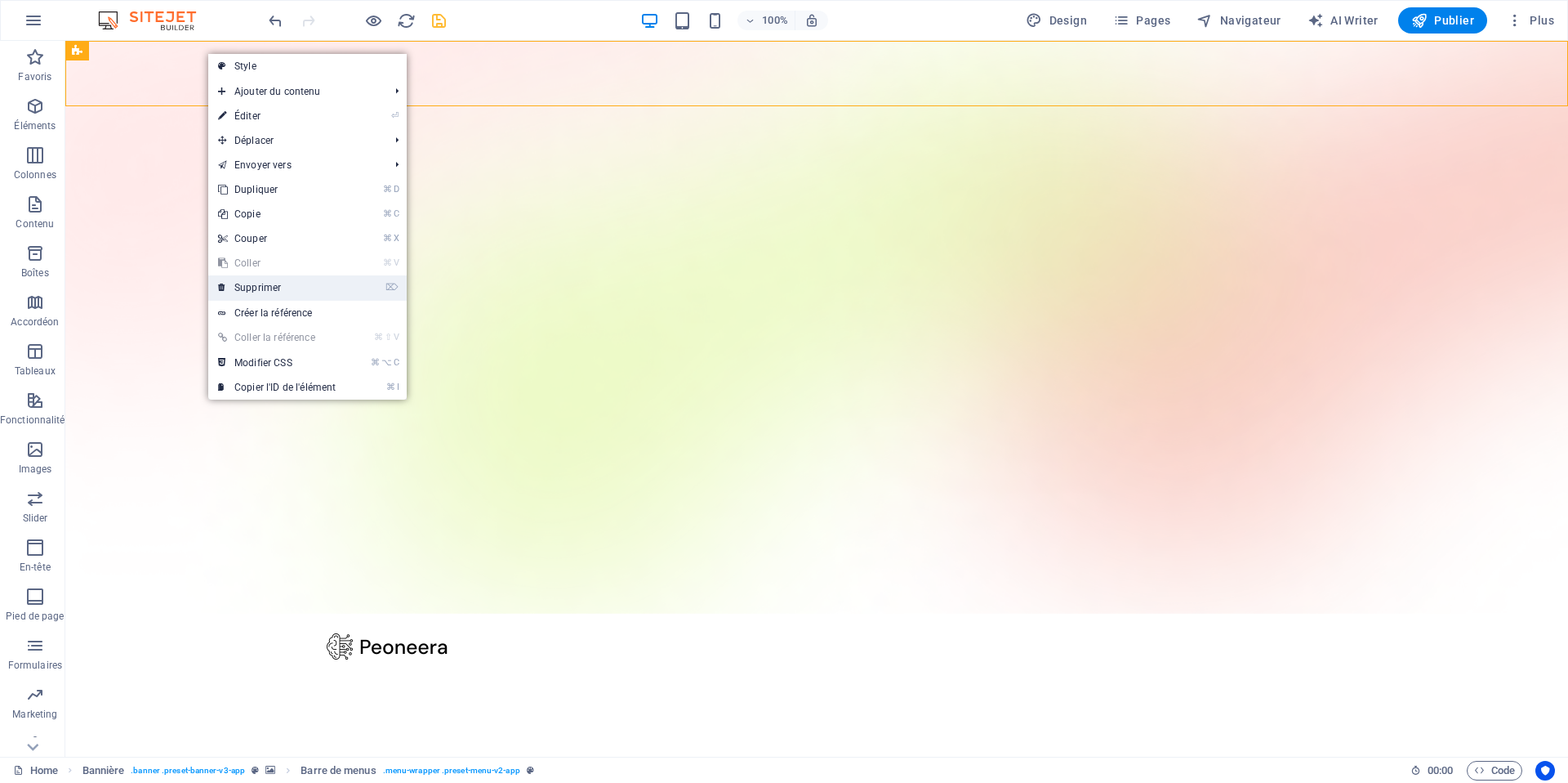
click at [290, 284] on link "⌦ Supprimer" at bounding box center [277, 287] width 137 height 24
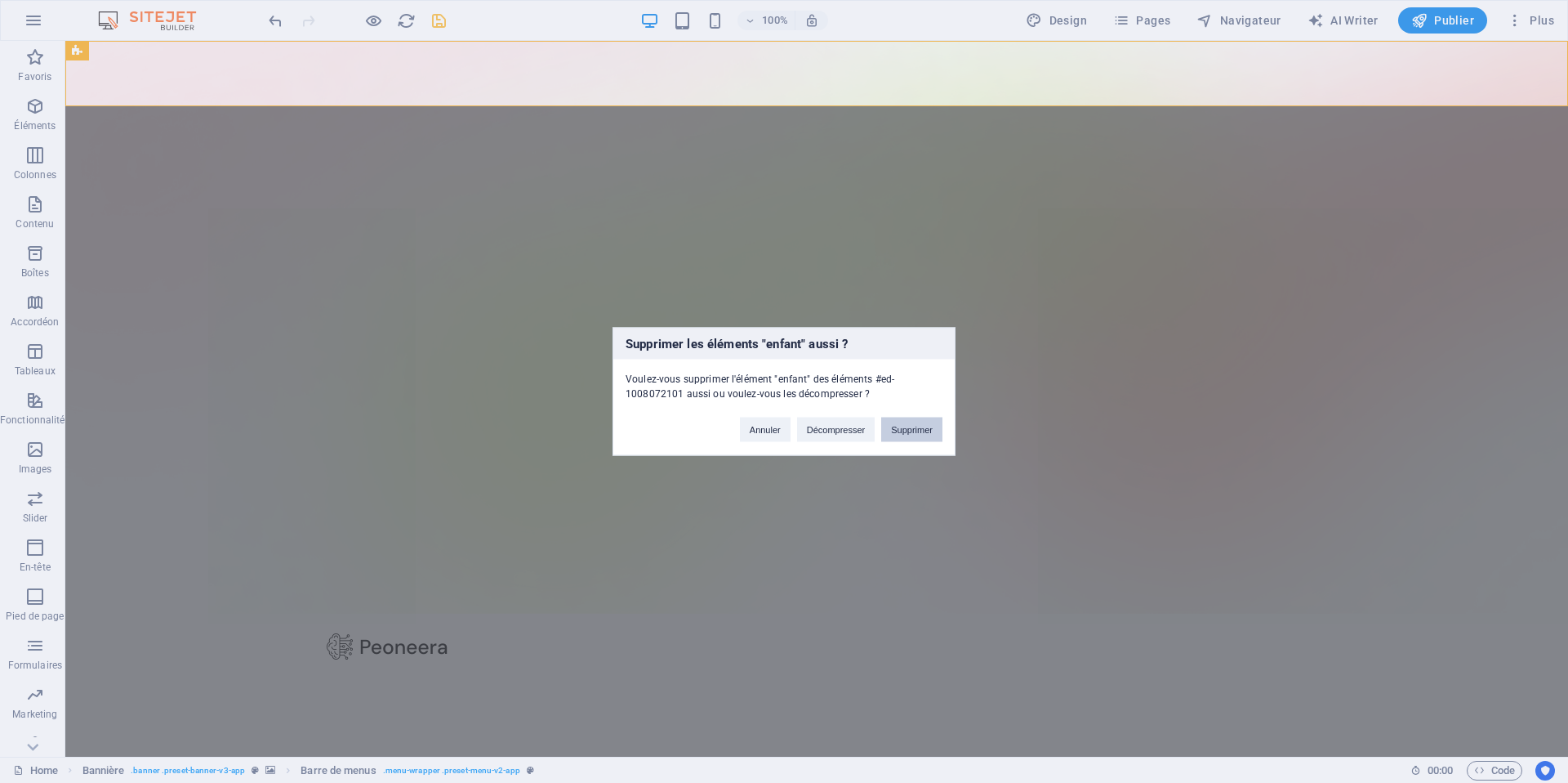
click at [917, 431] on button "Supprimer" at bounding box center [912, 429] width 61 height 24
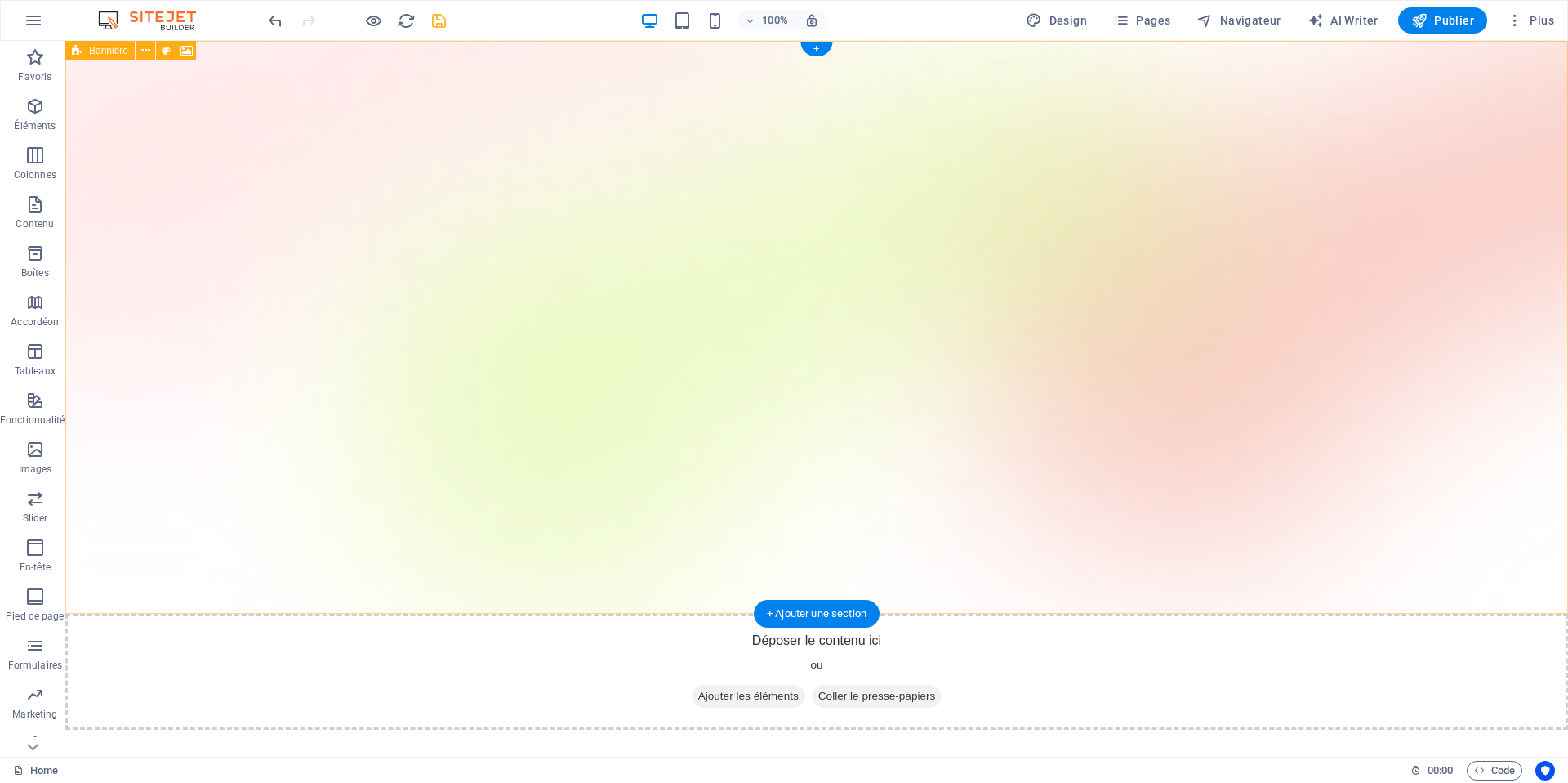
click at [549, 613] on div "Déposer le contenu ici ou Ajouter les éléments Coller le presse-papiers" at bounding box center [816, 671] width 1503 height 116
click at [548, 236] on figure at bounding box center [816, 327] width 1503 height 573
click at [525, 277] on figure at bounding box center [816, 327] width 1503 height 573
click at [139, 49] on button at bounding box center [145, 50] width 19 height 19
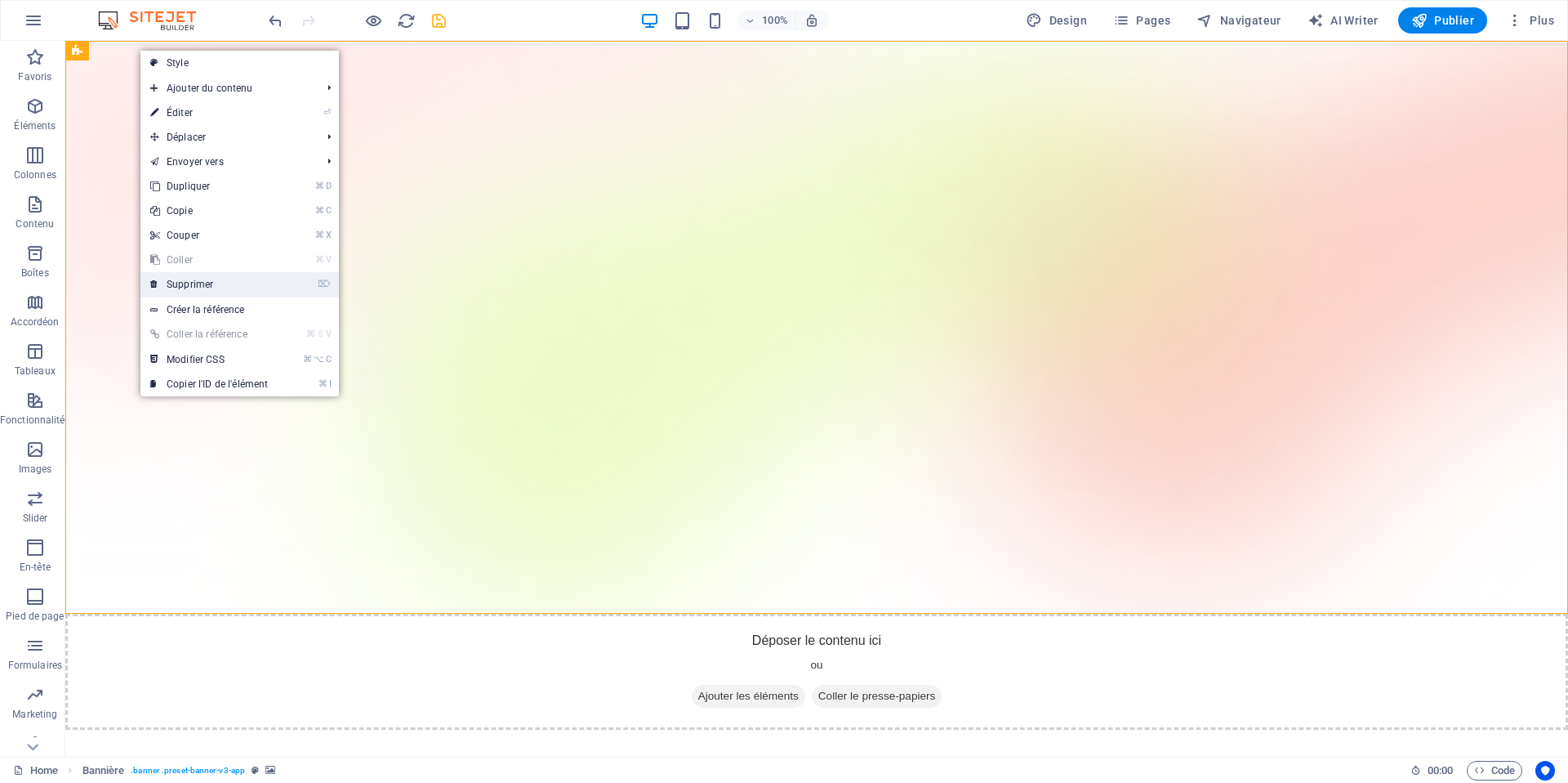
click at [215, 282] on link "⌦ Supprimer" at bounding box center [209, 284] width 137 height 24
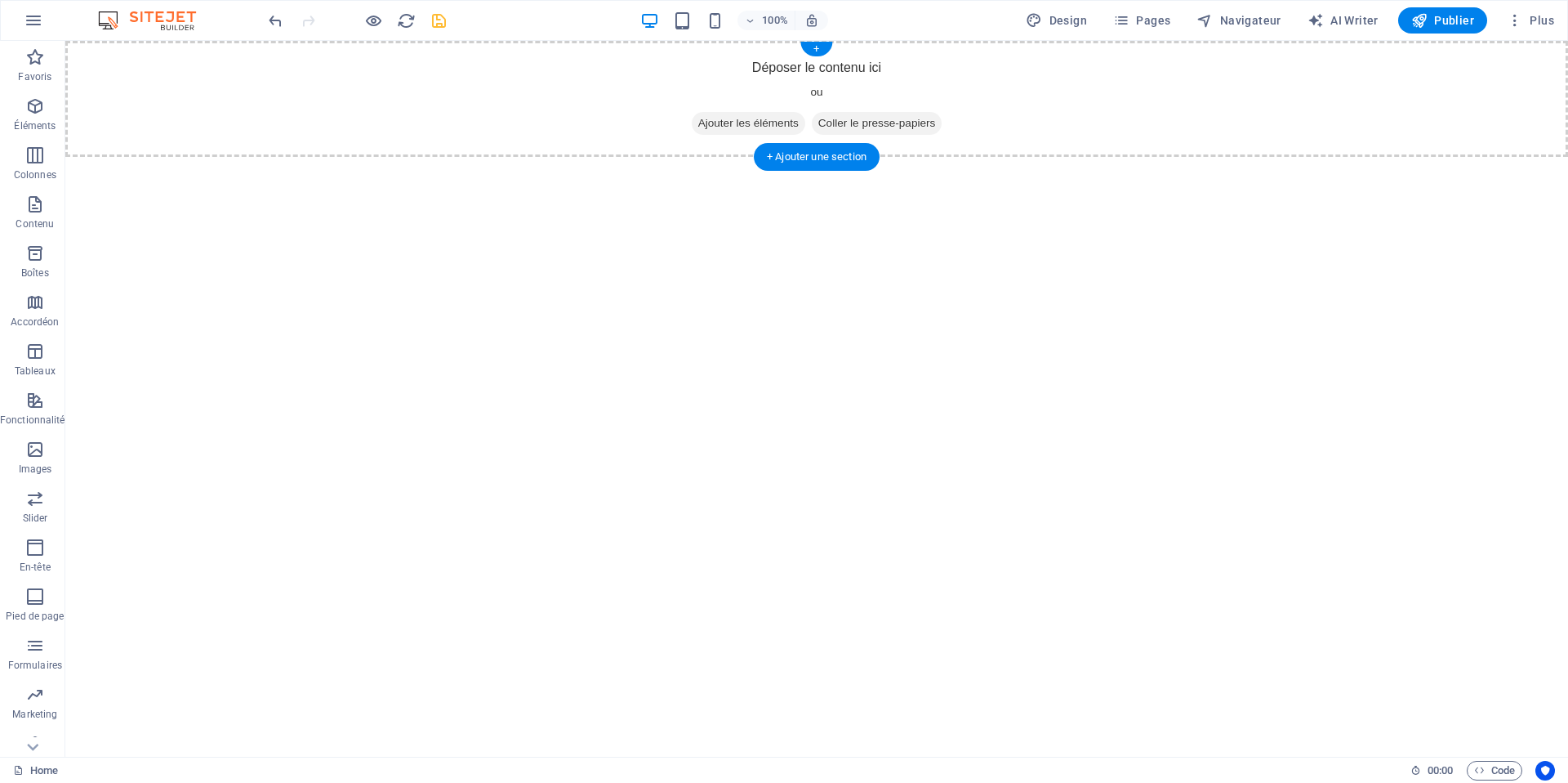
click at [656, 77] on div "Déposer le contenu ici ou Ajouter les éléments Coller le presse-papiers" at bounding box center [816, 99] width 1503 height 116
drag, startPoint x: 815, startPoint y: 52, endPoint x: 469, endPoint y: 11, distance: 348.4
click at [815, 52] on div "+" at bounding box center [816, 49] width 32 height 15
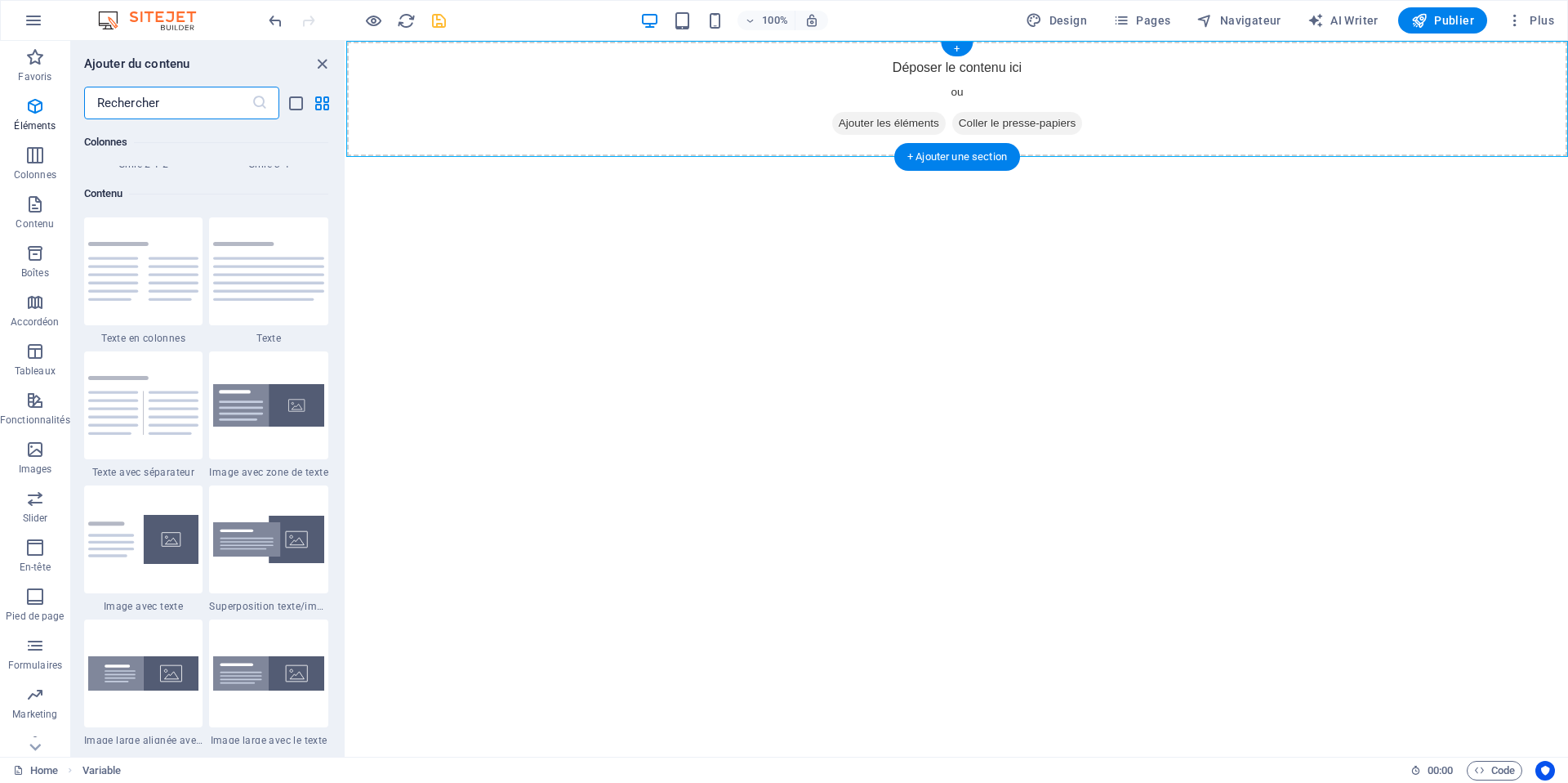
scroll to position [2858, 0]
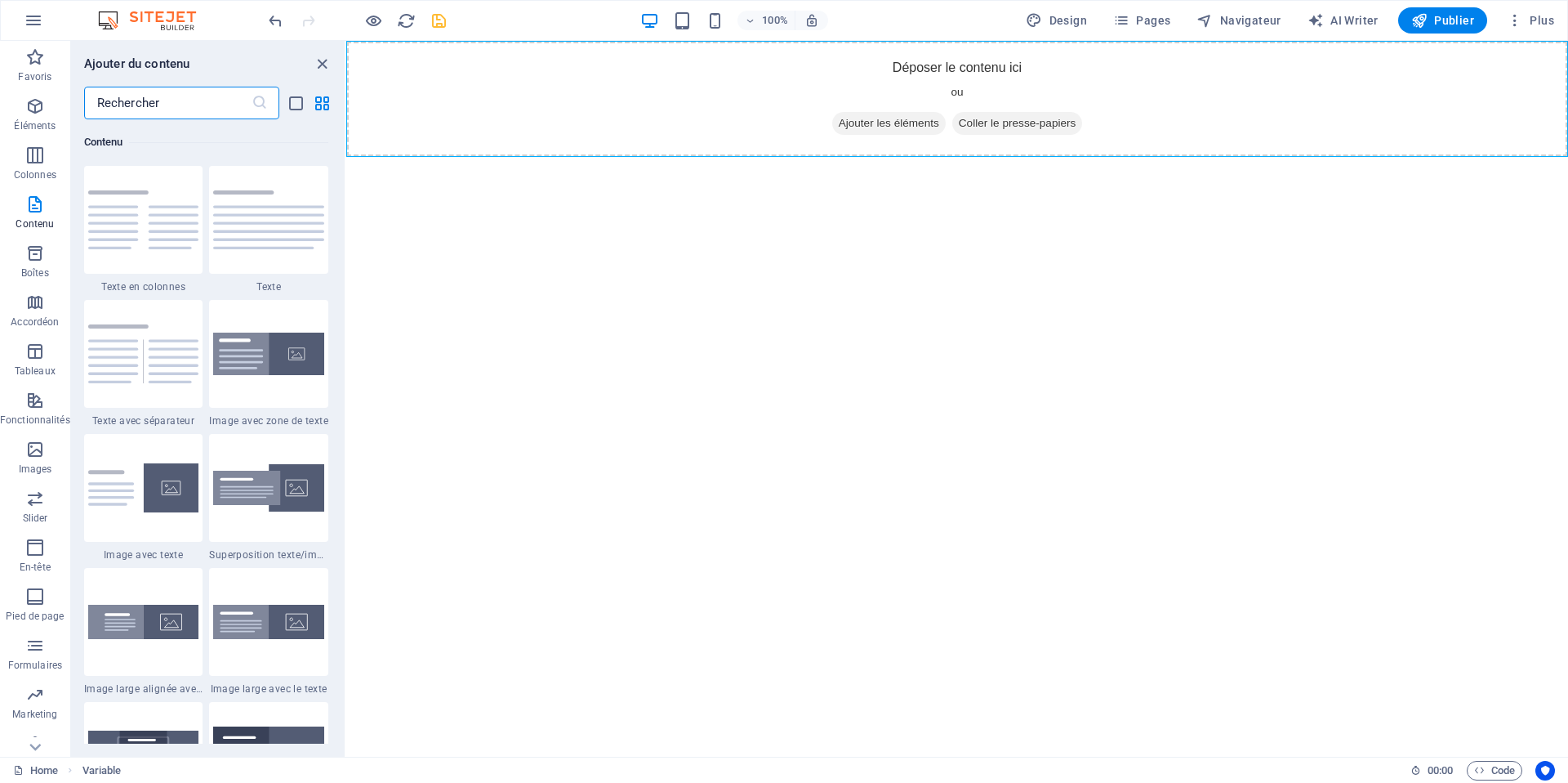
click at [615, 156] on html "Skip to main content Déposer le contenu ici ou Ajouter les éléments Coller le p…" at bounding box center [957, 99] width 1222 height 116
drag, startPoint x: 552, startPoint y: 242, endPoint x: 518, endPoint y: 238, distance: 34.2
click at [552, 156] on html "Skip to main content Déposer le contenu ici ou Ajouter les éléments Coller le p…" at bounding box center [957, 99] width 1222 height 116
click at [327, 71] on icon "close panel" at bounding box center [322, 64] width 18 height 18
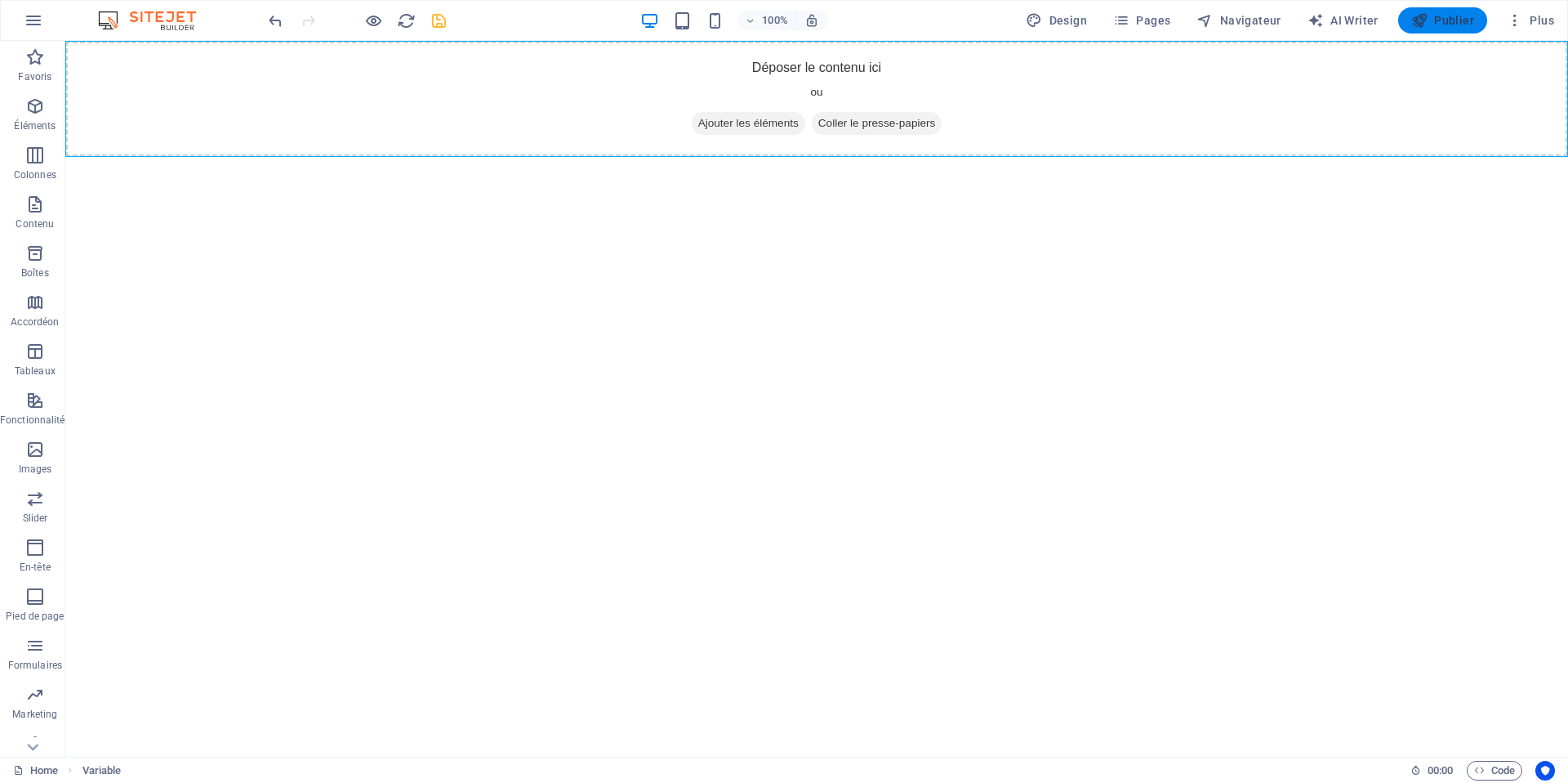
click at [1444, 23] on span "Publier" at bounding box center [1442, 21] width 63 height 17
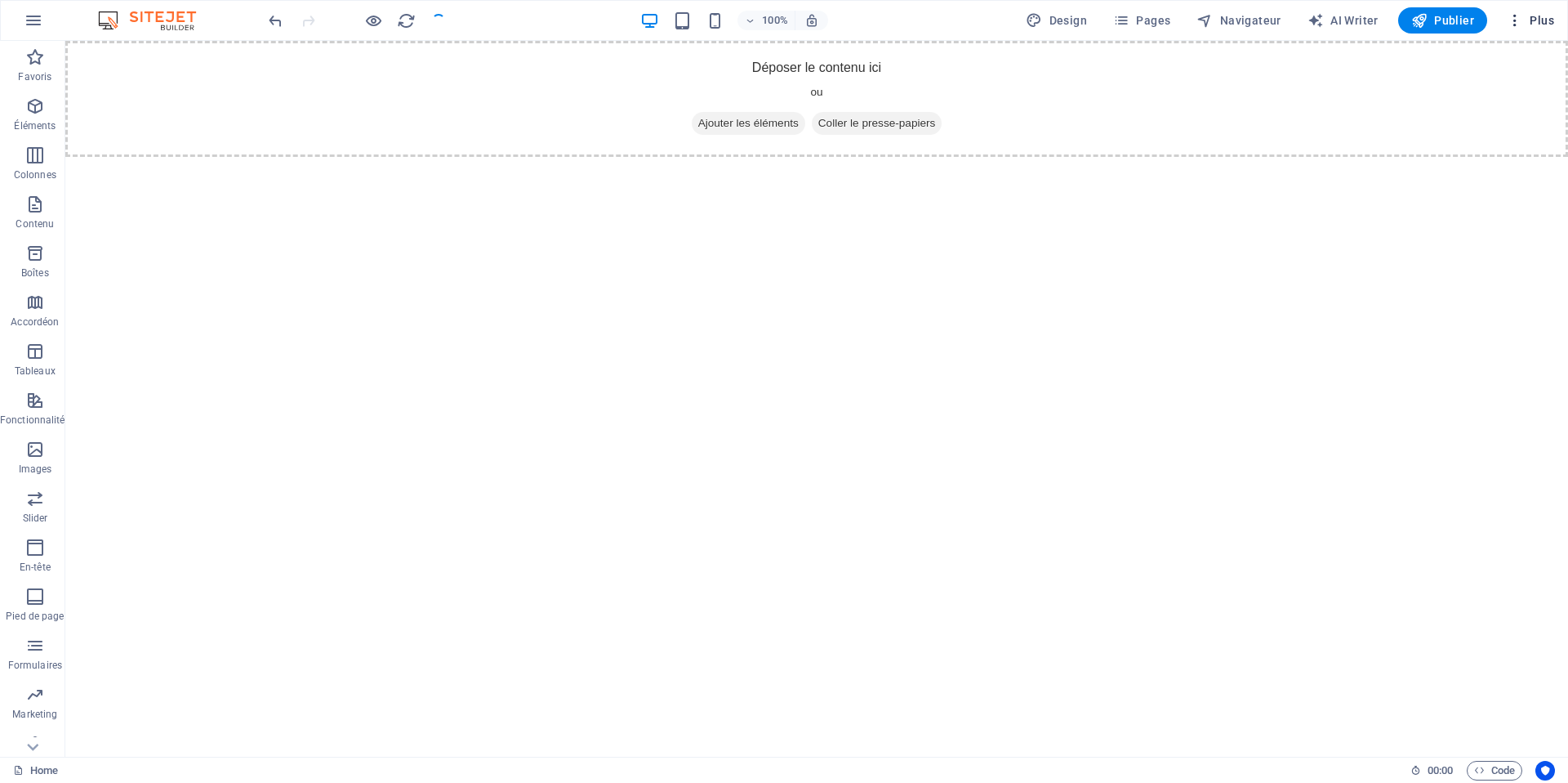
click at [1523, 24] on icon "button" at bounding box center [1515, 21] width 17 height 17
click at [39, 20] on icon "button" at bounding box center [33, 20] width 19 height 19
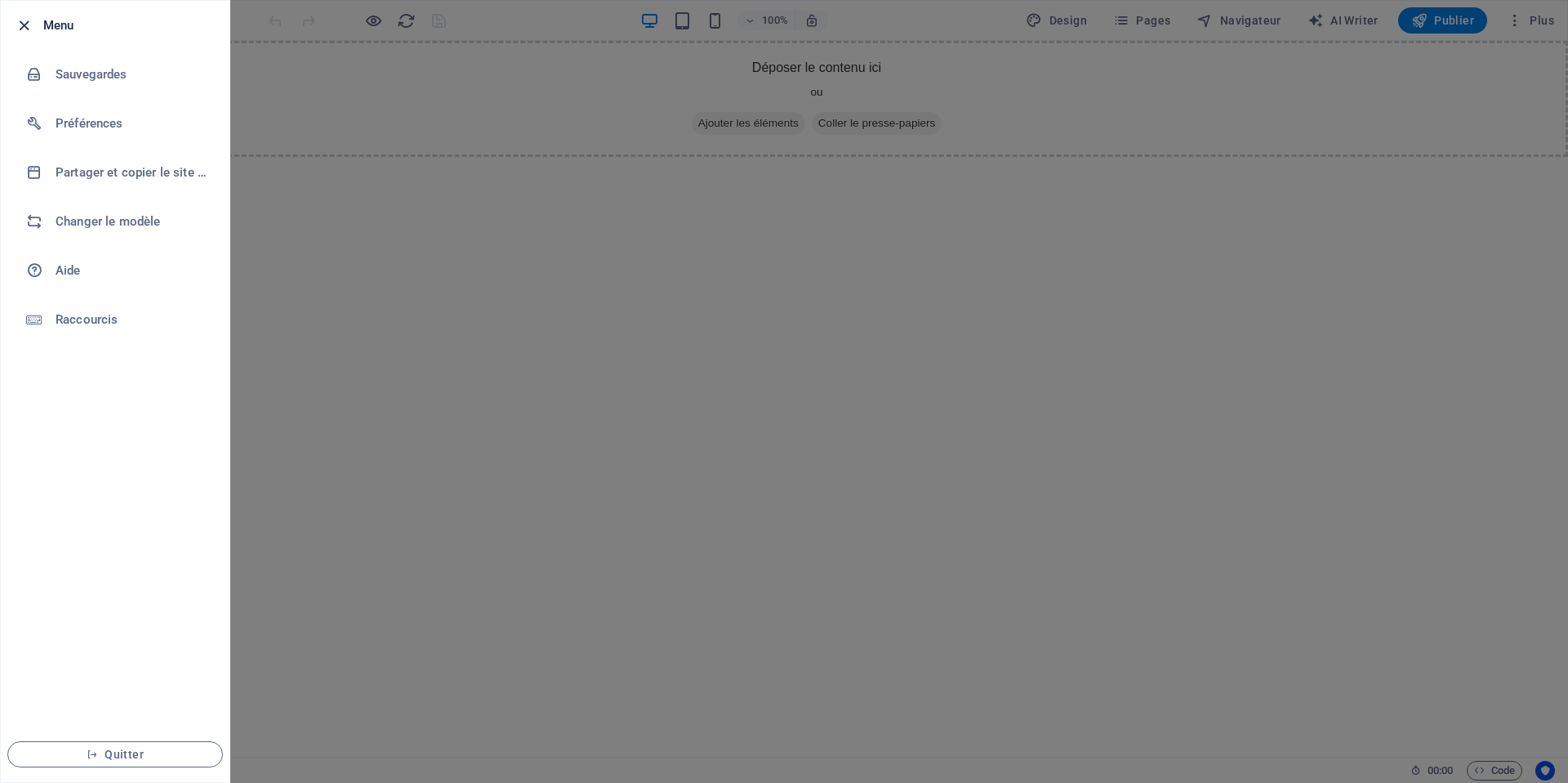
click at [27, 28] on icon "button" at bounding box center [24, 26] width 18 height 18
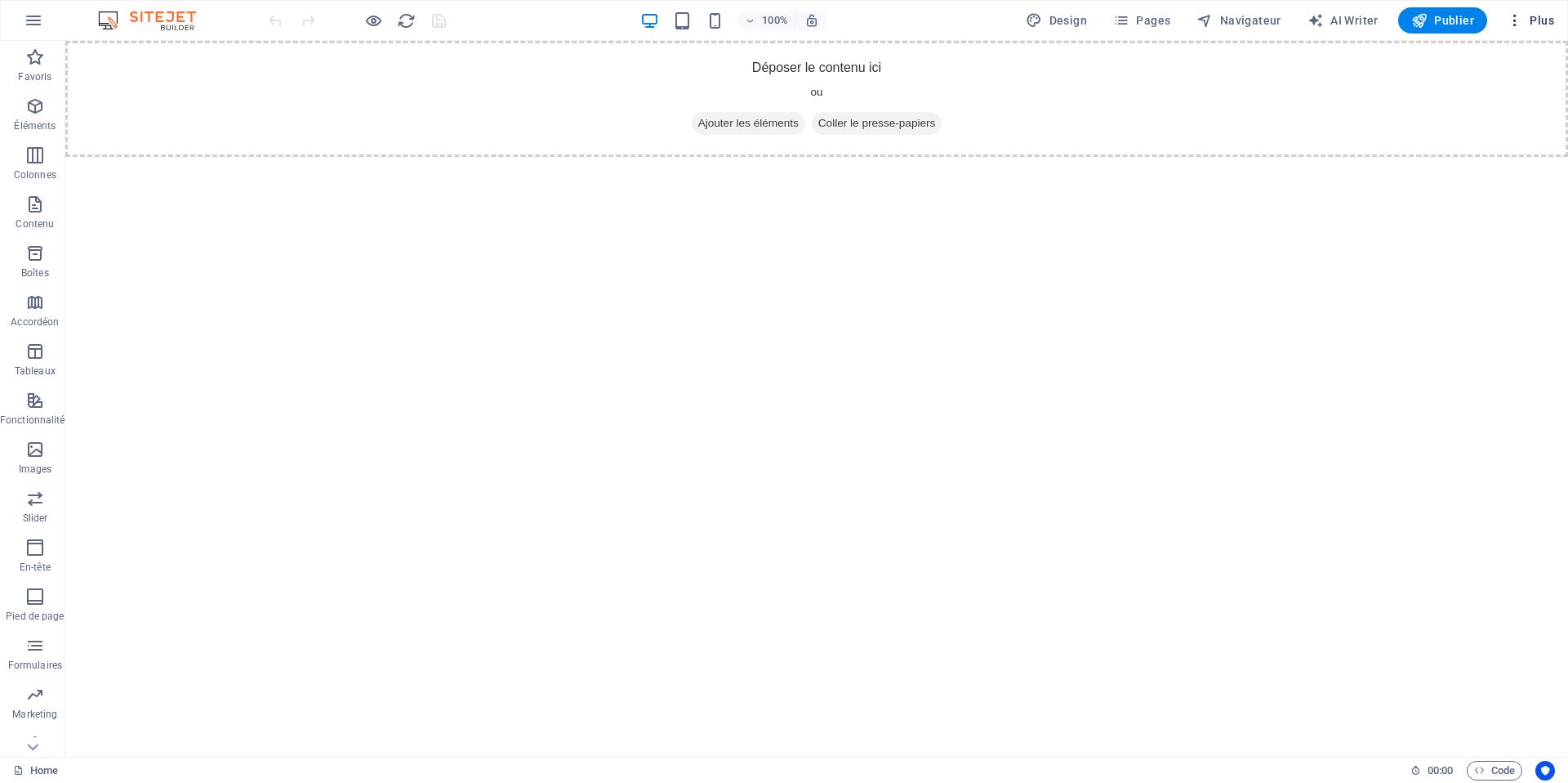
click at [1520, 25] on icon "button" at bounding box center [1515, 21] width 17 height 17
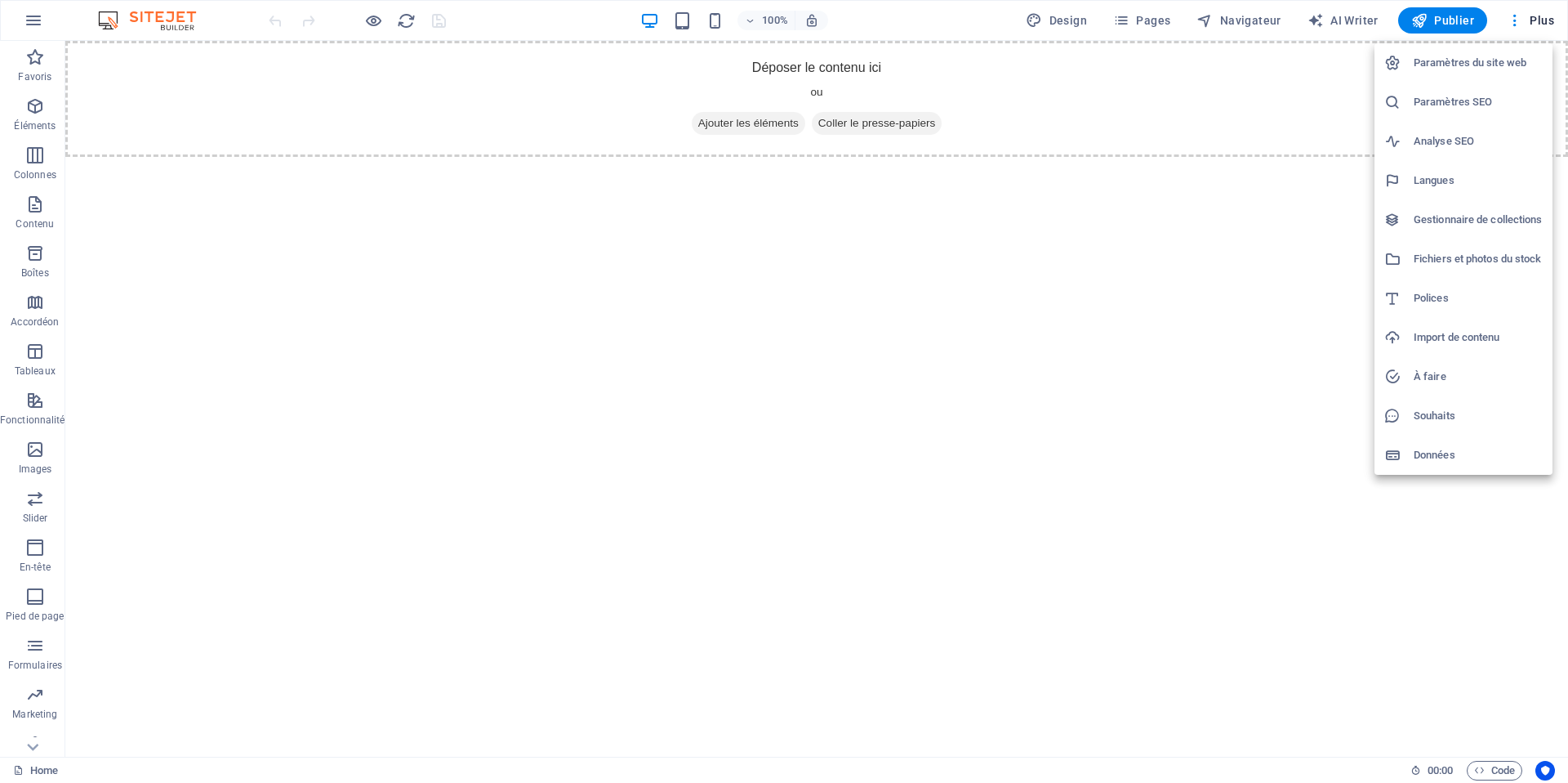
click at [1096, 122] on div at bounding box center [784, 392] width 1568 height 783
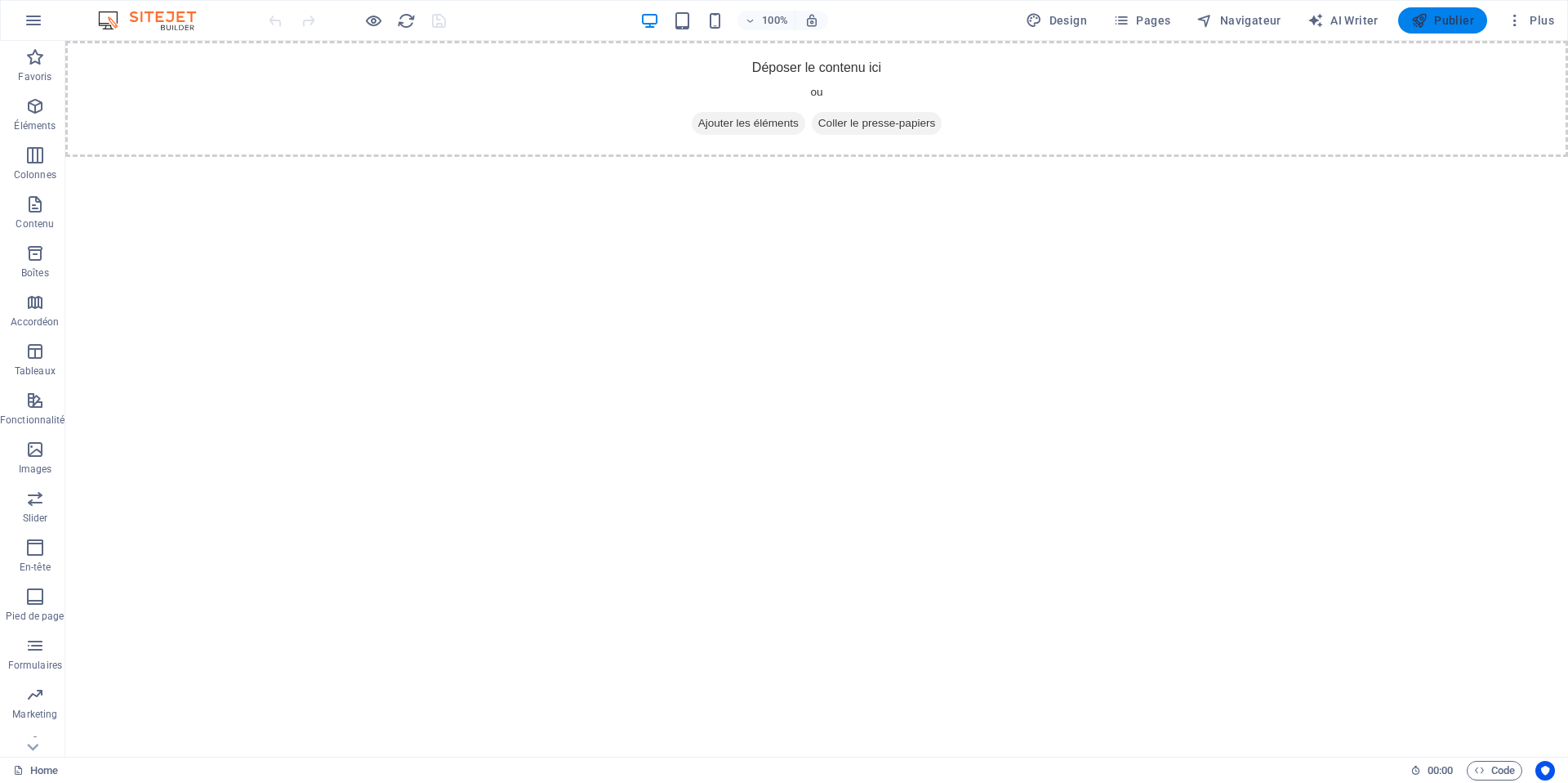
click at [1432, 27] on span "Publier" at bounding box center [1442, 21] width 63 height 17
